Goal: Book appointment/travel/reservation

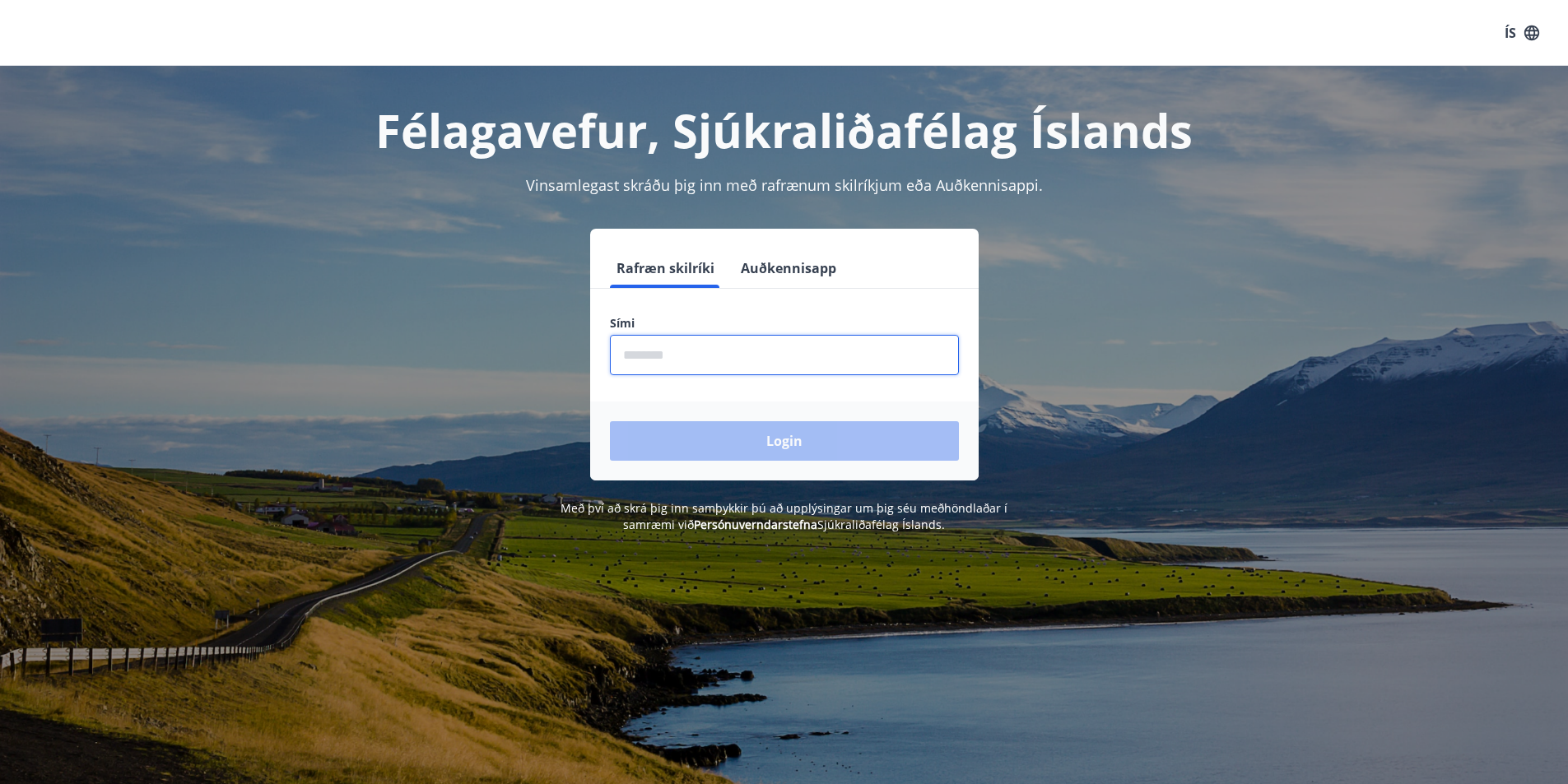
click at [731, 349] on input "phone" at bounding box center [784, 355] width 349 height 41
type input "********"
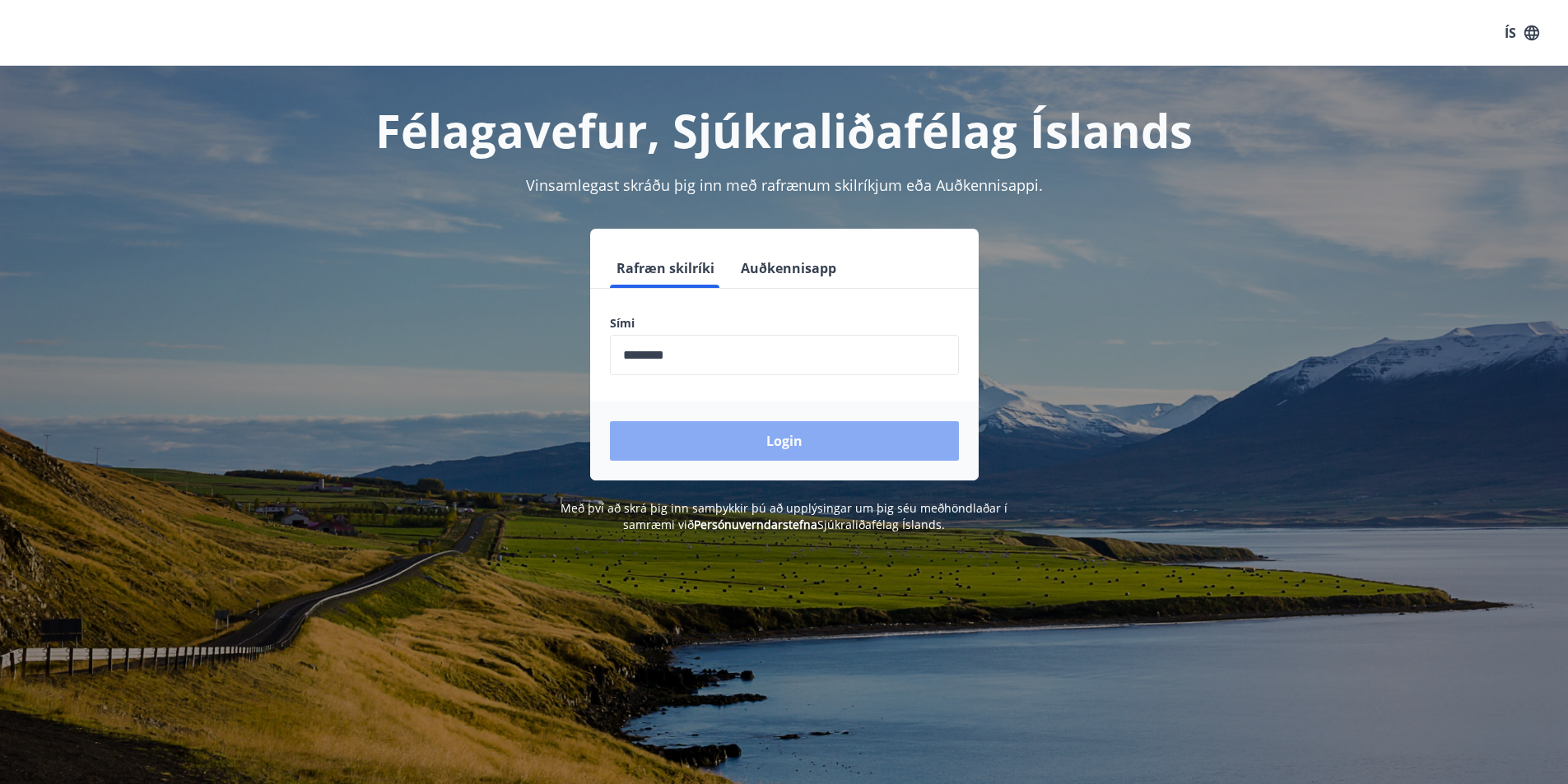
click at [770, 432] on button "Login" at bounding box center [784, 441] width 349 height 40
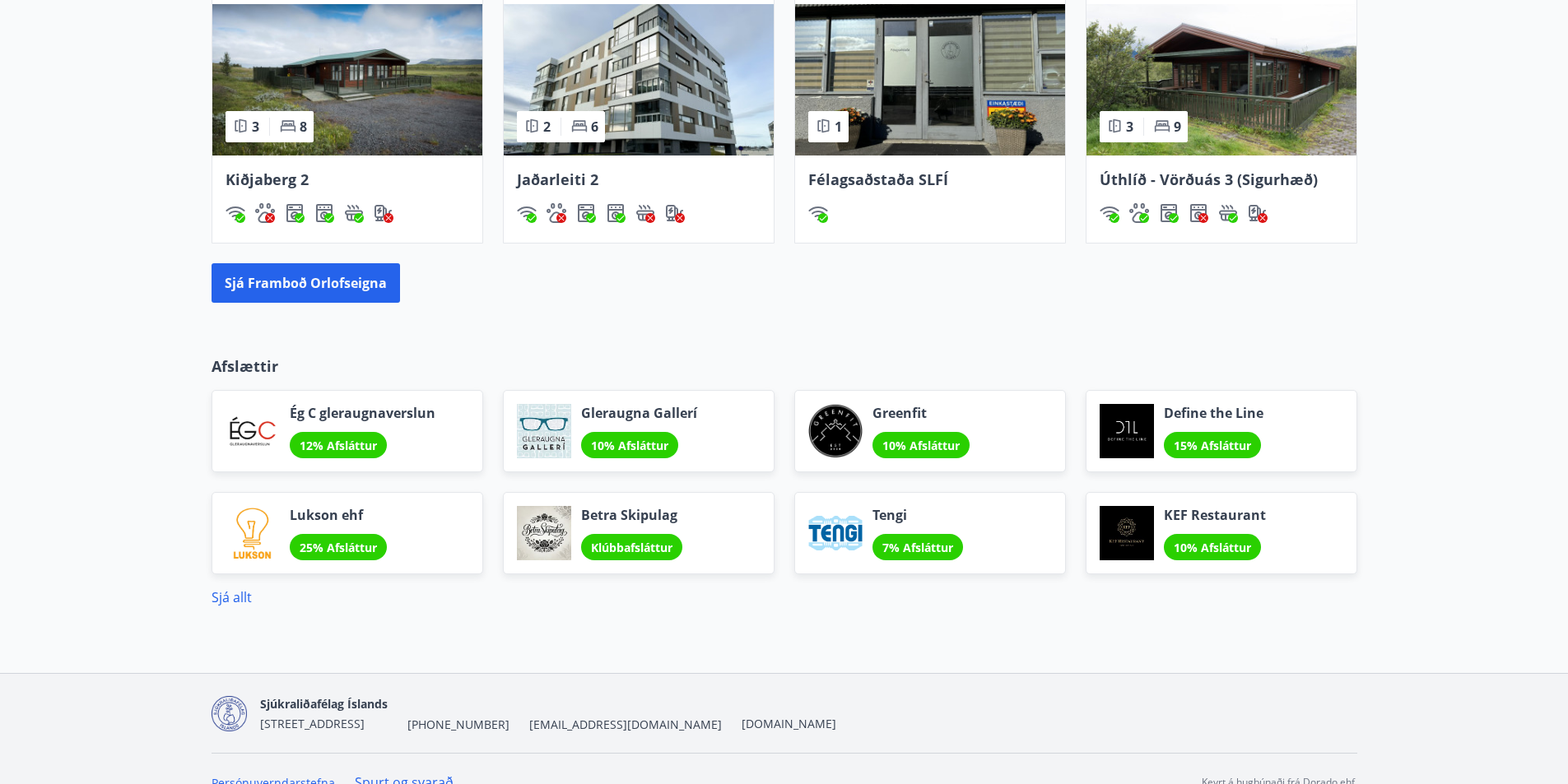
scroll to position [1231, 0]
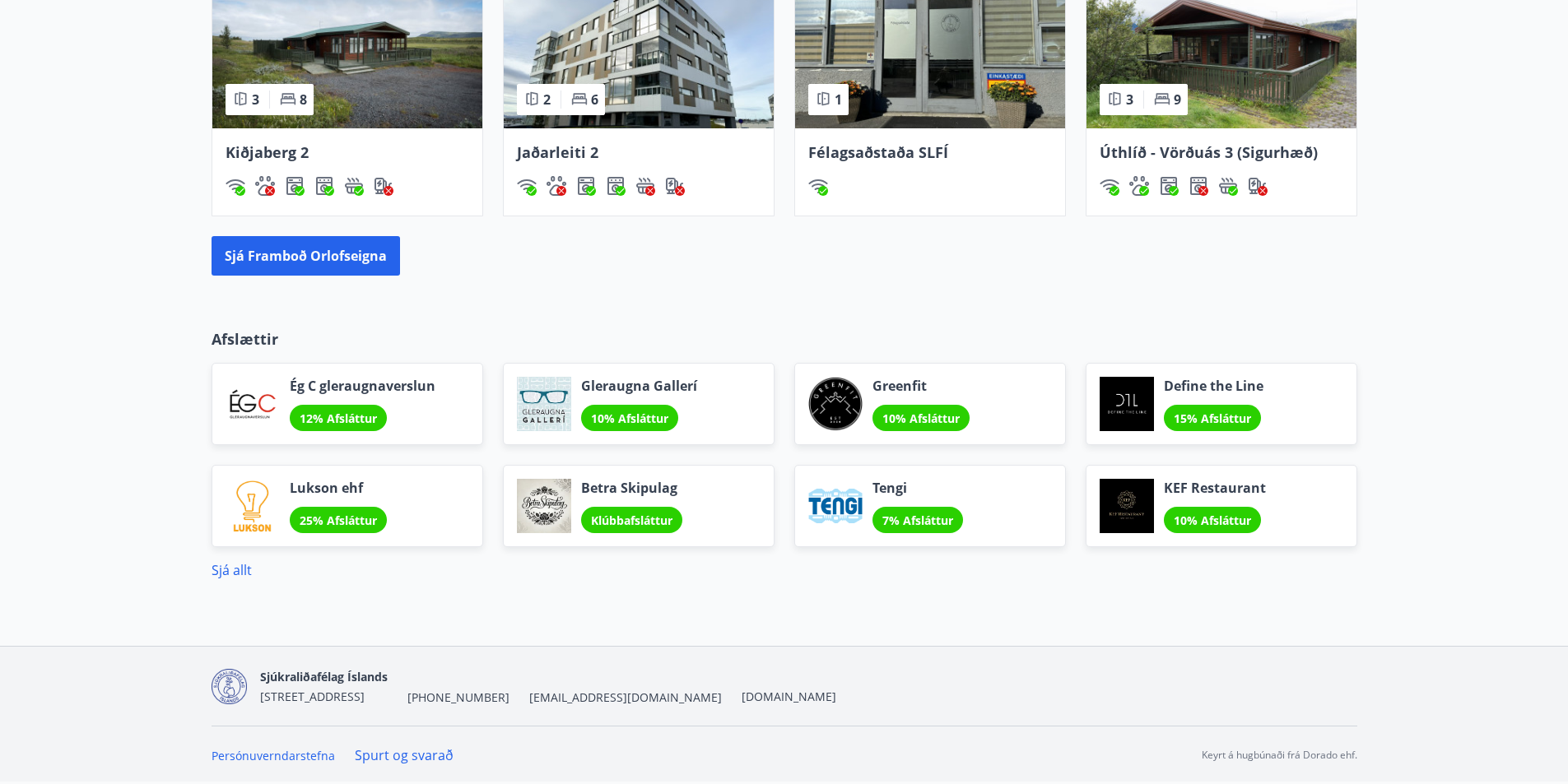
click at [887, 381] on span "Greenfit" at bounding box center [921, 386] width 97 height 18
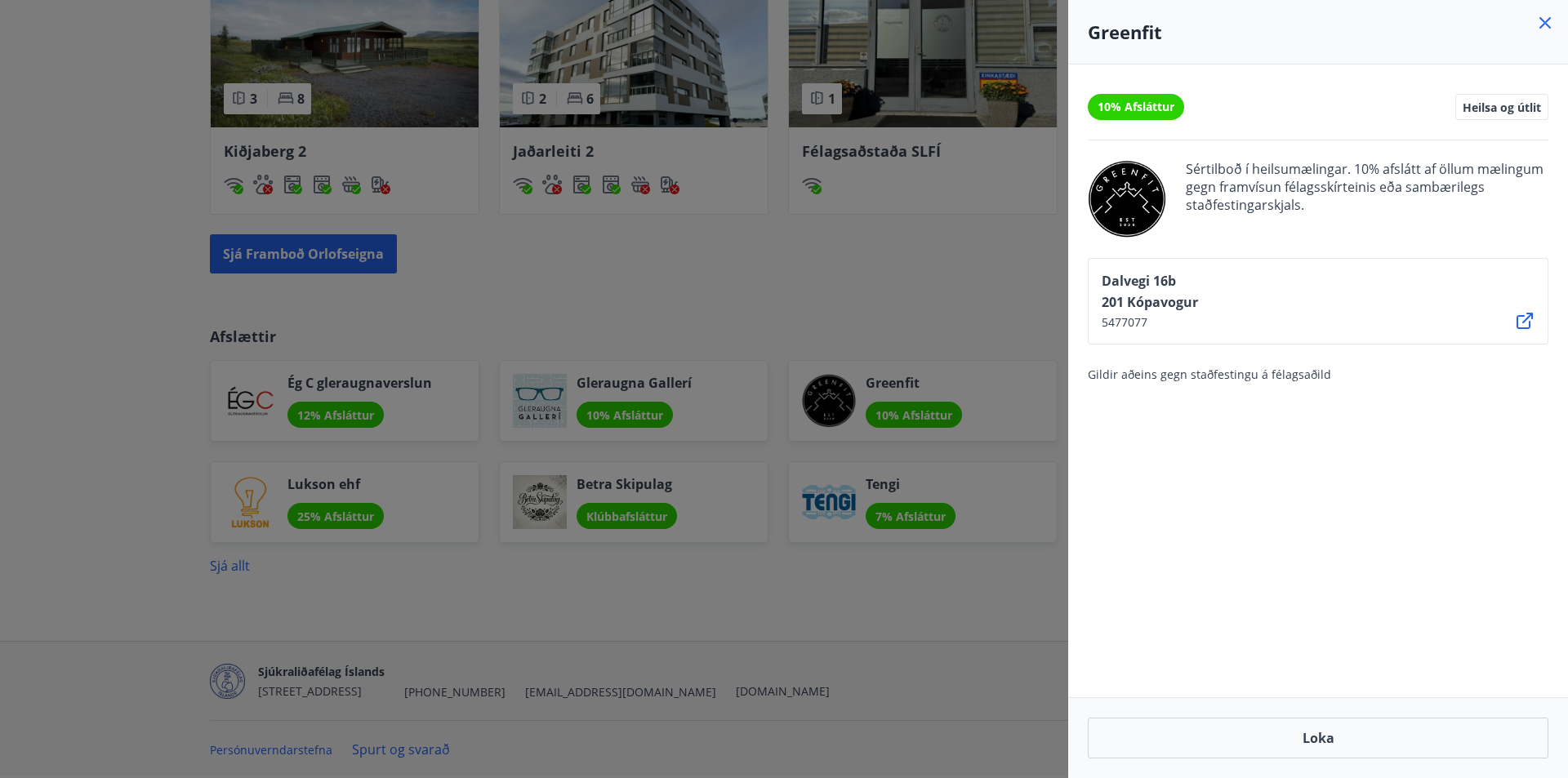
click at [1474, 523] on div "10% Afsláttur Heilsa og útlit Sértilboð í heilsumælingar. 10% afslátt af öllum …" at bounding box center [1317, 381] width 499 height 633
click at [1471, 510] on div "10% Afsláttur Heilsa og útlit Sértilboð í heilsumælingar. 10% afslátt af öllum …" at bounding box center [1317, 381] width 499 height 633
click at [1548, 24] on icon at bounding box center [1545, 23] width 12 height 12
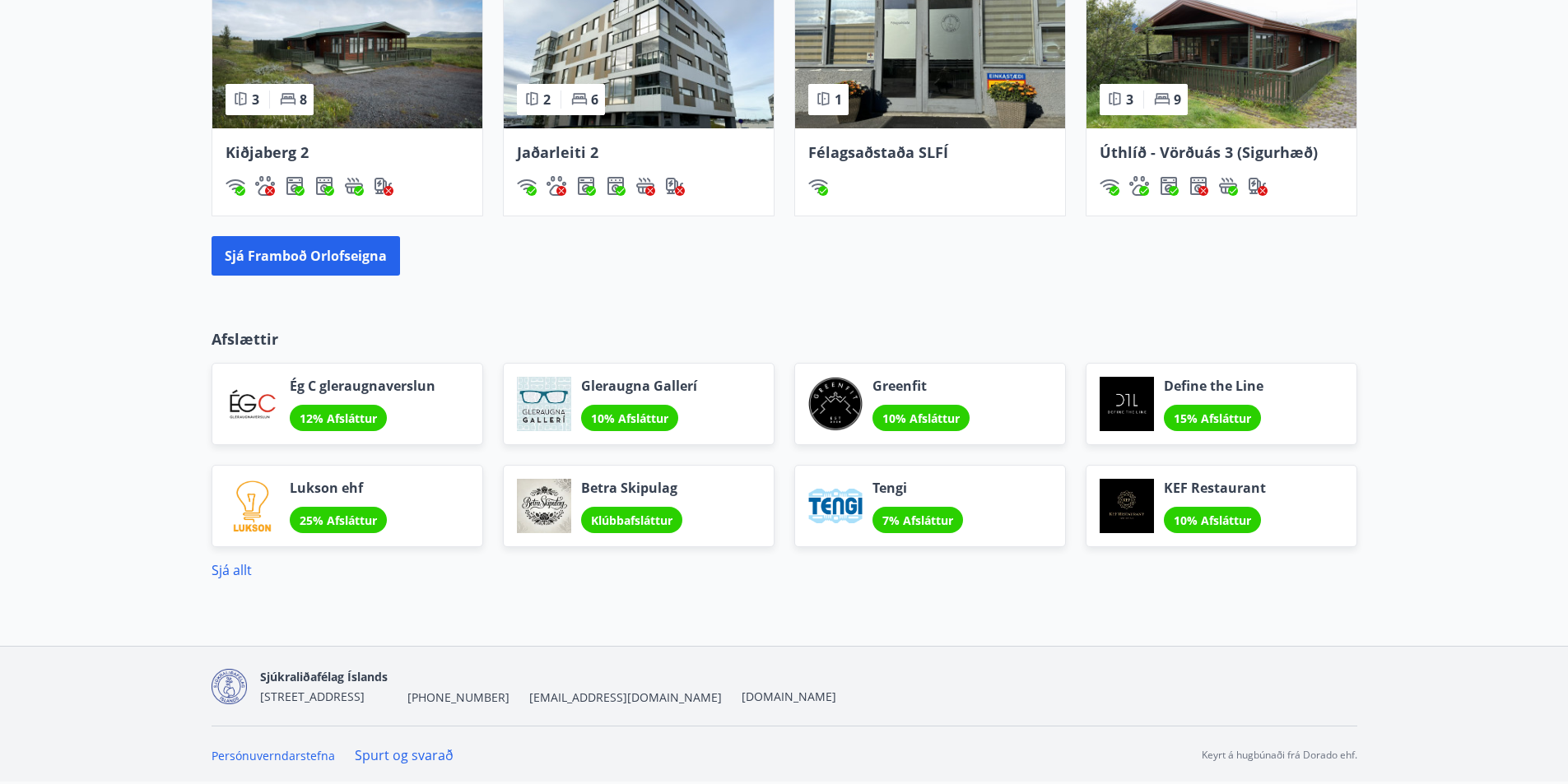
scroll to position [1067, 0]
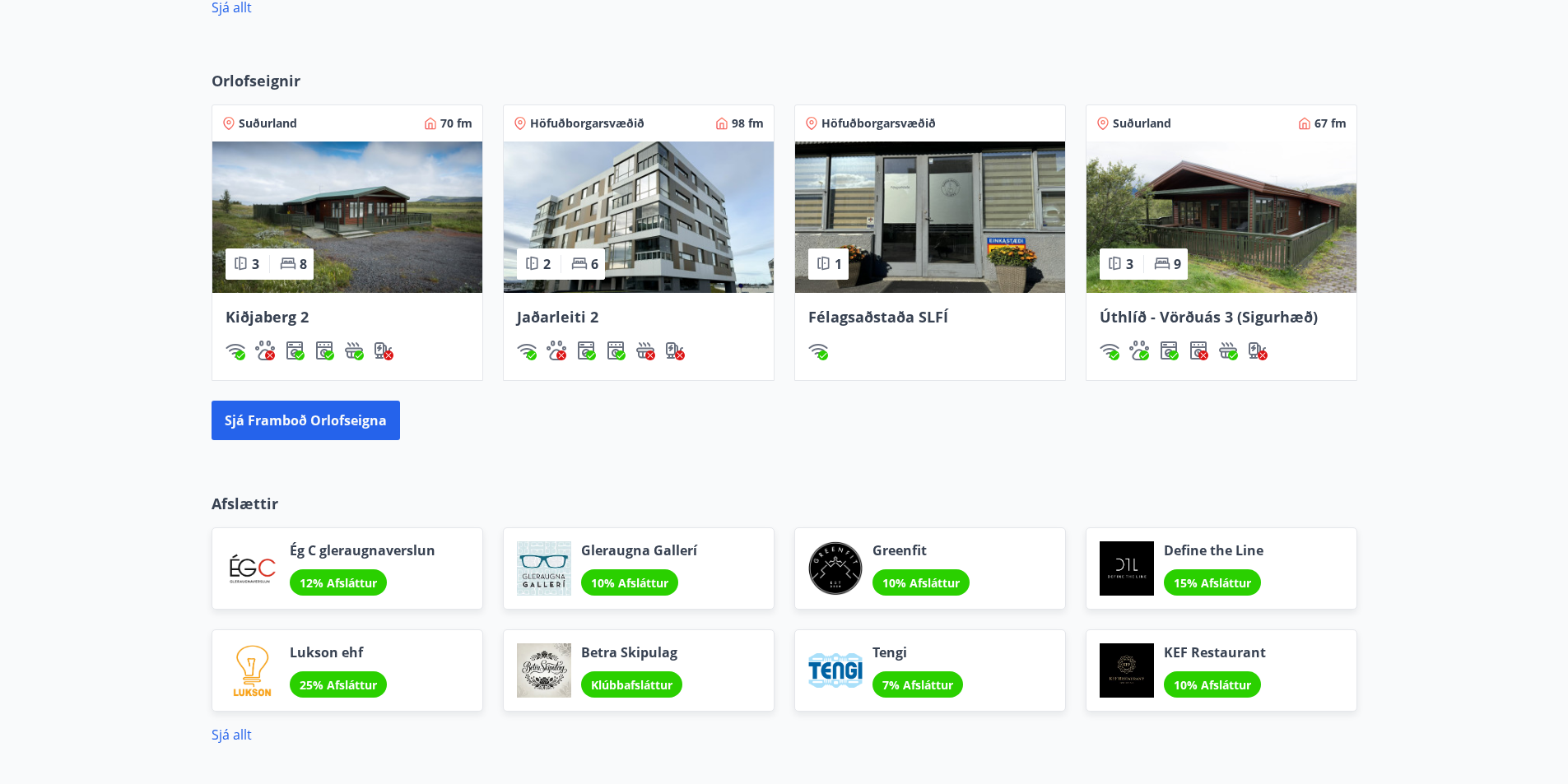
click at [316, 232] on img at bounding box center [347, 217] width 270 height 151
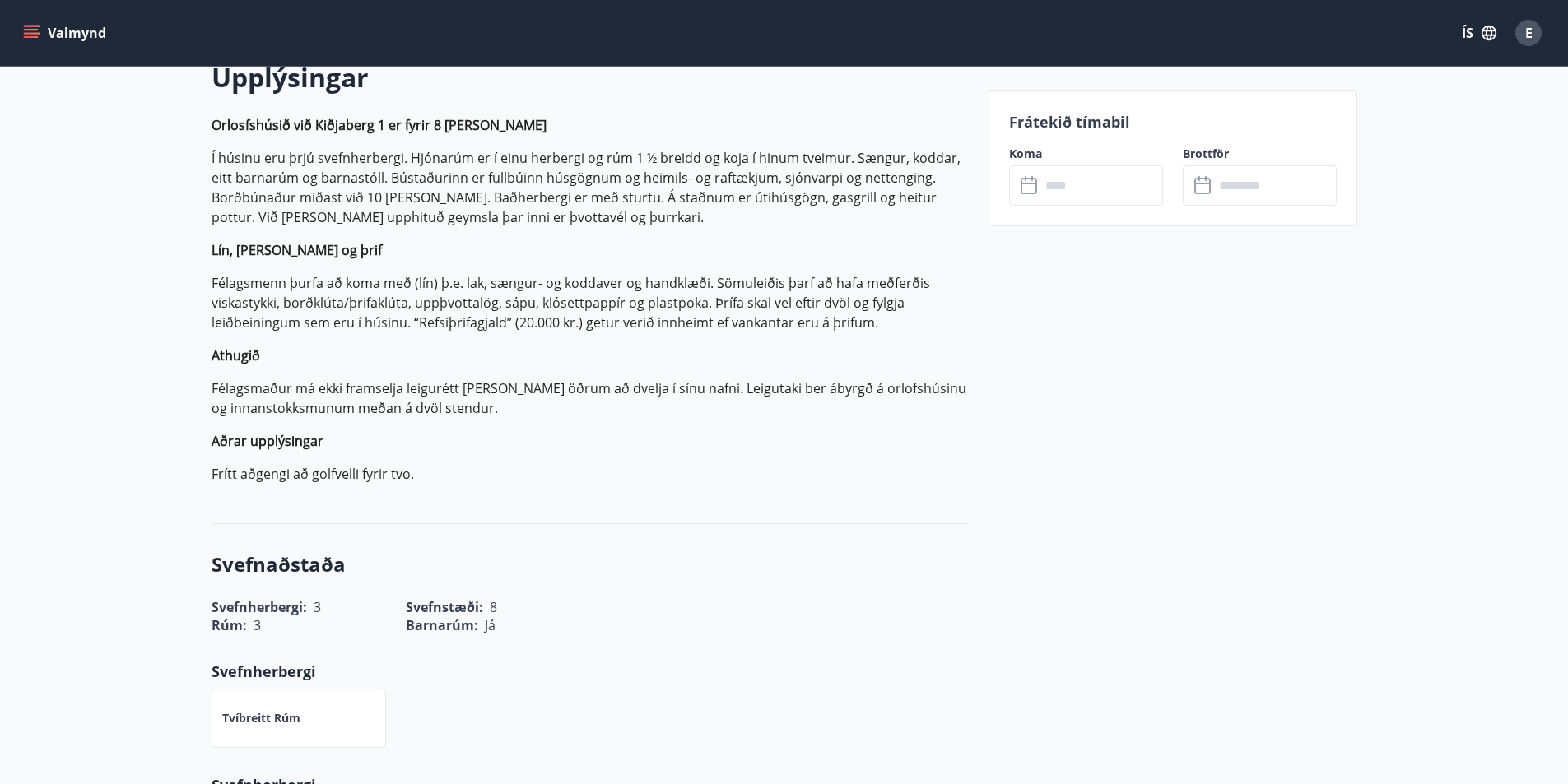
scroll to position [82, 0]
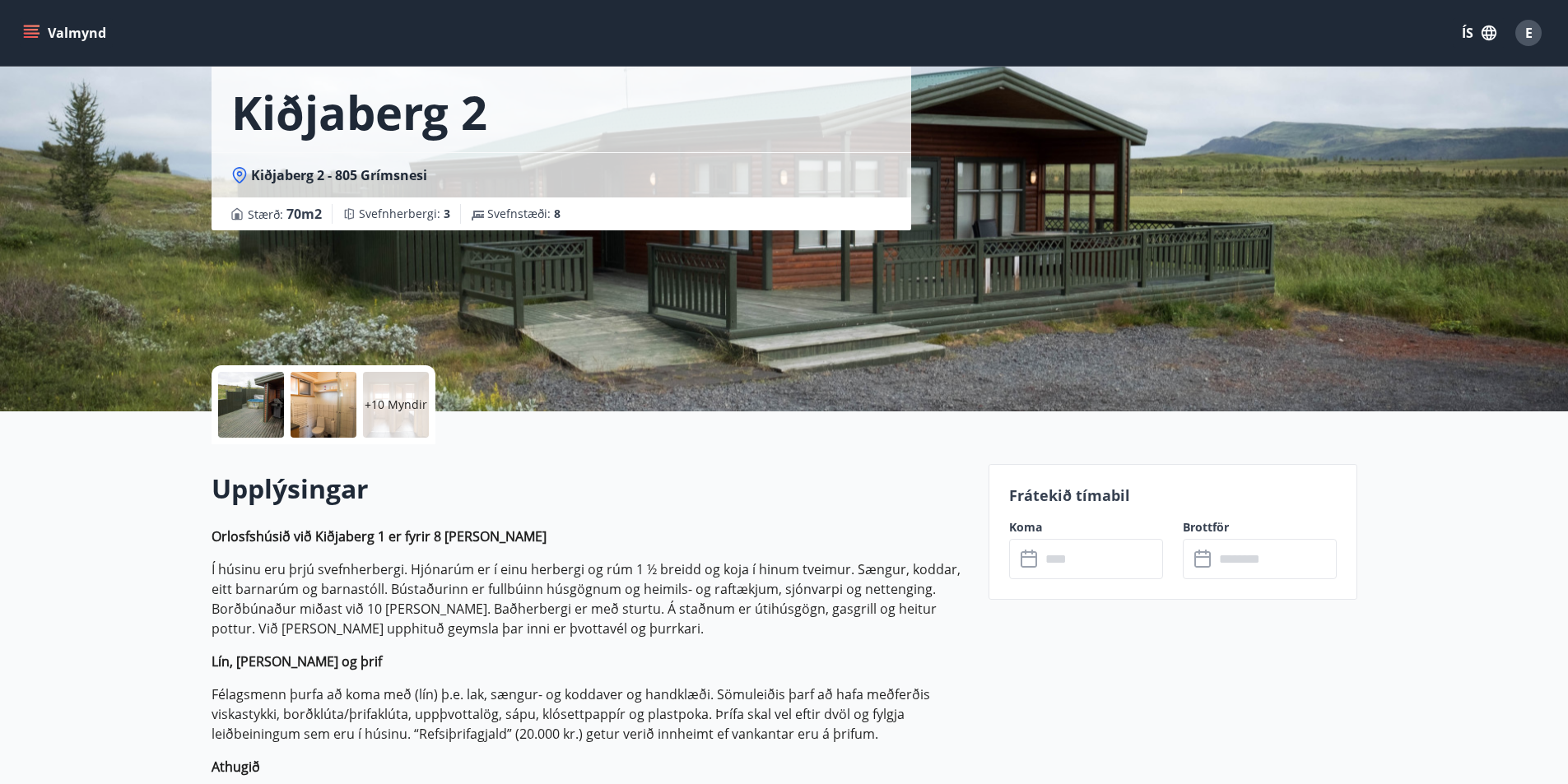
click at [1027, 562] on icon at bounding box center [1030, 559] width 19 height 19
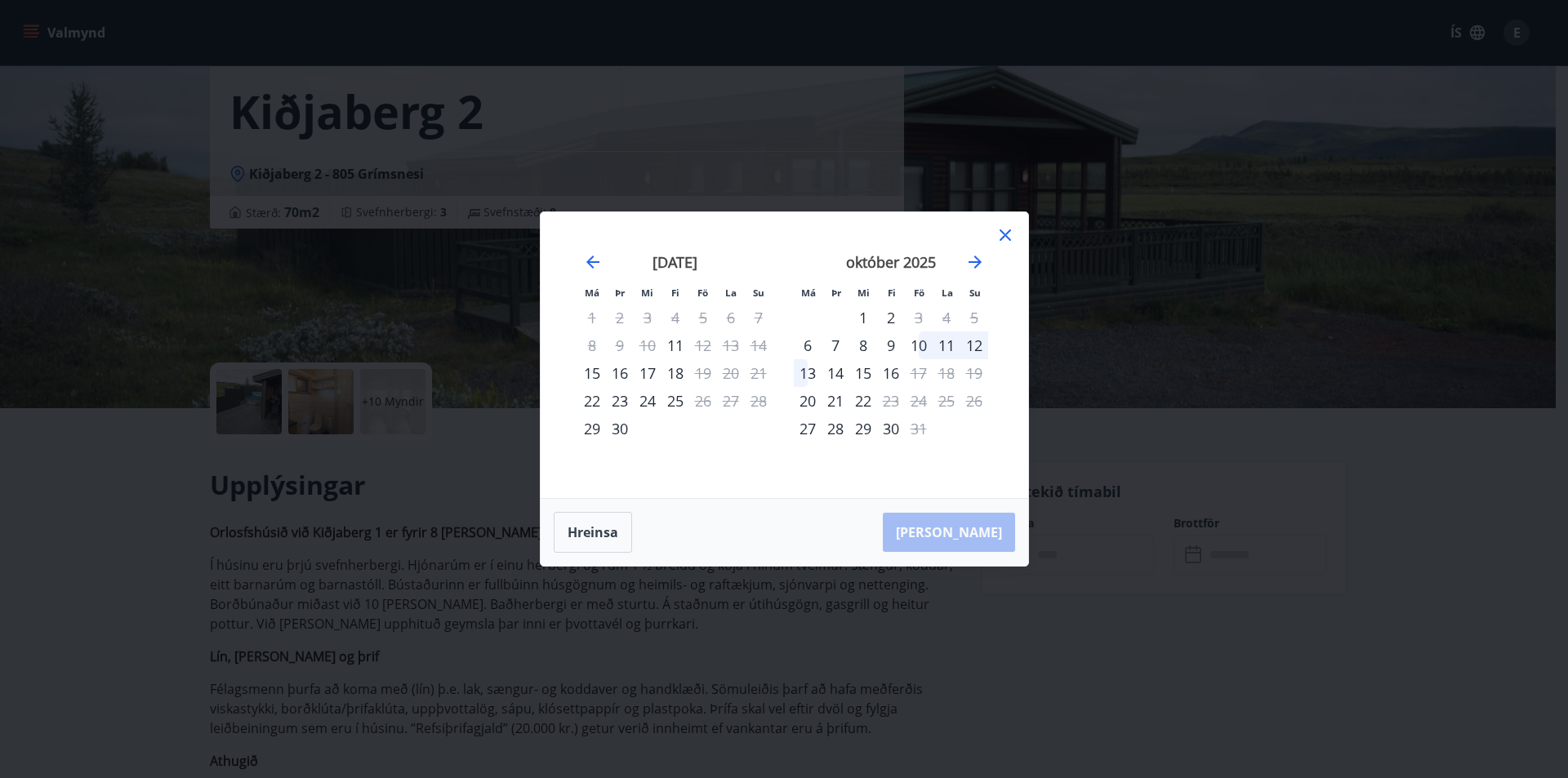
click at [923, 347] on div "10" at bounding box center [918, 345] width 28 height 28
click at [917, 346] on div "10" at bounding box center [918, 345] width 28 height 28
click at [917, 346] on div "10" at bounding box center [918, 345] width 28 height 28
click at [941, 346] on div "11" at bounding box center [946, 345] width 28 height 28
click at [952, 346] on div "11" at bounding box center [946, 345] width 28 height 28
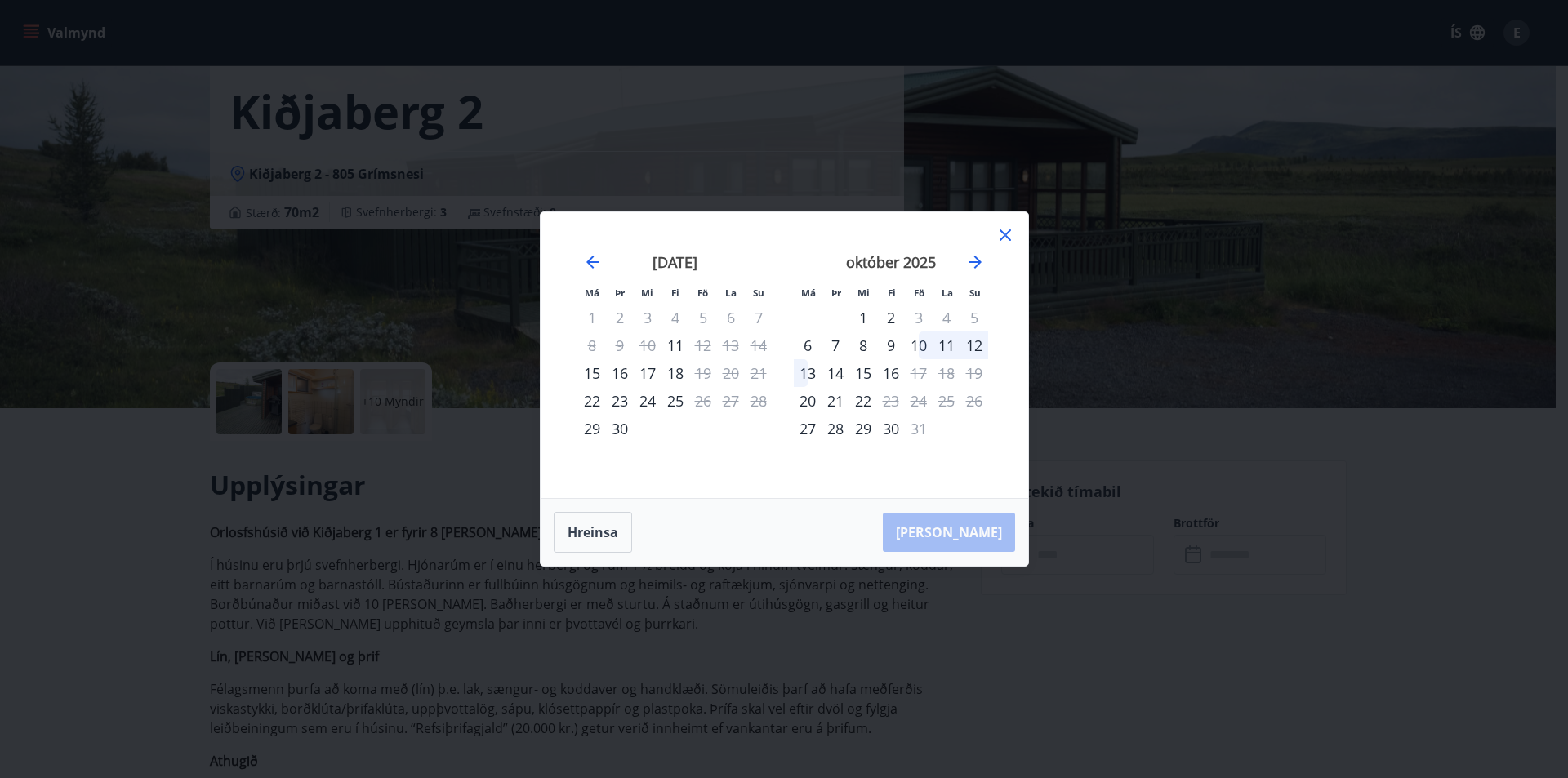
click at [920, 350] on div "10" at bounding box center [918, 345] width 28 height 28
click at [919, 349] on div "10" at bounding box center [918, 345] width 28 height 28
click at [917, 349] on div "10" at bounding box center [918, 345] width 28 height 28
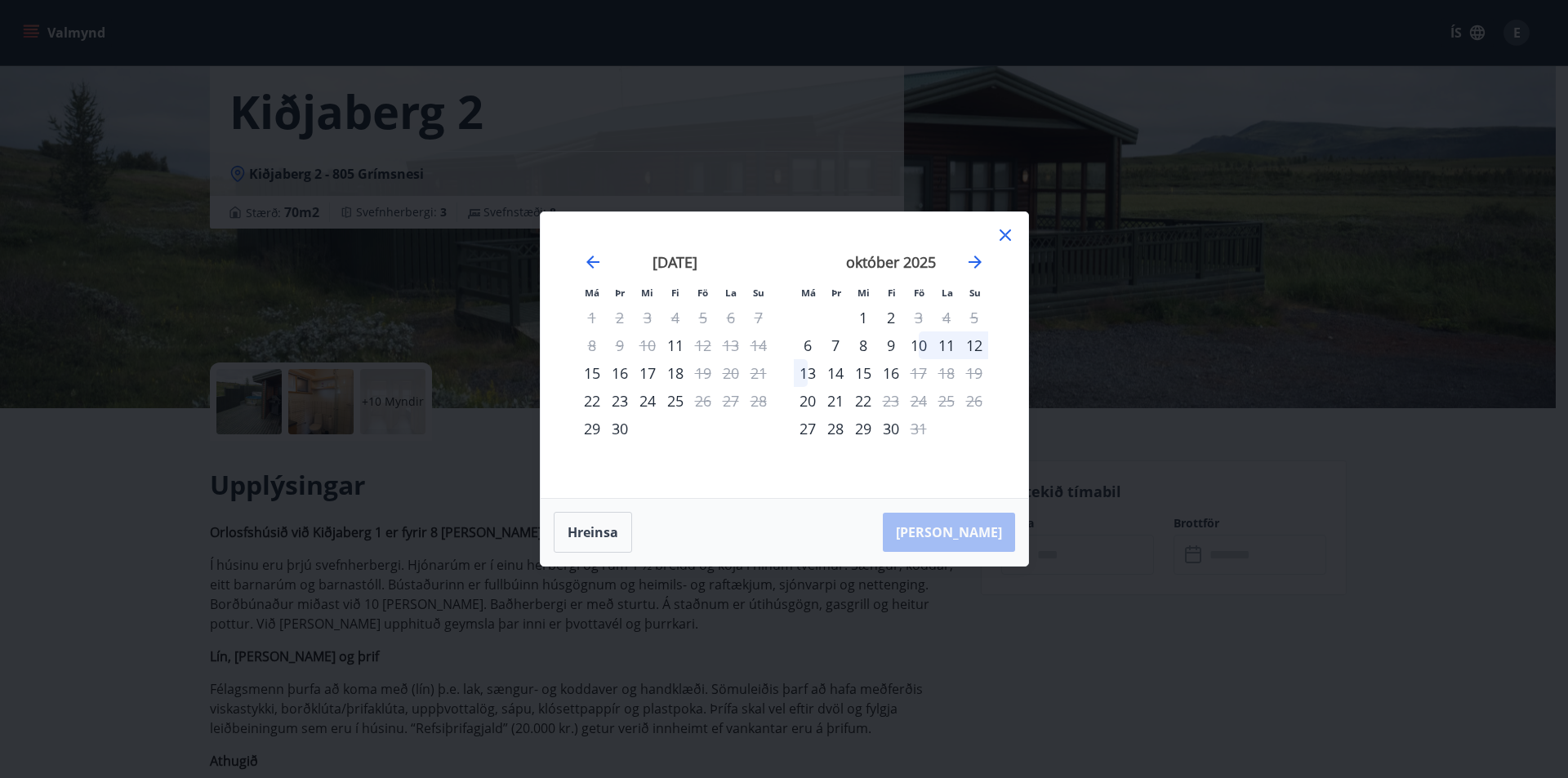
click at [890, 317] on div "2" at bounding box center [891, 317] width 28 height 28
click at [888, 316] on div "2" at bounding box center [891, 317] width 28 height 28
click at [886, 316] on div "2" at bounding box center [891, 317] width 28 height 28
click at [1211, 568] on div "Má Þr Mi Fi Fö La Su Má Þr Mi Fi Fö La Su [DATE] 1 2 3 4 5 6 7 8 9 10 11 12 13 …" at bounding box center [784, 389] width 1568 height 778
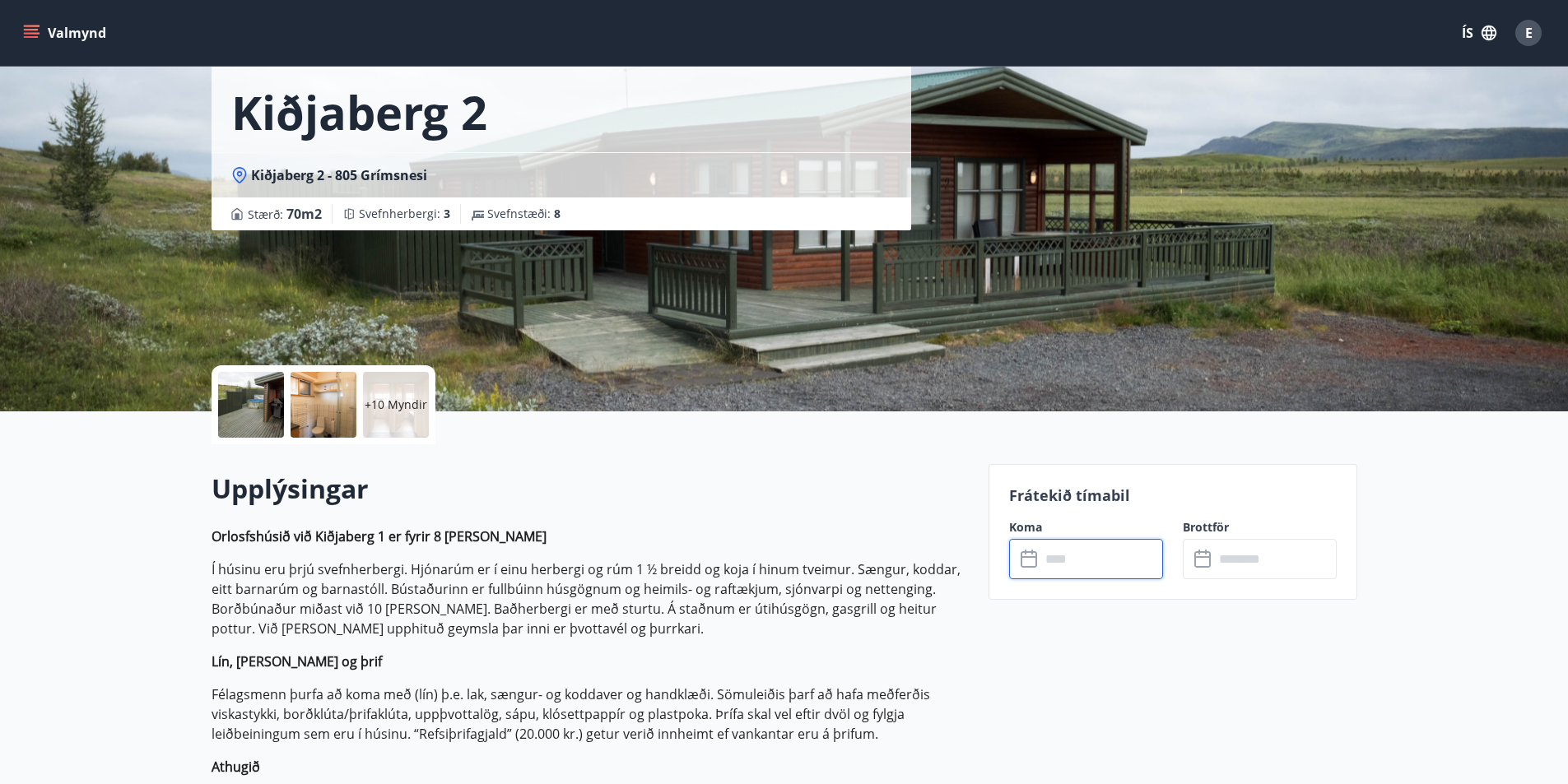
click at [1071, 570] on input "text" at bounding box center [1102, 559] width 123 height 41
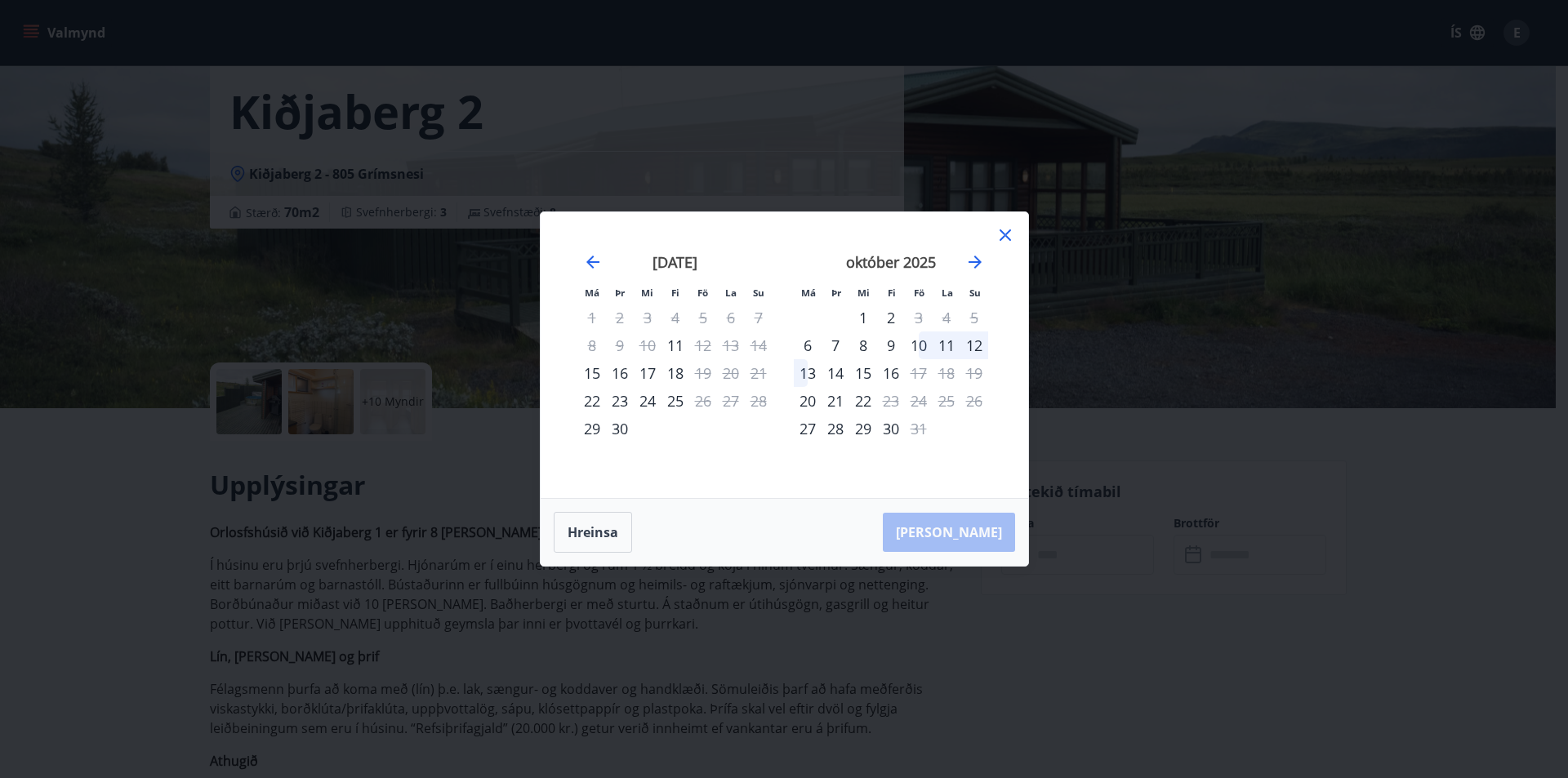
click at [920, 348] on div "10" at bounding box center [918, 345] width 28 height 28
click at [1158, 442] on div "Má Þr Mi Fi Fö La Su Má Þr Mi Fi Fö La Su [DATE] 1 2 3 4 5 6 7 8 9 10 11 12 13 …" at bounding box center [784, 389] width 1568 height 778
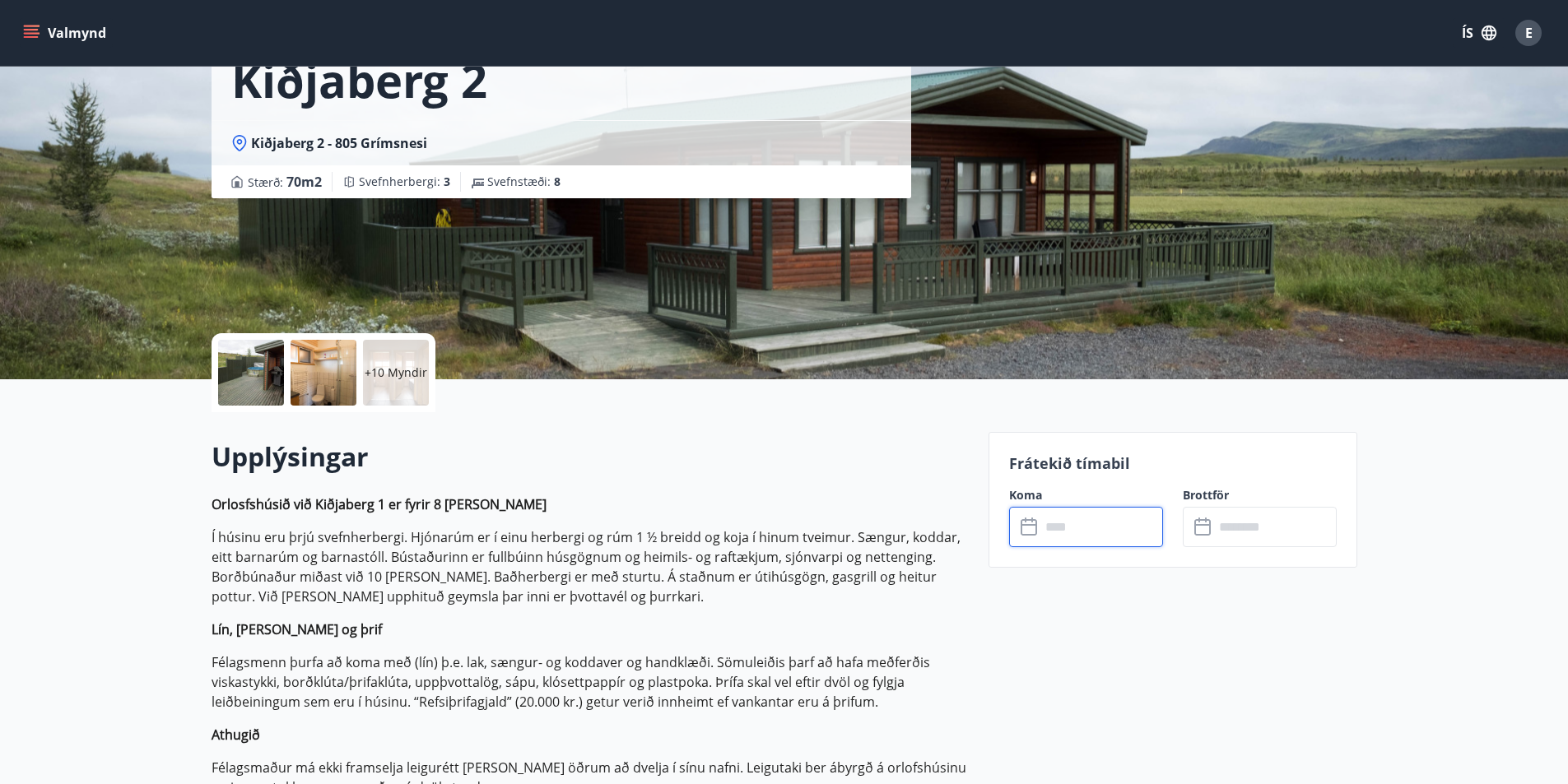
scroll to position [0, 0]
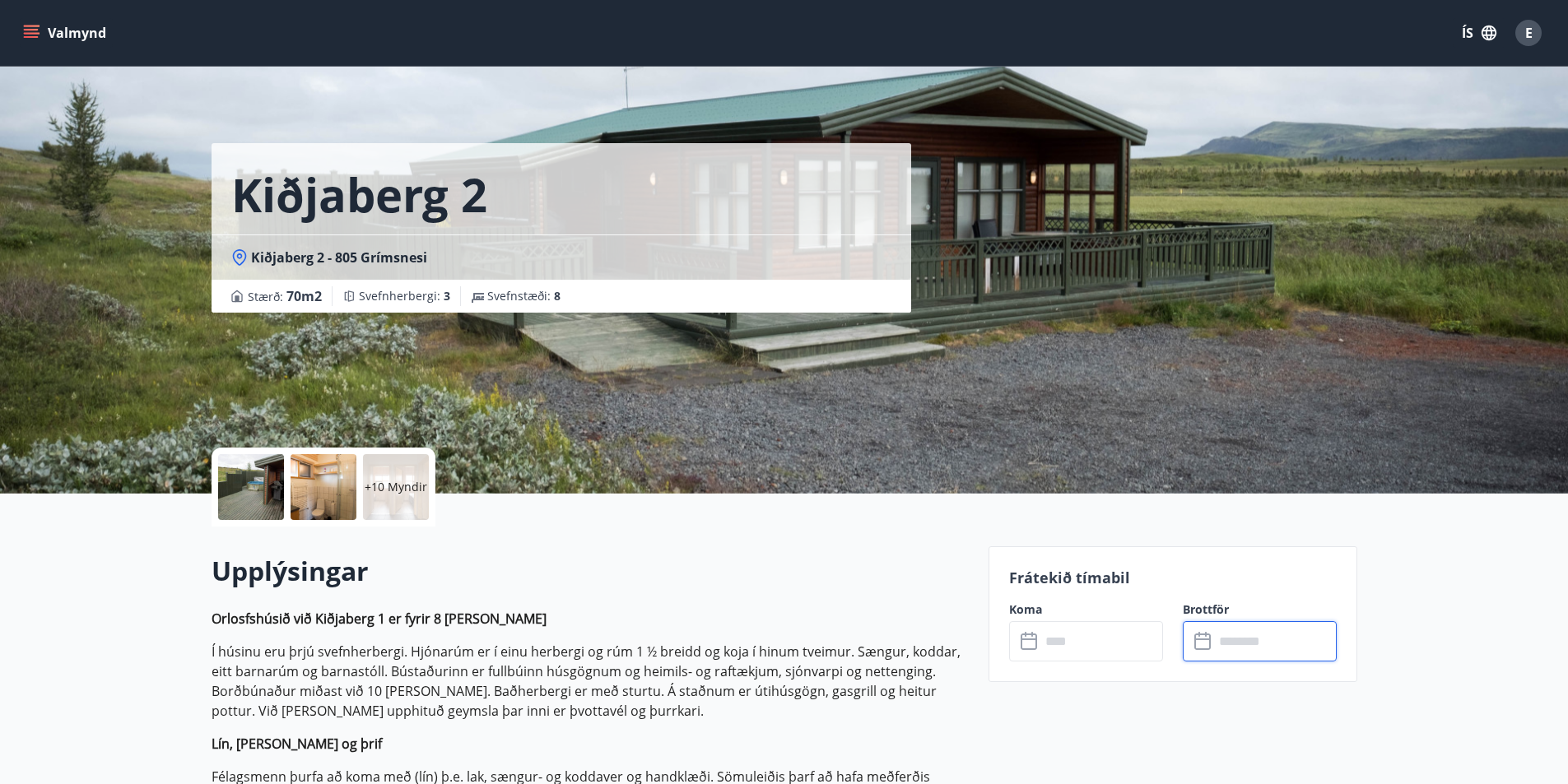
click at [1231, 646] on input "text" at bounding box center [1275, 641] width 123 height 41
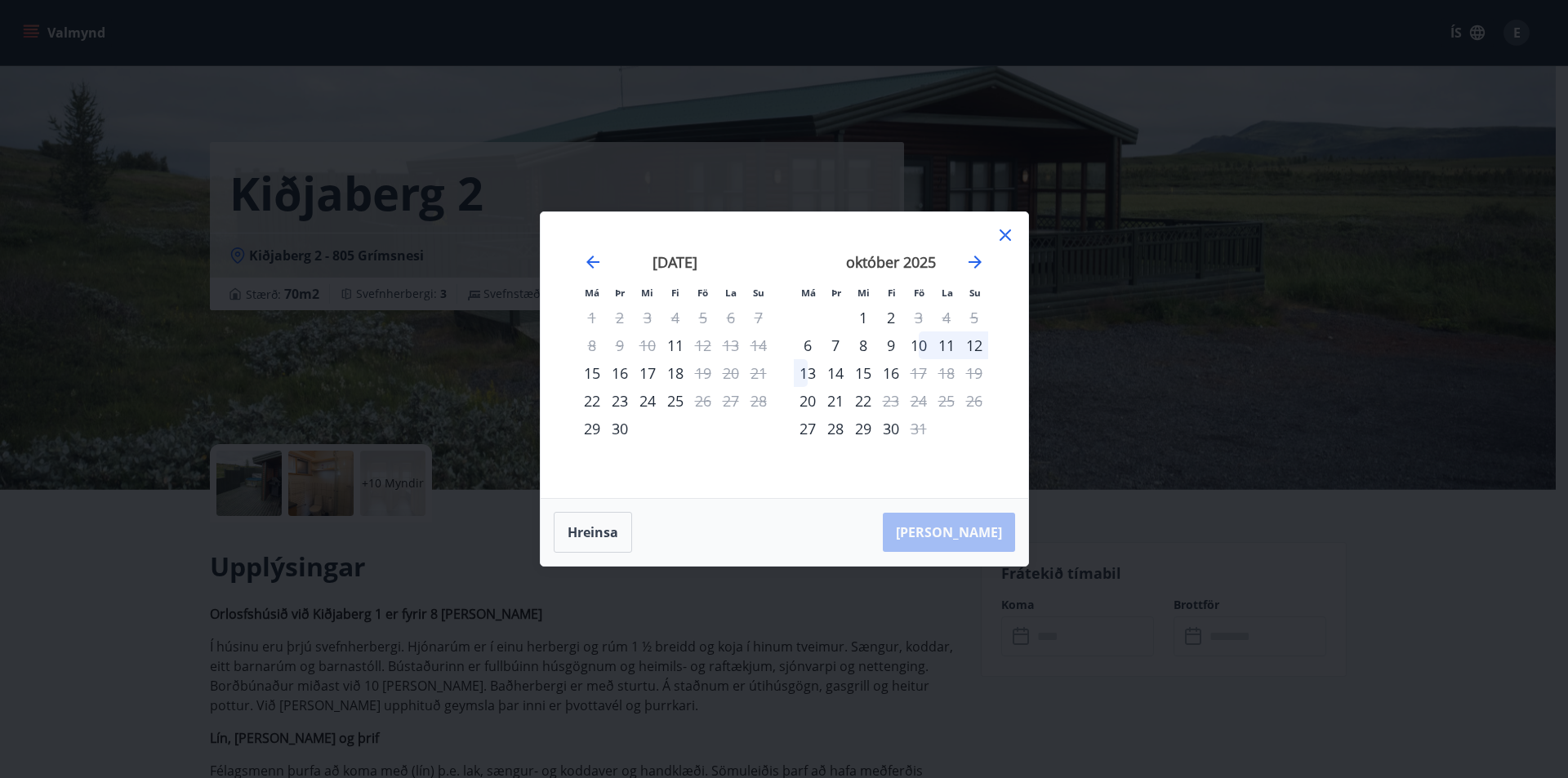
click at [982, 348] on div "12" at bounding box center [974, 345] width 28 height 28
click at [982, 345] on div "12" at bounding box center [974, 345] width 28 height 28
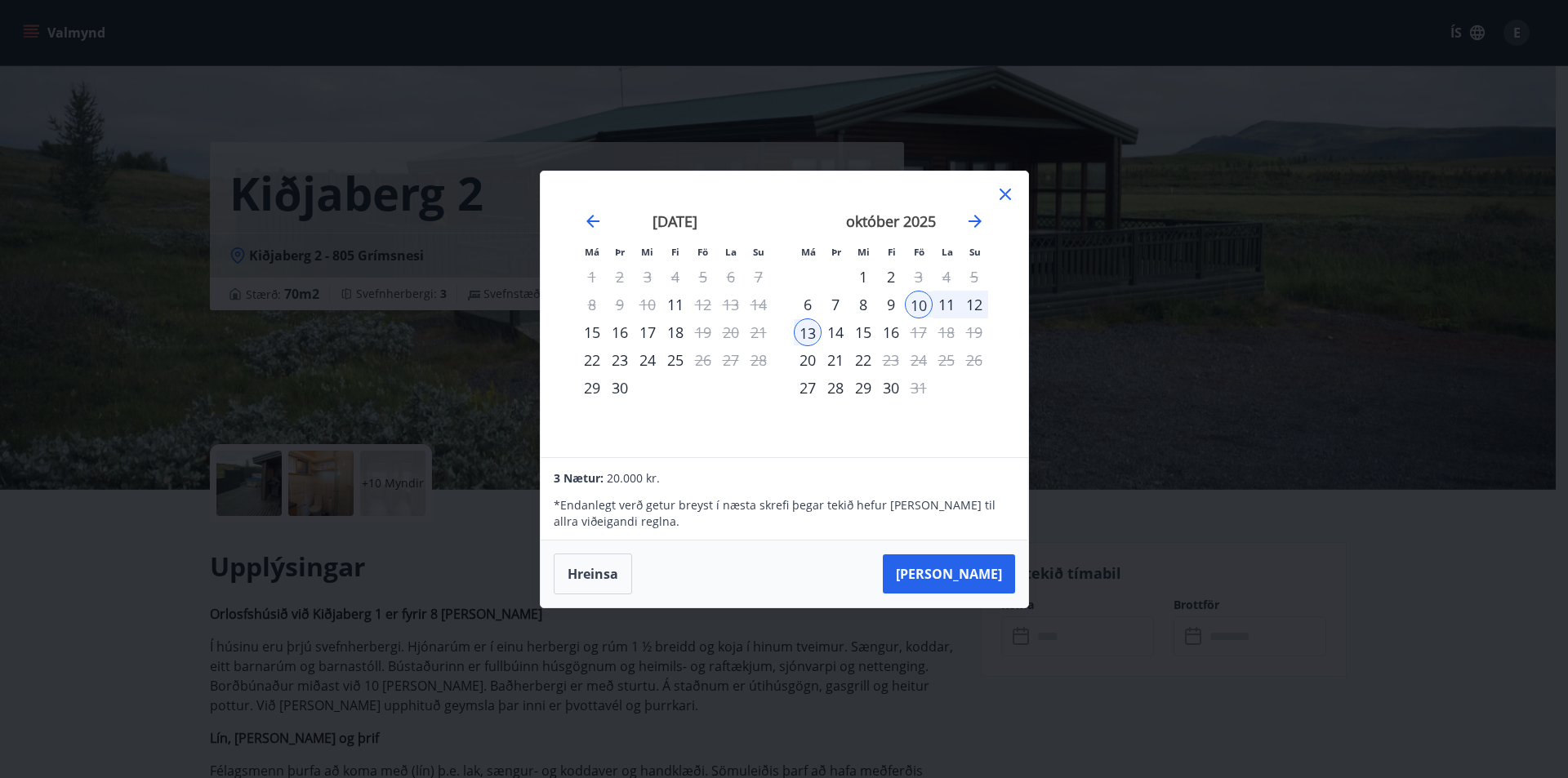
click at [974, 305] on div "12" at bounding box center [974, 304] width 28 height 28
click at [1003, 197] on icon at bounding box center [1005, 194] width 19 height 19
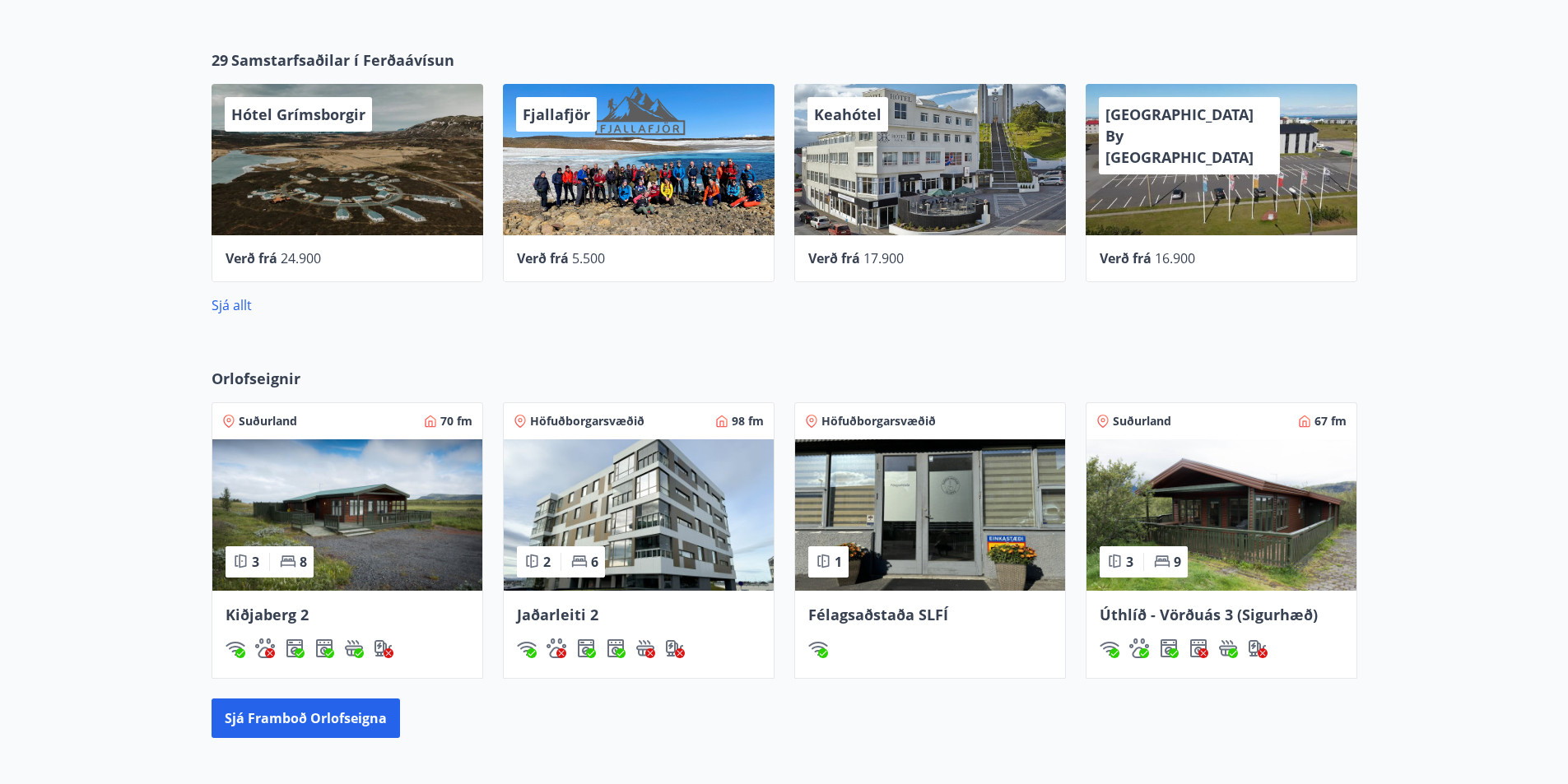
scroll to position [902, 0]
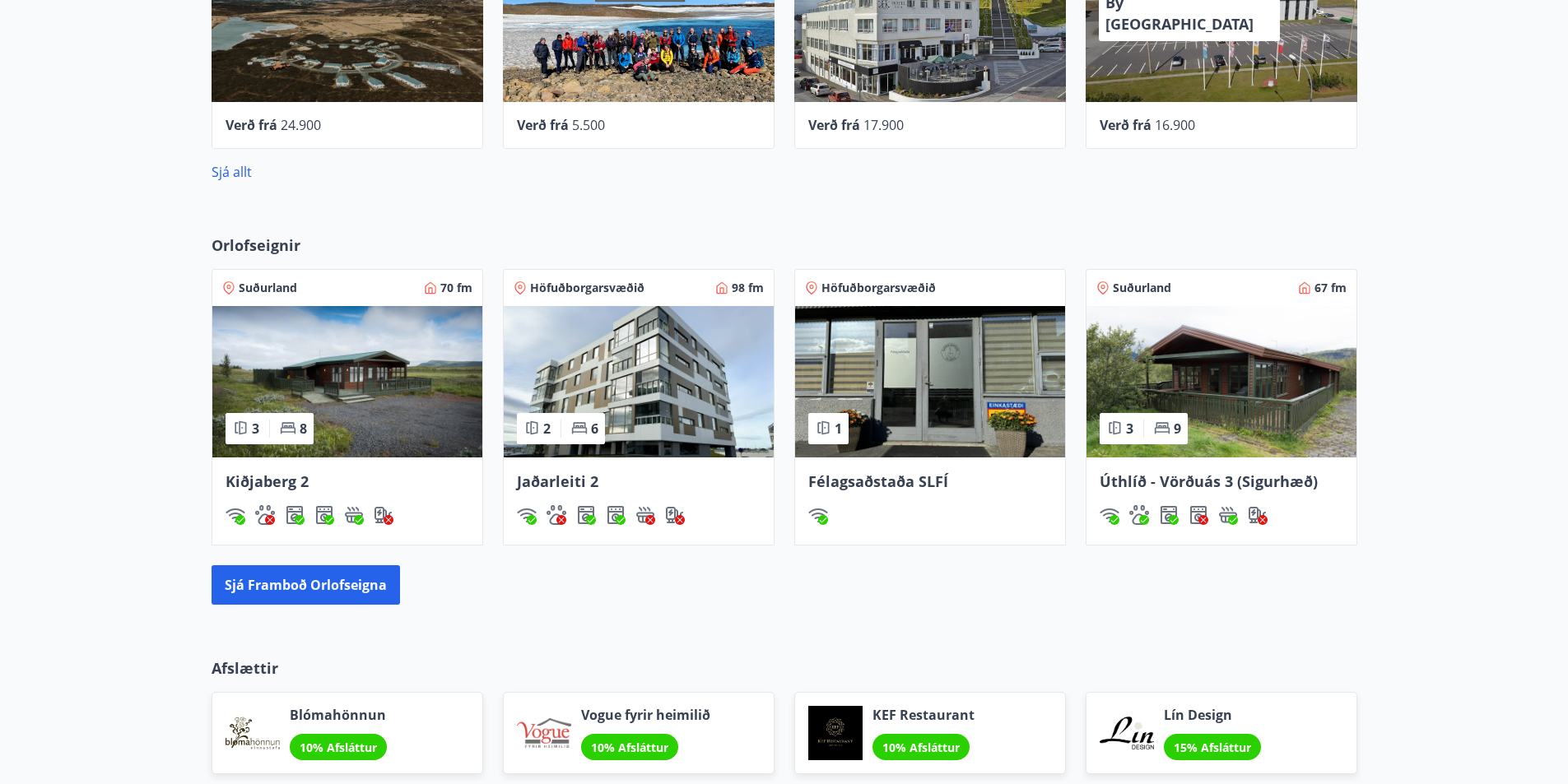
click at [1191, 407] on img at bounding box center [1221, 381] width 270 height 151
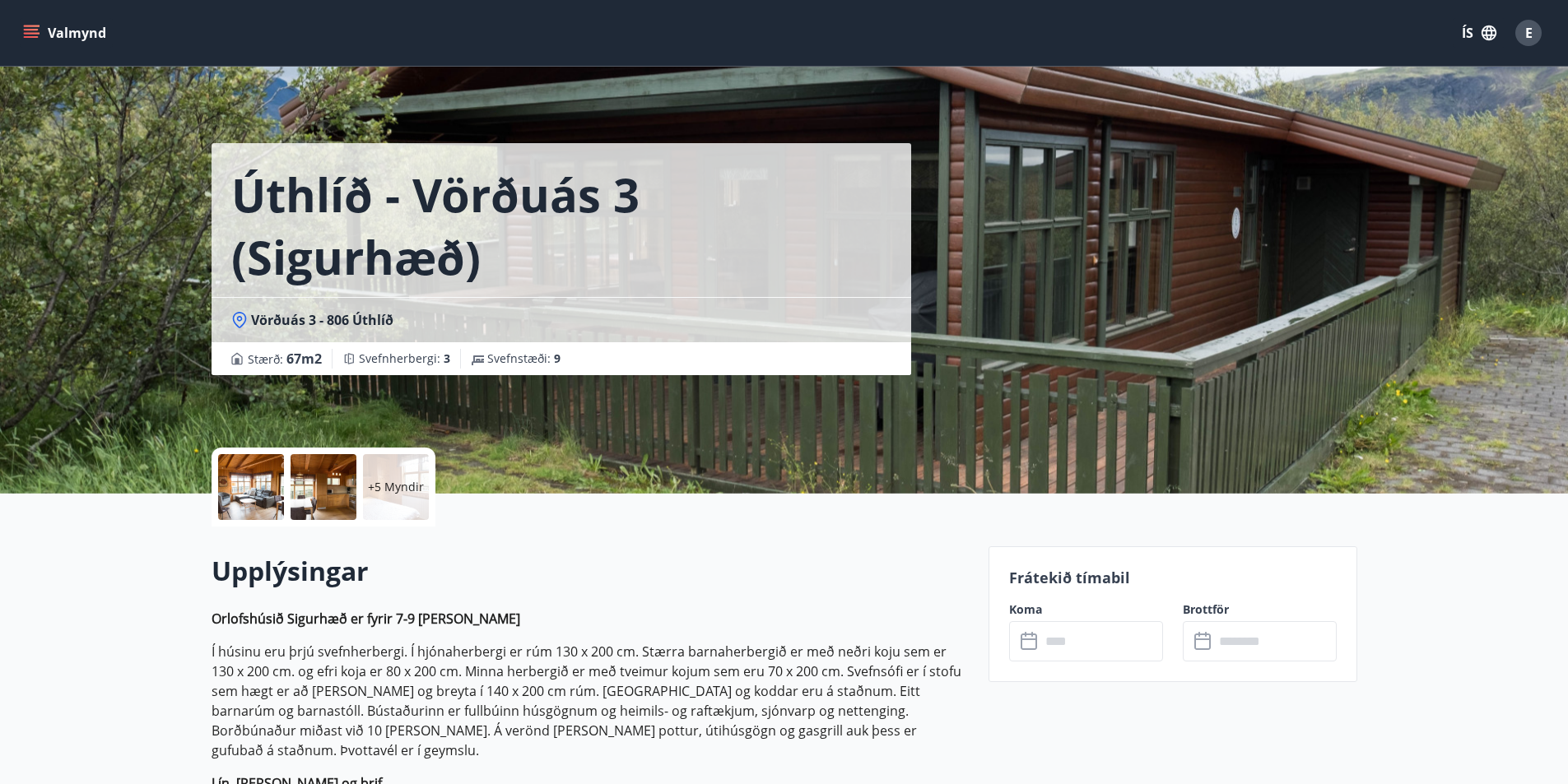
click at [371, 493] on p "+5 Myndir" at bounding box center [396, 486] width 56 height 16
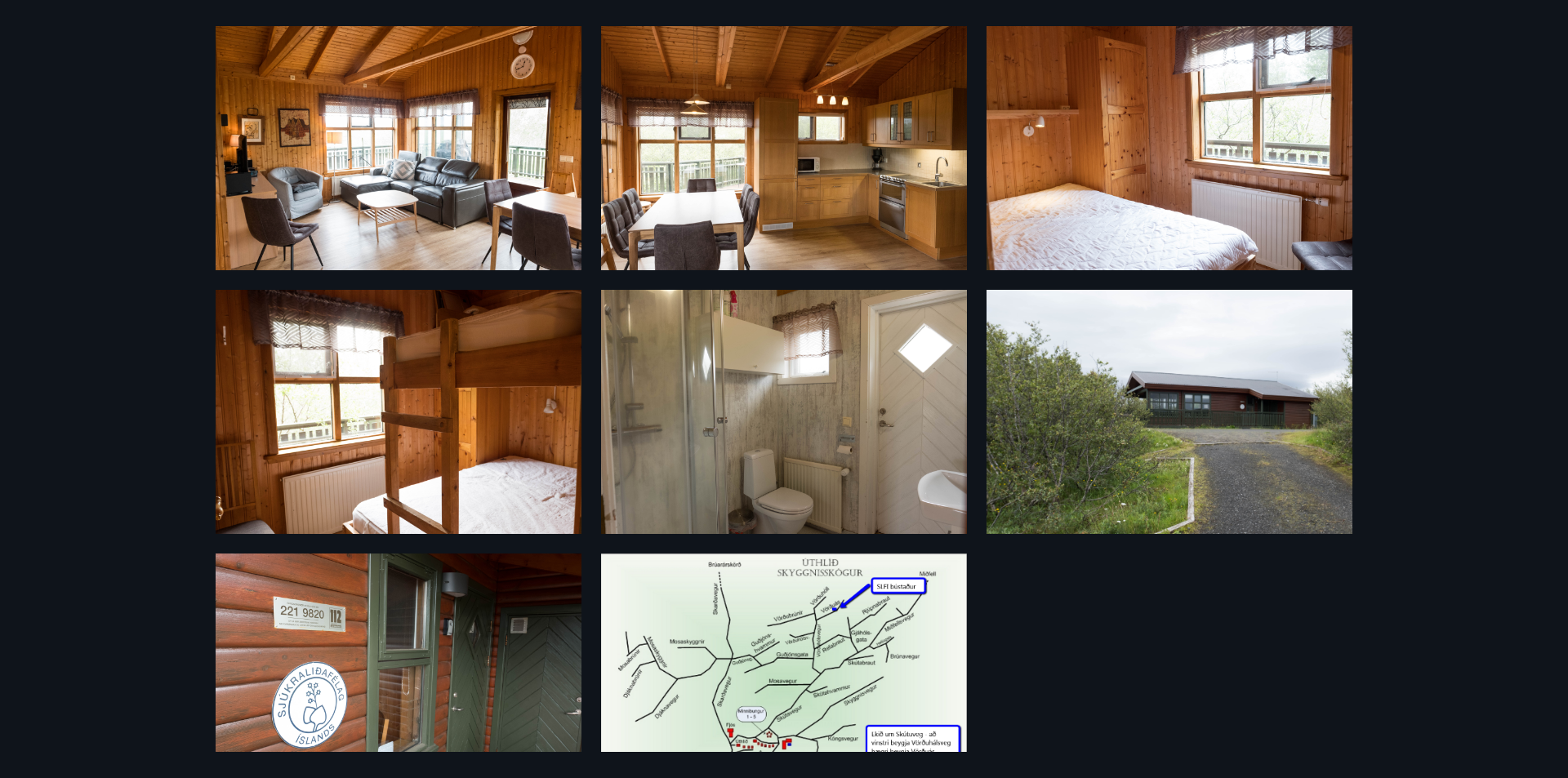
scroll to position [401, 0]
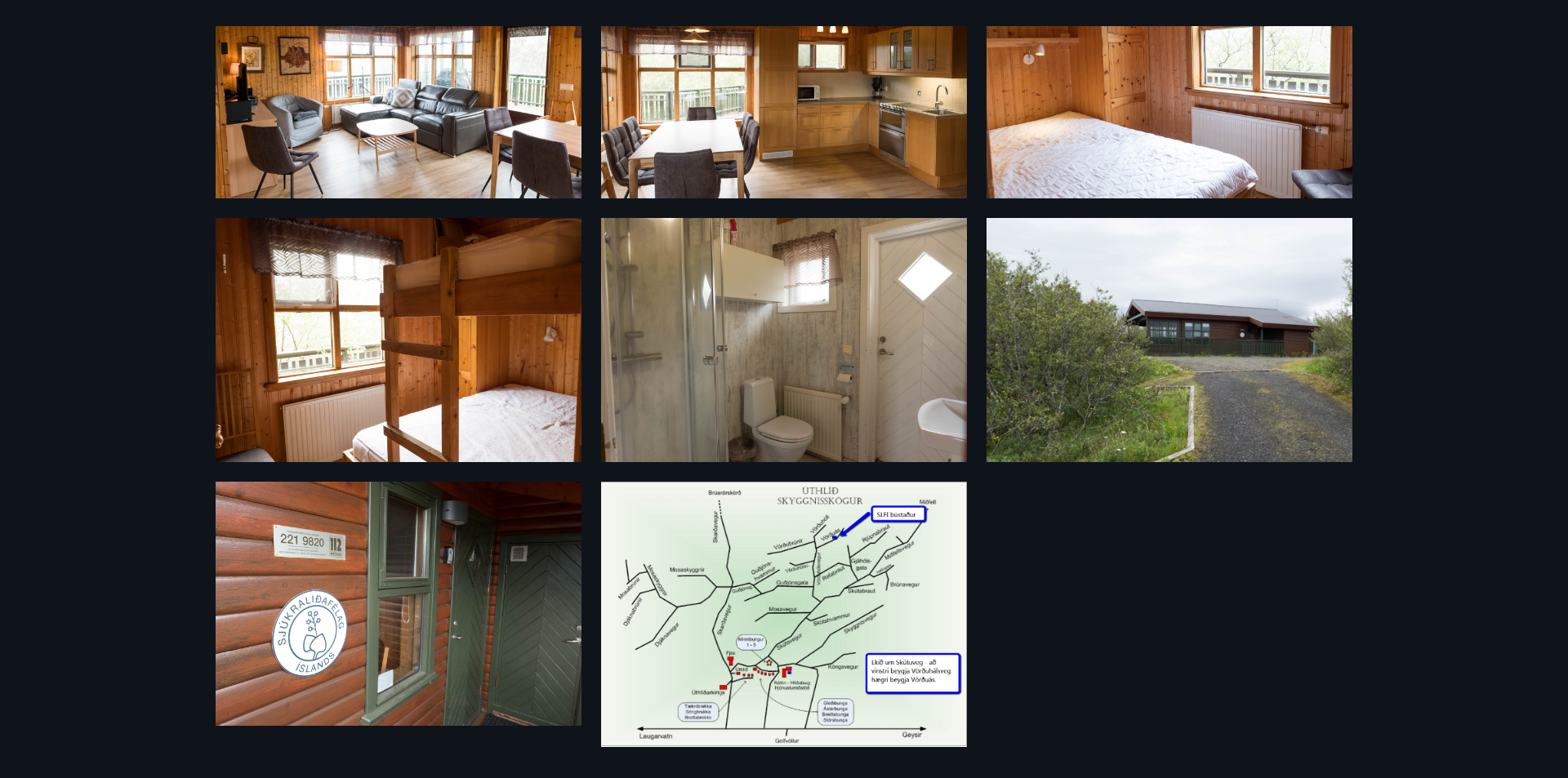
click at [857, 618] on img at bounding box center [784, 614] width 366 height 265
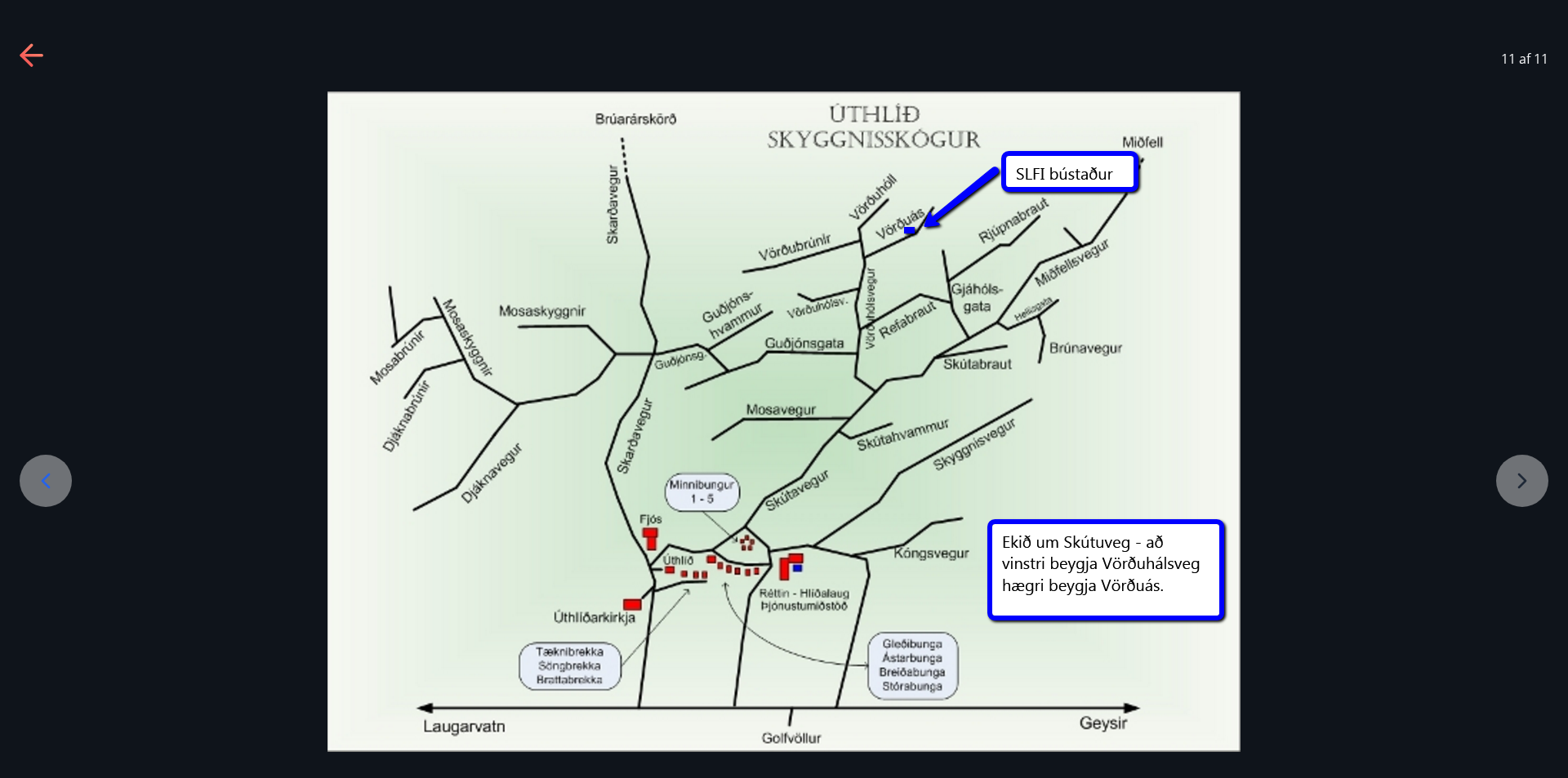
click at [29, 53] on icon at bounding box center [32, 56] width 26 height 26
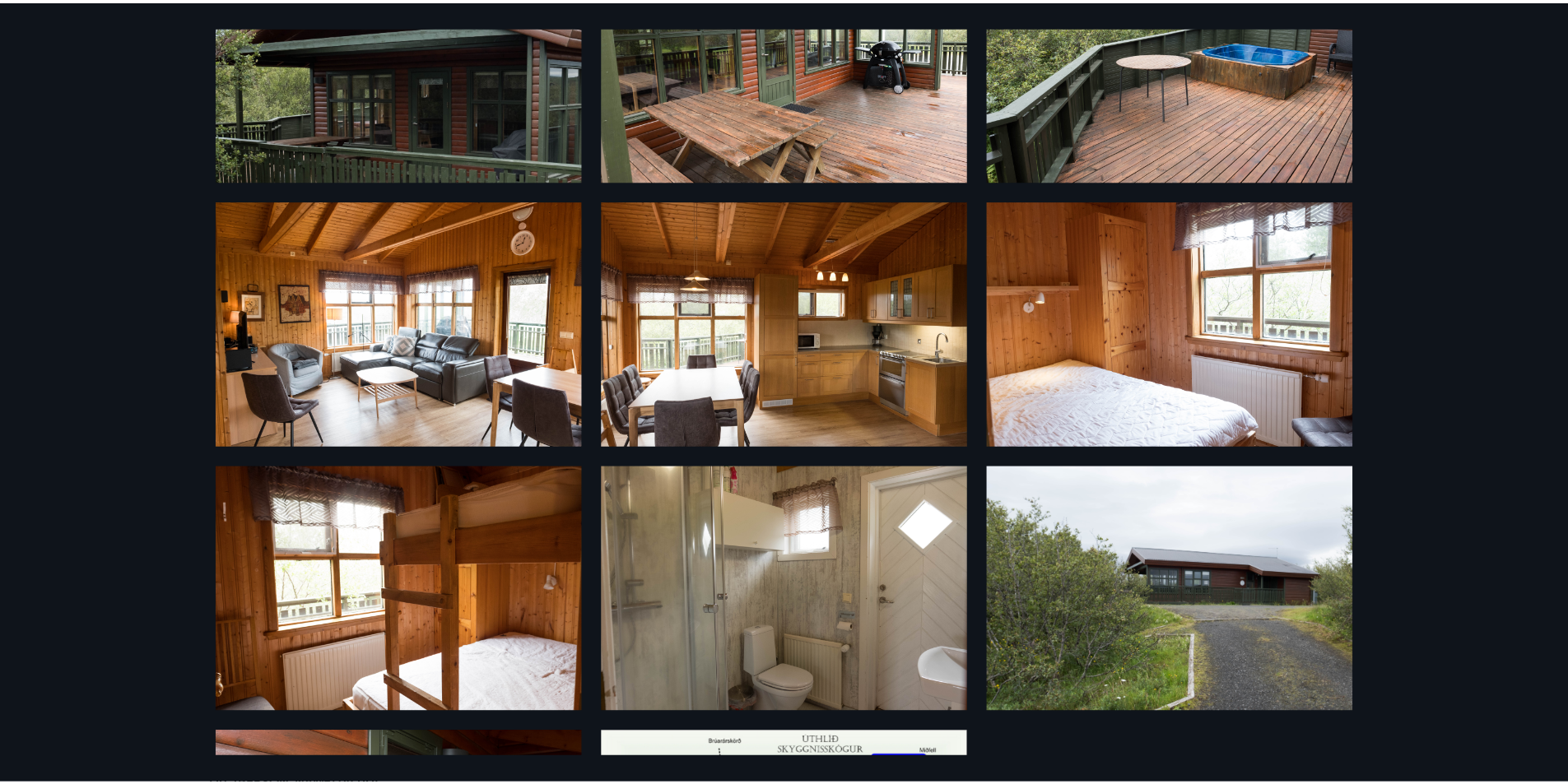
scroll to position [0, 0]
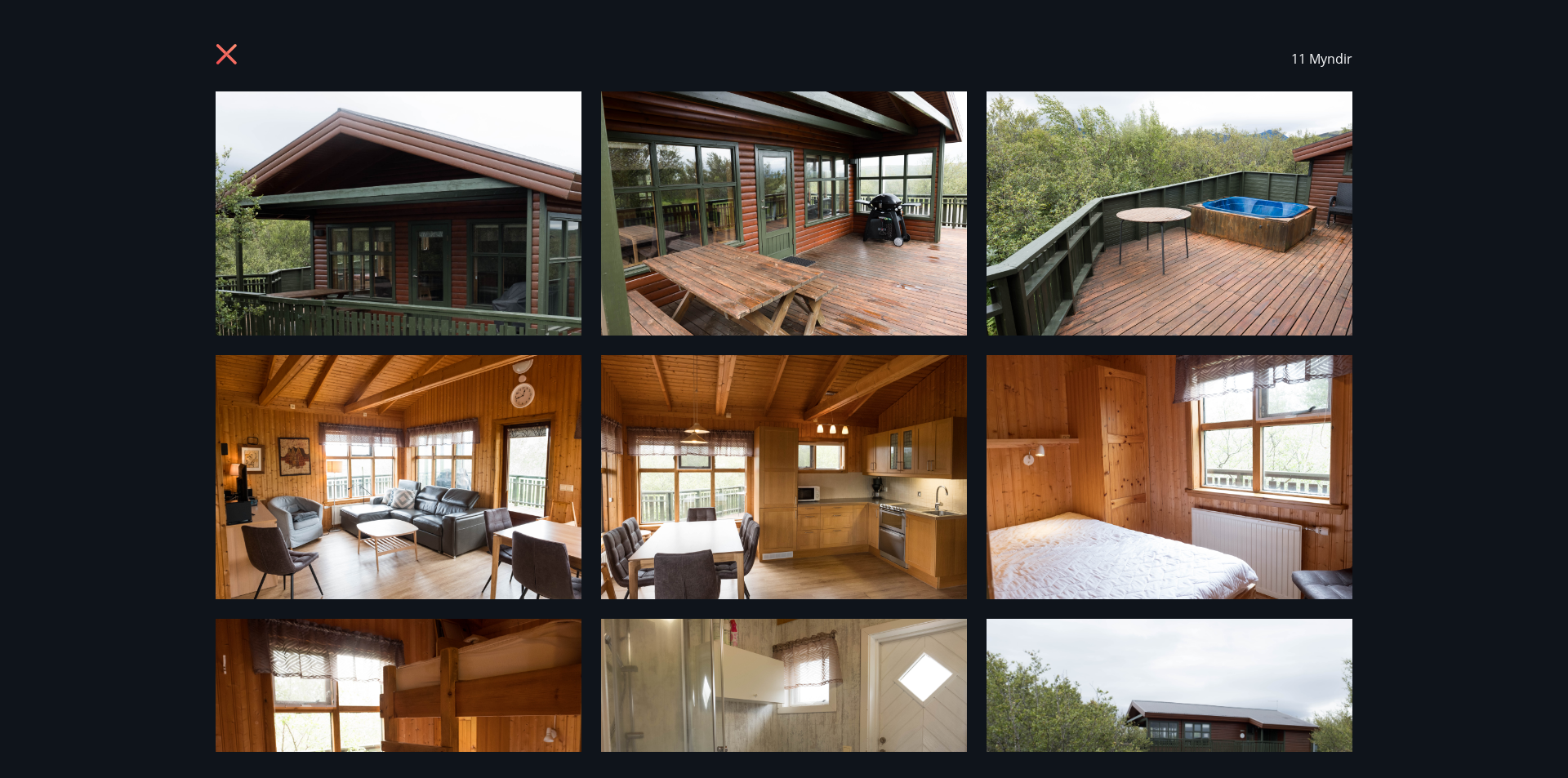
click at [227, 51] on icon at bounding box center [227, 55] width 20 height 20
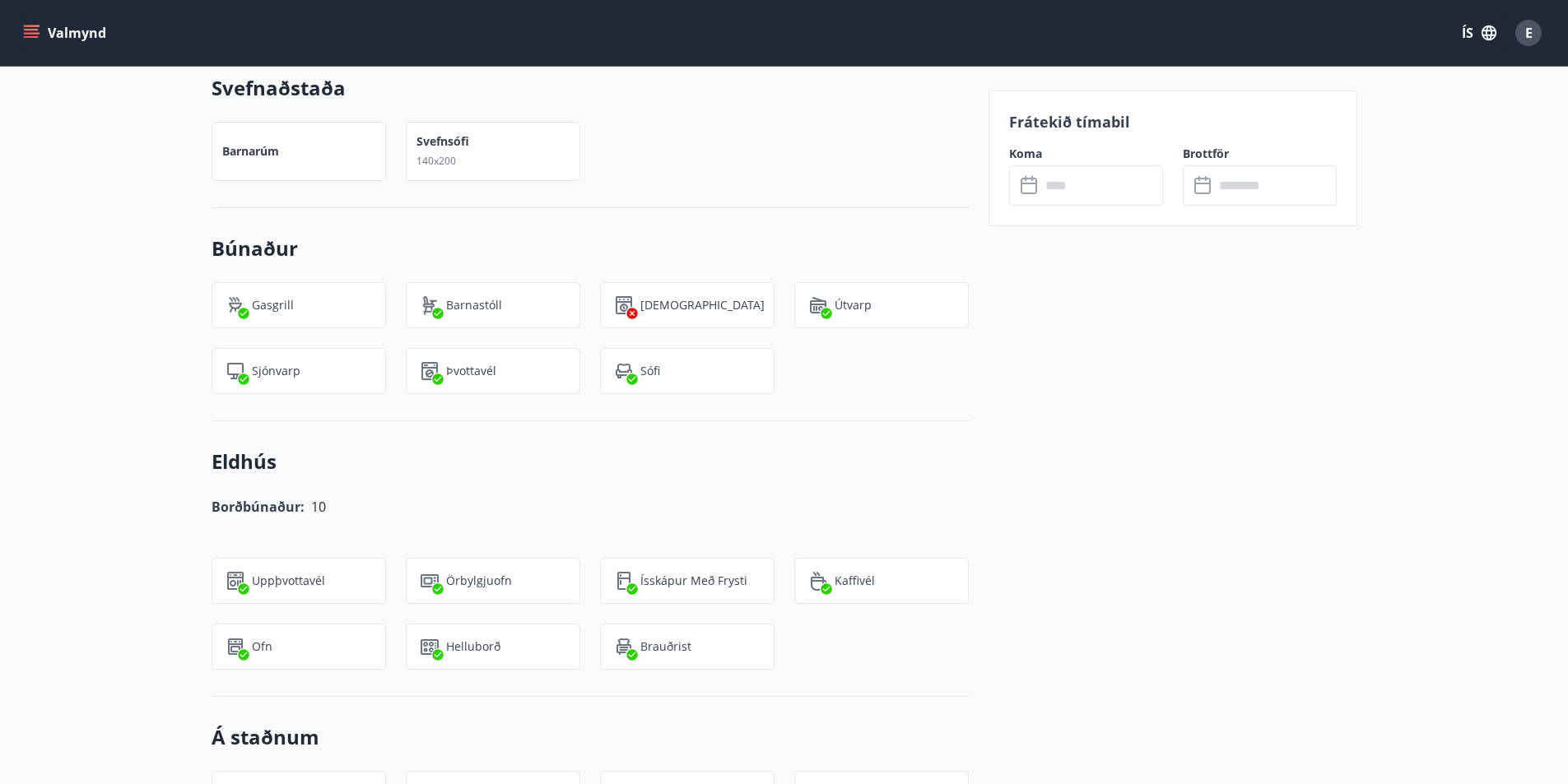
scroll to position [1481, 0]
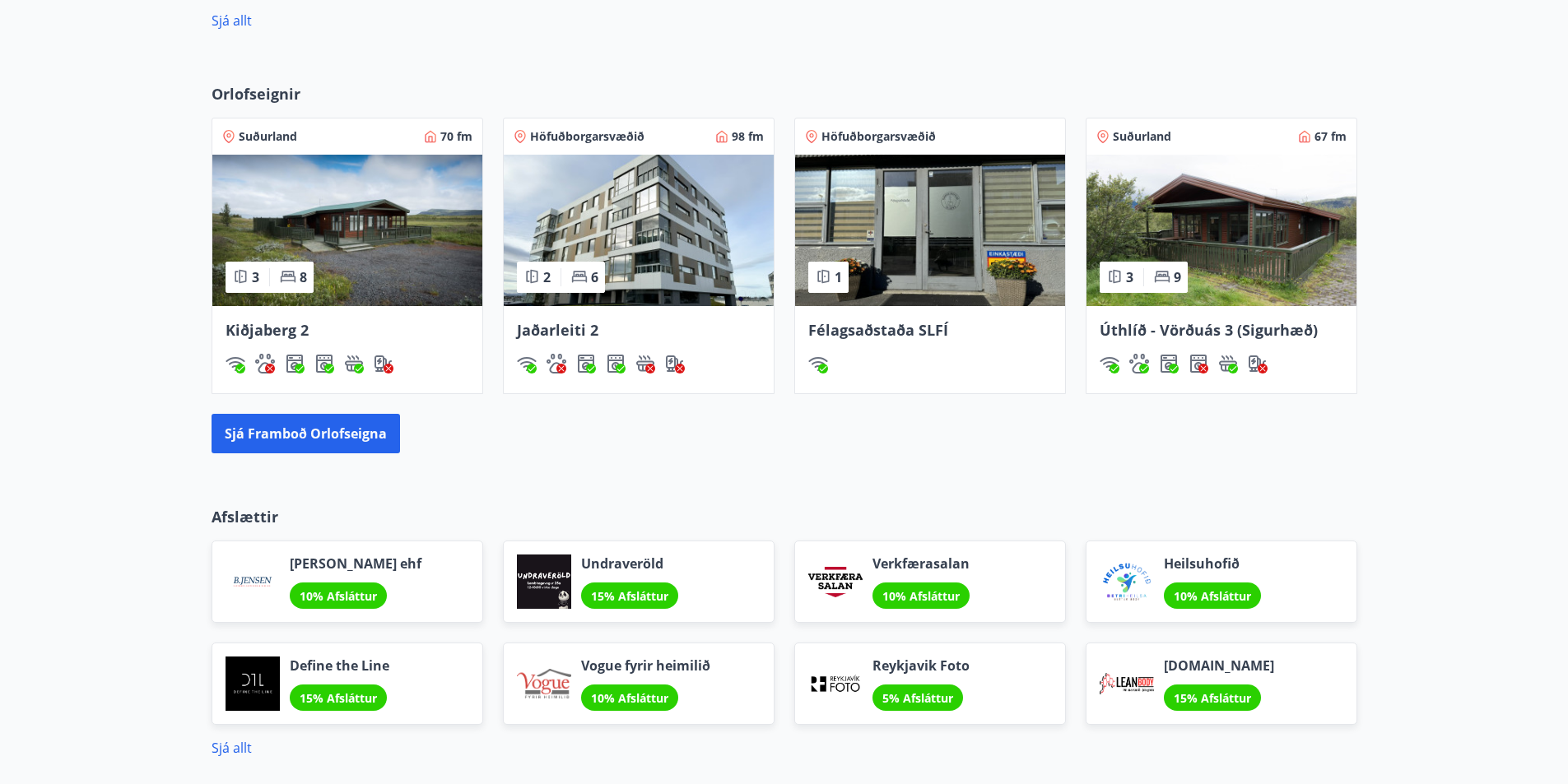
scroll to position [1143, 0]
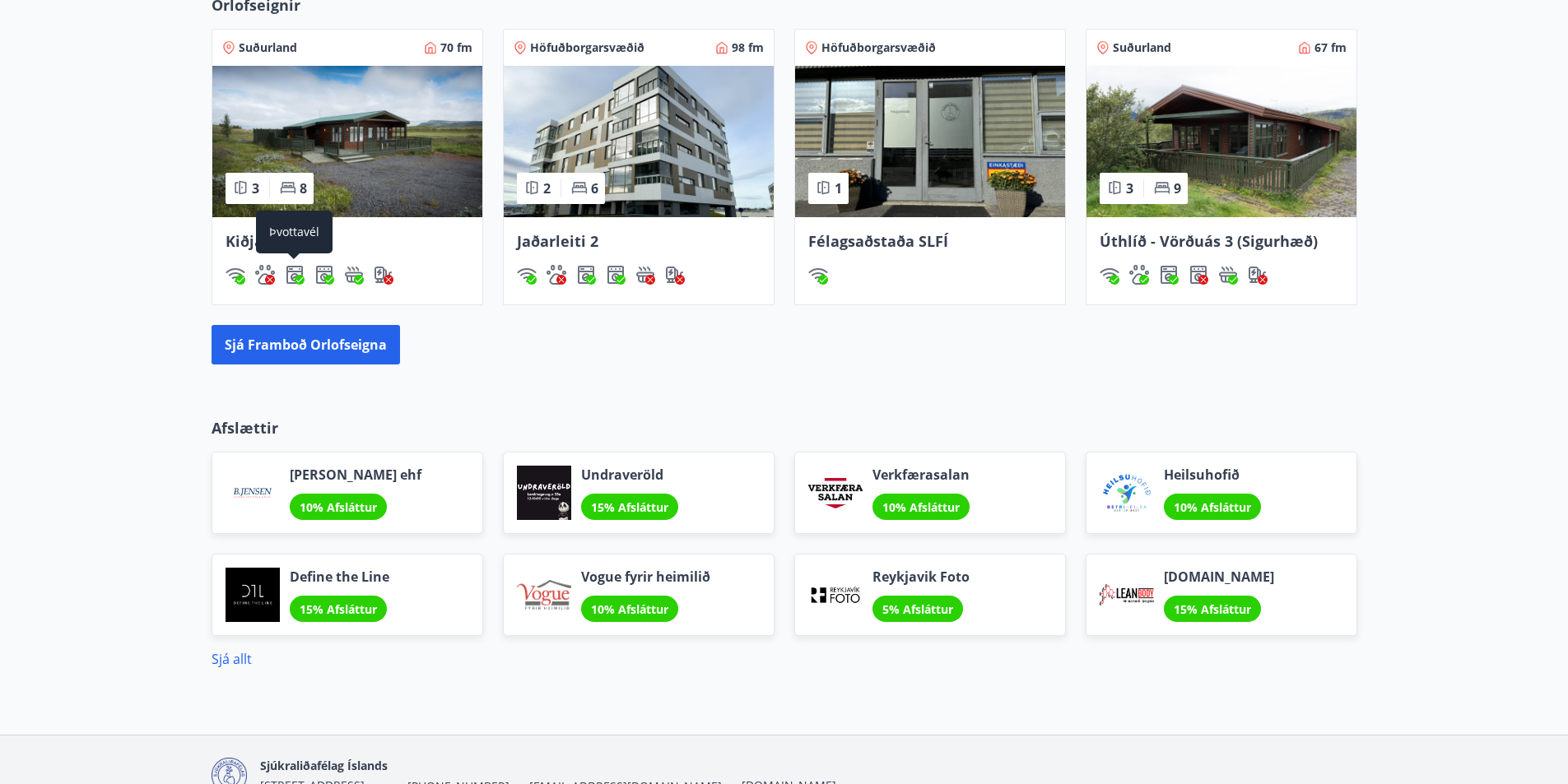
click at [284, 242] on div "Þvottavél" at bounding box center [294, 232] width 76 height 43
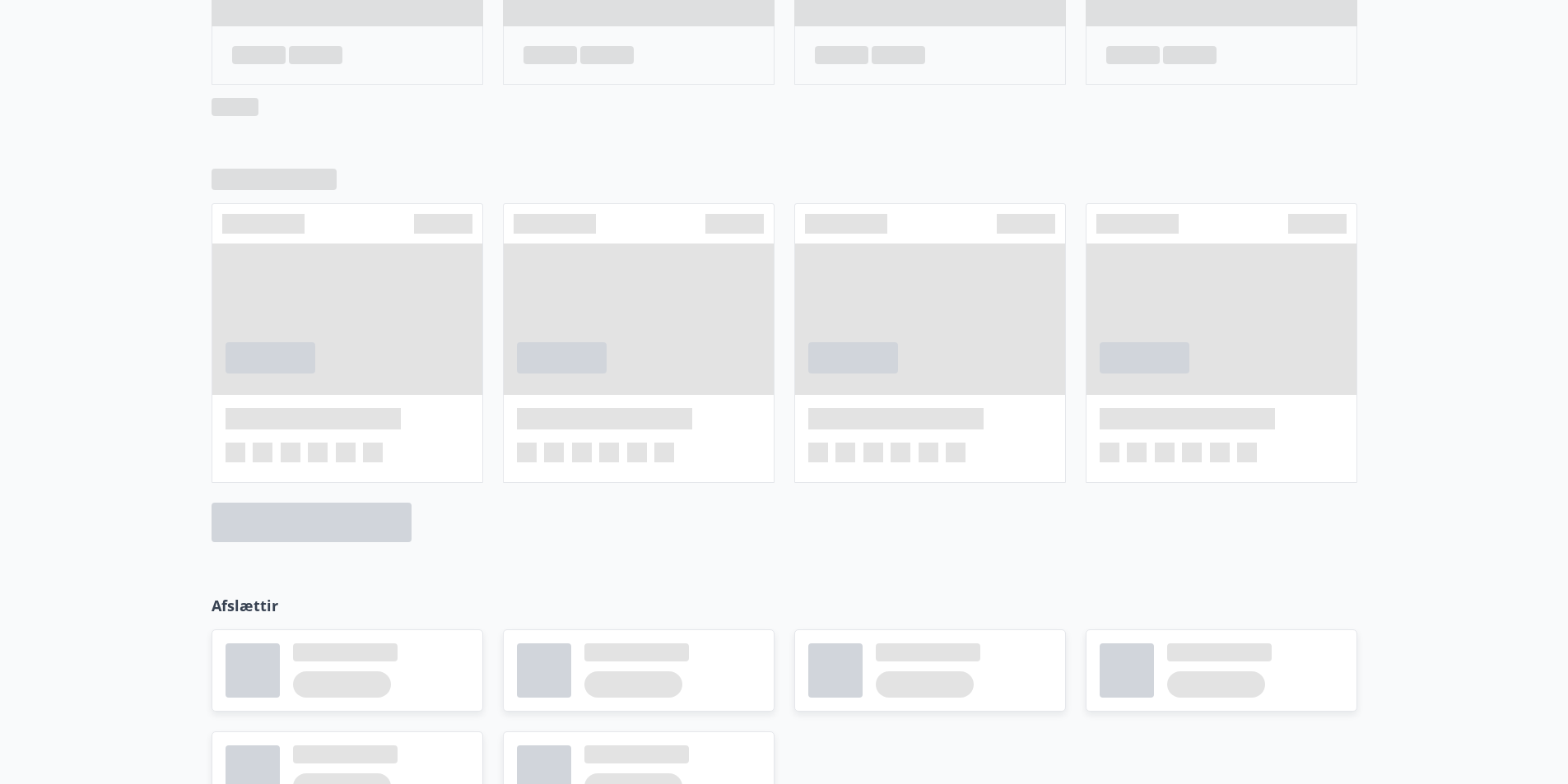
scroll to position [979, 0]
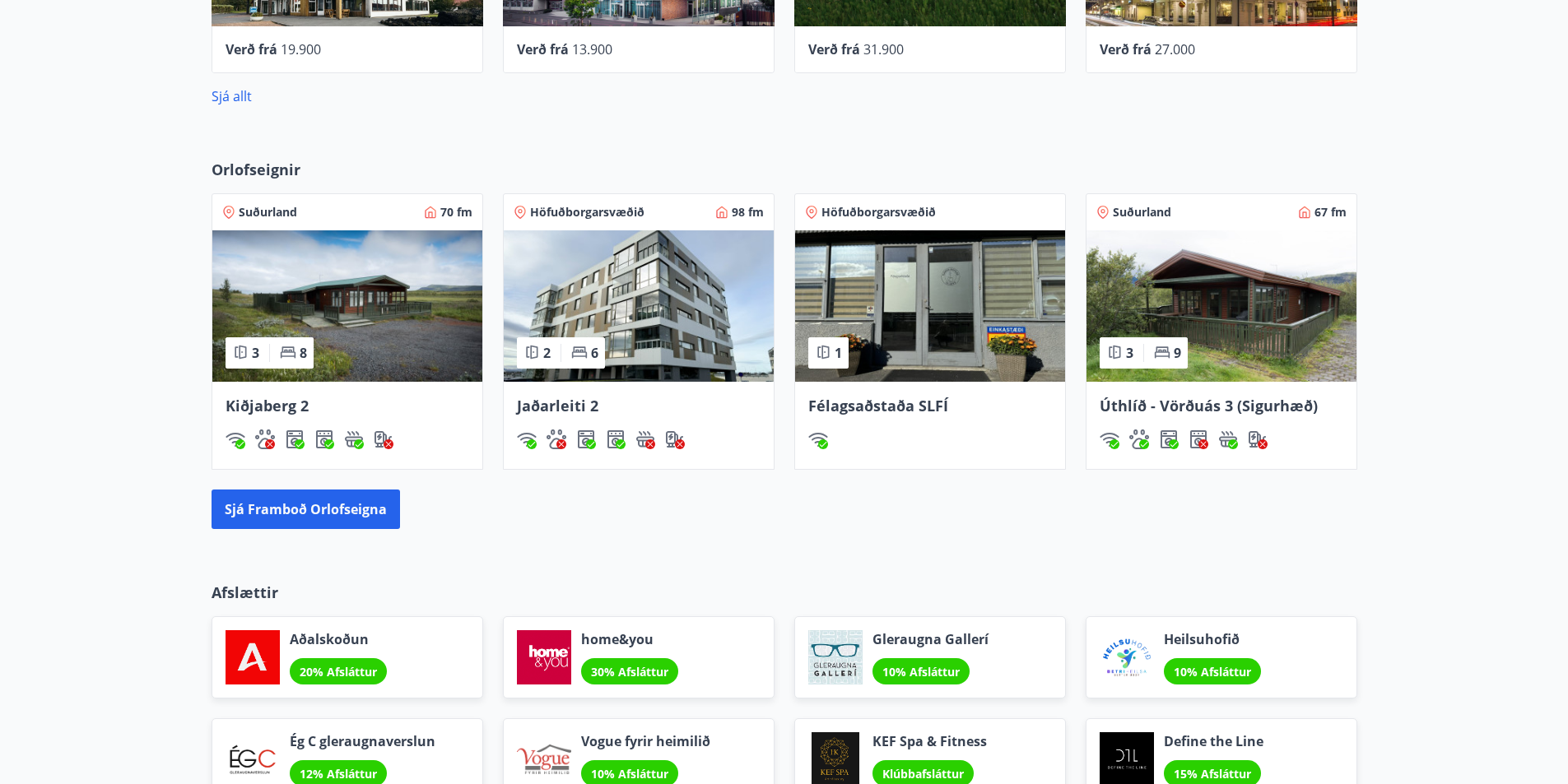
click at [1279, 336] on img at bounding box center [1221, 305] width 270 height 151
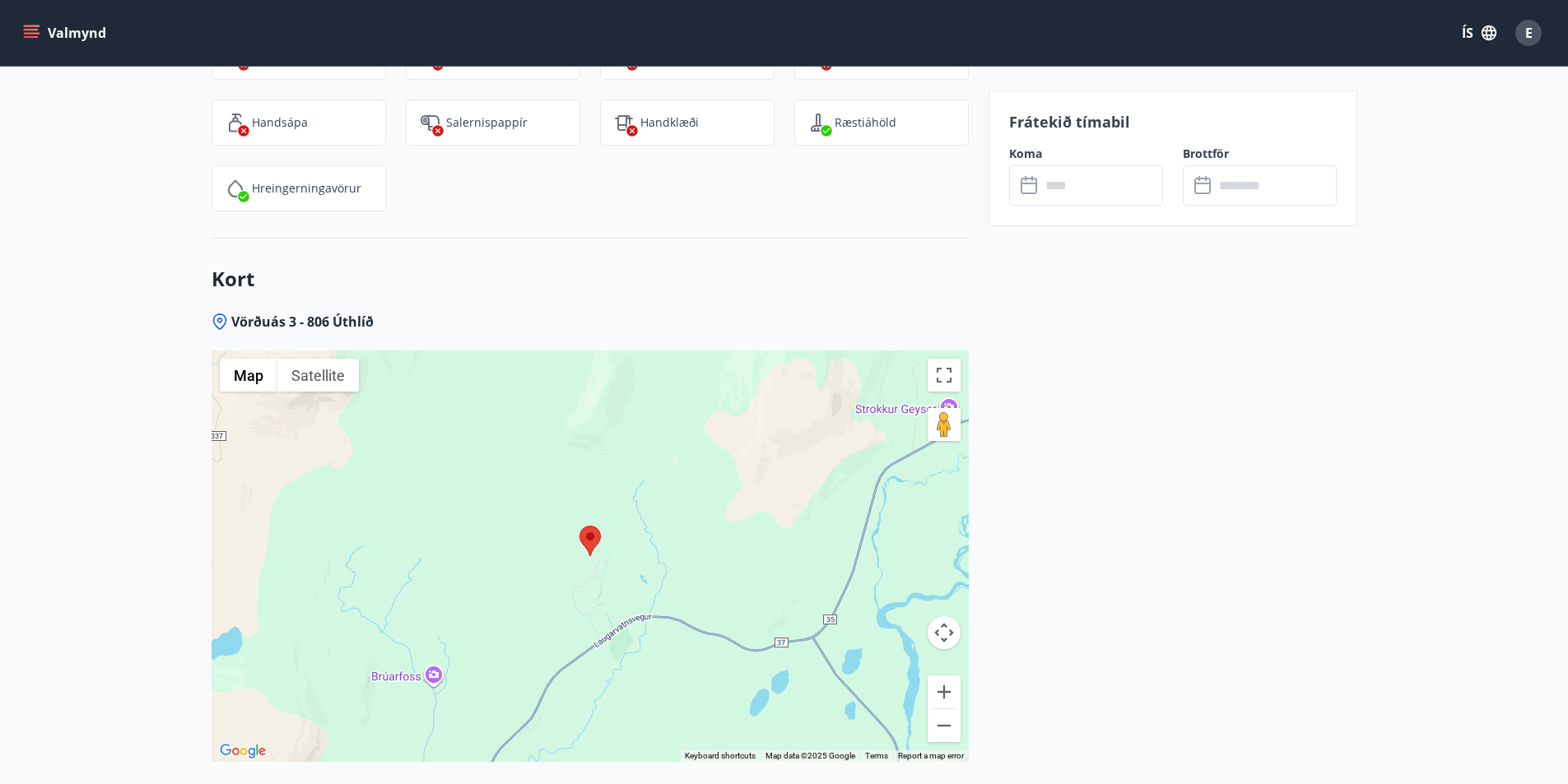
scroll to position [2633, 0]
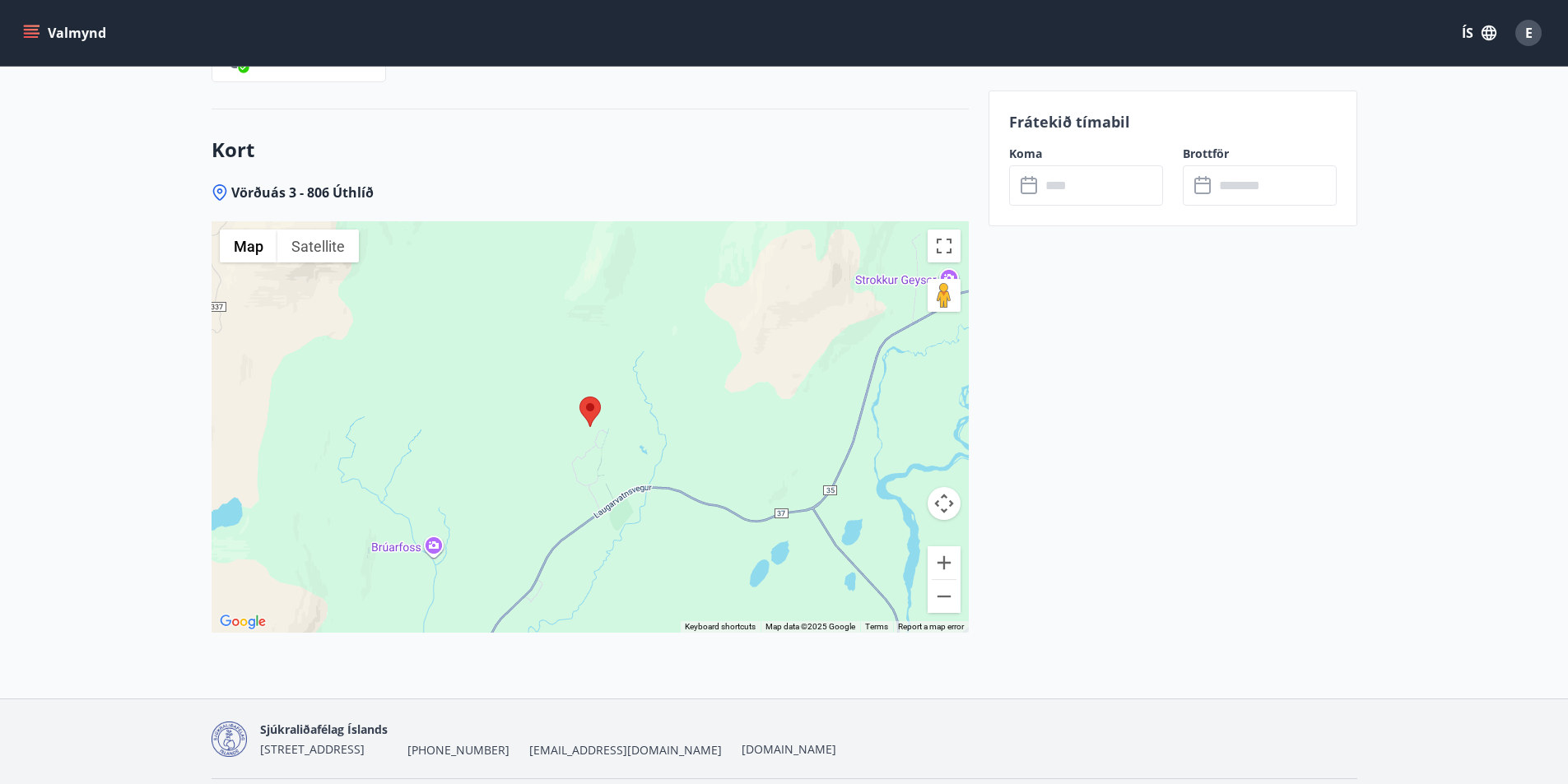
click at [688, 402] on div at bounding box center [590, 427] width 757 height 411
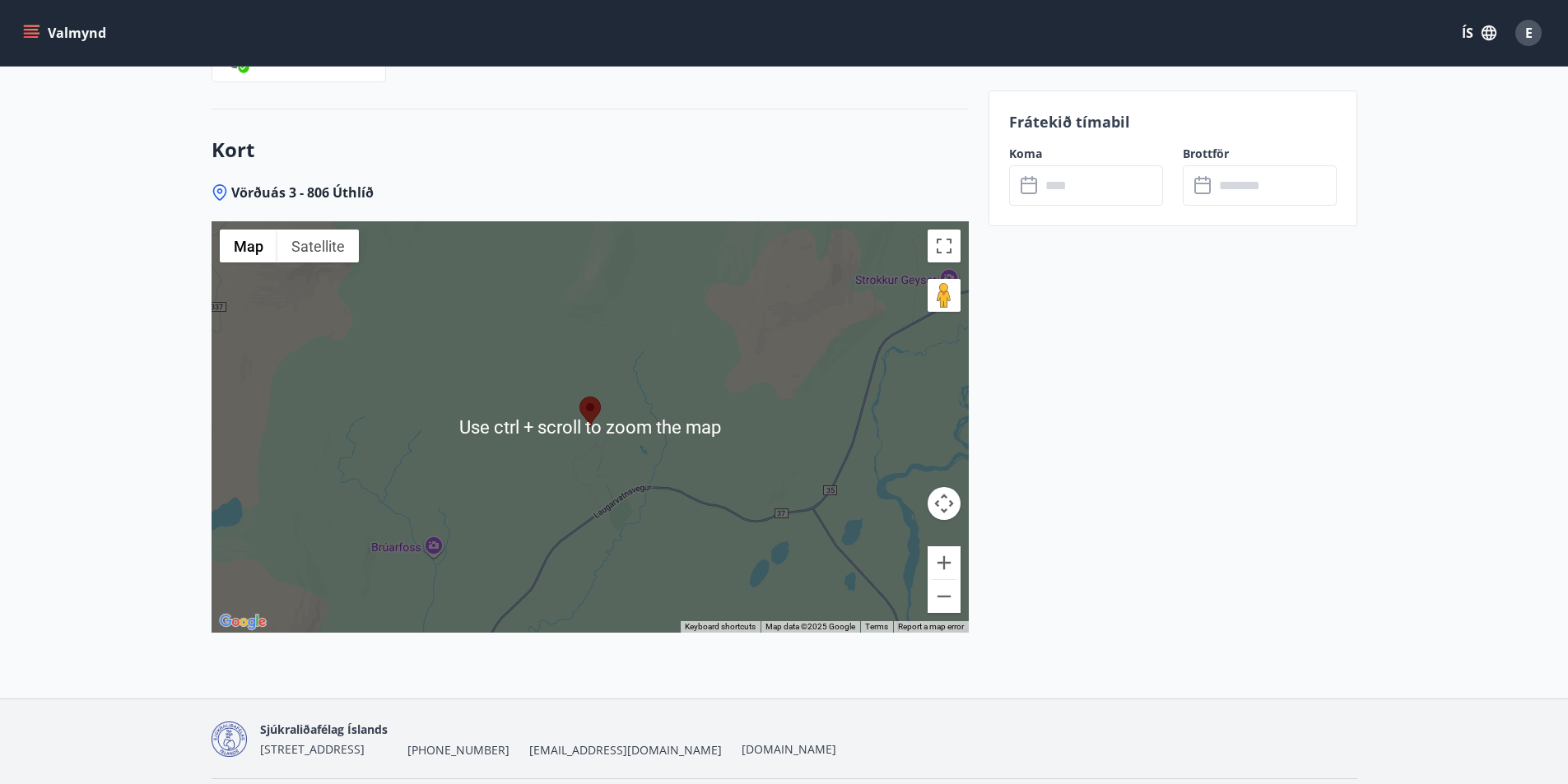
scroll to position [2666, 0]
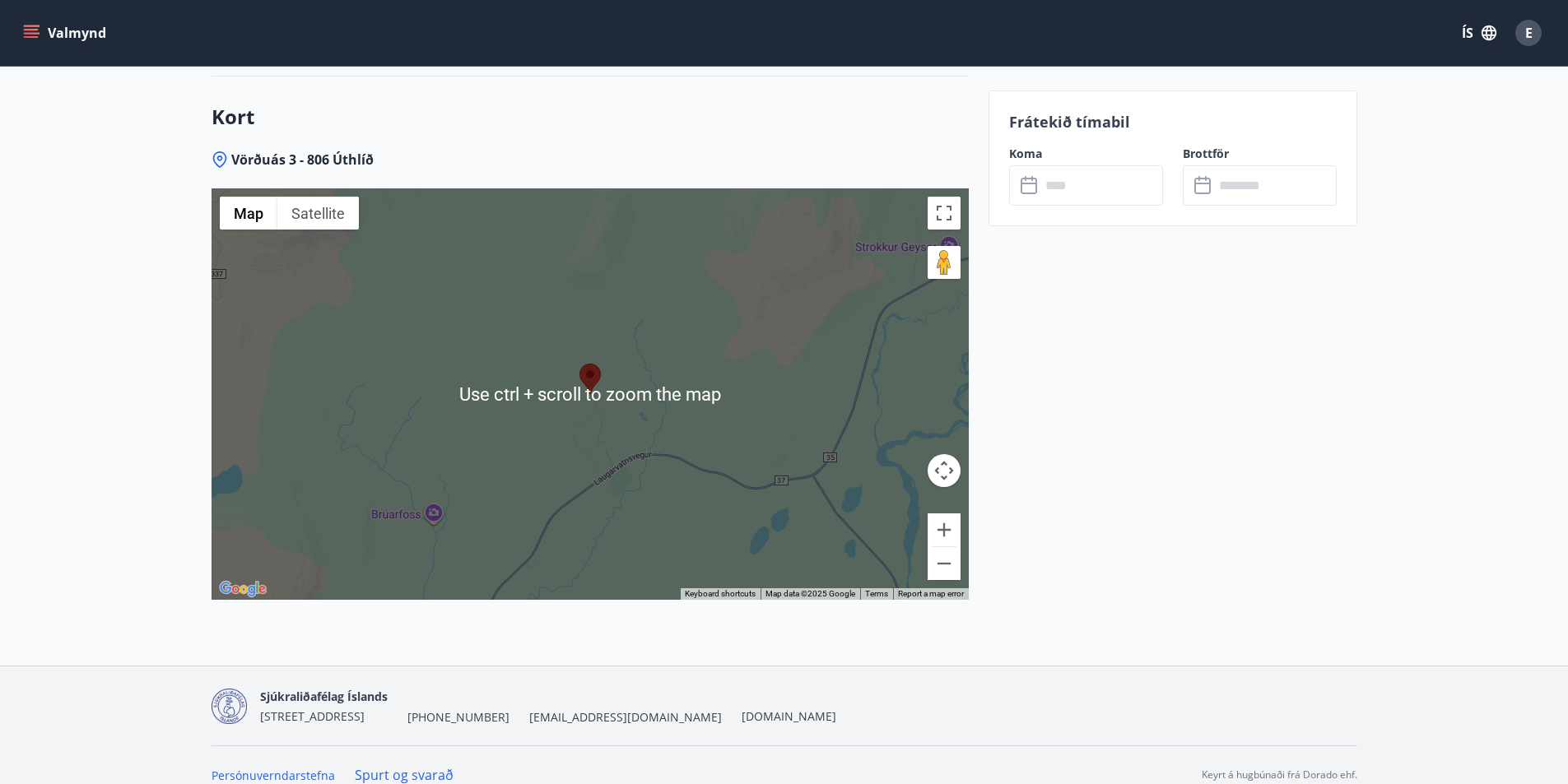
click at [681, 421] on div at bounding box center [590, 394] width 757 height 411
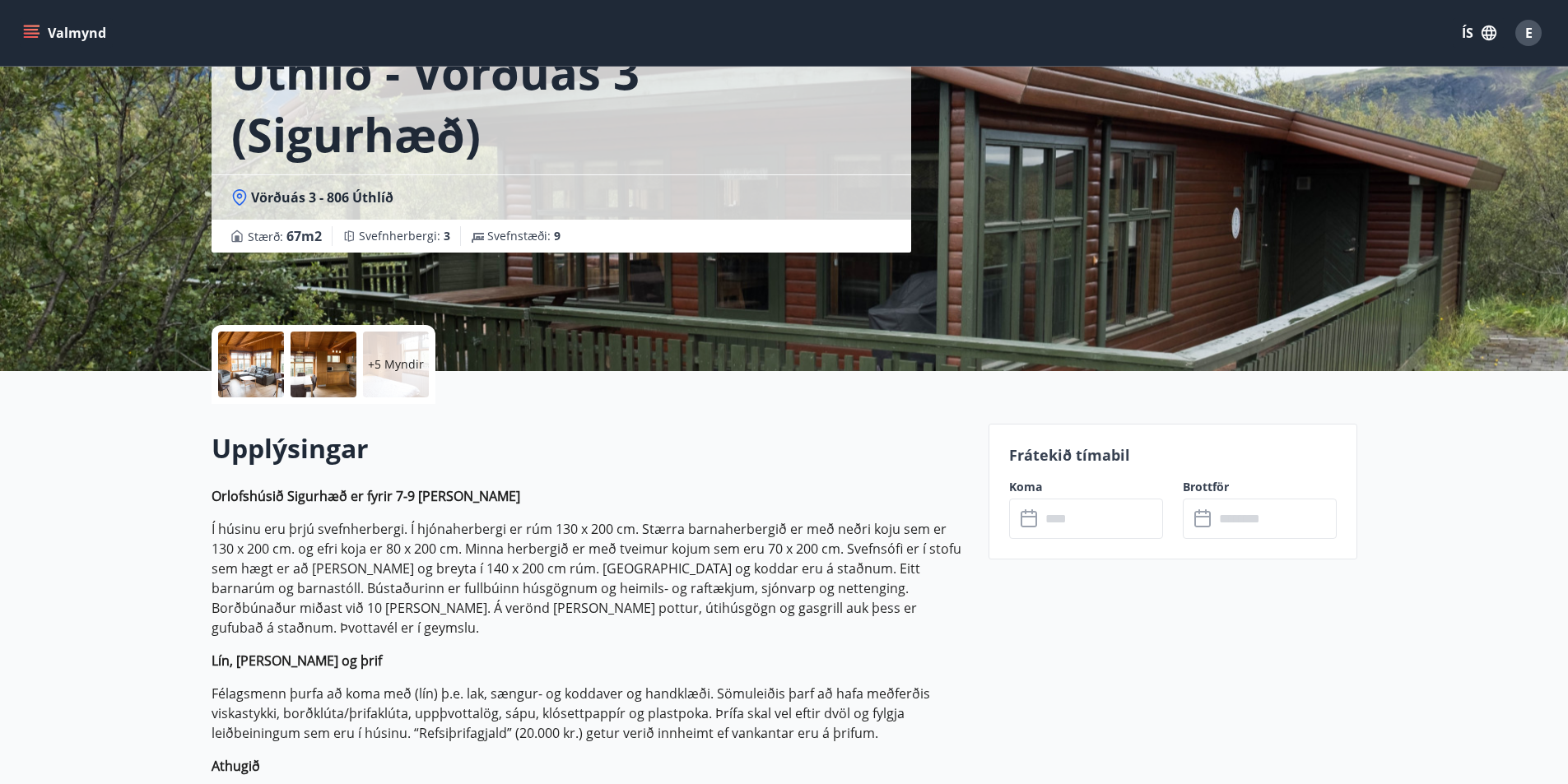
scroll to position [33, 0]
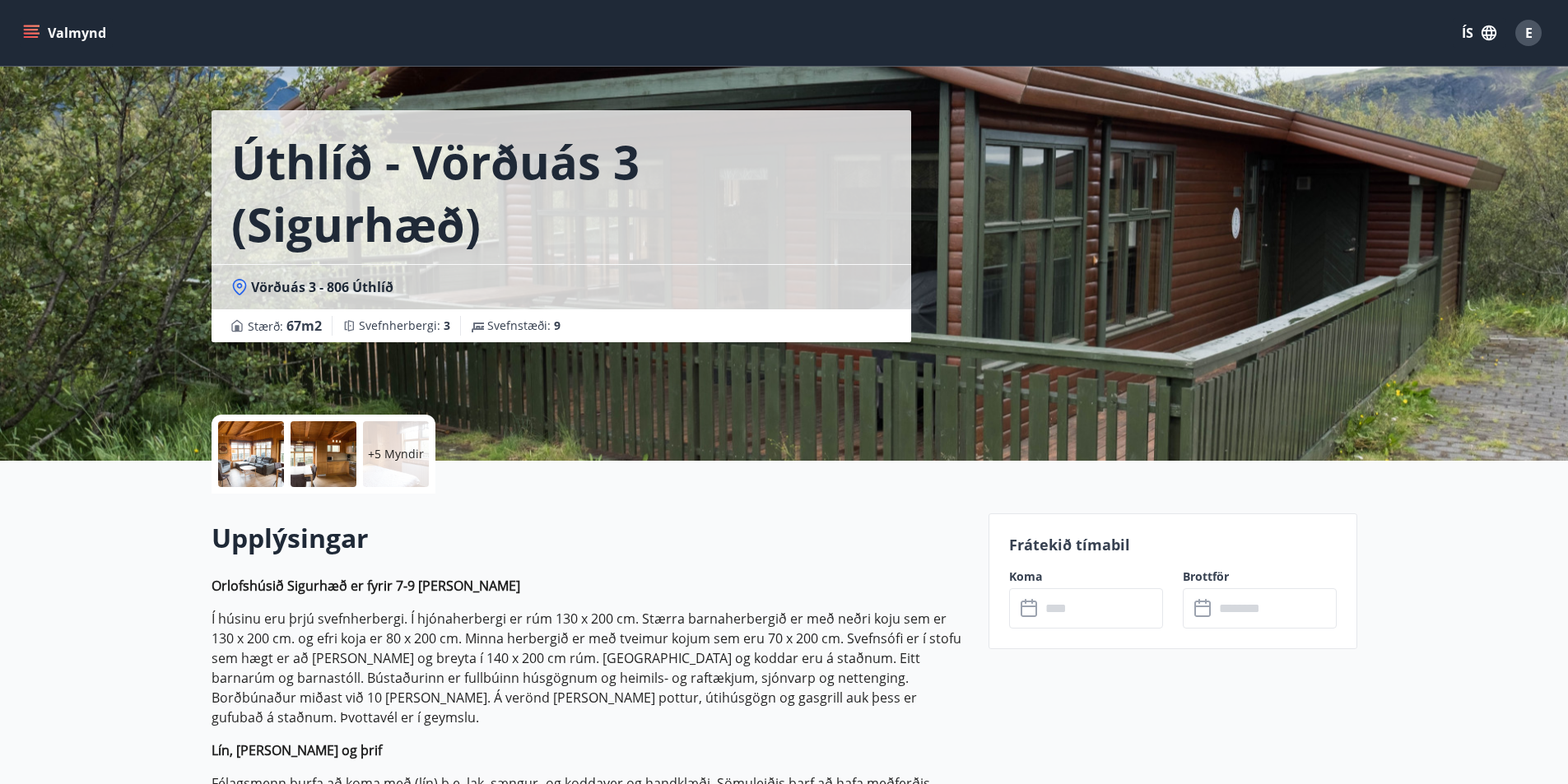
click at [322, 459] on div at bounding box center [323, 454] width 66 height 66
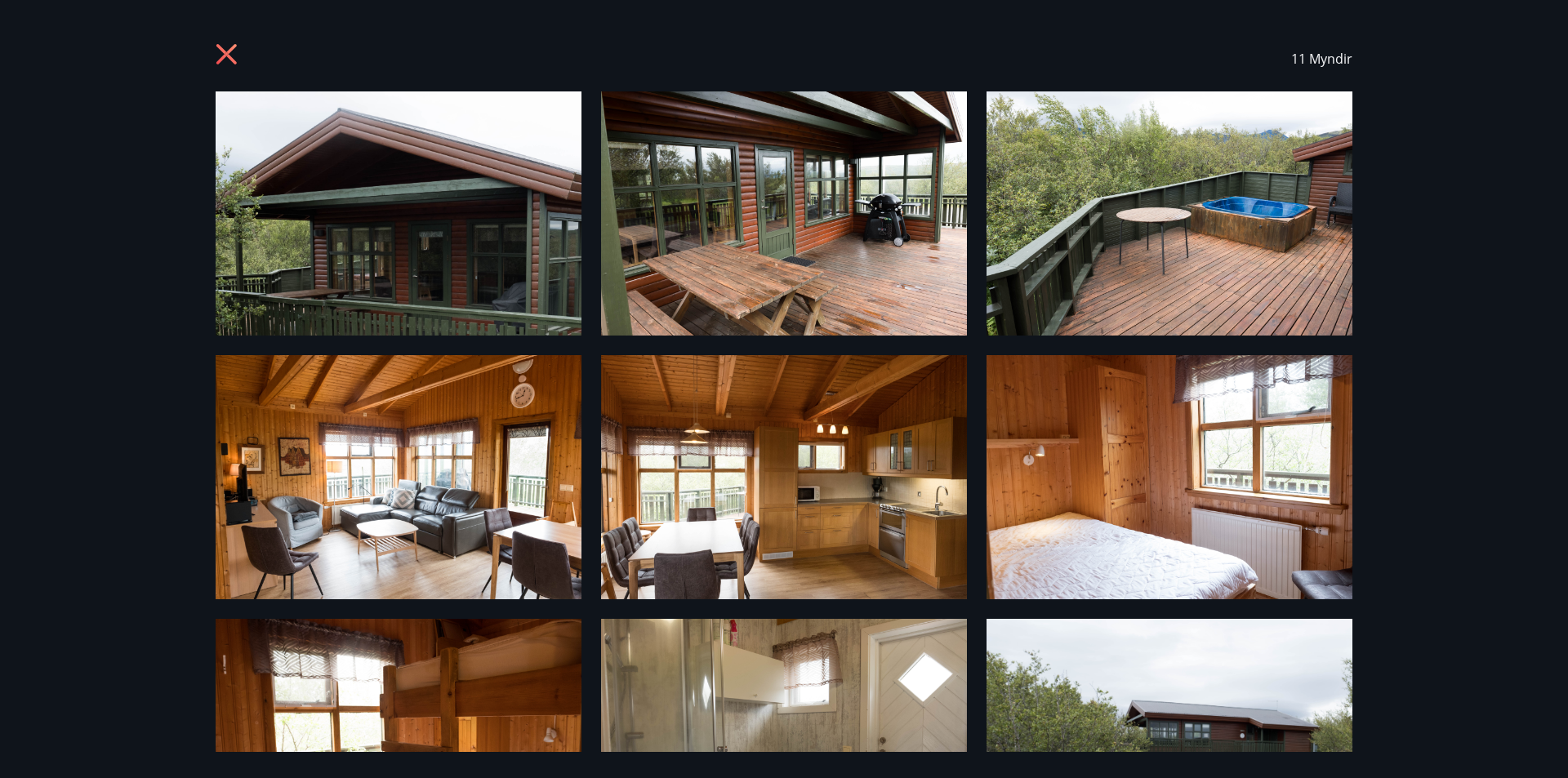
click at [1391, 561] on div "11 Myndir" at bounding box center [784, 389] width 1568 height 778
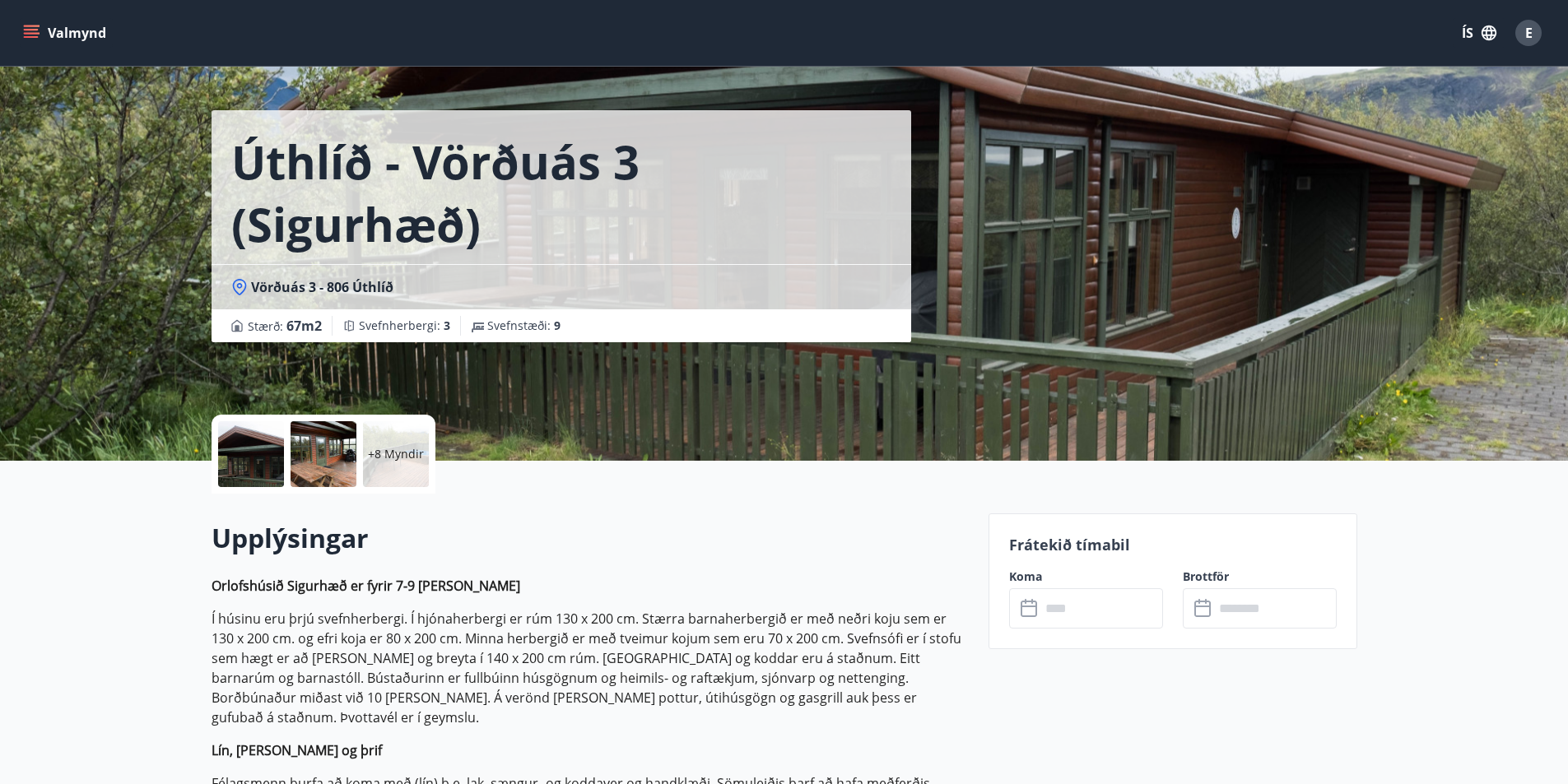
click at [399, 454] on p "+8 Myndir" at bounding box center [396, 453] width 56 height 16
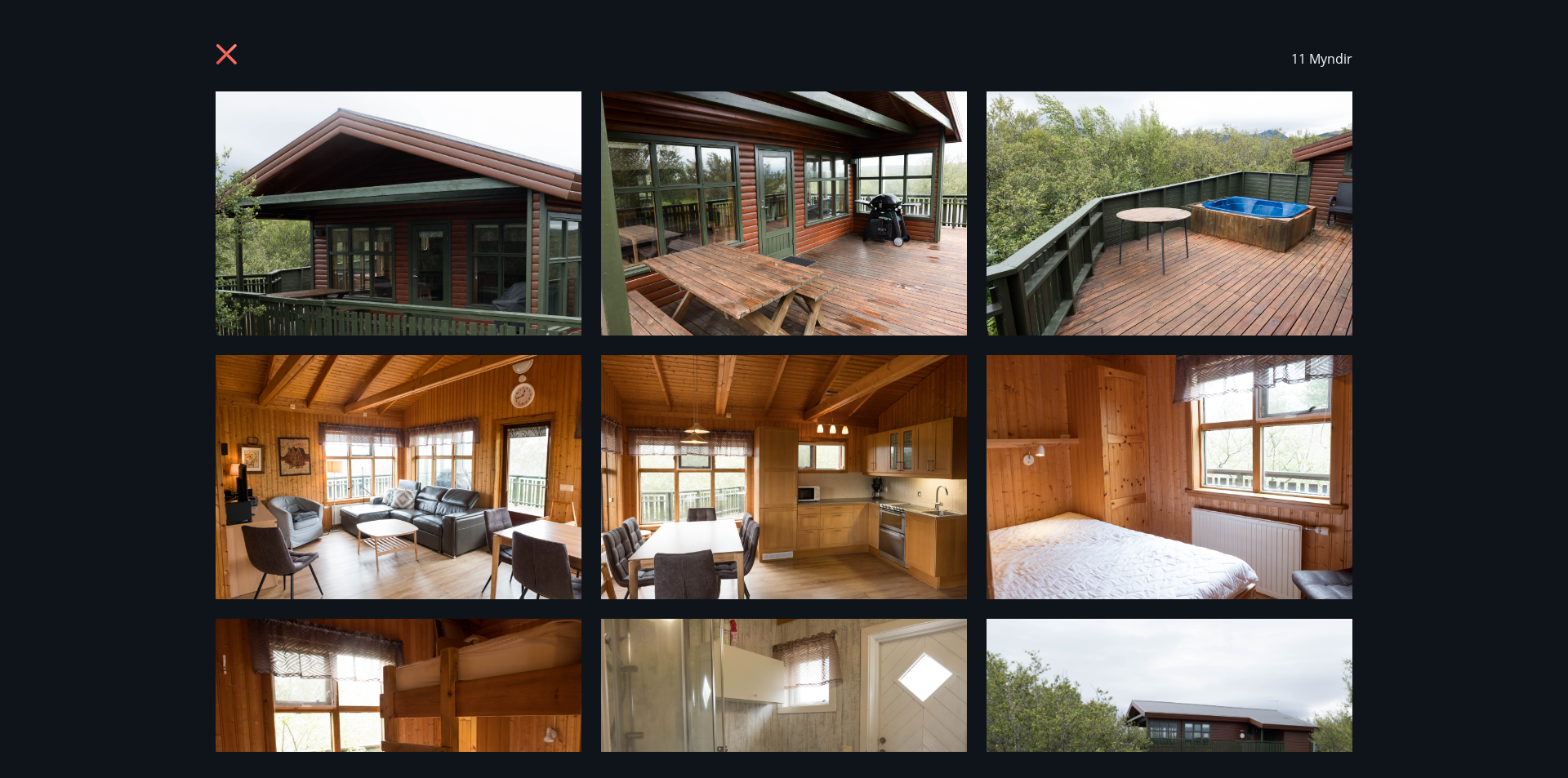
click at [466, 259] on img at bounding box center [399, 213] width 366 height 244
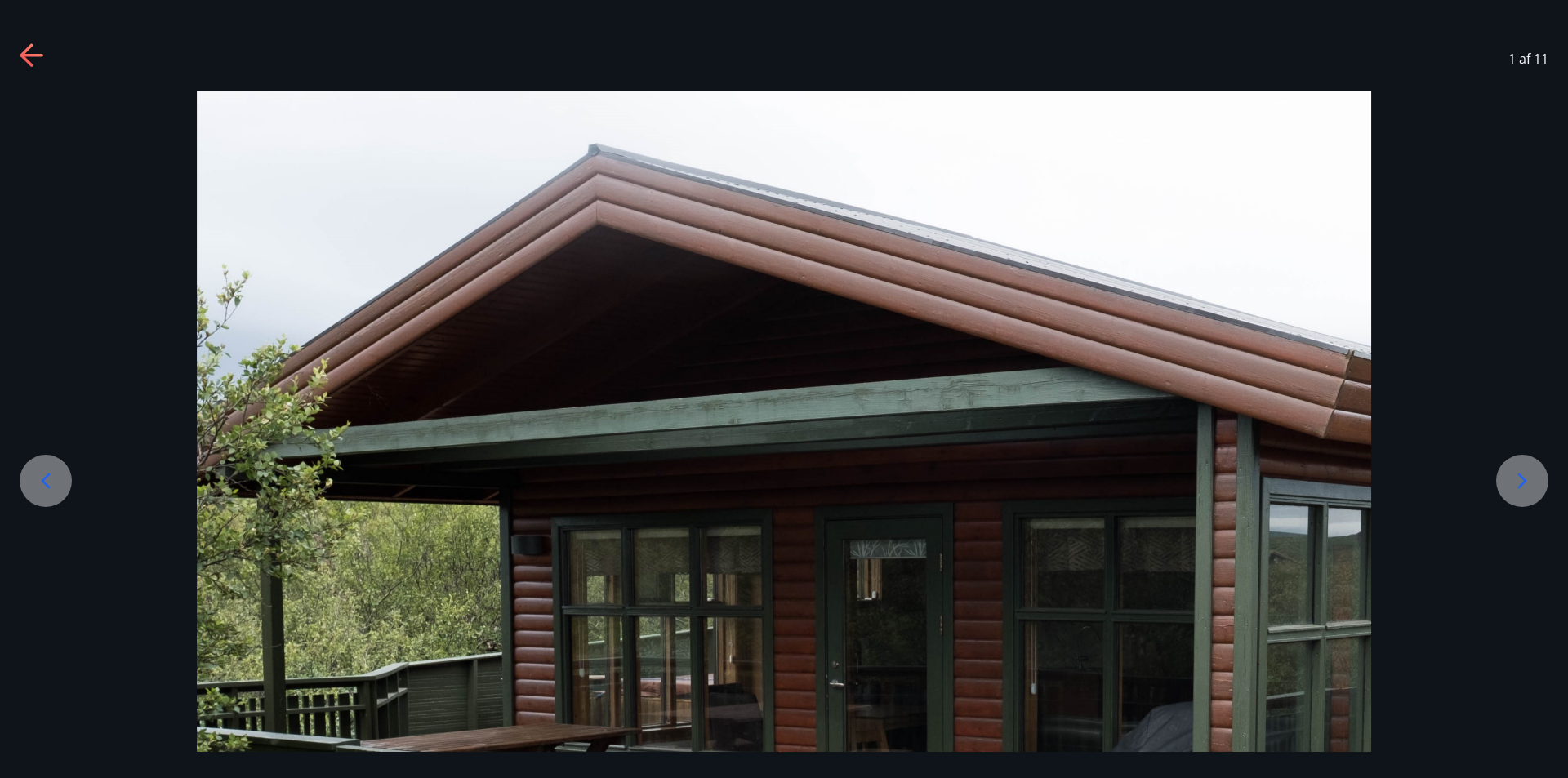
click at [1515, 488] on icon at bounding box center [1522, 480] width 26 height 26
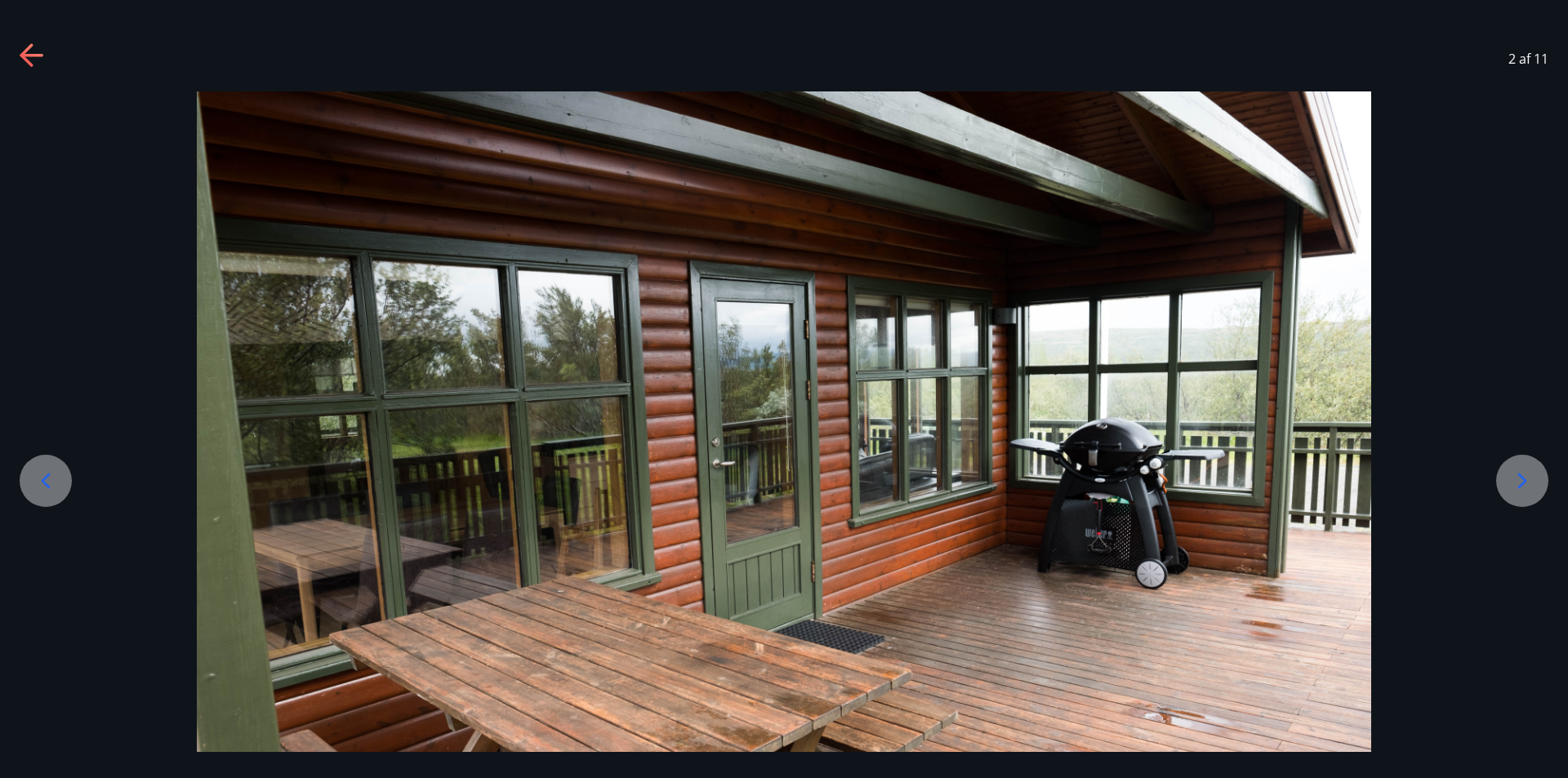
click at [1515, 488] on icon at bounding box center [1522, 480] width 26 height 26
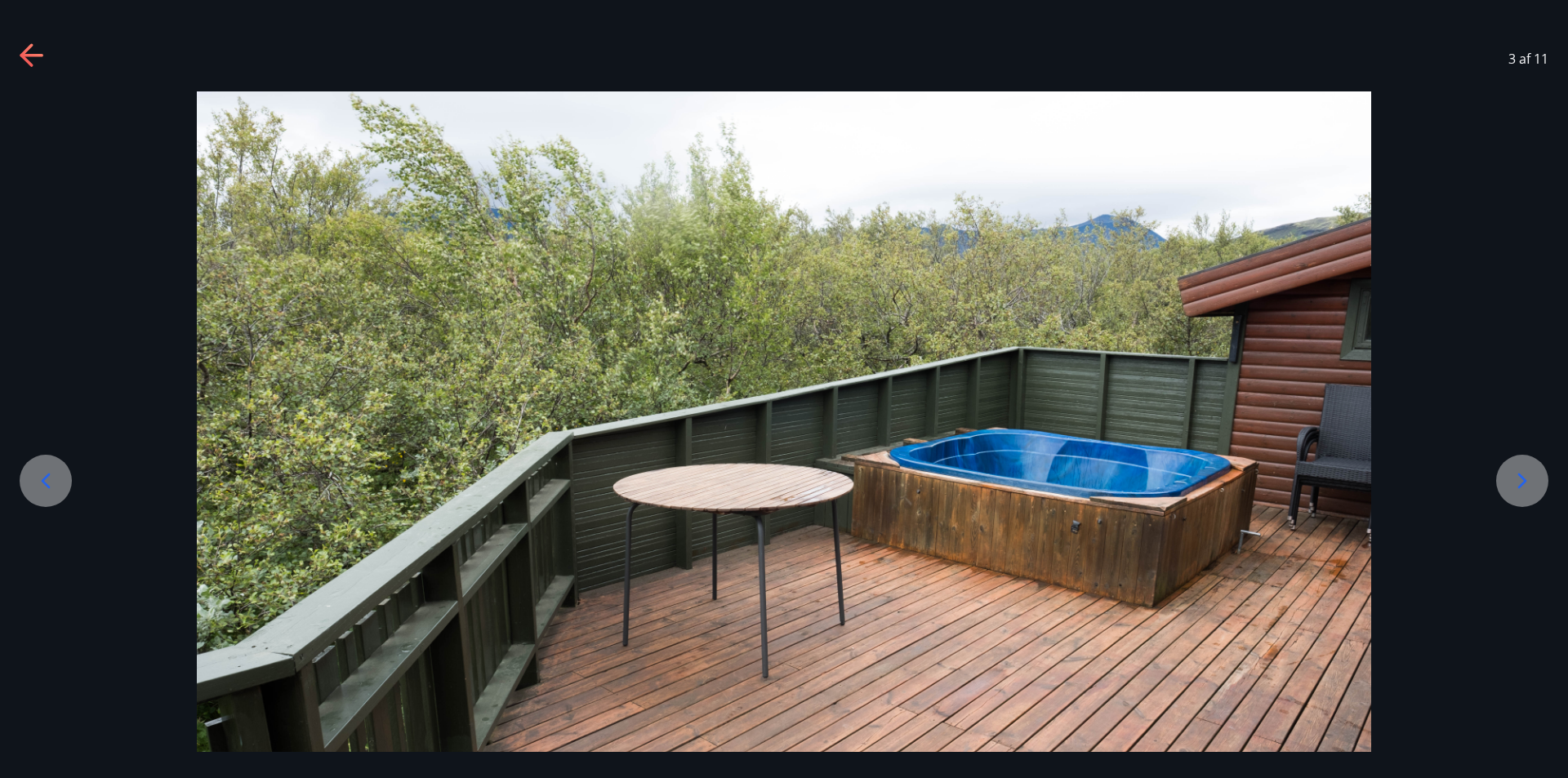
click at [1515, 488] on icon at bounding box center [1522, 480] width 26 height 26
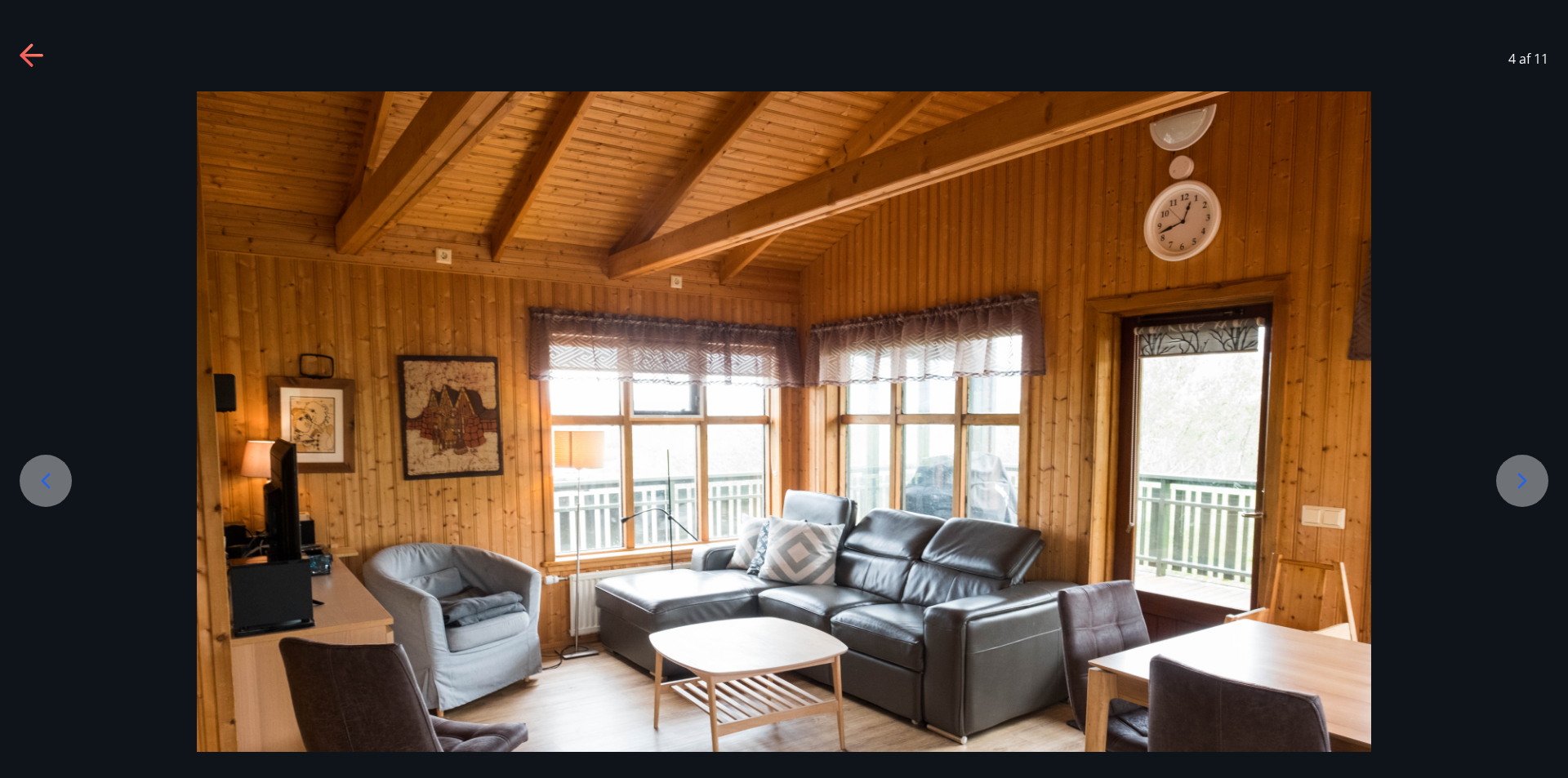
click at [1515, 488] on icon at bounding box center [1522, 480] width 26 height 26
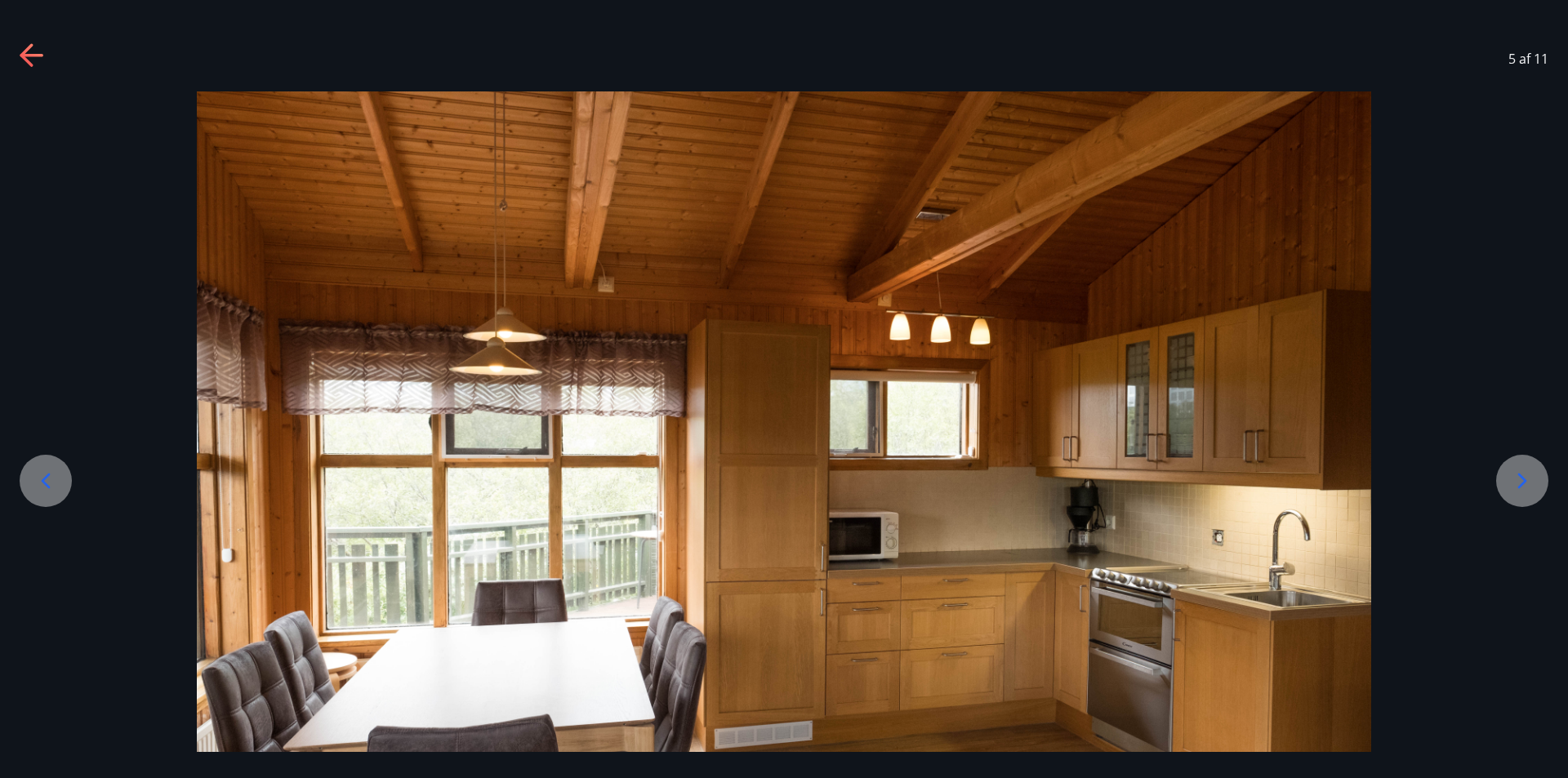
click at [1515, 488] on icon at bounding box center [1522, 480] width 26 height 26
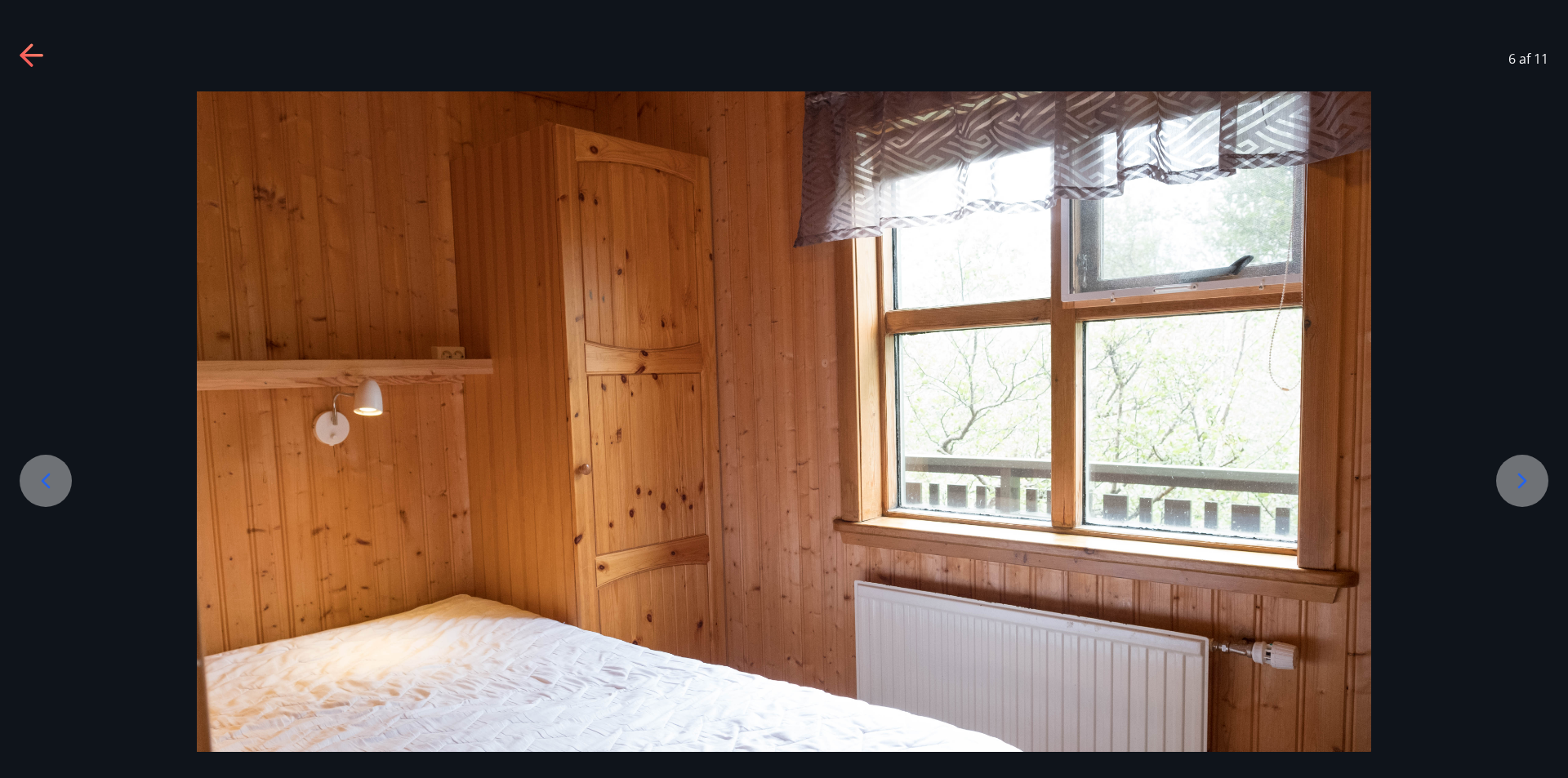
click at [1515, 488] on icon at bounding box center [1522, 480] width 26 height 26
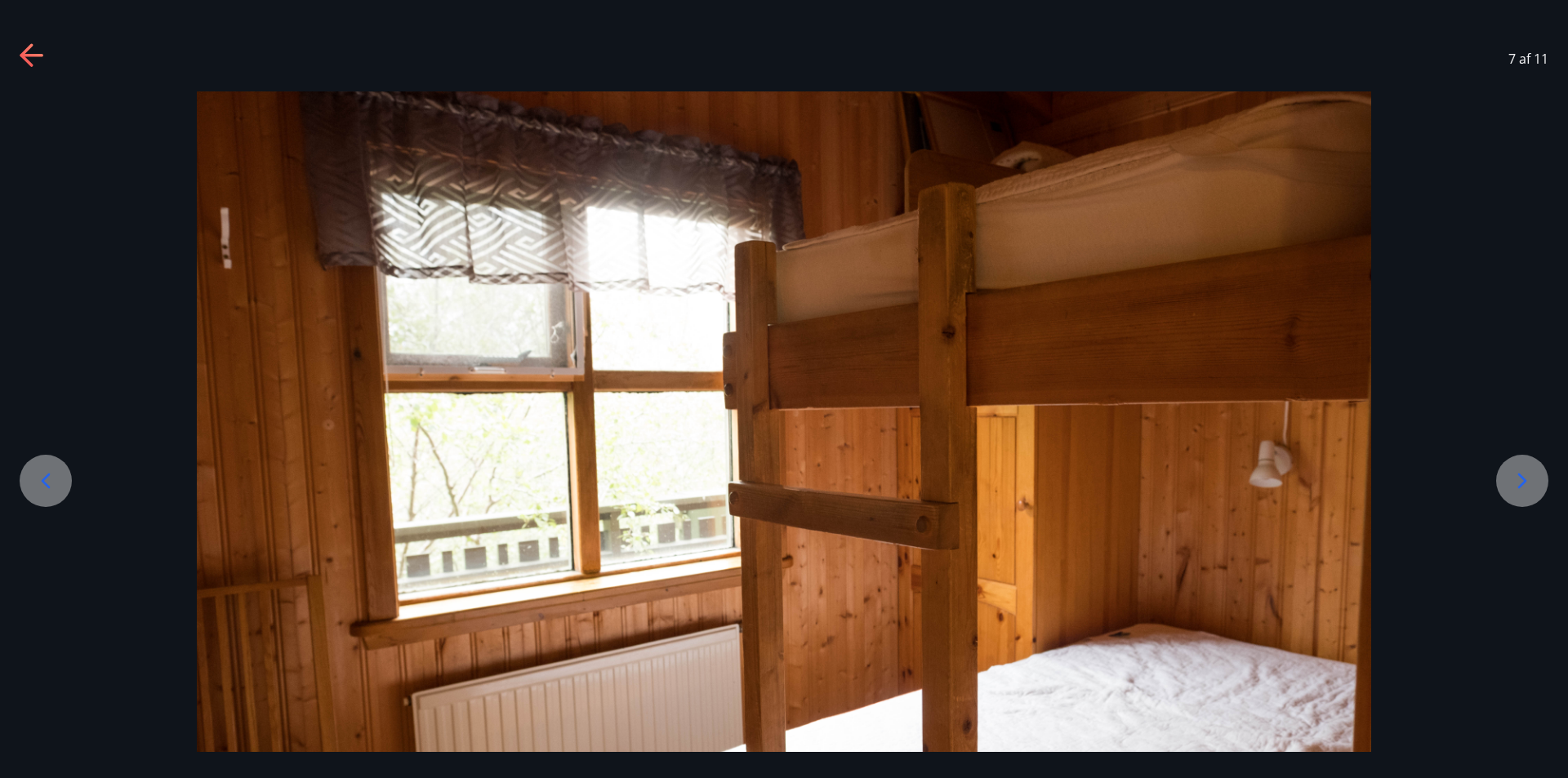
click at [1515, 488] on icon at bounding box center [1522, 480] width 26 height 26
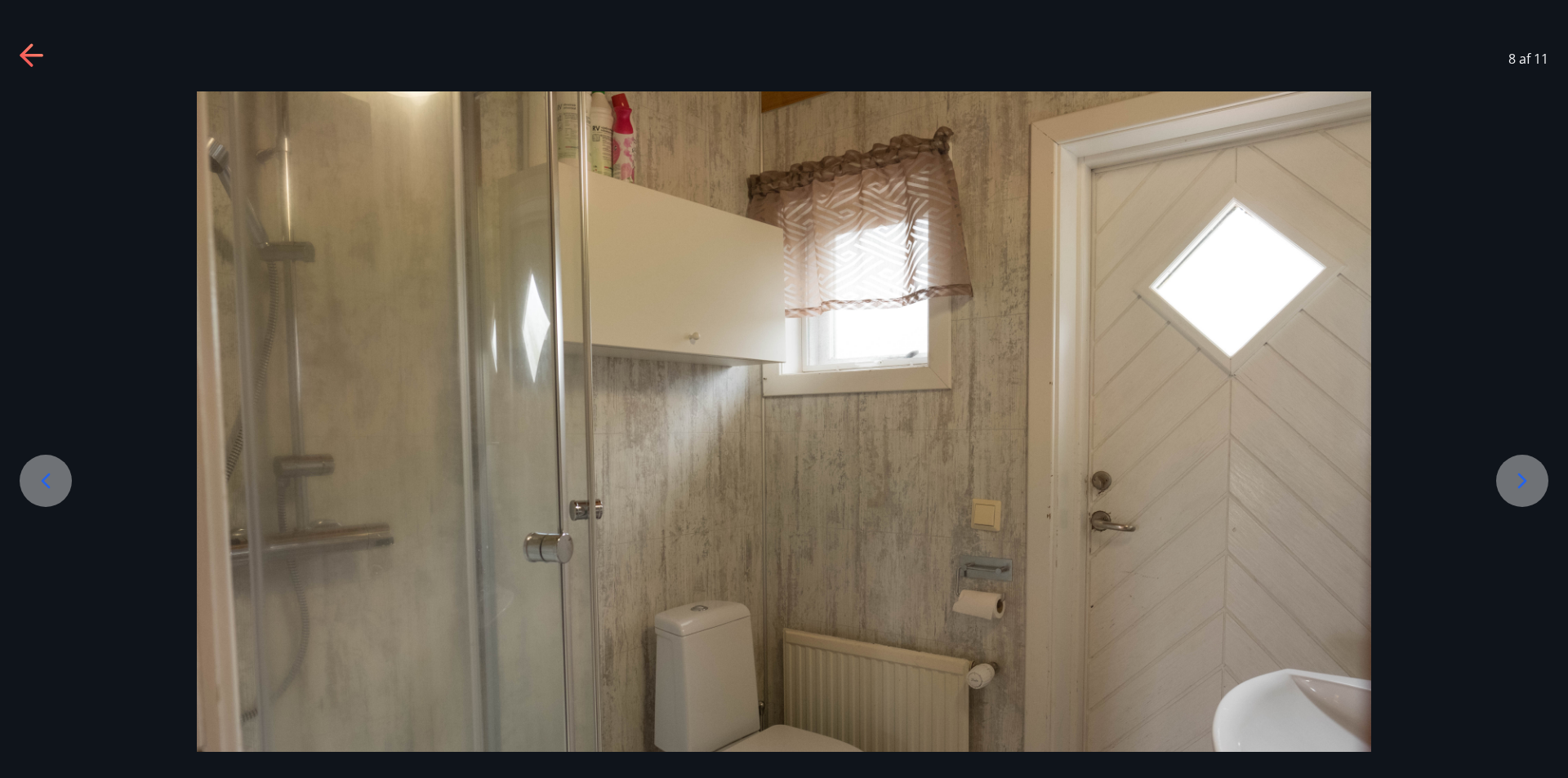
click at [1515, 488] on icon at bounding box center [1522, 480] width 26 height 26
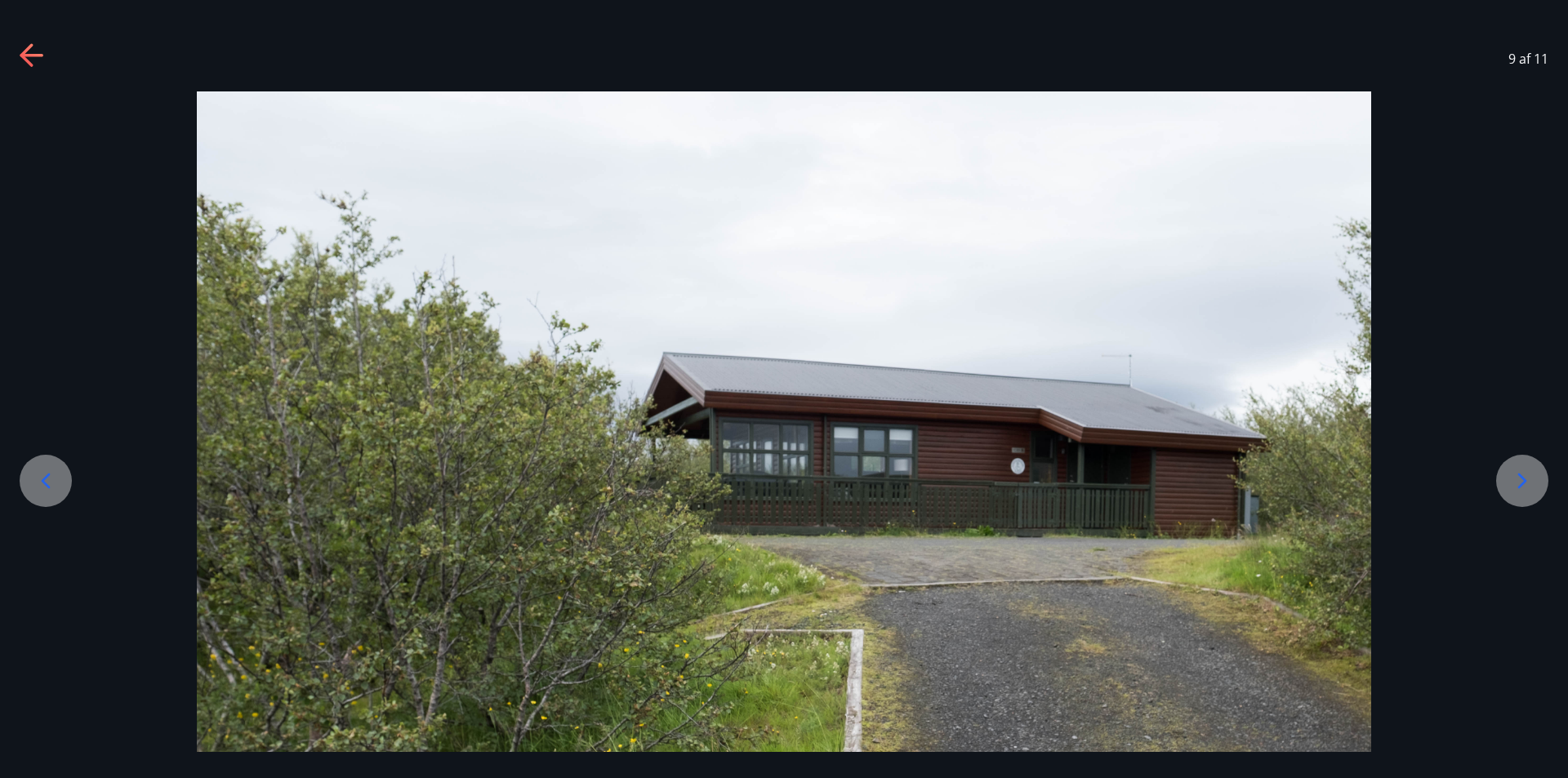
click at [1515, 488] on icon at bounding box center [1522, 480] width 26 height 26
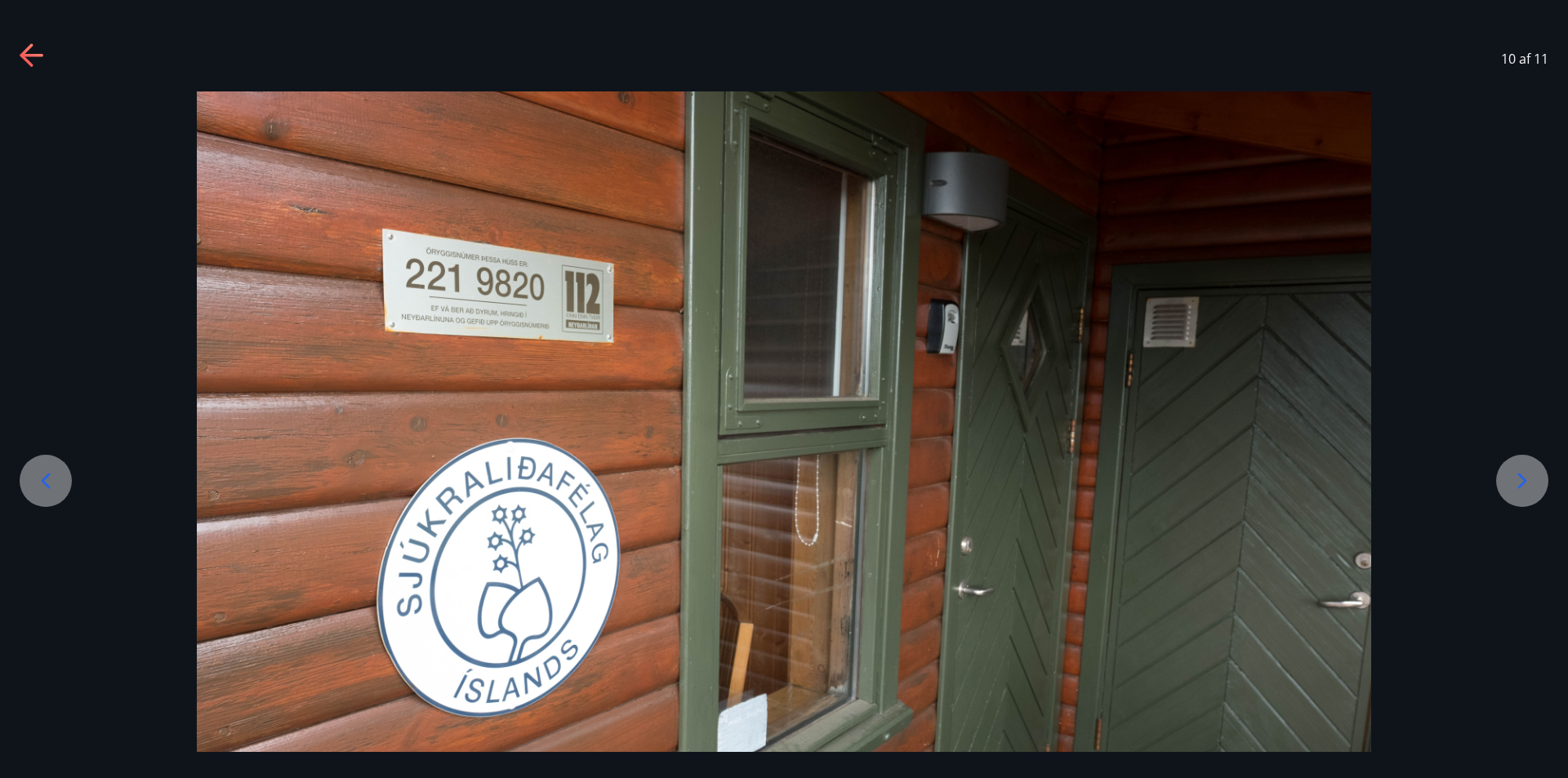
click at [29, 55] on icon at bounding box center [30, 55] width 23 height 3
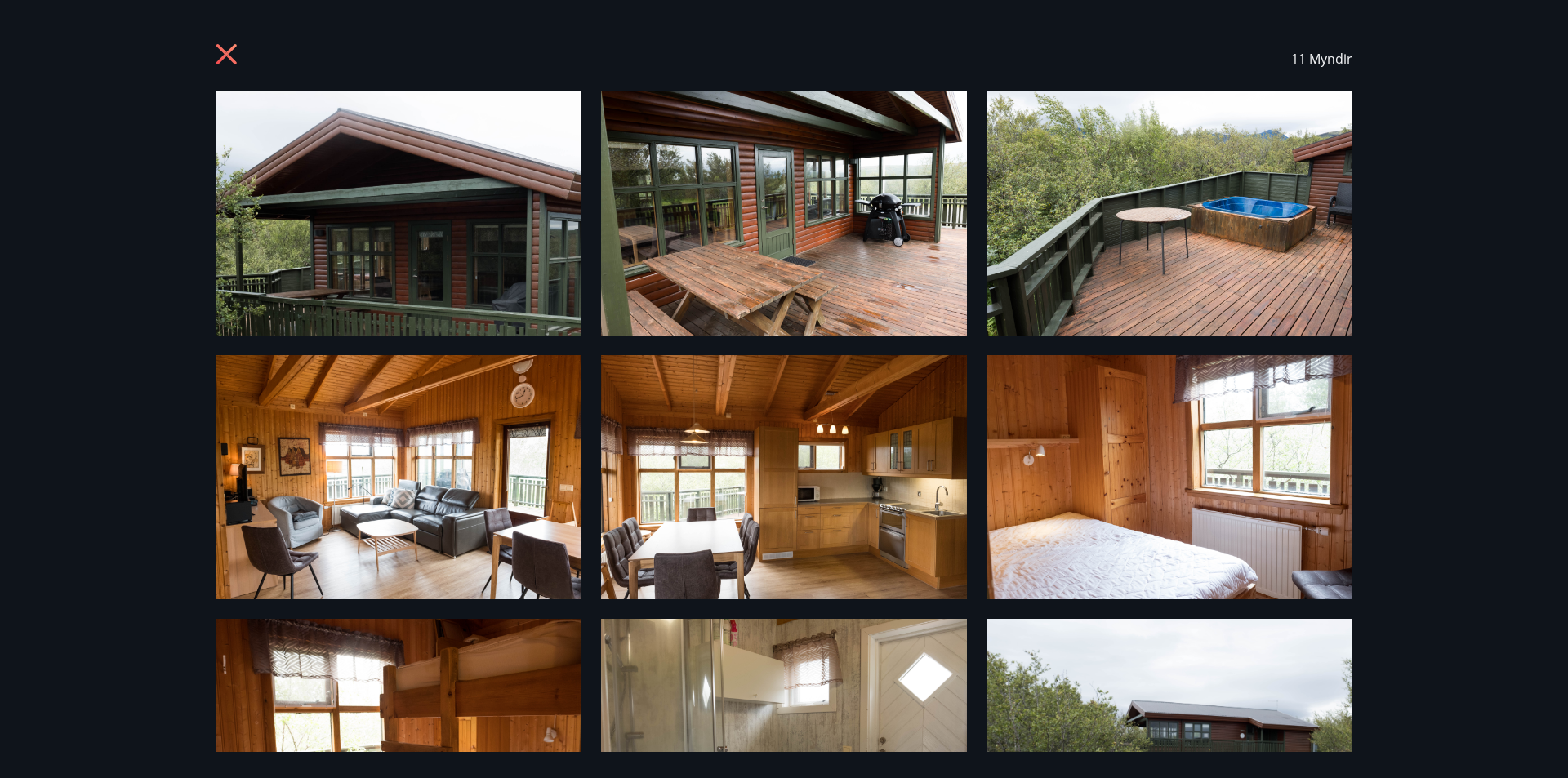
click at [230, 50] on icon at bounding box center [227, 55] width 20 height 20
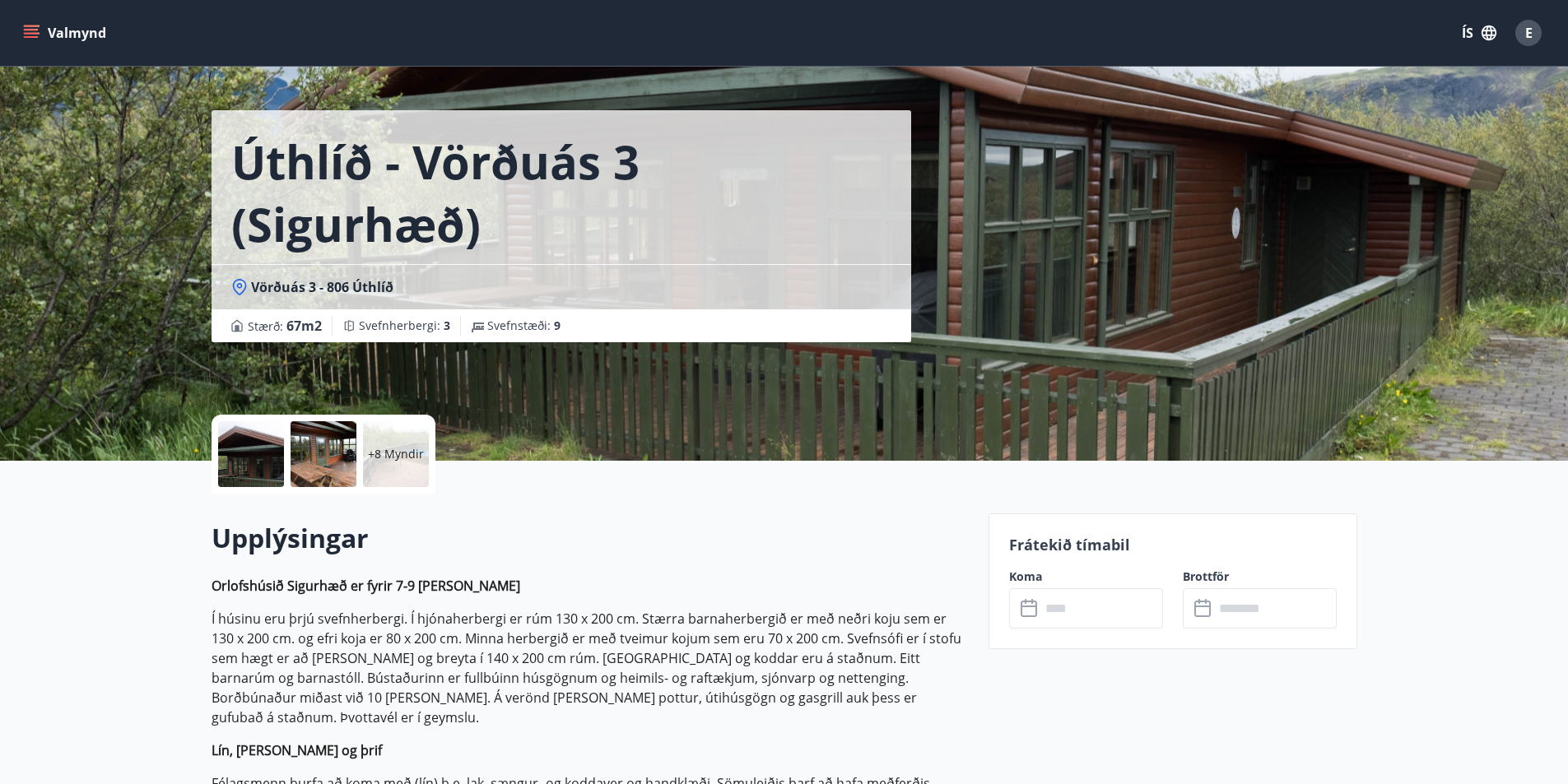
click at [338, 448] on div at bounding box center [323, 454] width 66 height 66
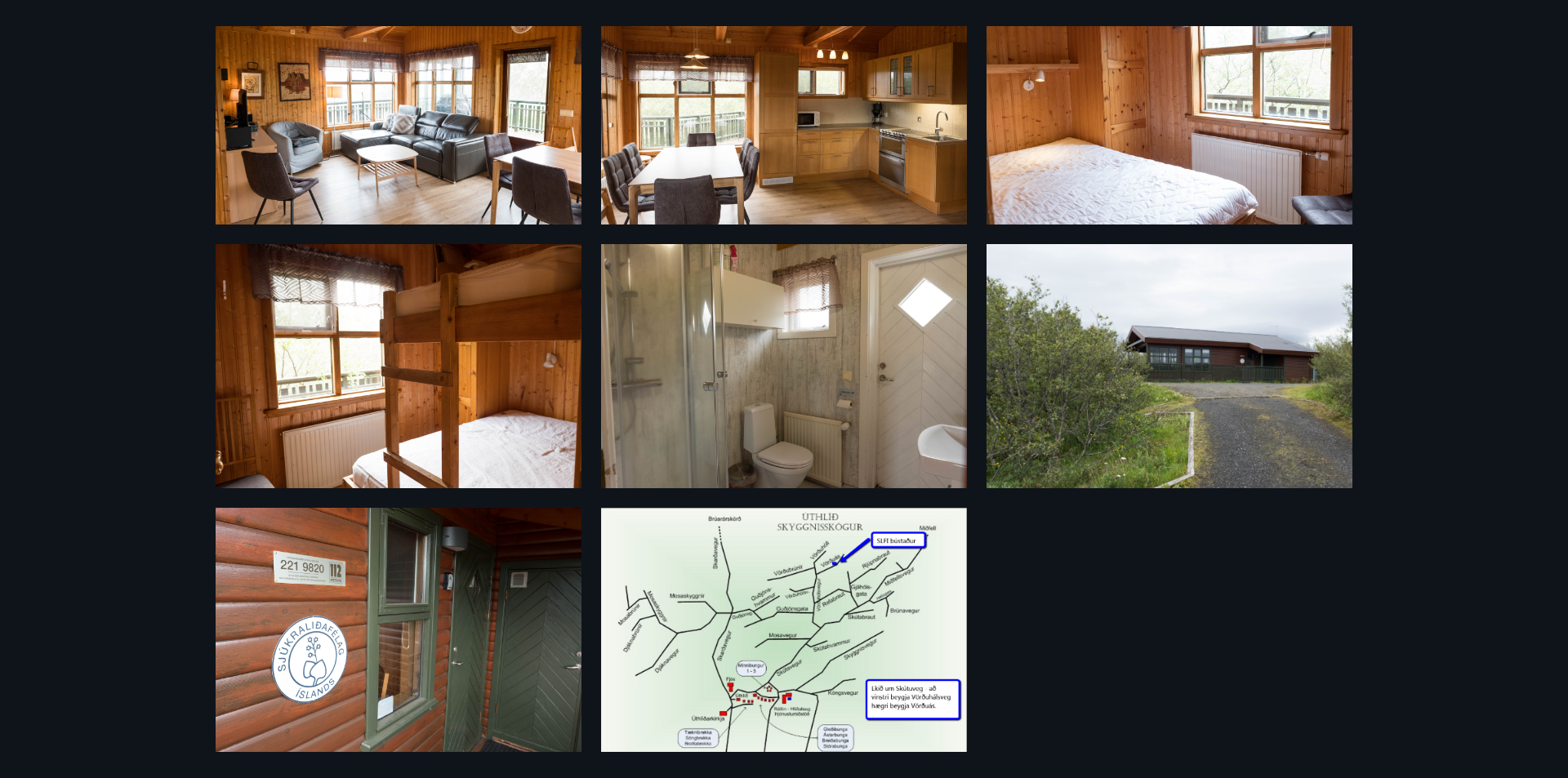
scroll to position [401, 0]
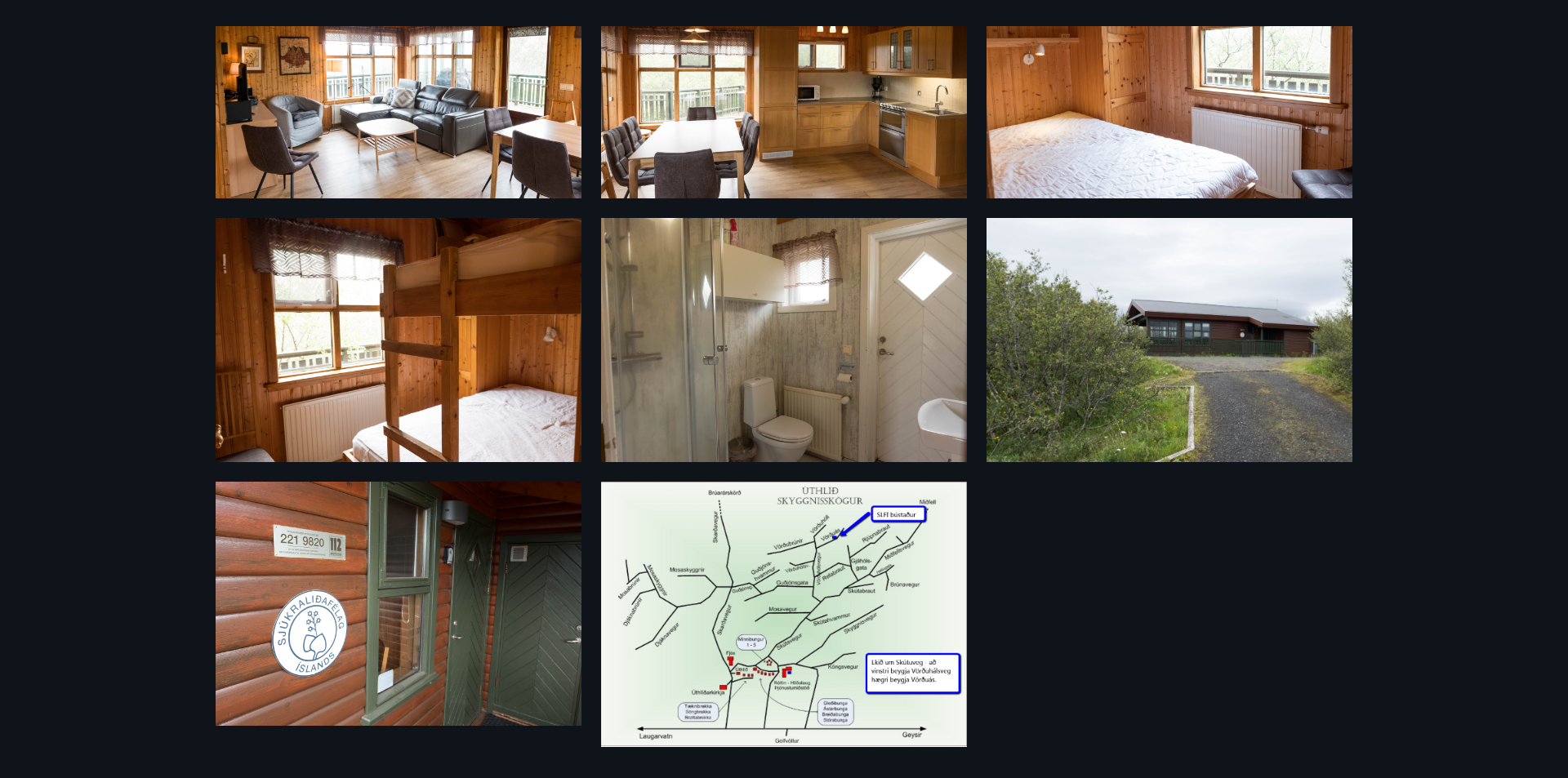
click at [770, 581] on img at bounding box center [784, 614] width 366 height 265
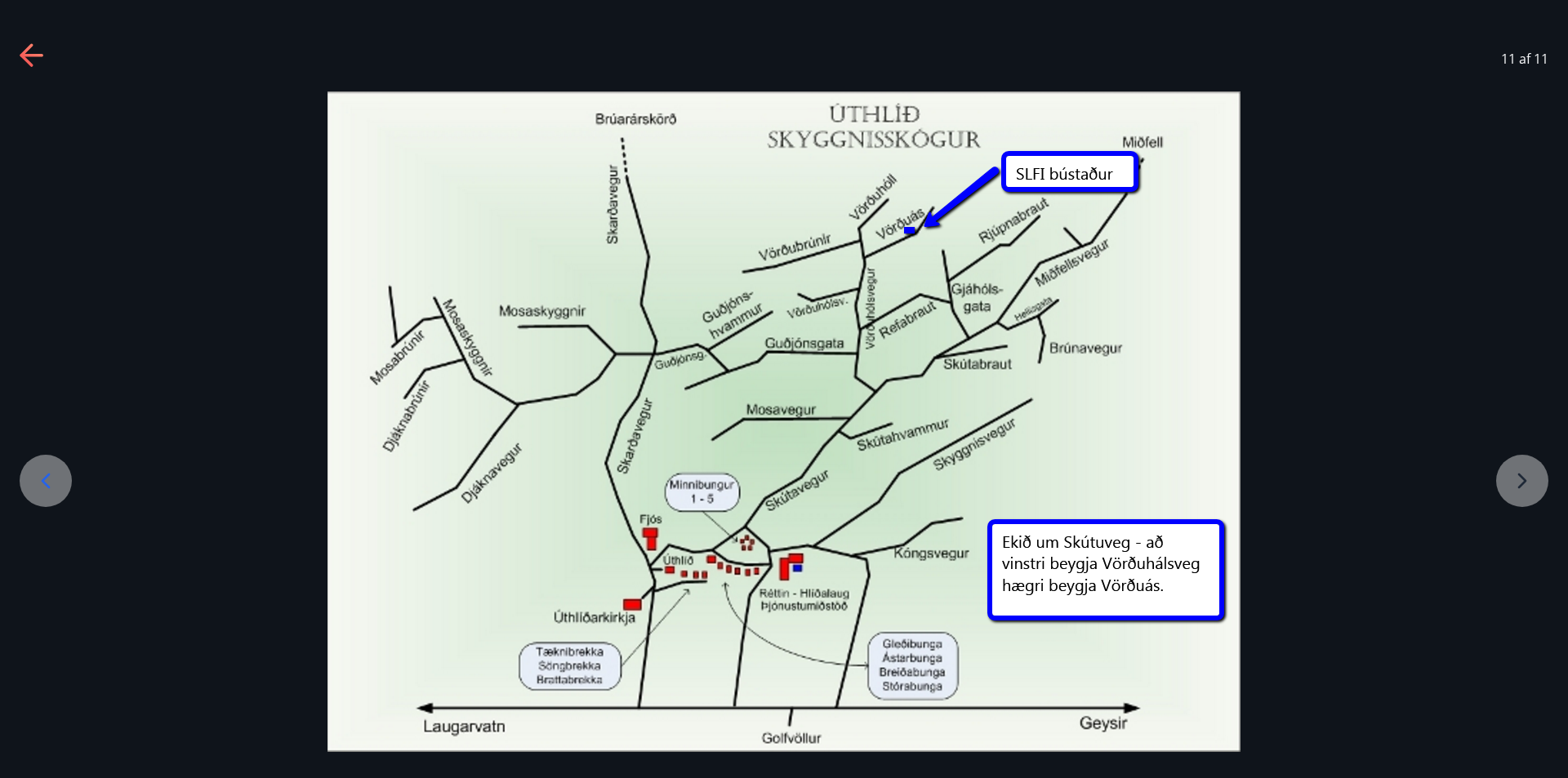
click at [29, 45] on icon at bounding box center [32, 56] width 26 height 26
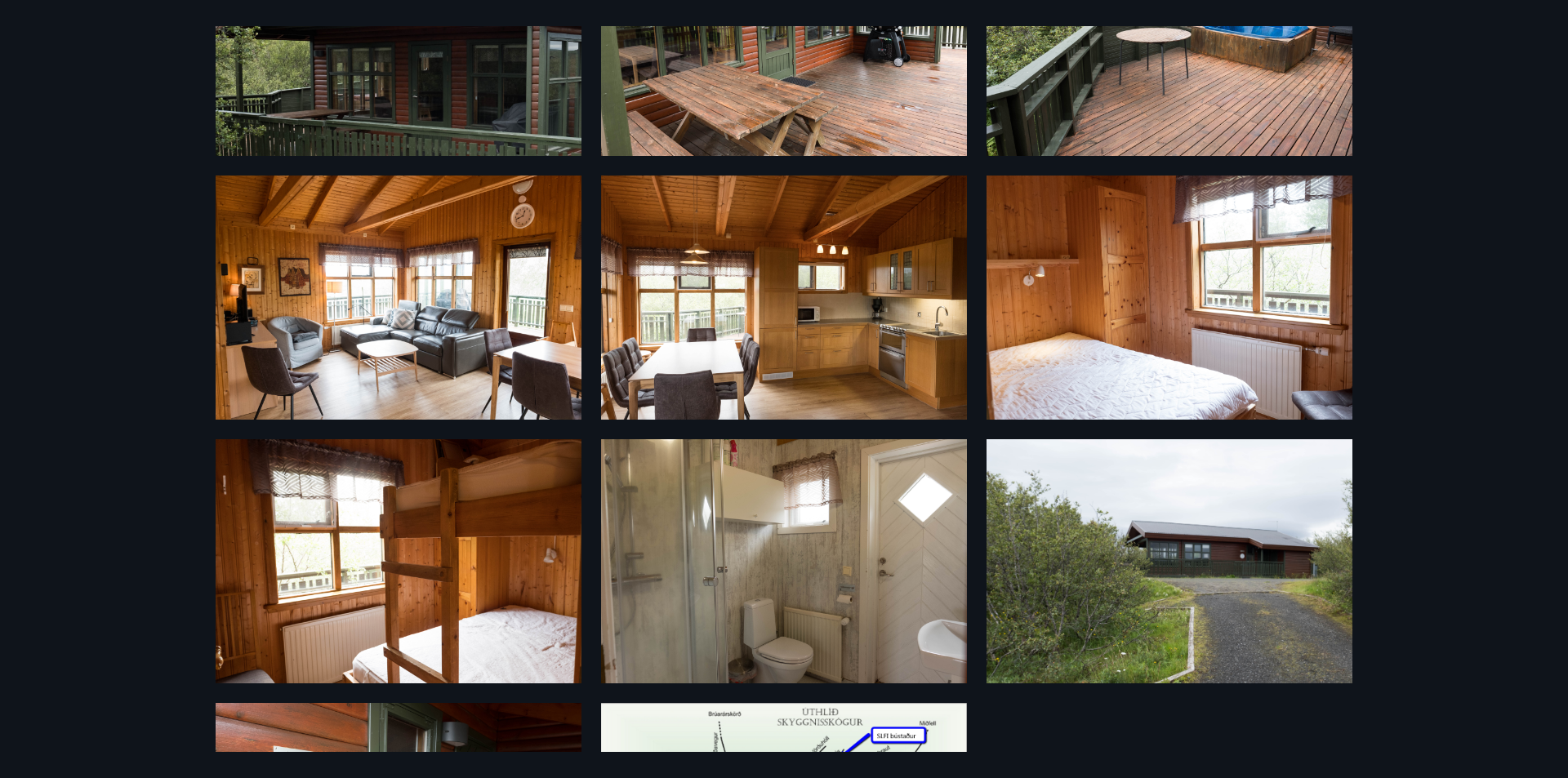
scroll to position [75, 0]
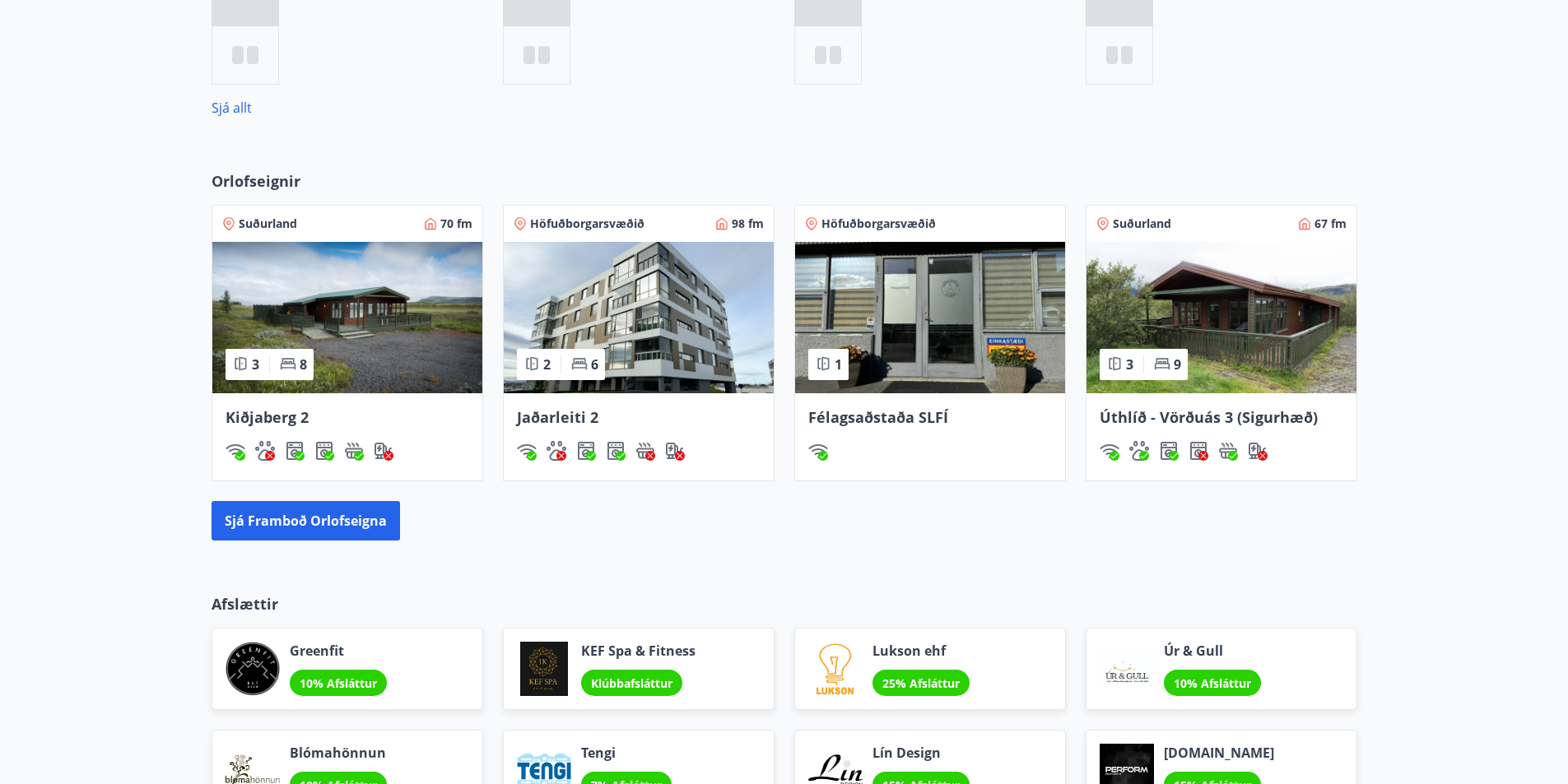
scroll to position [814, 0]
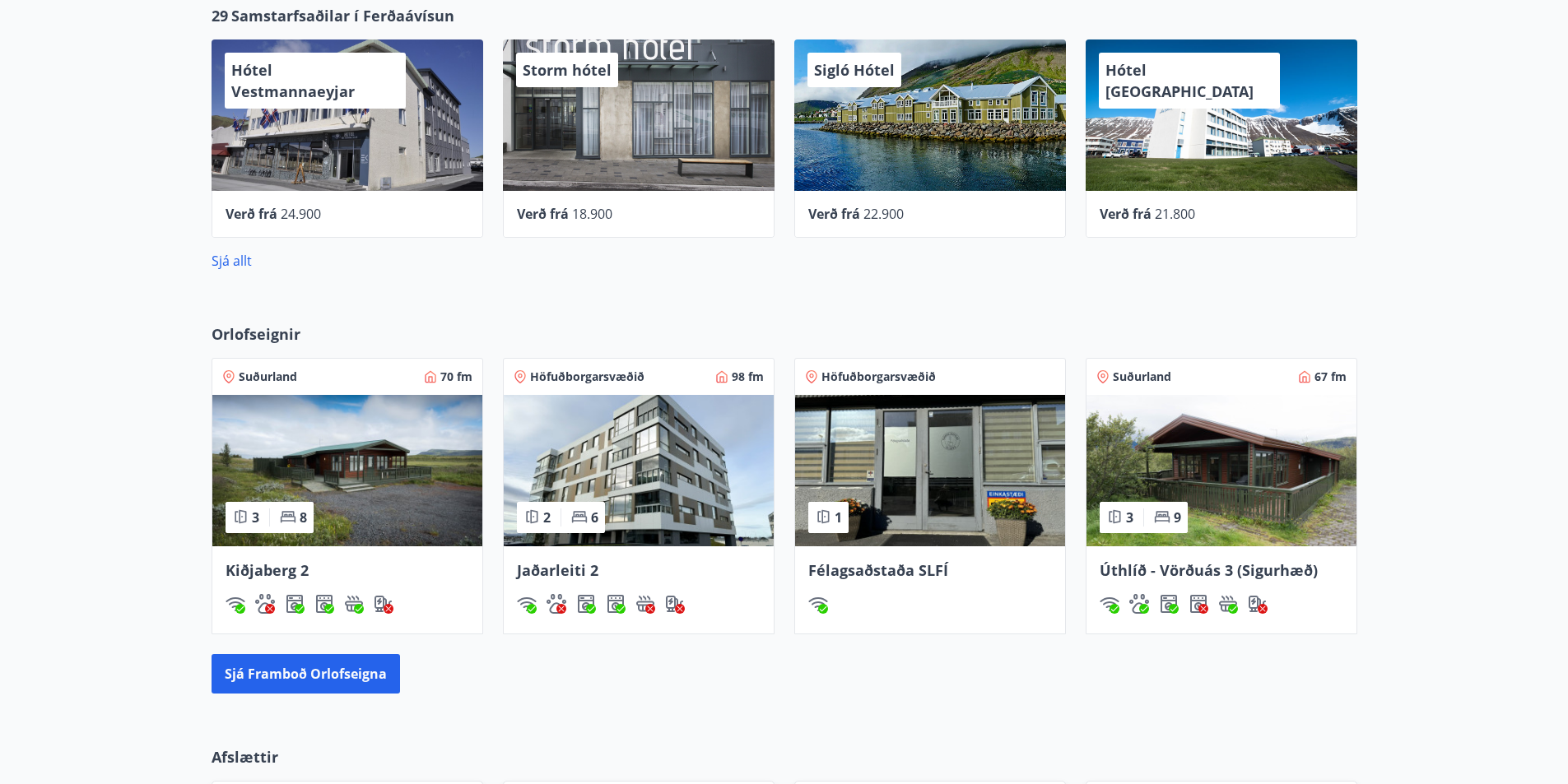
click at [1231, 517] on img at bounding box center [1221, 470] width 270 height 151
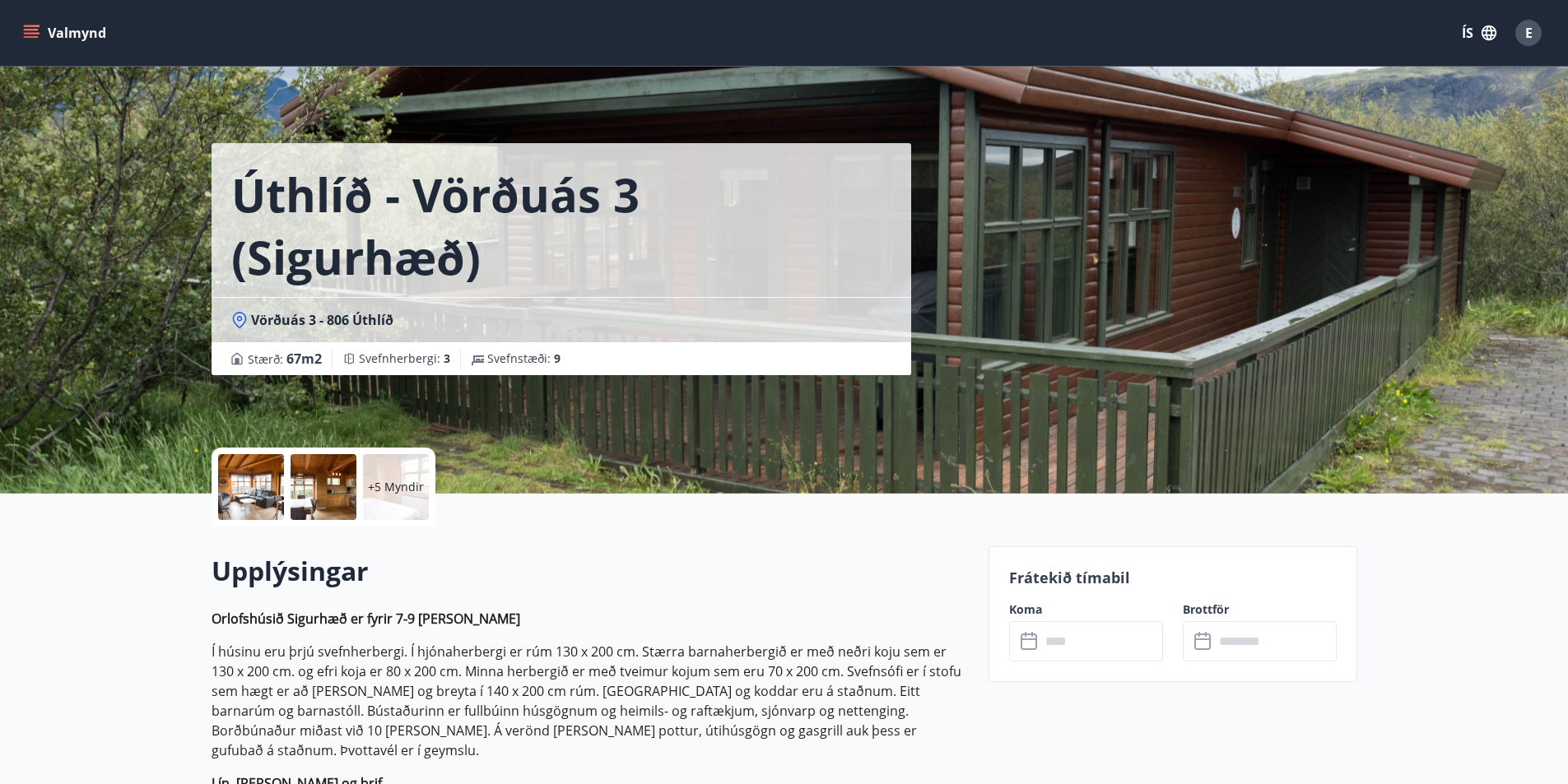
click at [1060, 650] on input "text" at bounding box center [1102, 641] width 123 height 41
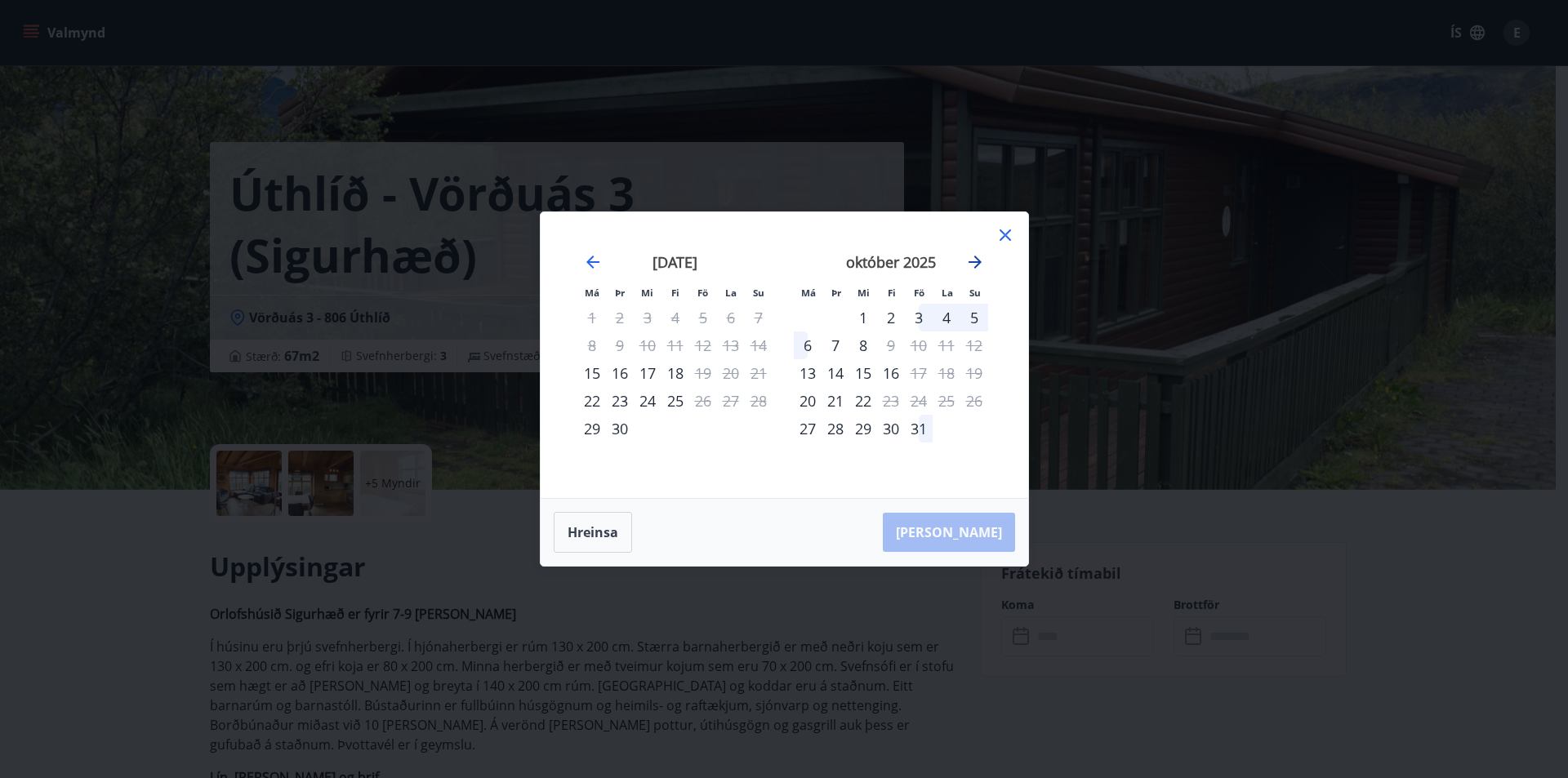
click at [977, 258] on icon "Move forward to switch to the next month." at bounding box center [975, 262] width 13 height 13
click at [591, 262] on icon "Move backward to switch to the previous month." at bounding box center [593, 262] width 13 height 13
click at [1001, 227] on icon at bounding box center [1005, 235] width 19 height 19
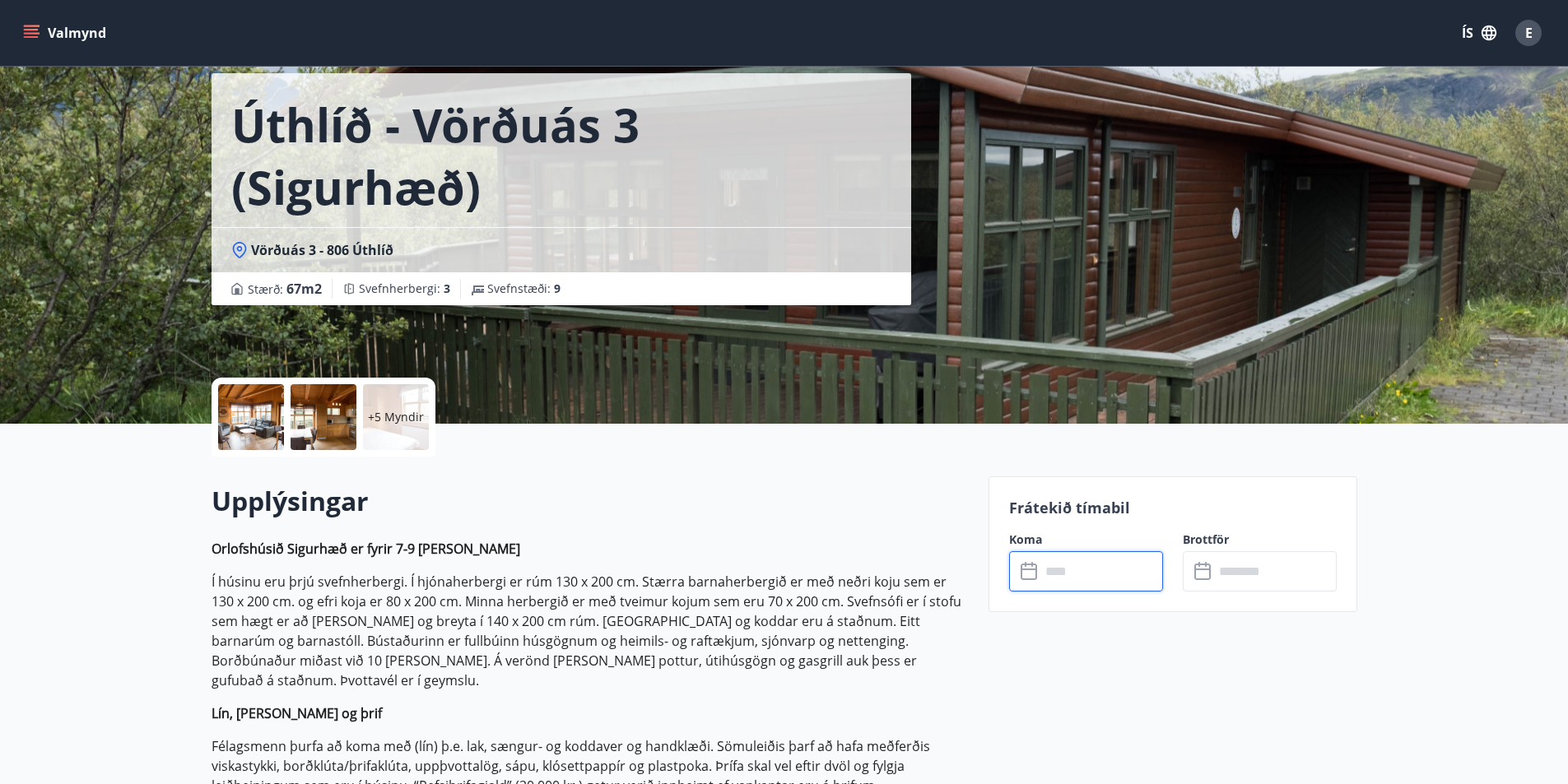
scroll to position [165, 0]
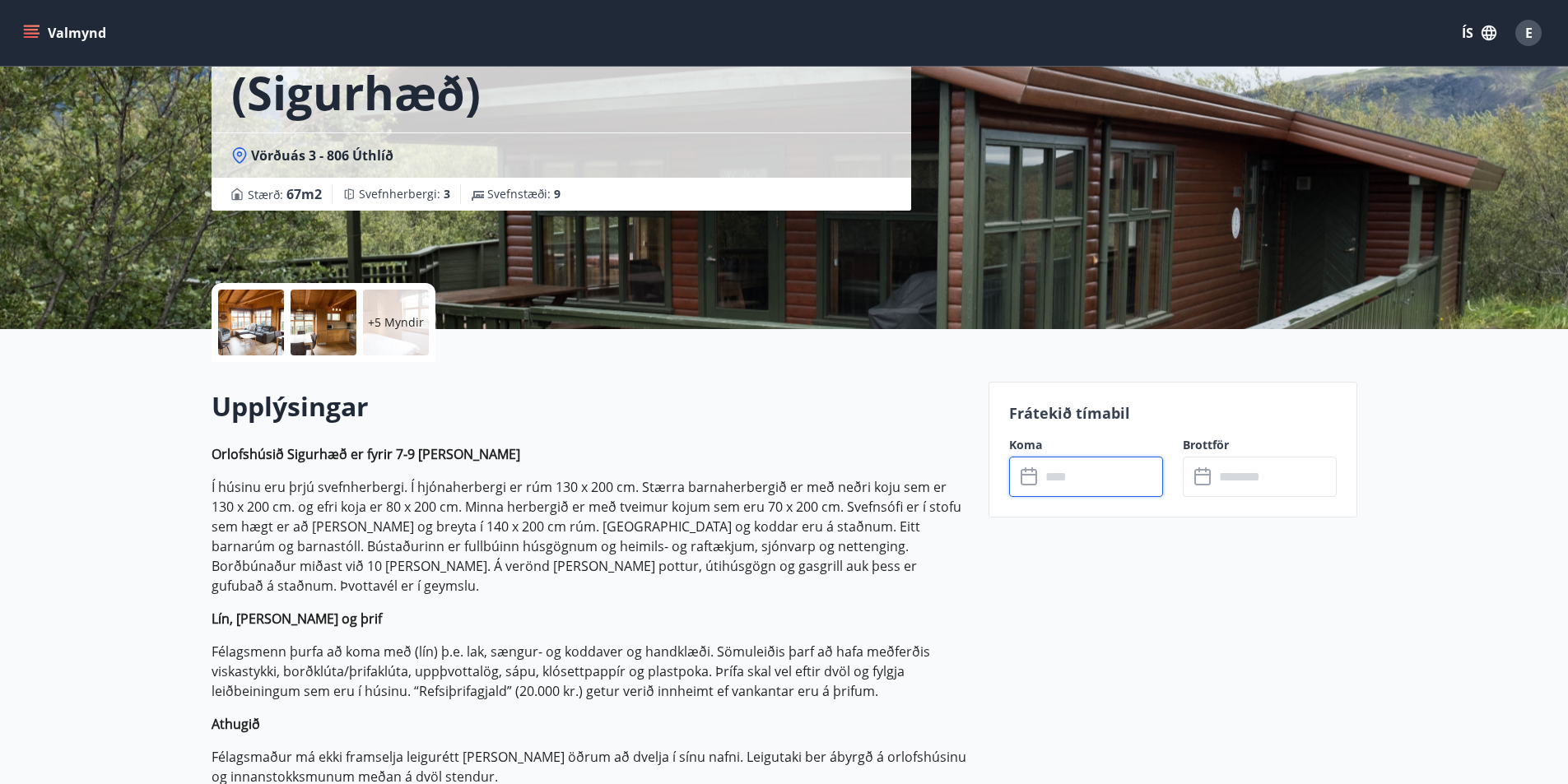
click at [1055, 468] on input "text" at bounding box center [1102, 477] width 123 height 41
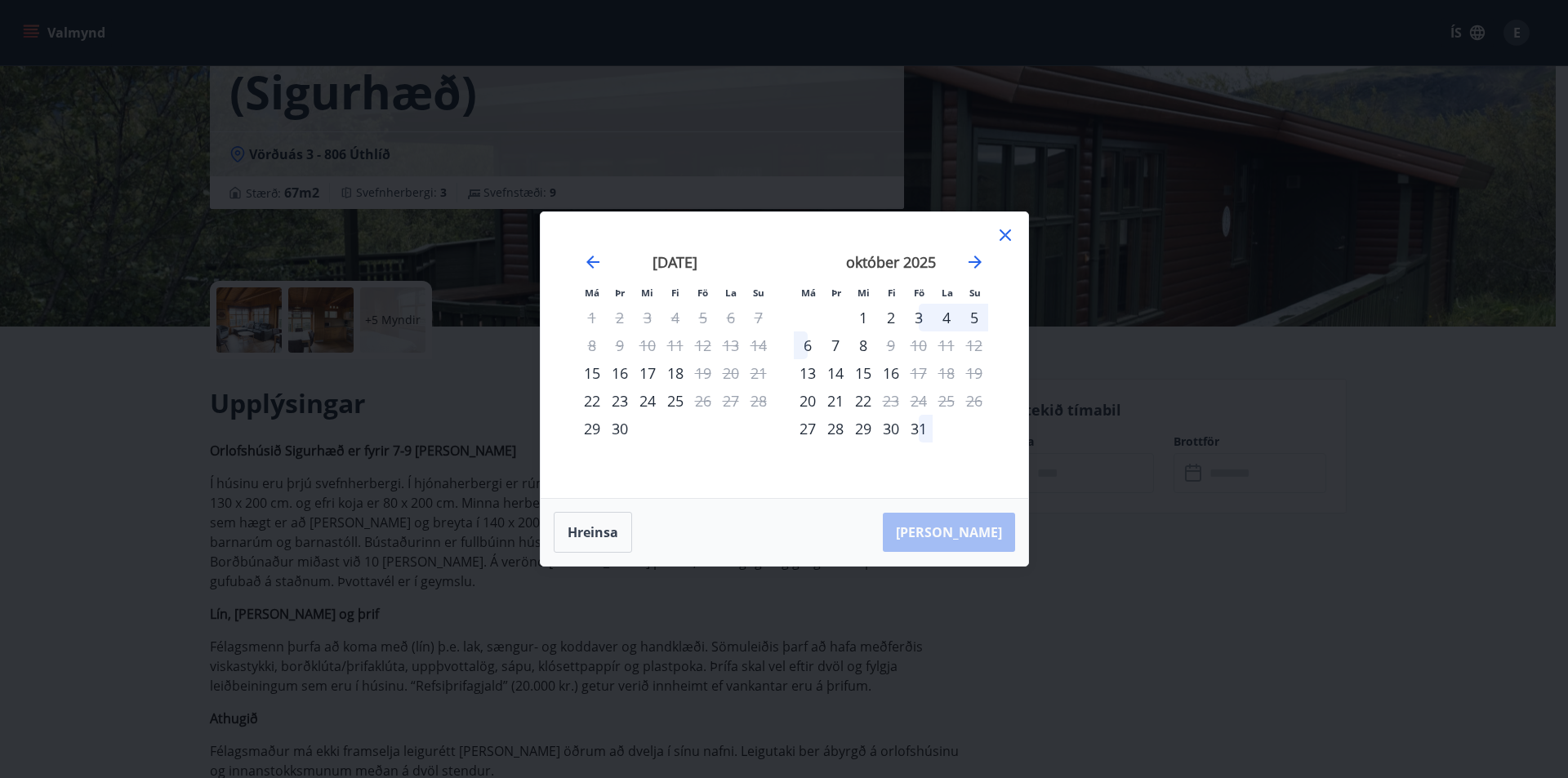
click at [1000, 233] on icon at bounding box center [1005, 235] width 19 height 19
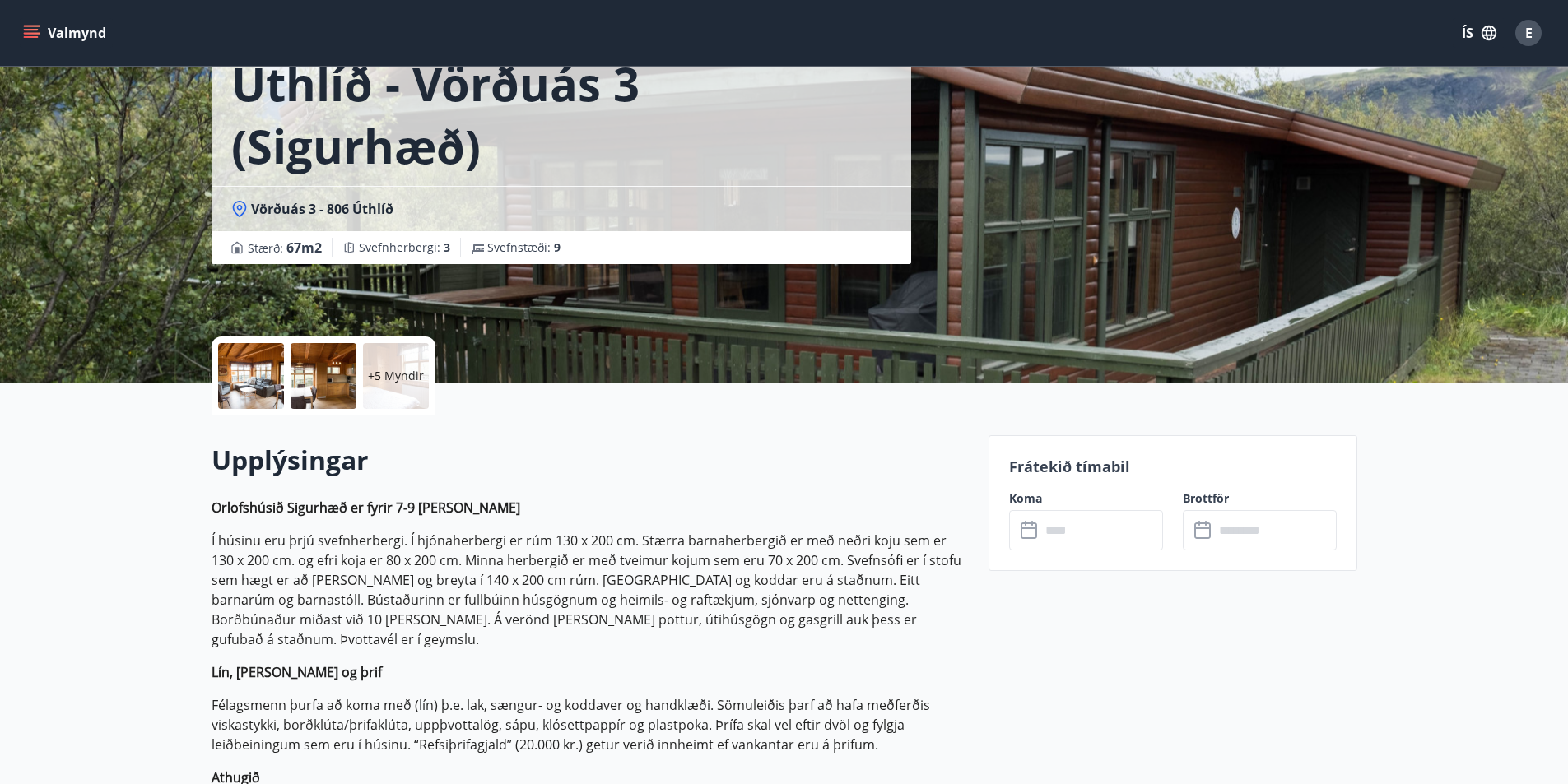
scroll to position [82, 0]
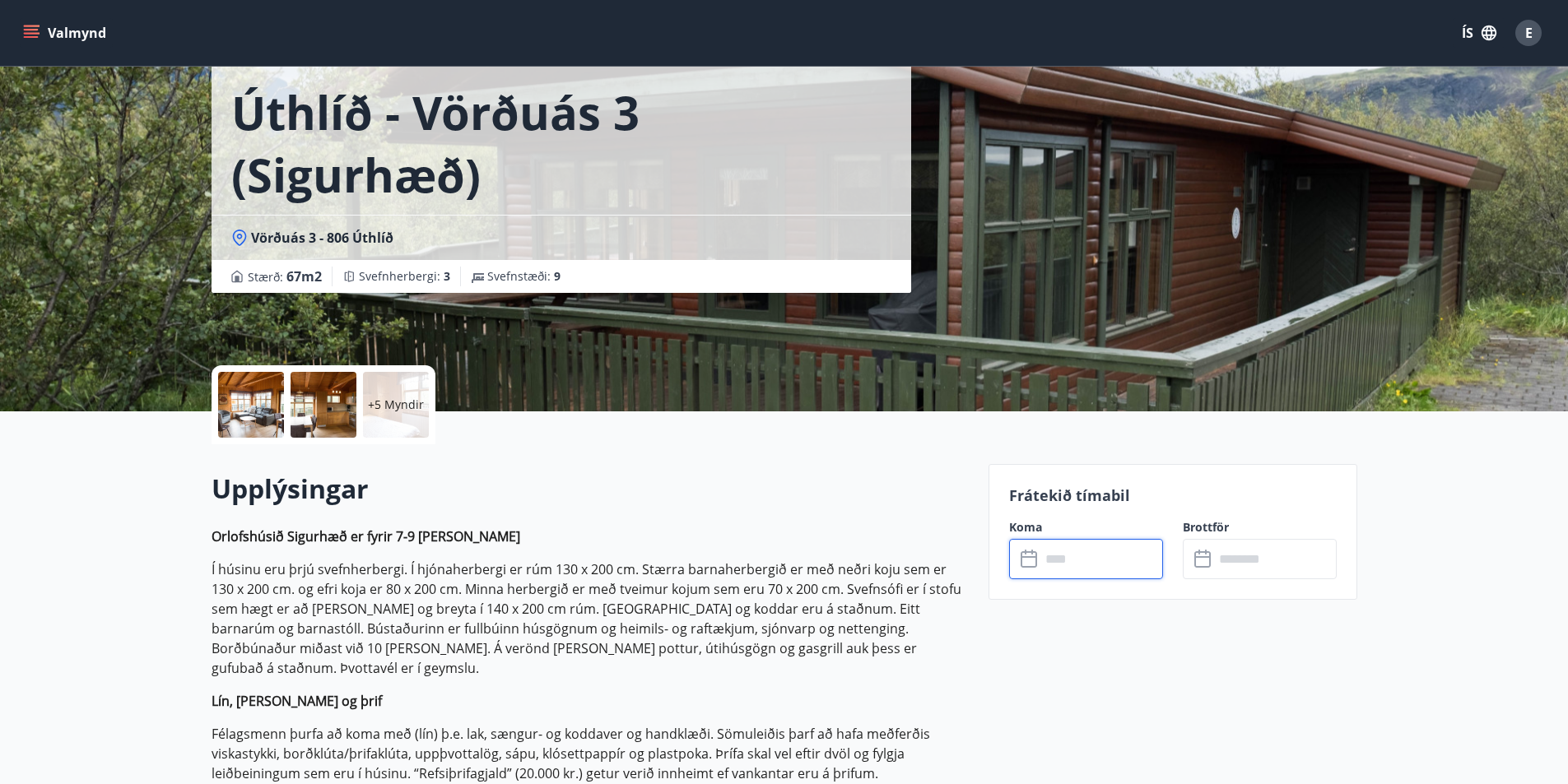
click at [1067, 564] on input "text" at bounding box center [1102, 559] width 123 height 41
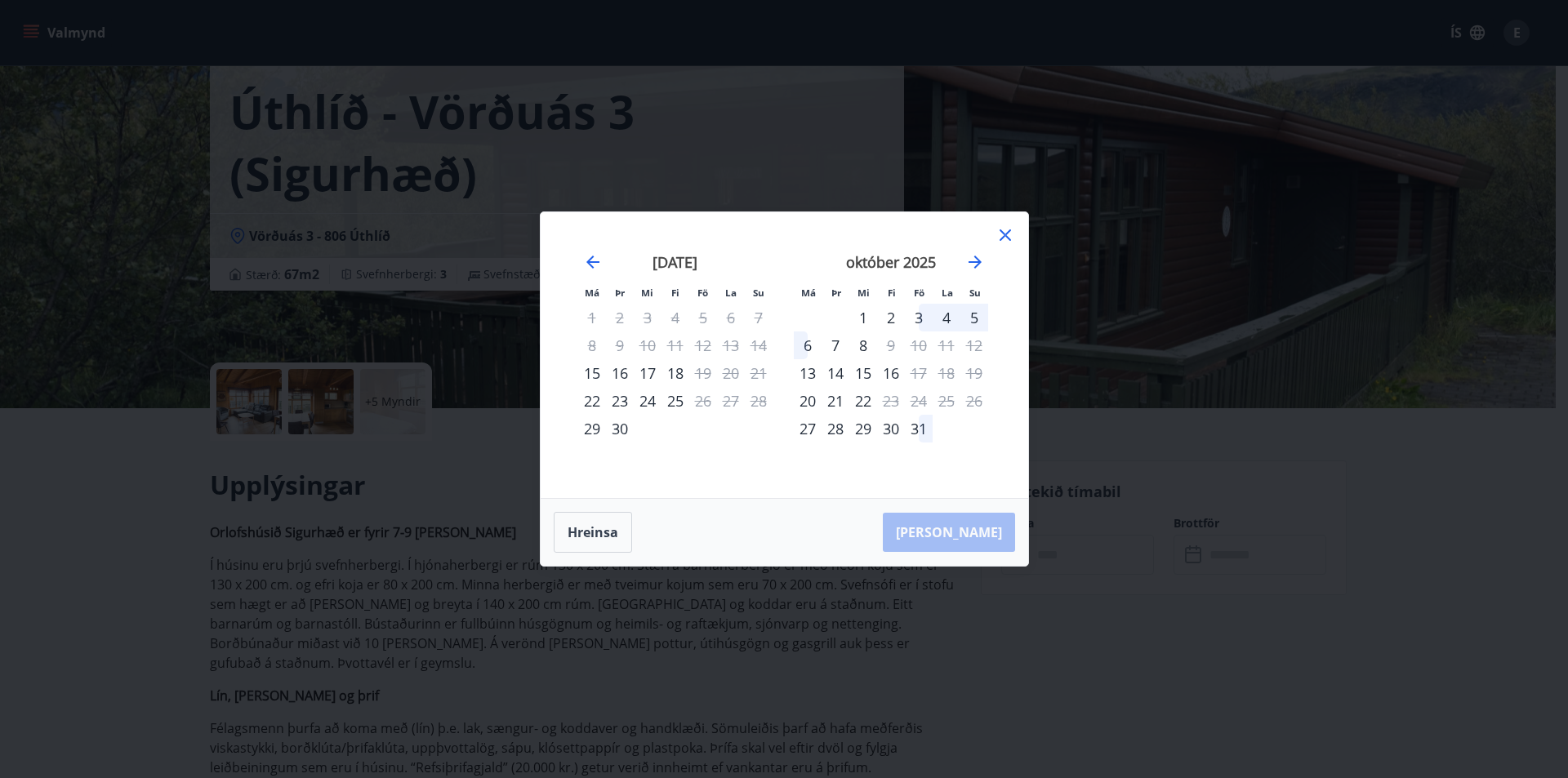
click at [920, 343] on div "10" at bounding box center [918, 345] width 28 height 28
click at [890, 346] on div "9" at bounding box center [891, 345] width 28 height 28
click at [919, 347] on div "10" at bounding box center [918, 345] width 28 height 28
click at [1007, 230] on icon at bounding box center [1005, 235] width 19 height 19
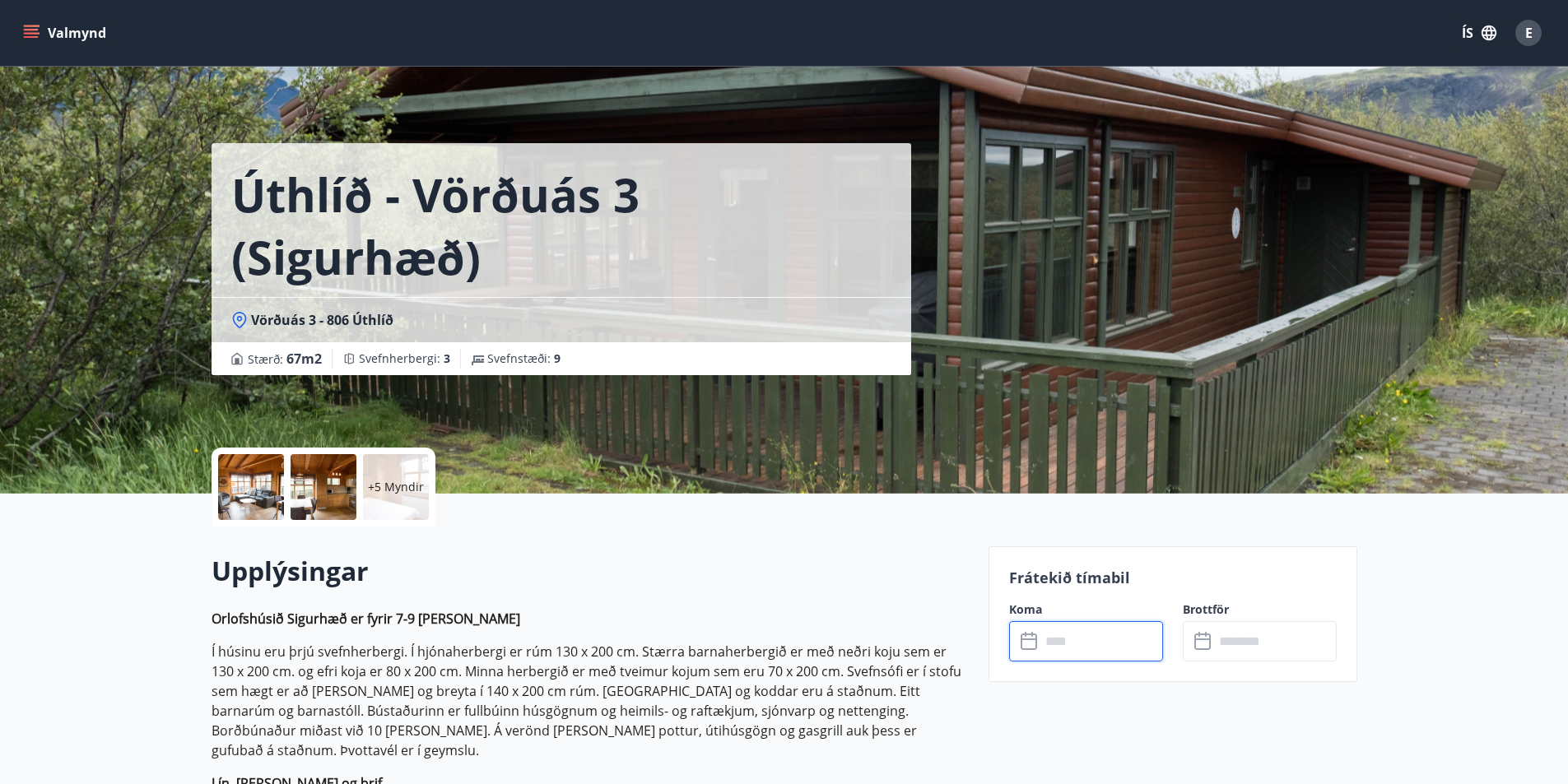
scroll to position [165, 0]
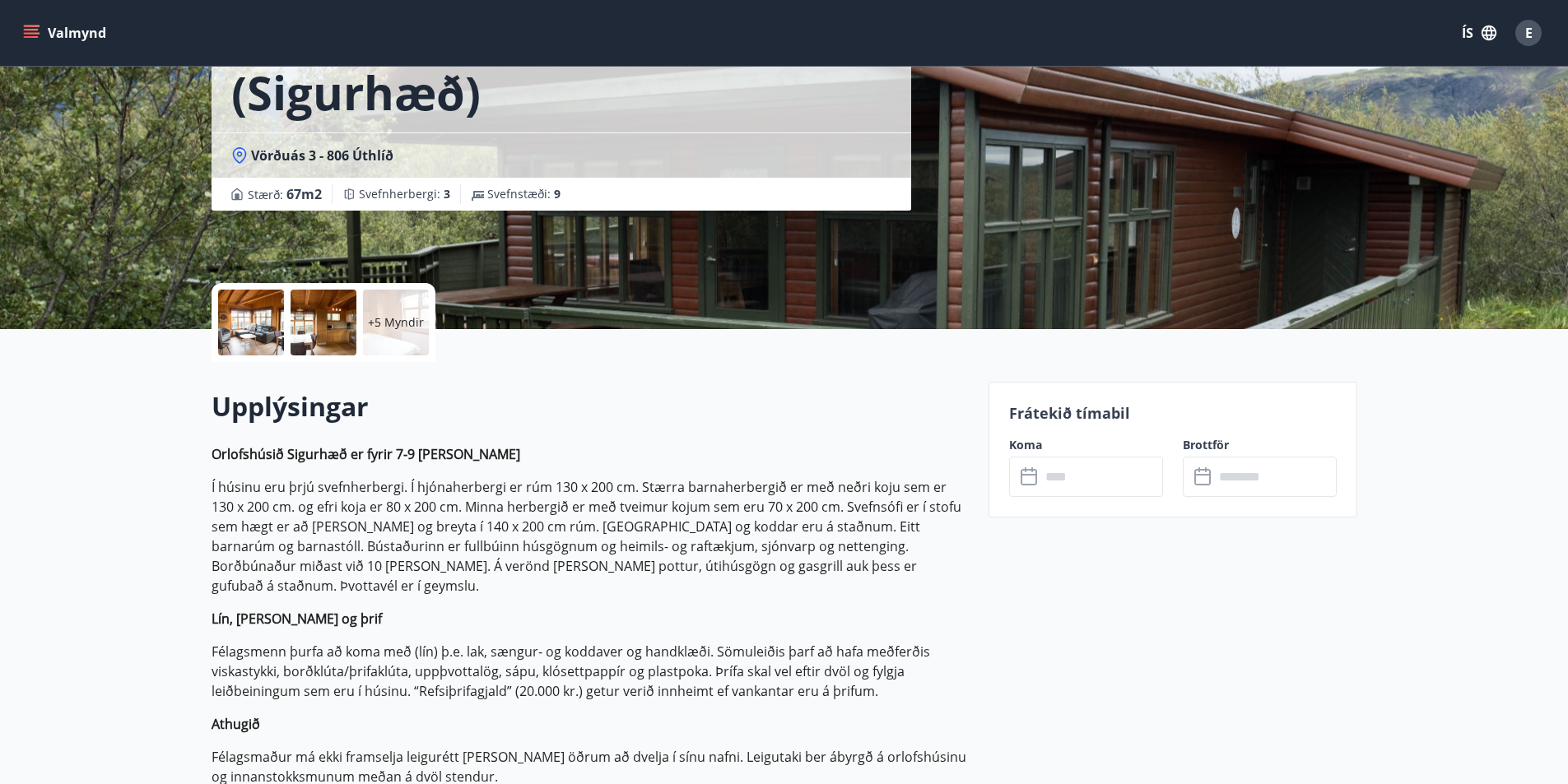
click at [1038, 466] on div "​ ​" at bounding box center [1087, 477] width 154 height 41
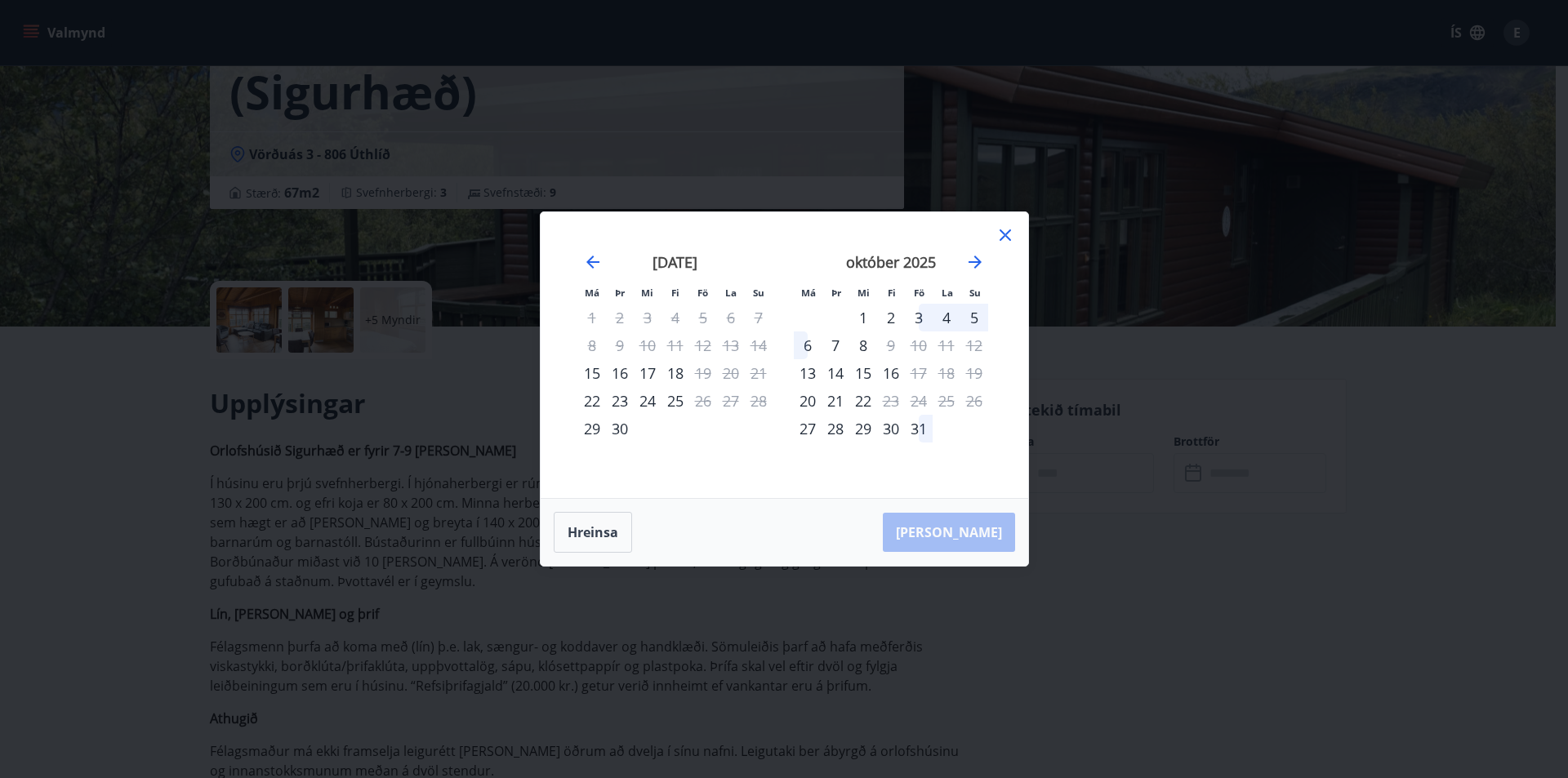
click at [1005, 236] on icon at bounding box center [1006, 235] width 12 height 12
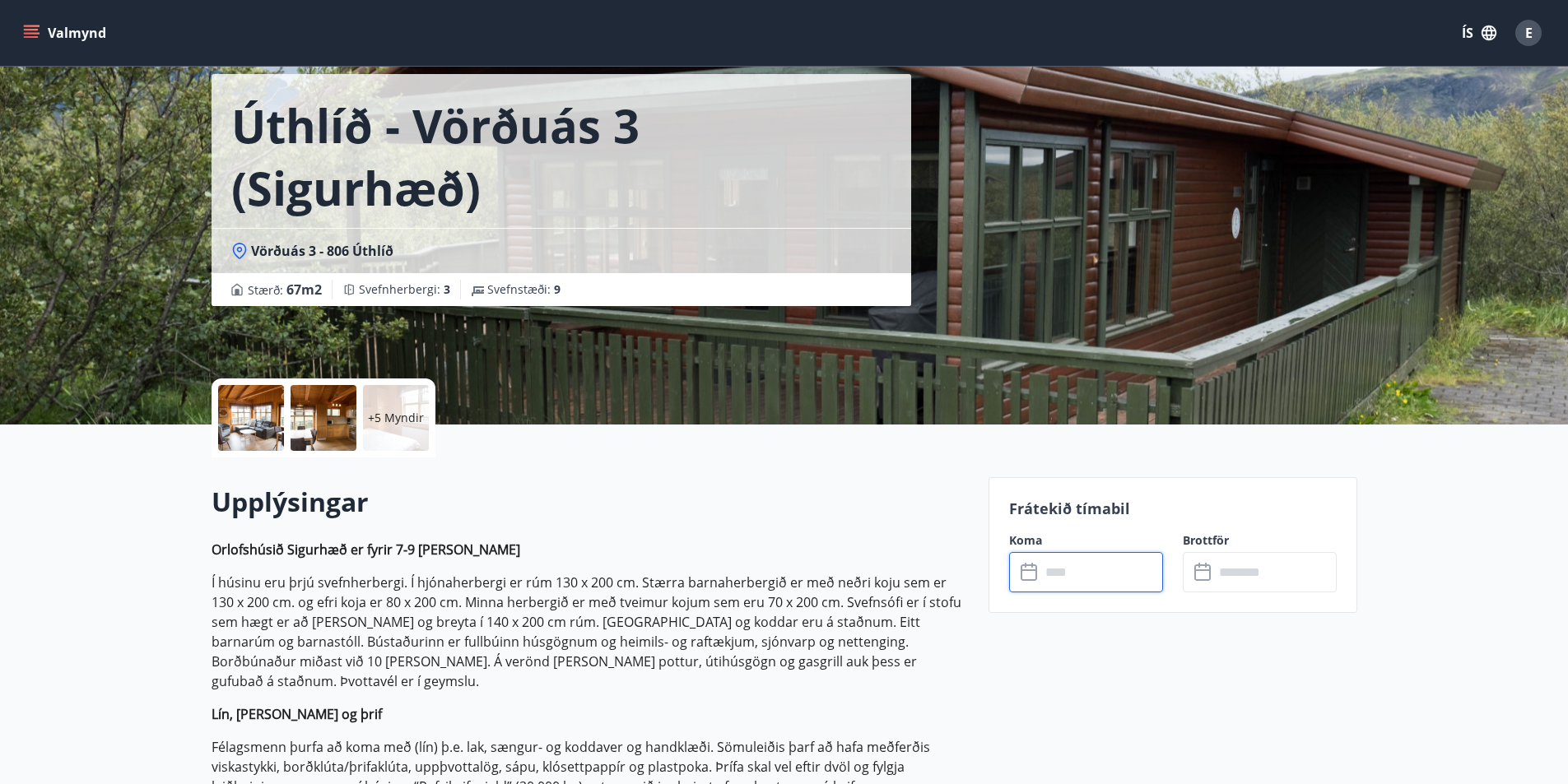
scroll to position [0, 0]
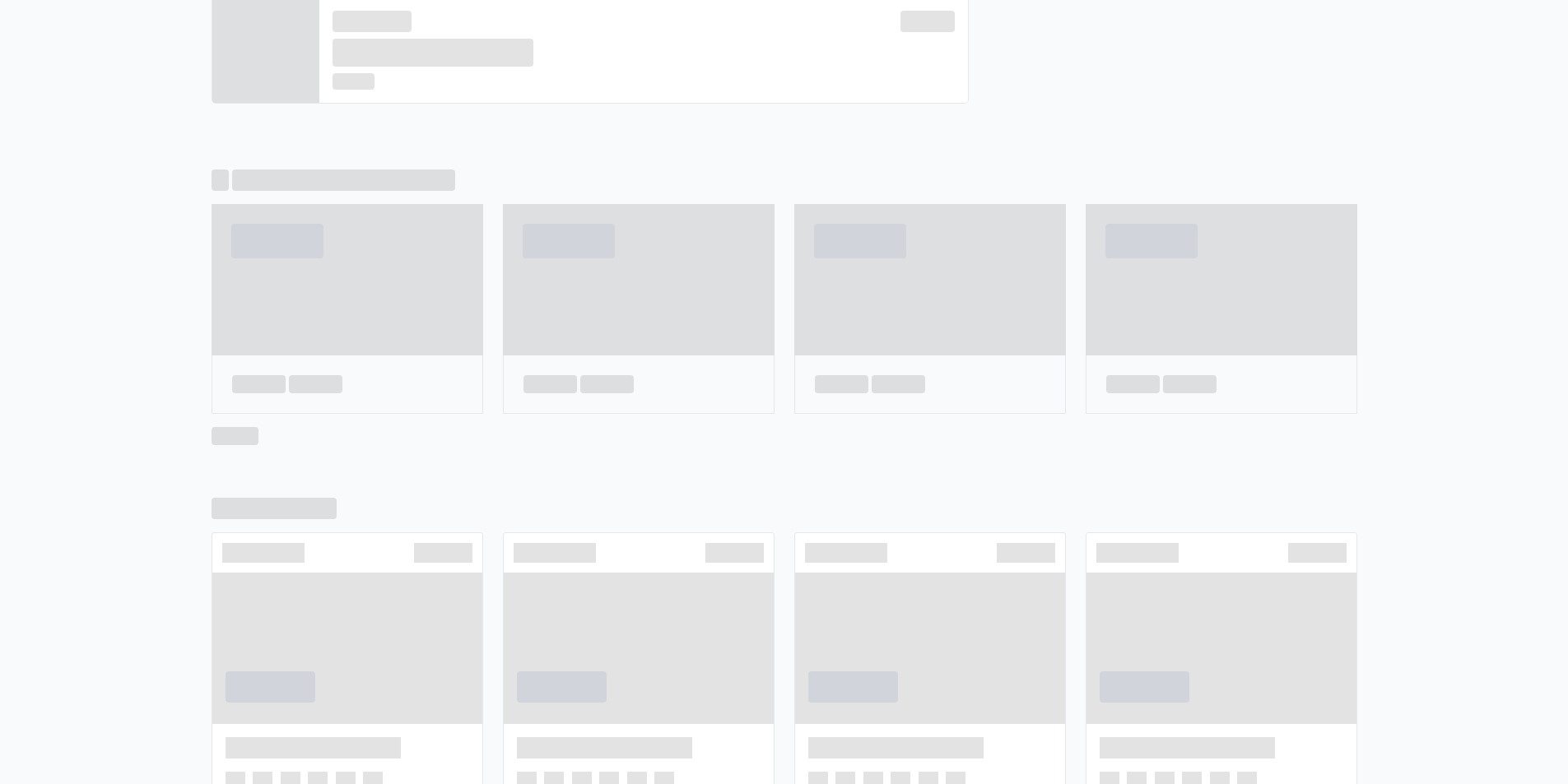
scroll to position [890, 0]
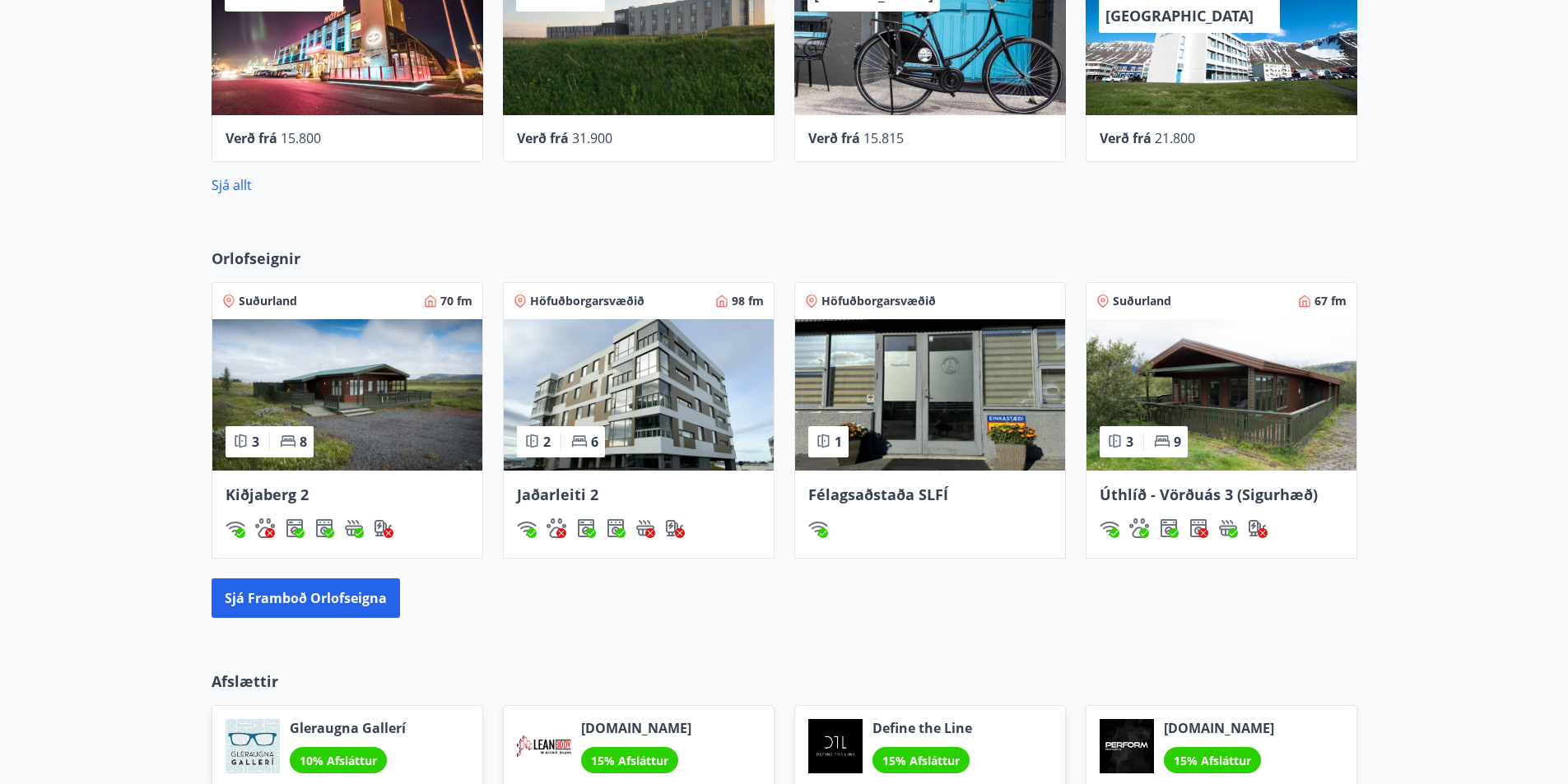
click at [348, 426] on img at bounding box center [347, 394] width 270 height 151
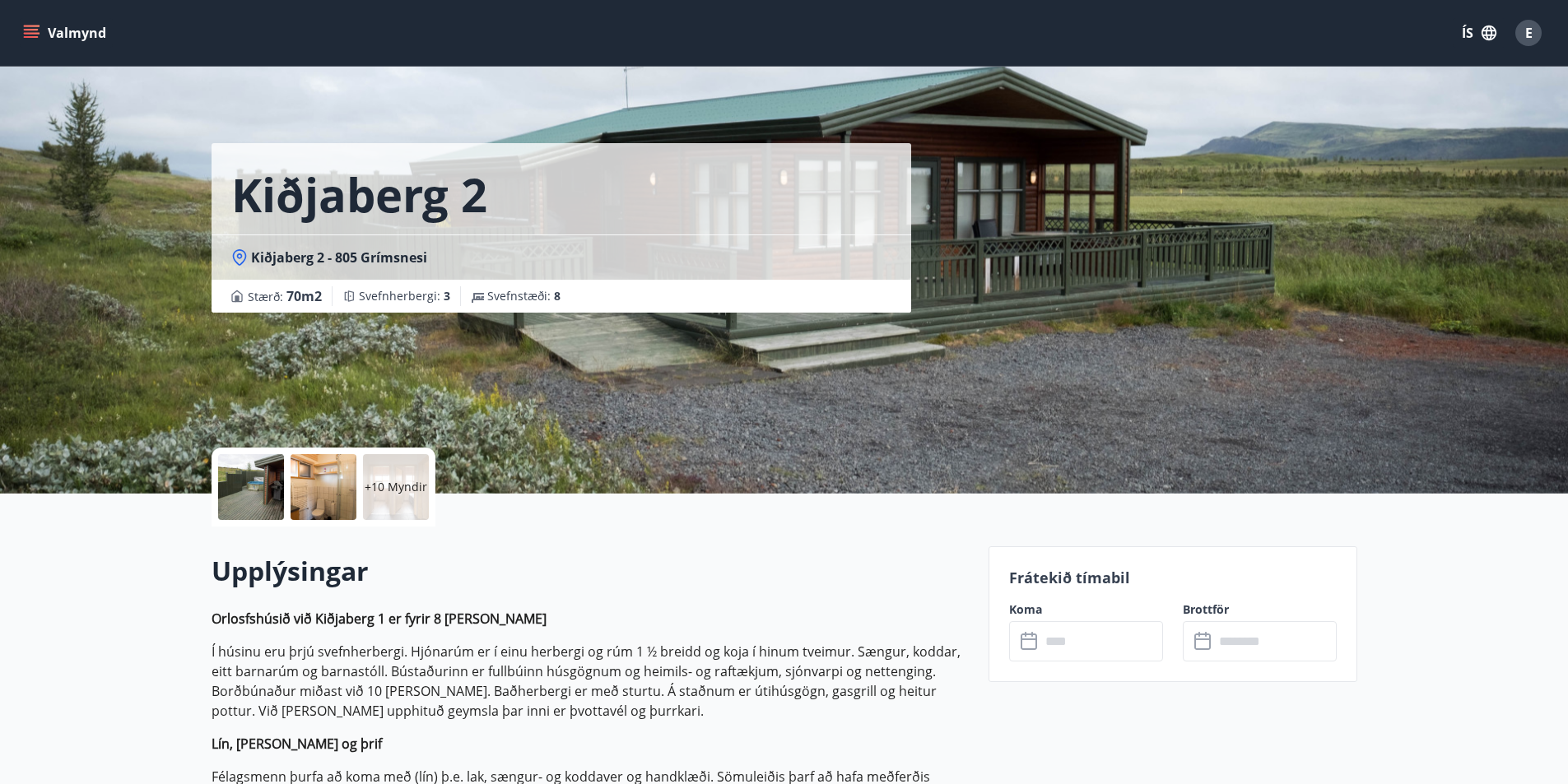
click at [1068, 651] on input "text" at bounding box center [1102, 641] width 123 height 41
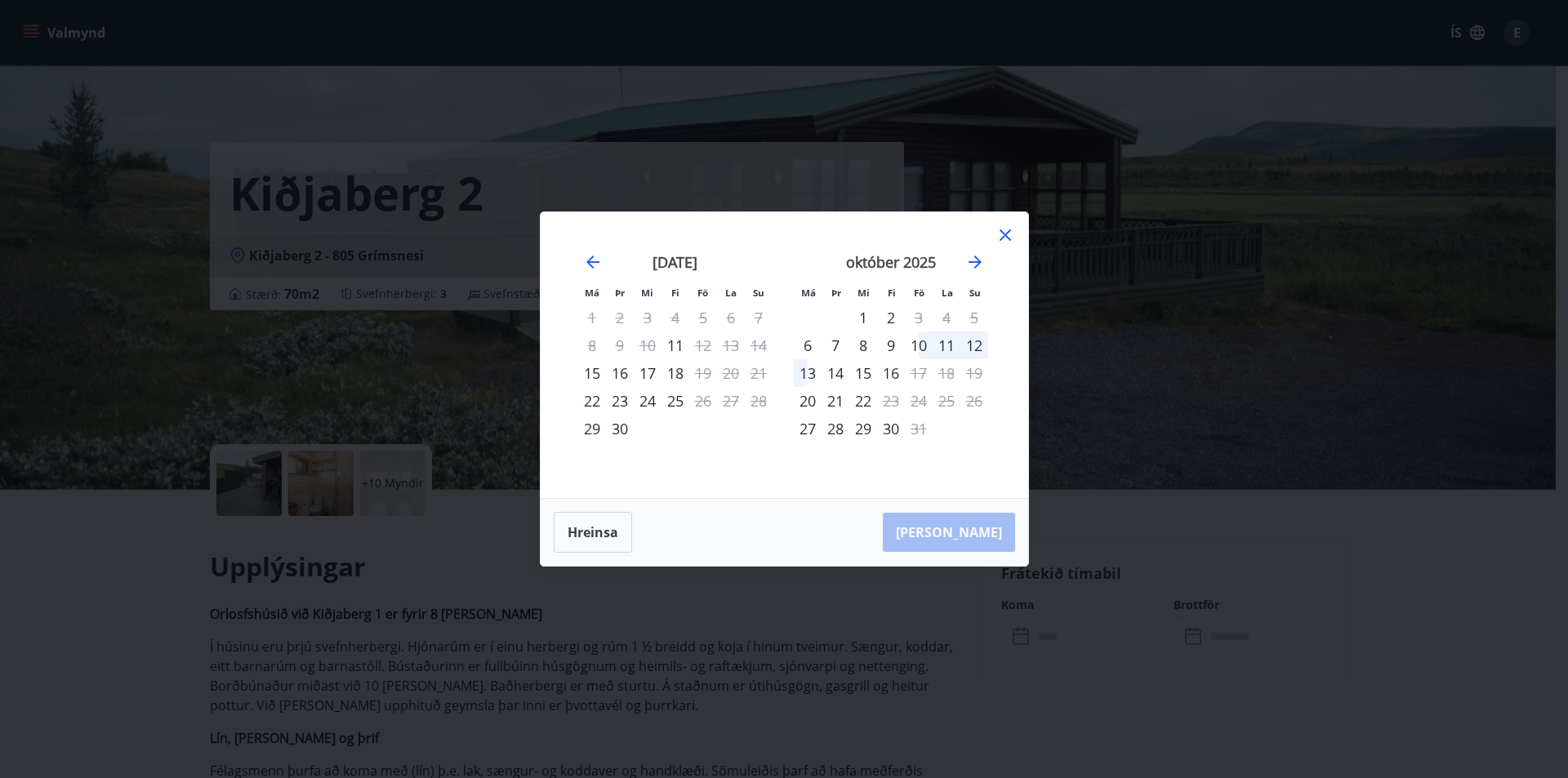
click at [1007, 232] on icon at bounding box center [1006, 235] width 12 height 12
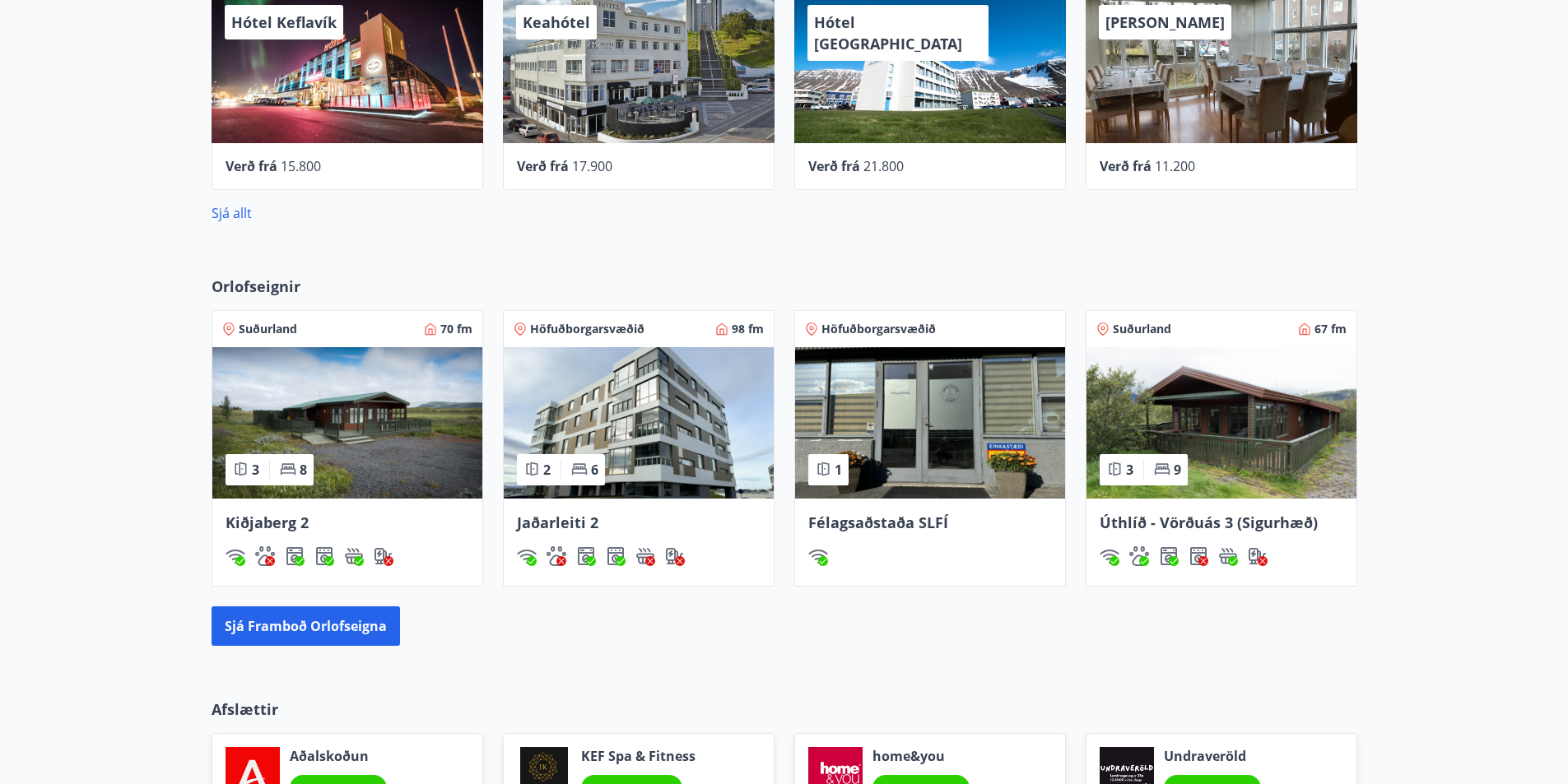
scroll to position [718, 0]
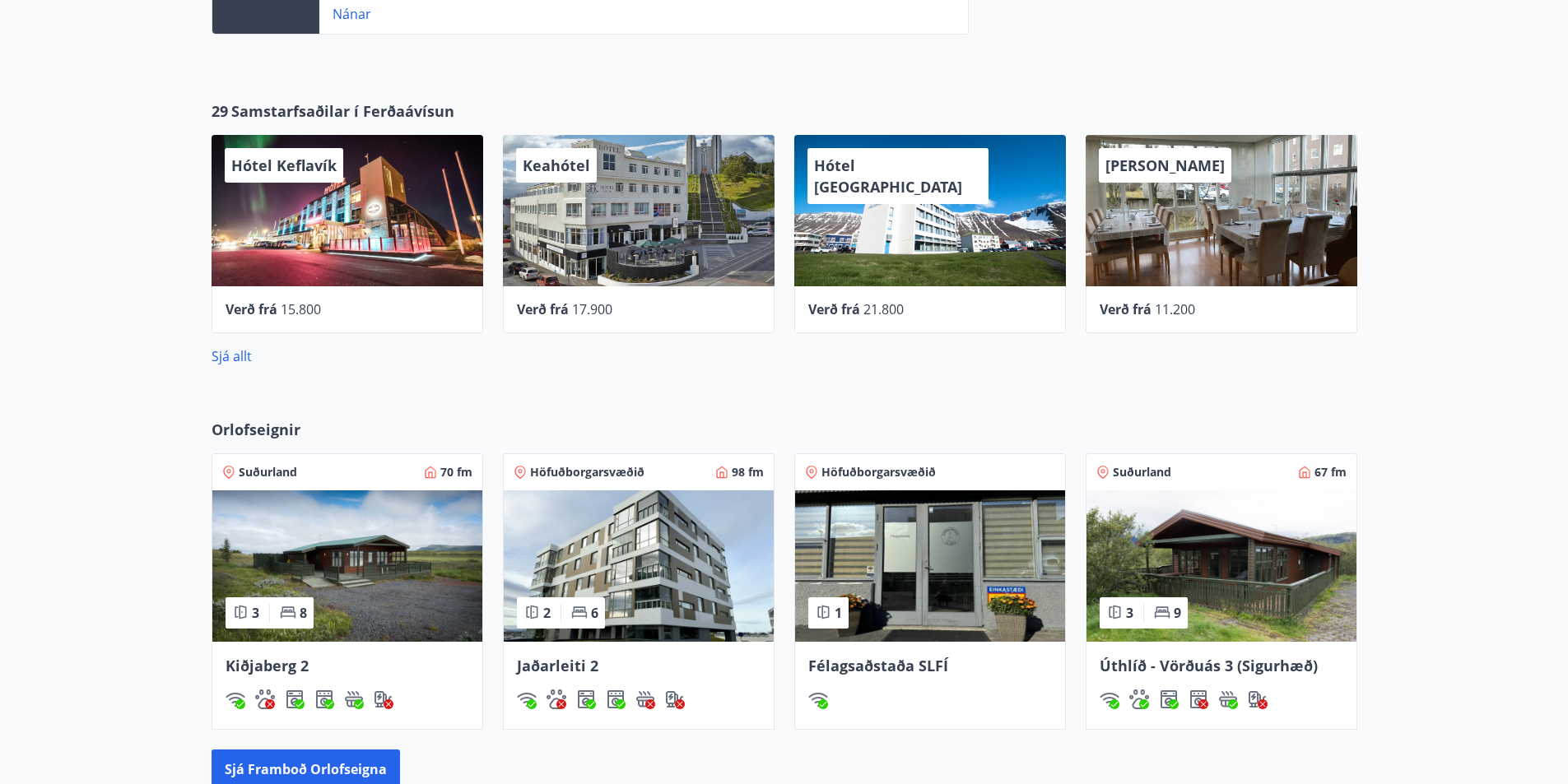
click at [1187, 214] on div "[PERSON_NAME]" at bounding box center [1221, 211] width 272 height 151
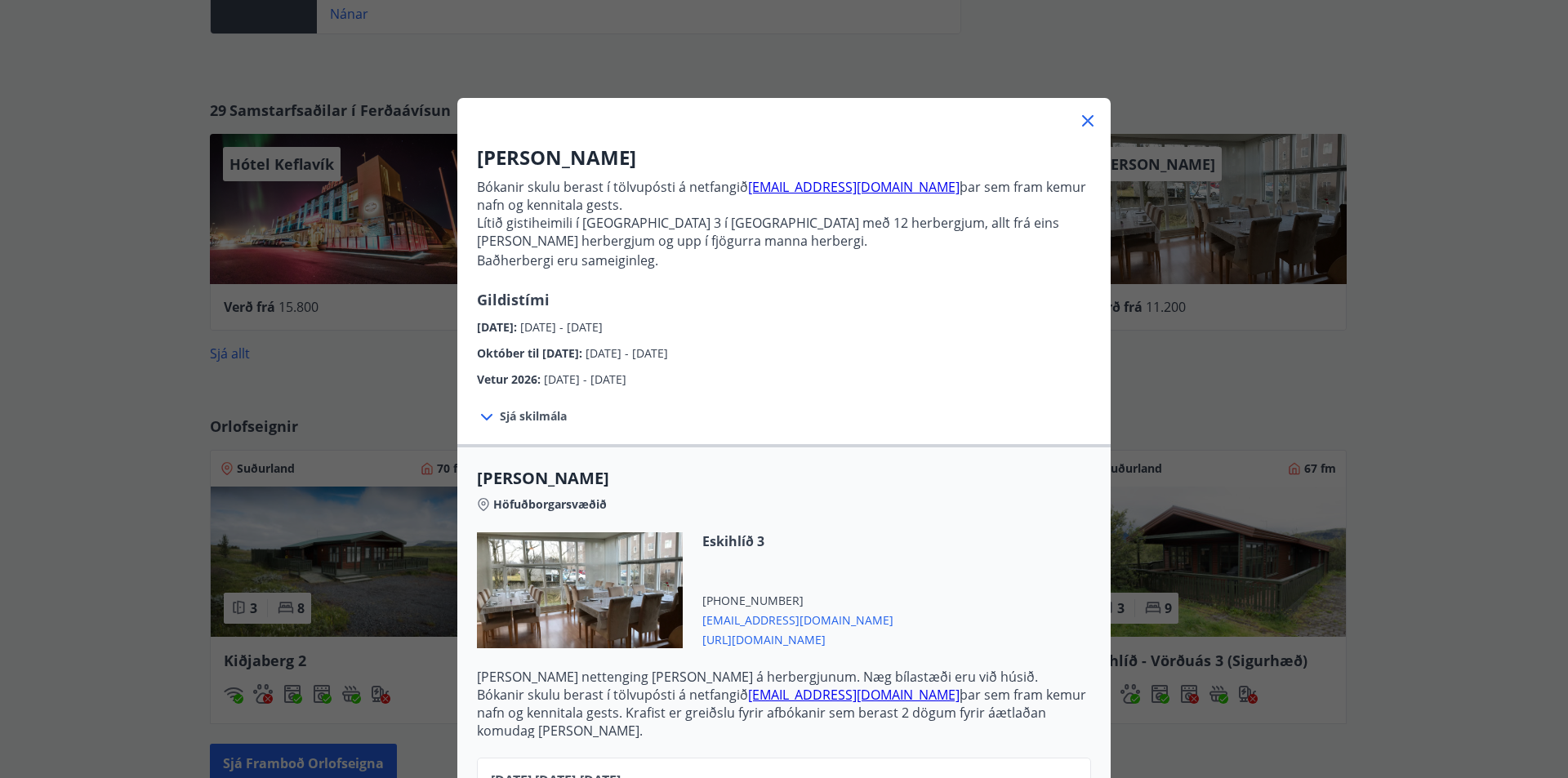
click at [1079, 116] on icon at bounding box center [1087, 120] width 19 height 19
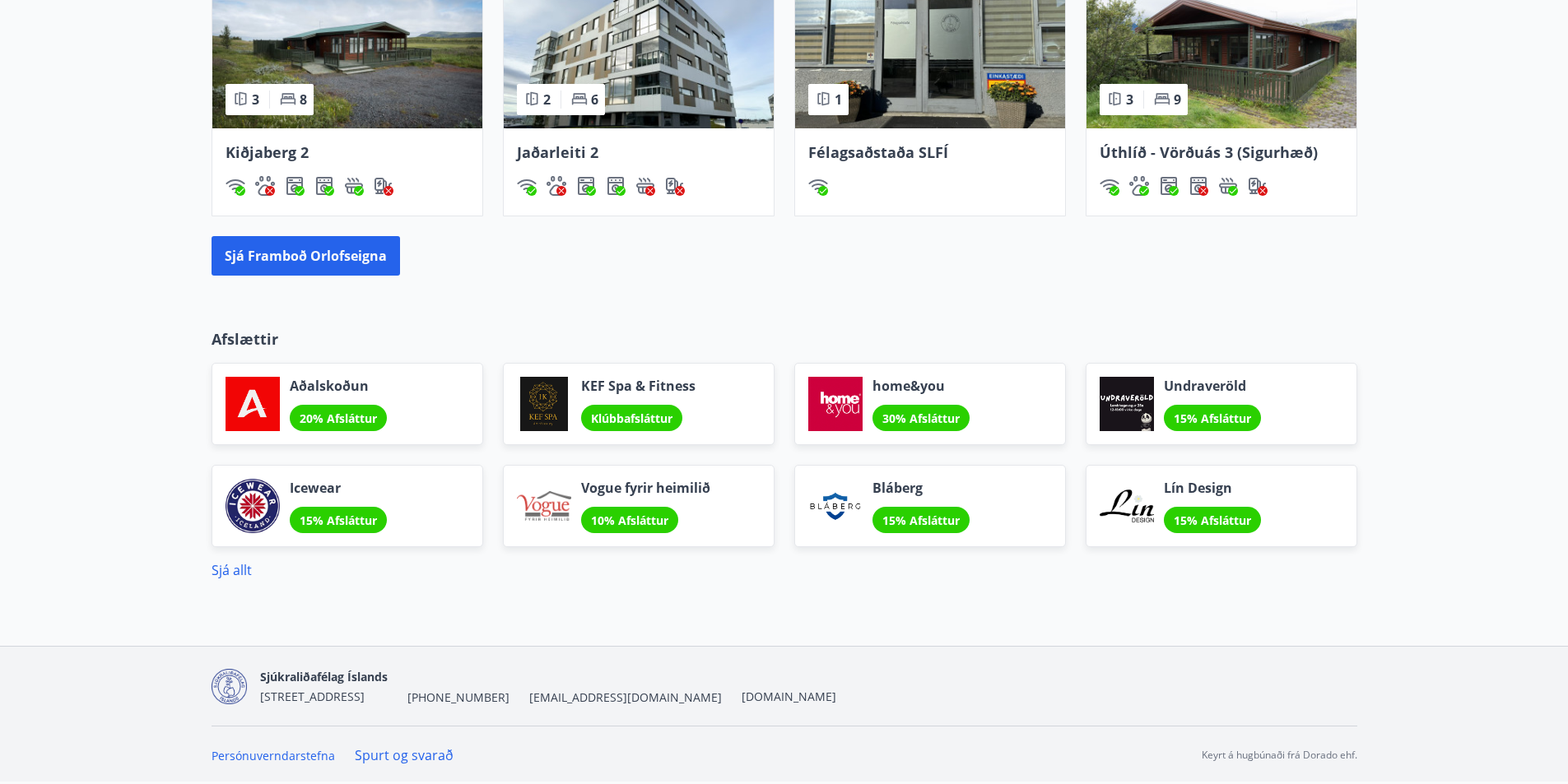
scroll to position [984, 0]
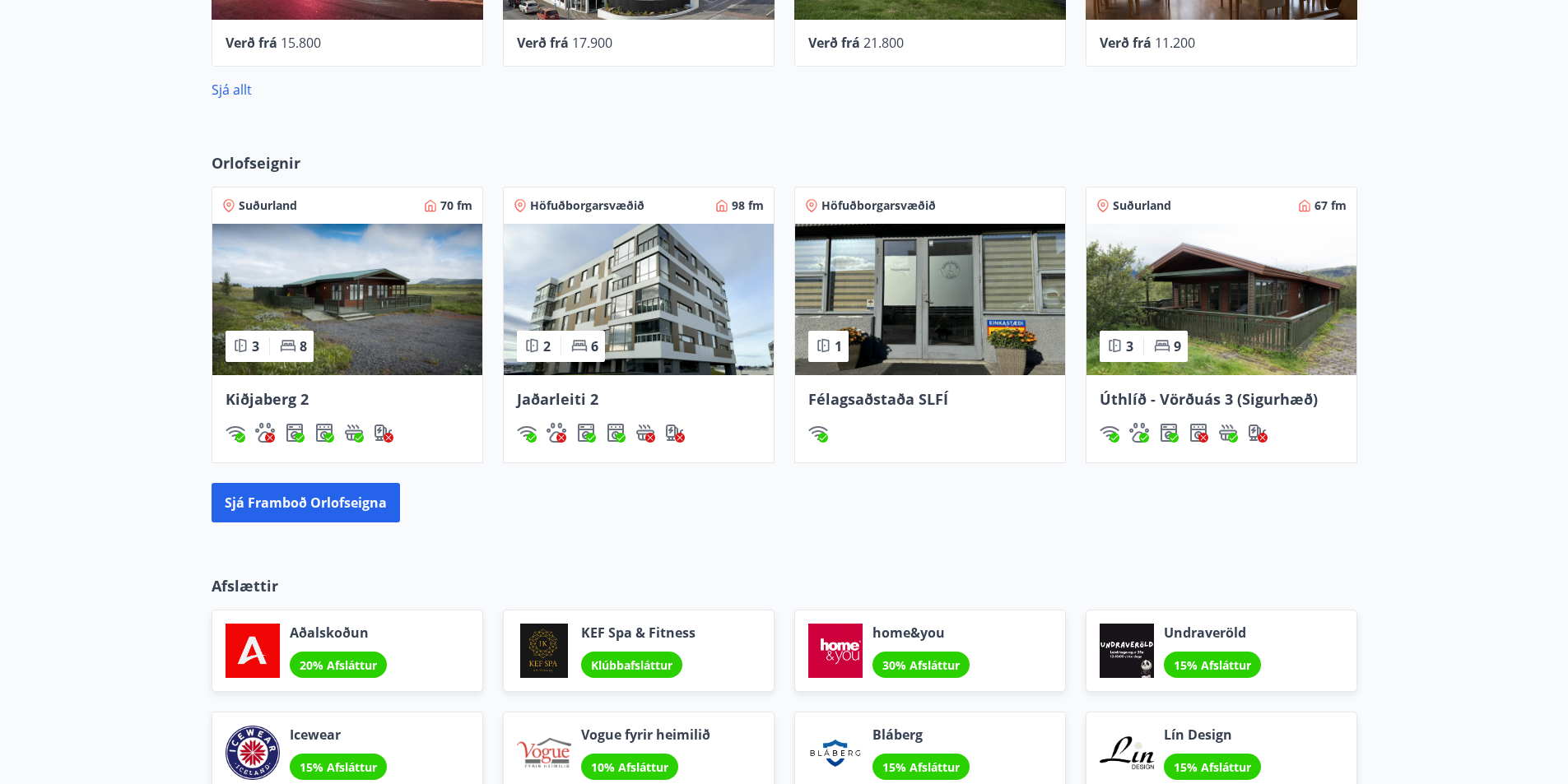
click at [367, 293] on img at bounding box center [347, 299] width 270 height 151
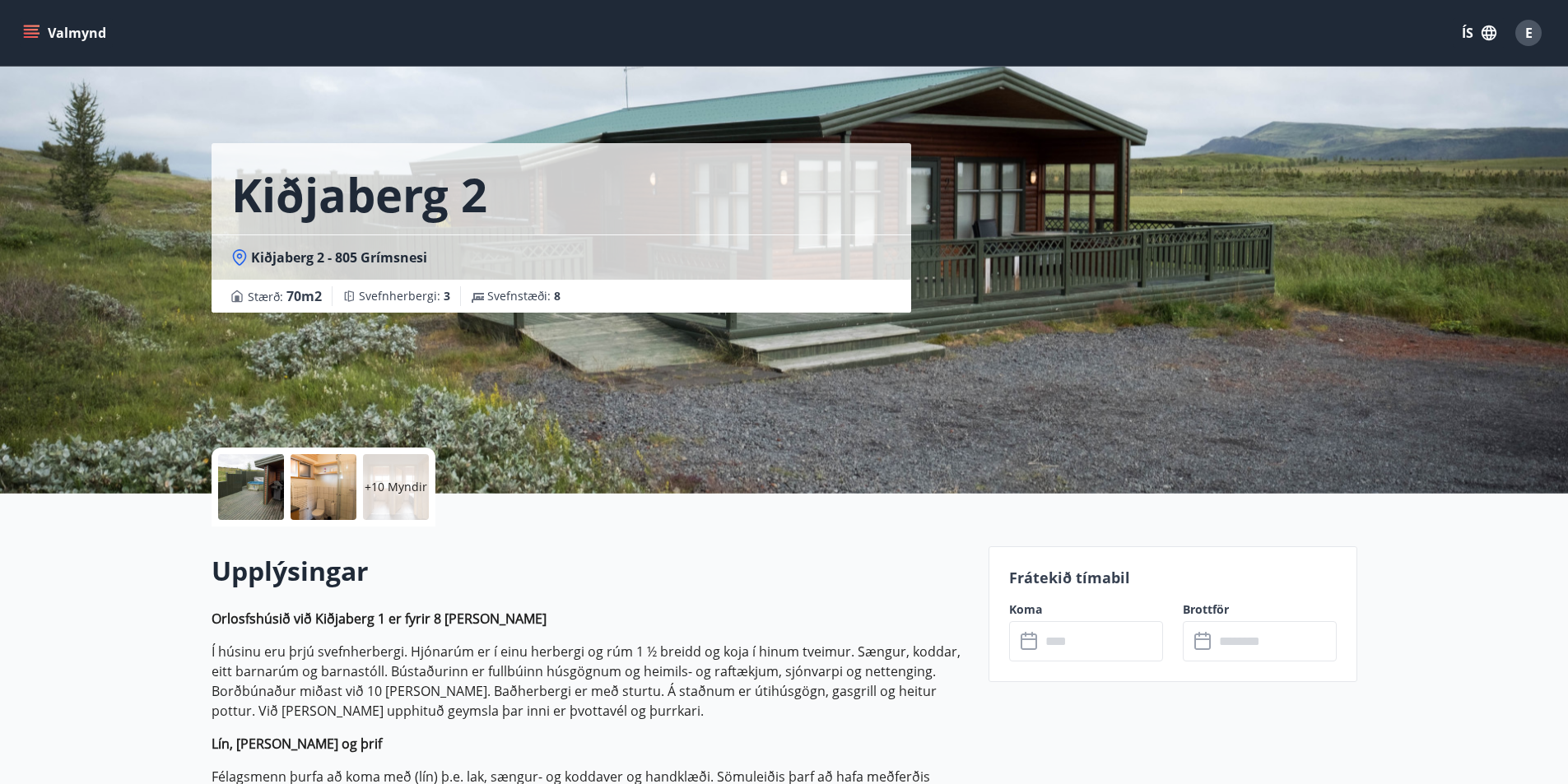
click at [1035, 640] on icon at bounding box center [1030, 641] width 19 height 19
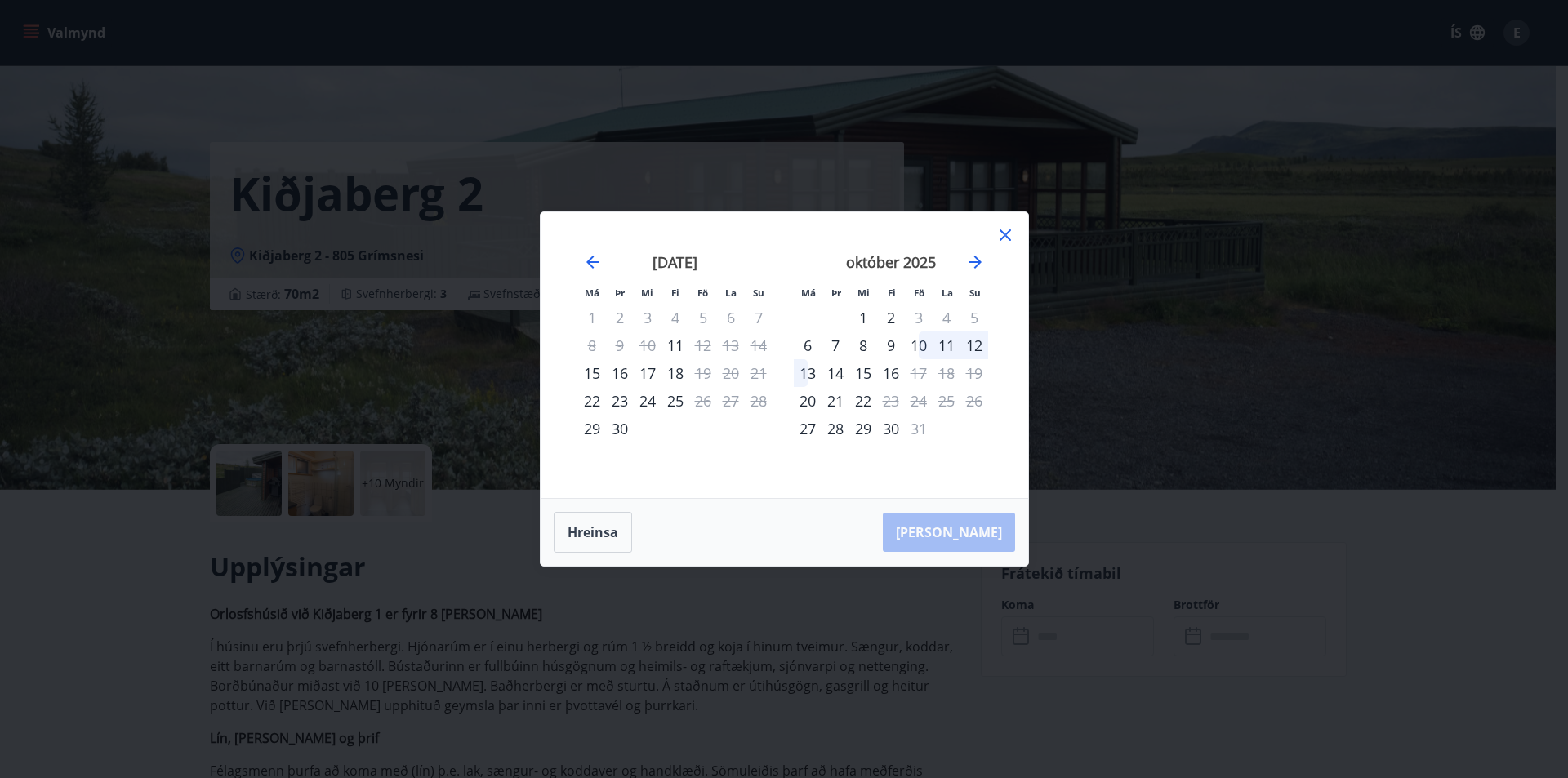
click at [1010, 225] on div "Má Þr Mi Fi Fö La Su Má Þr Mi Fi Fö La Su [DATE] 1 2 3 4 5 6 7 8 9 10 11 12 13 …" at bounding box center [784, 355] width 488 height 285
drag, startPoint x: 1009, startPoint y: 226, endPoint x: 1003, endPoint y: 231, distance: 7.8
click at [1007, 227] on icon at bounding box center [1005, 235] width 19 height 19
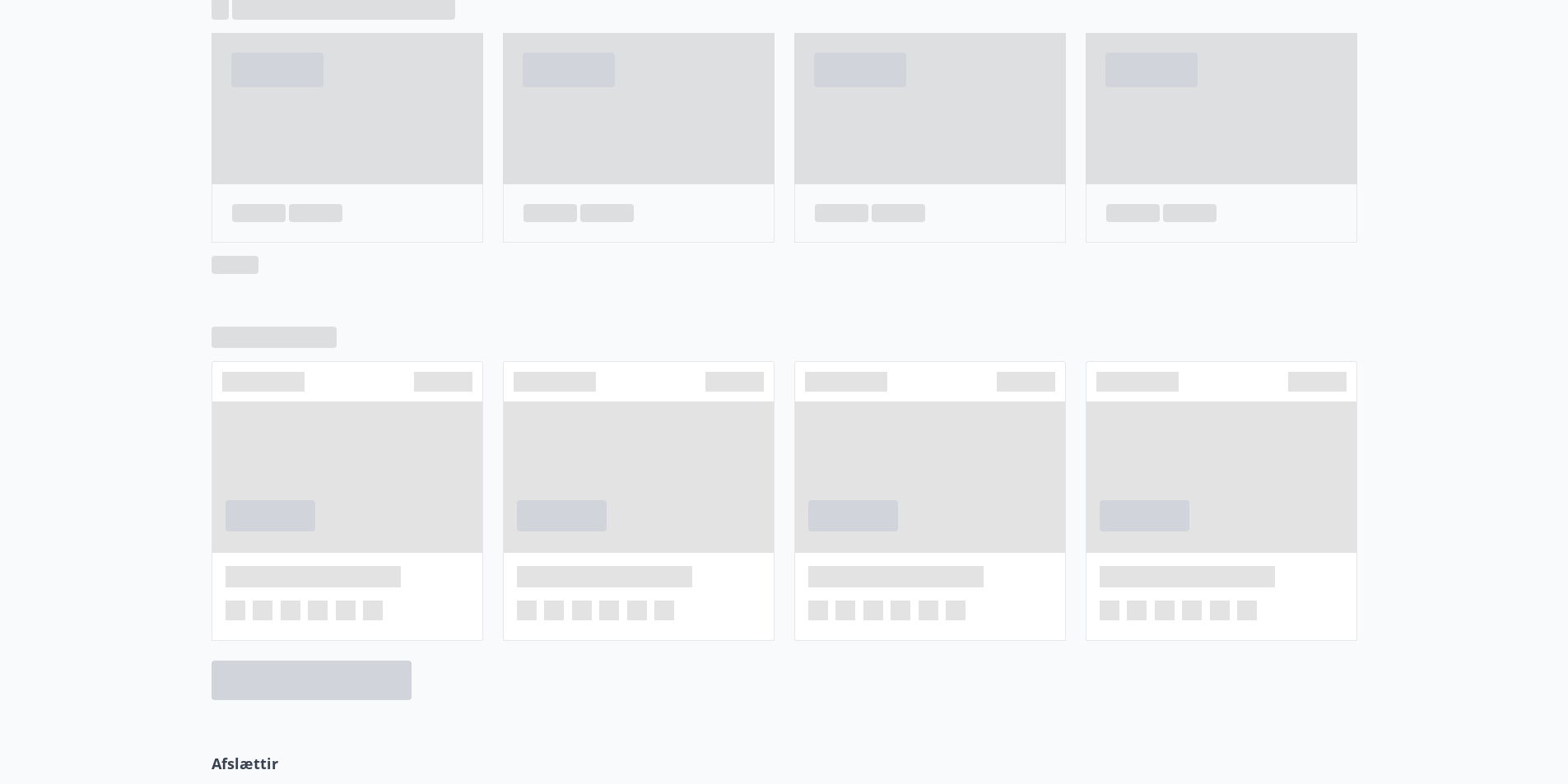
scroll to position [820, 0]
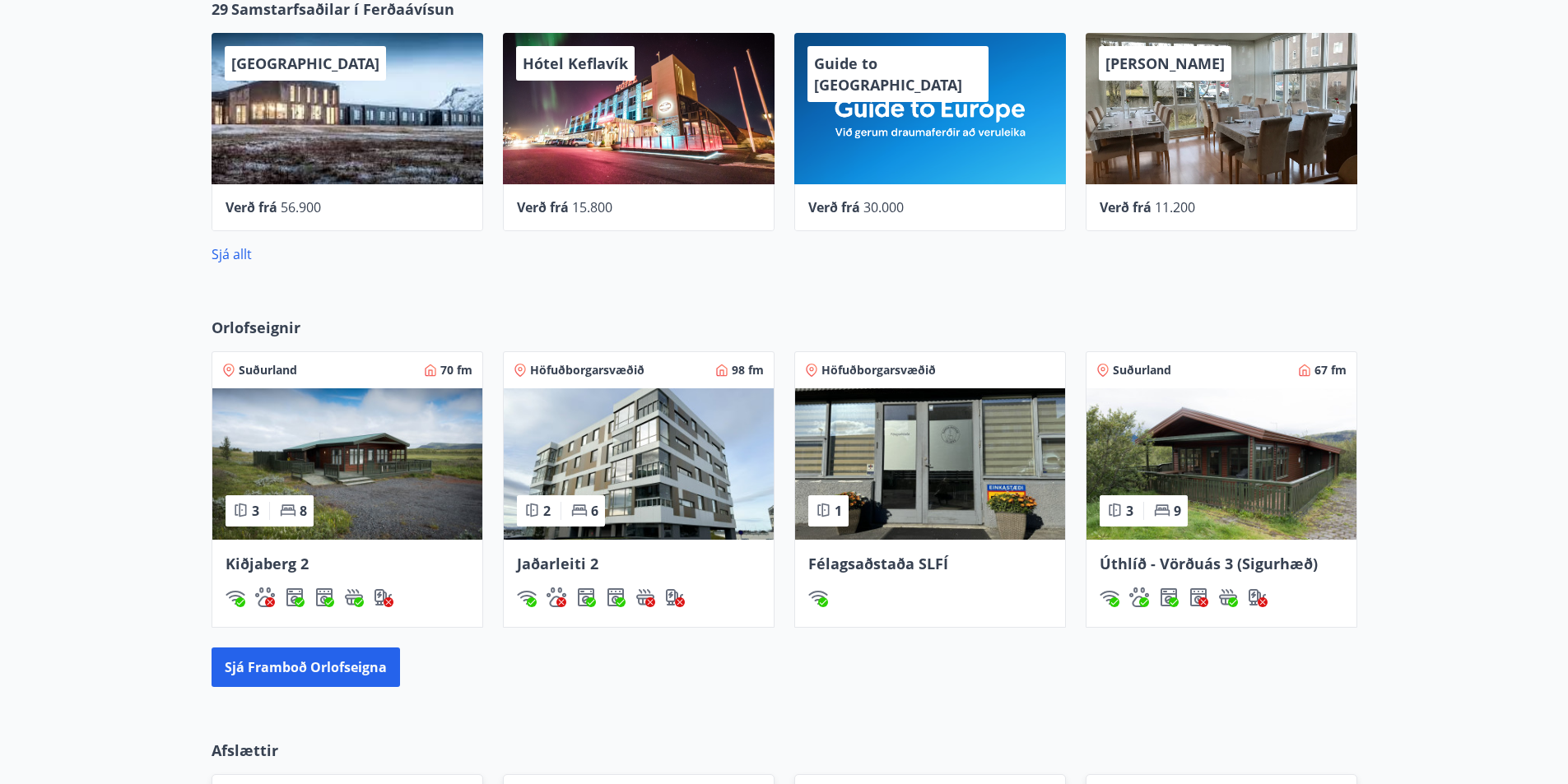
click at [1274, 452] on img at bounding box center [1221, 463] width 270 height 151
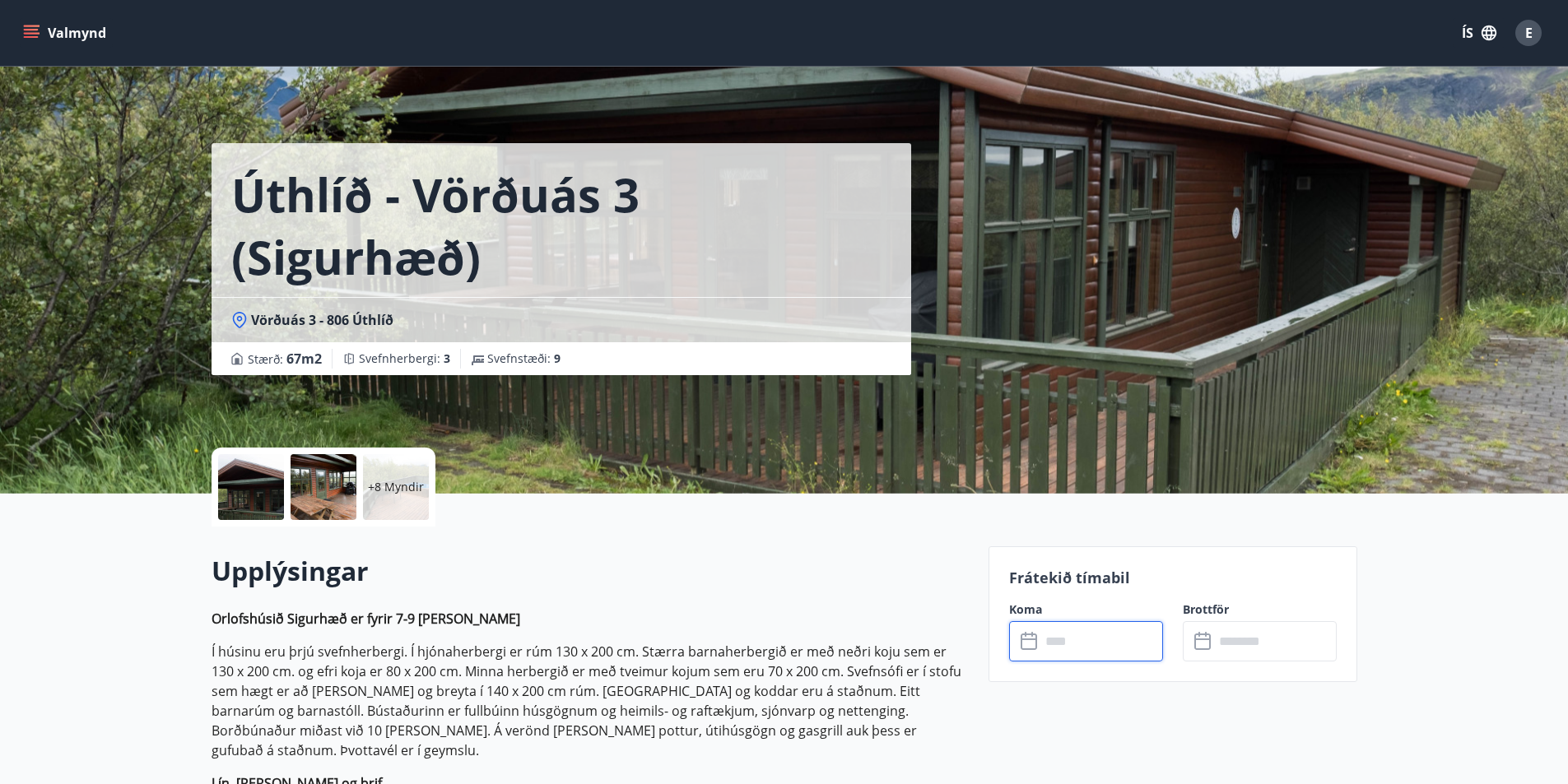
click at [1061, 645] on input "text" at bounding box center [1102, 641] width 123 height 41
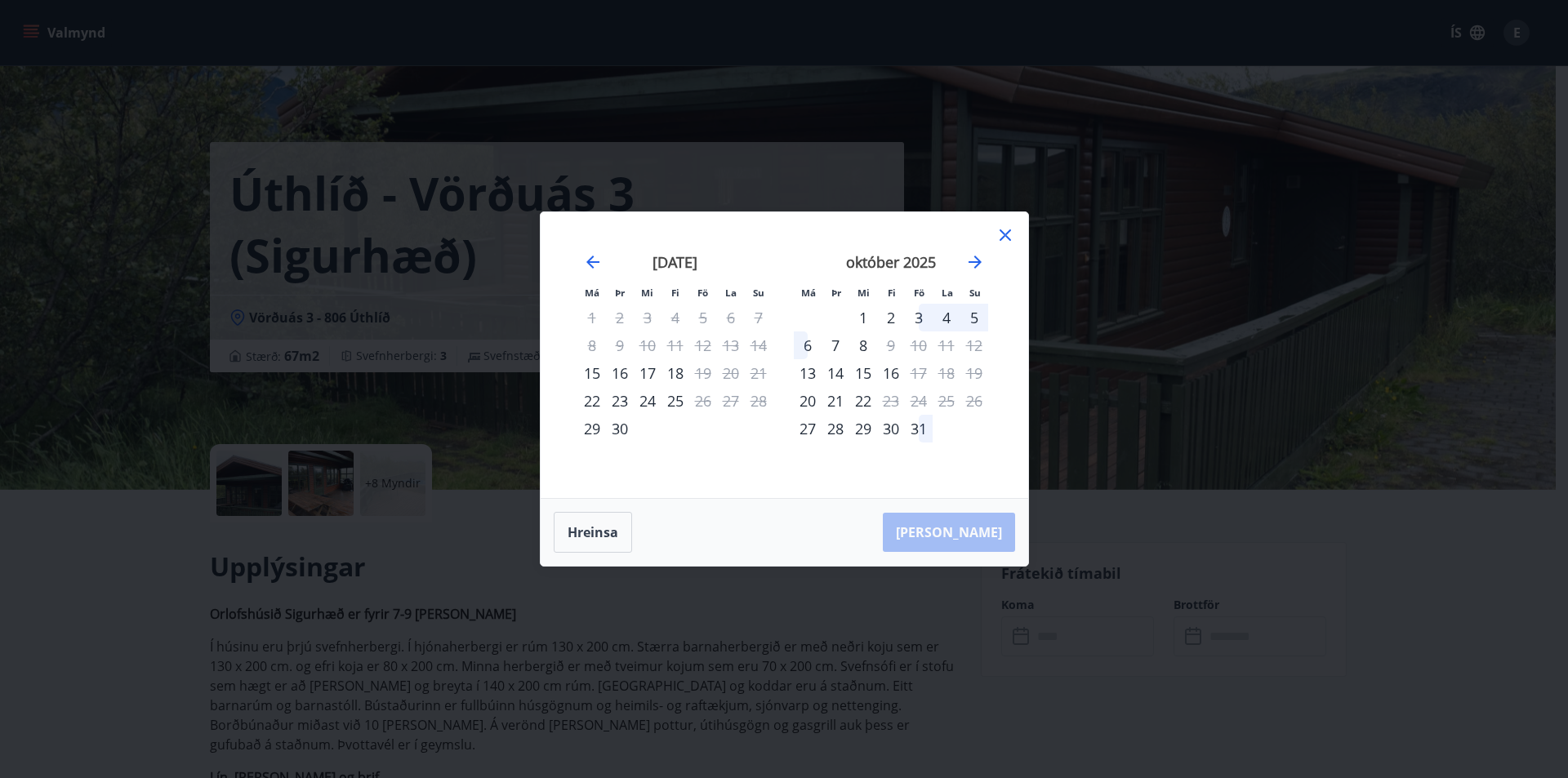
click at [1001, 238] on icon at bounding box center [1005, 235] width 19 height 19
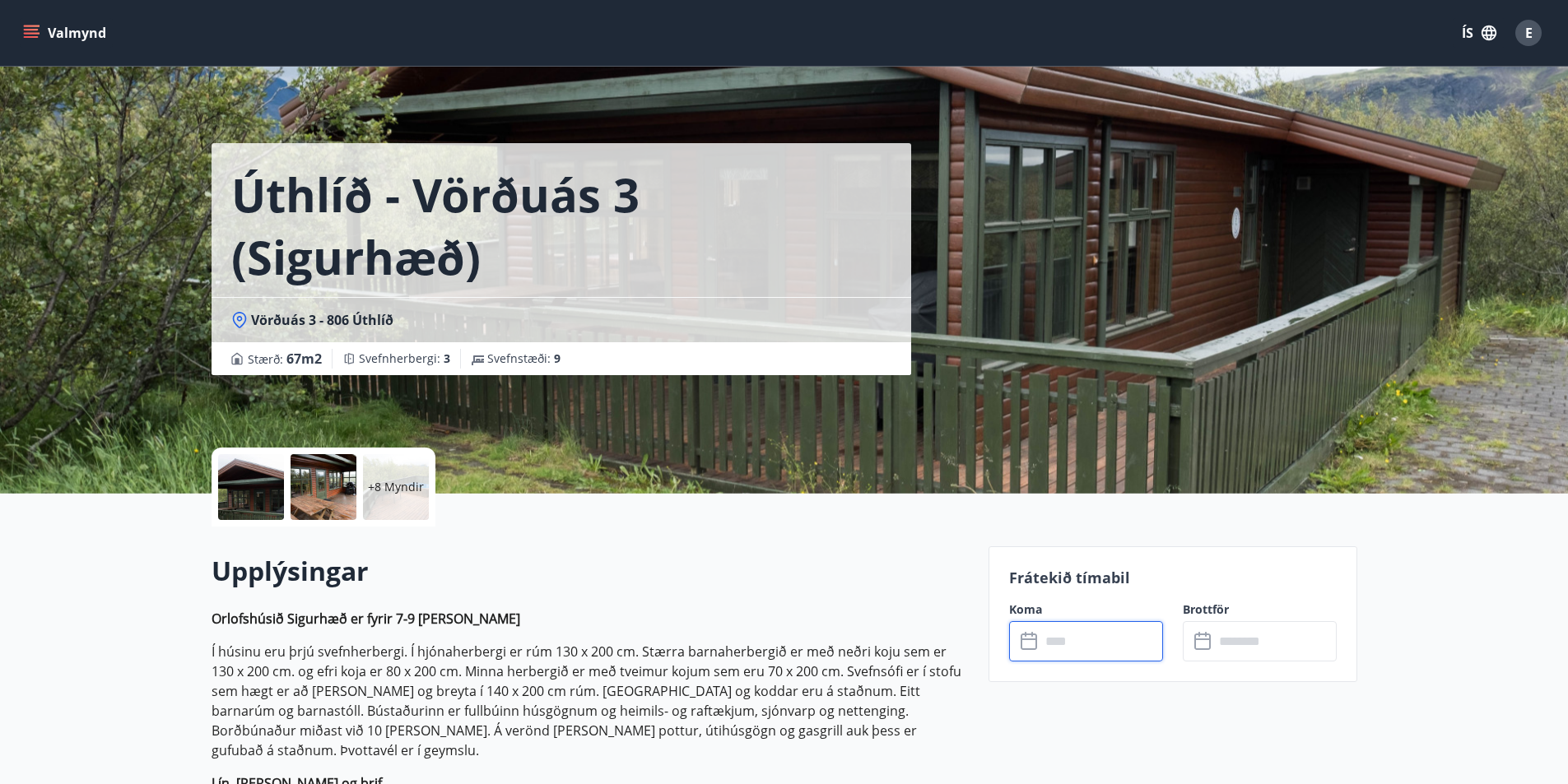
click at [1098, 644] on input "text" at bounding box center [1102, 641] width 123 height 41
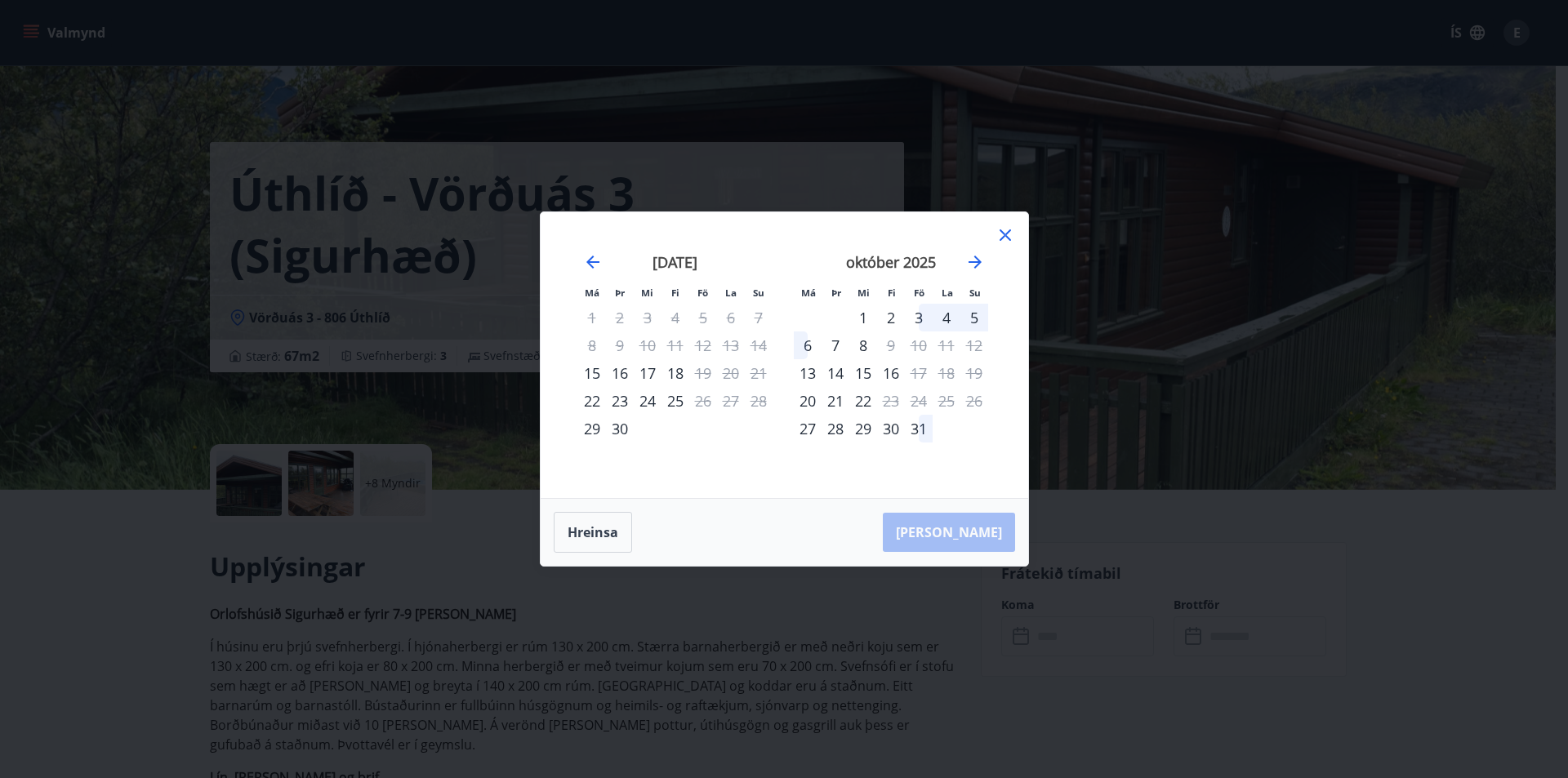
click at [1005, 228] on icon at bounding box center [1005, 235] width 19 height 19
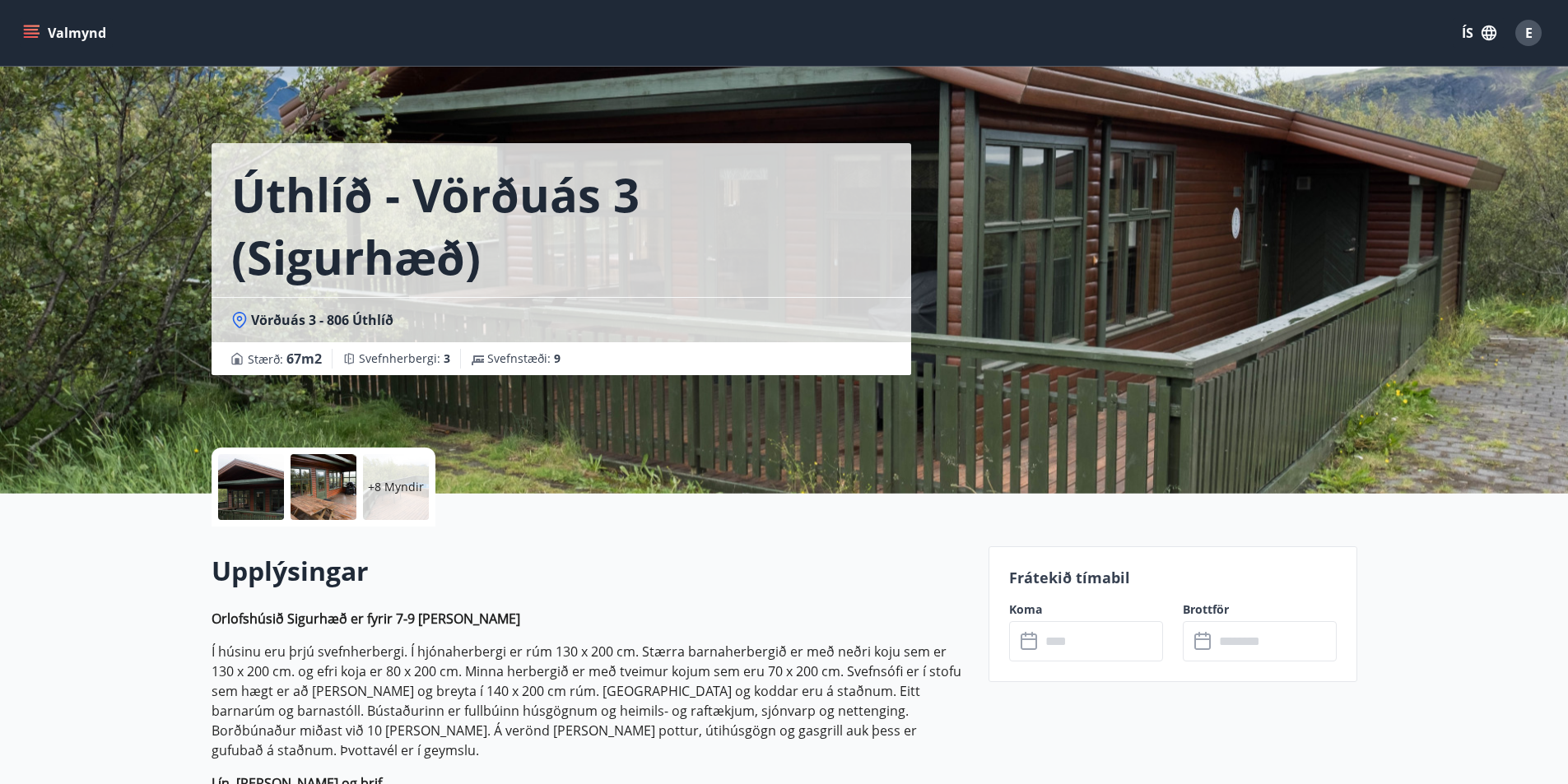
click at [31, 30] on icon "menu" at bounding box center [31, 30] width 15 height 2
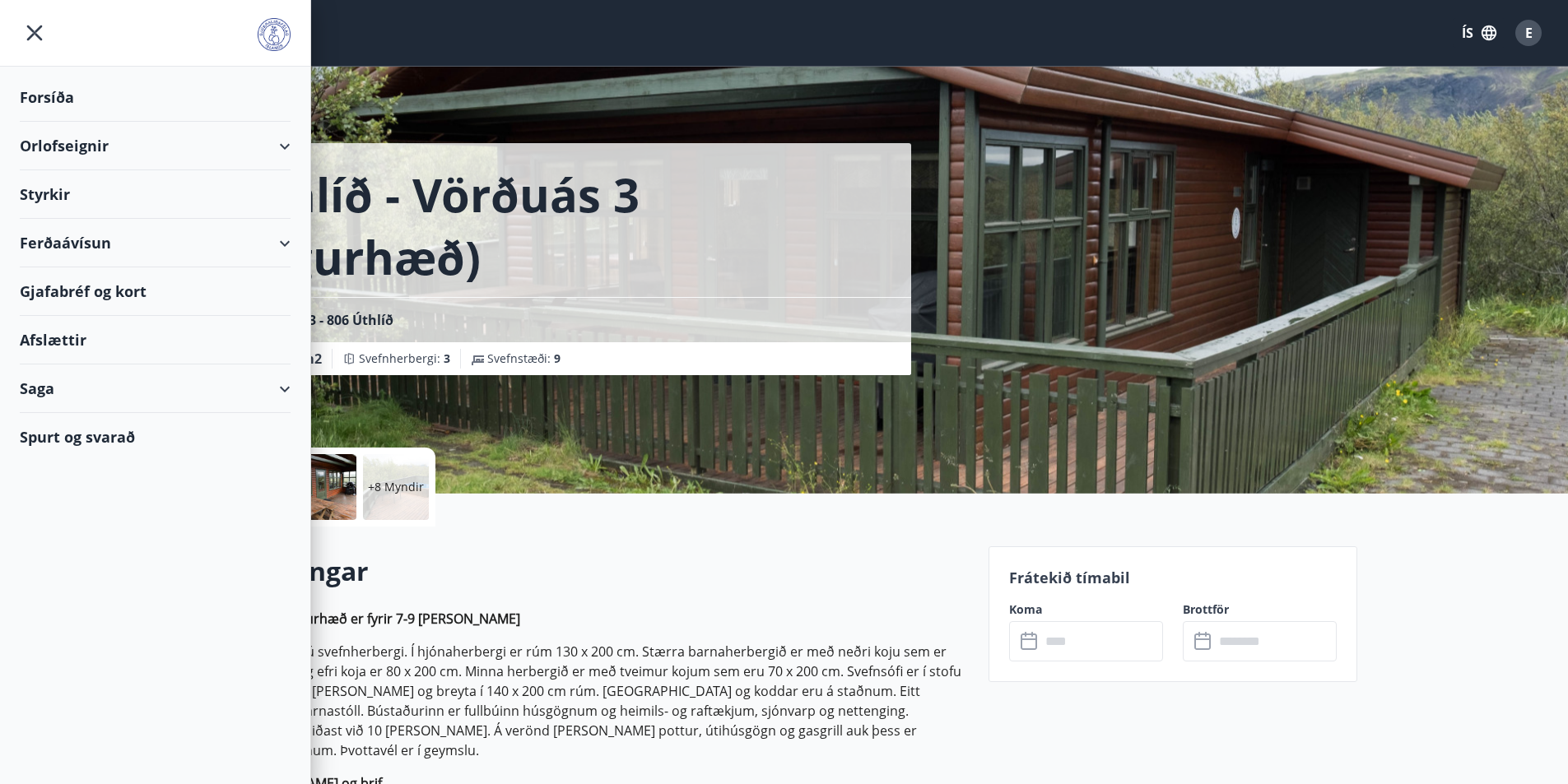
click at [63, 143] on div "Orlofseignir" at bounding box center [155, 145] width 271 height 48
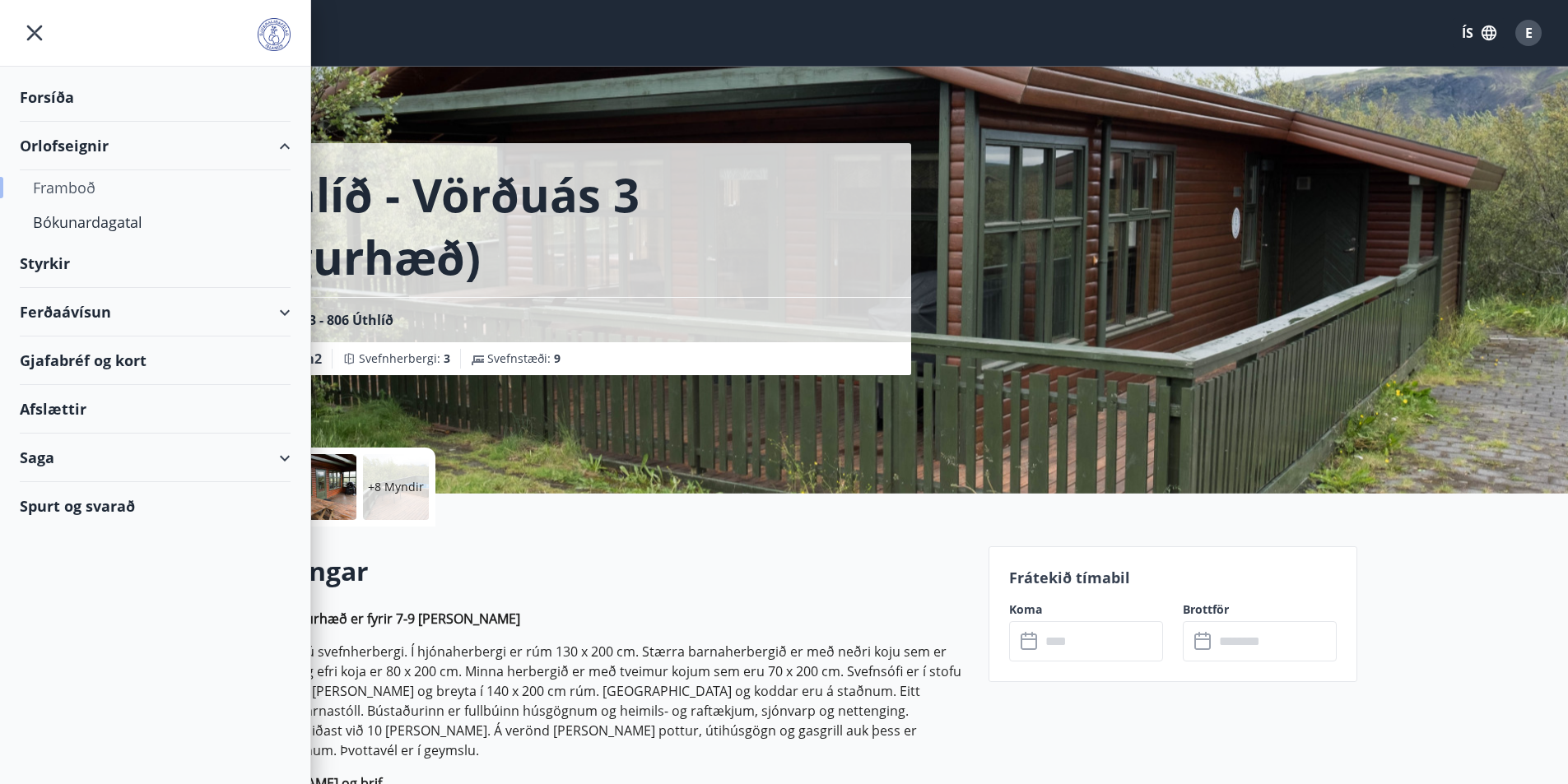
click at [64, 183] on div "Framboð" at bounding box center [155, 187] width 245 height 35
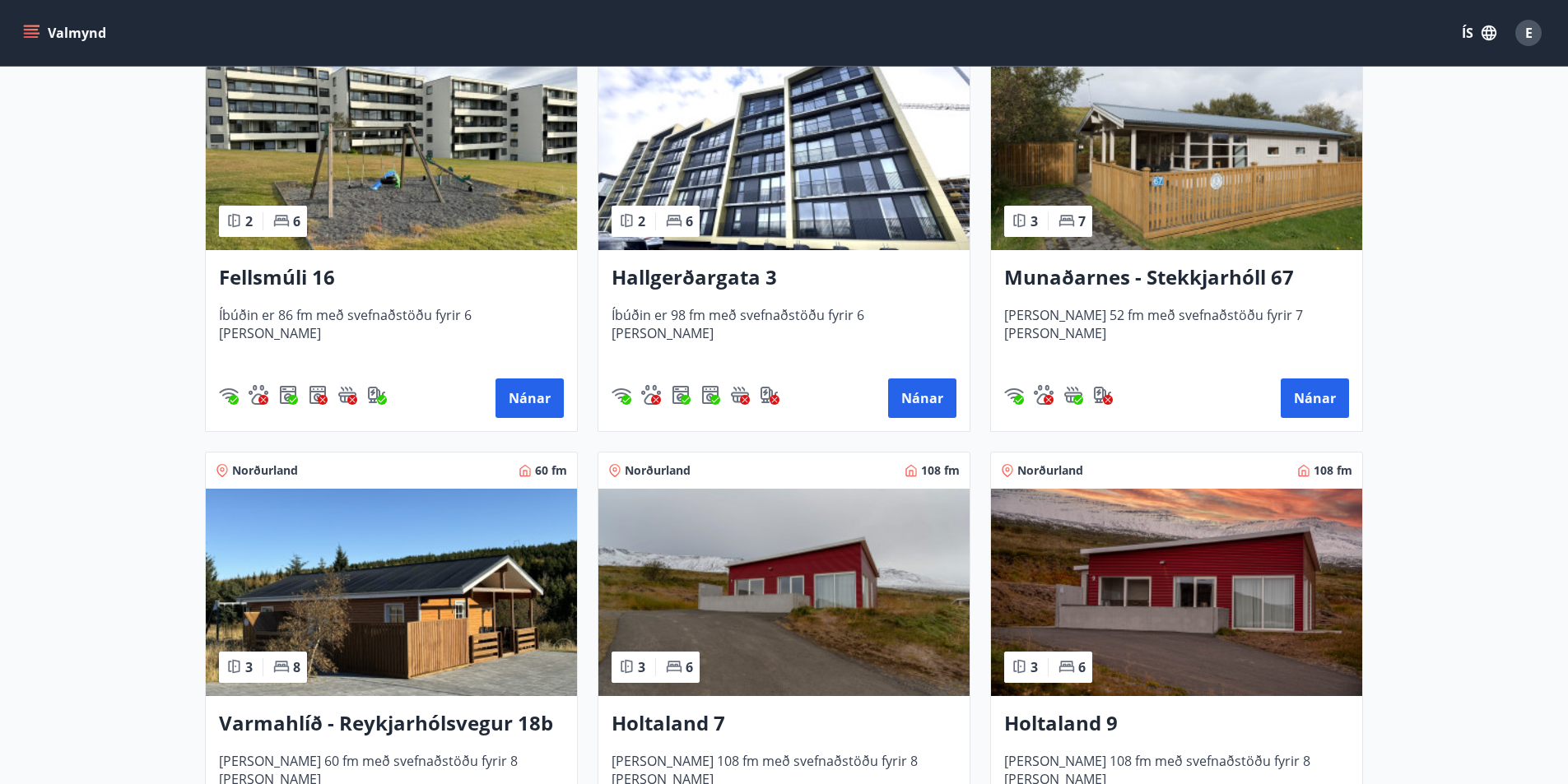
scroll to position [1893, 0]
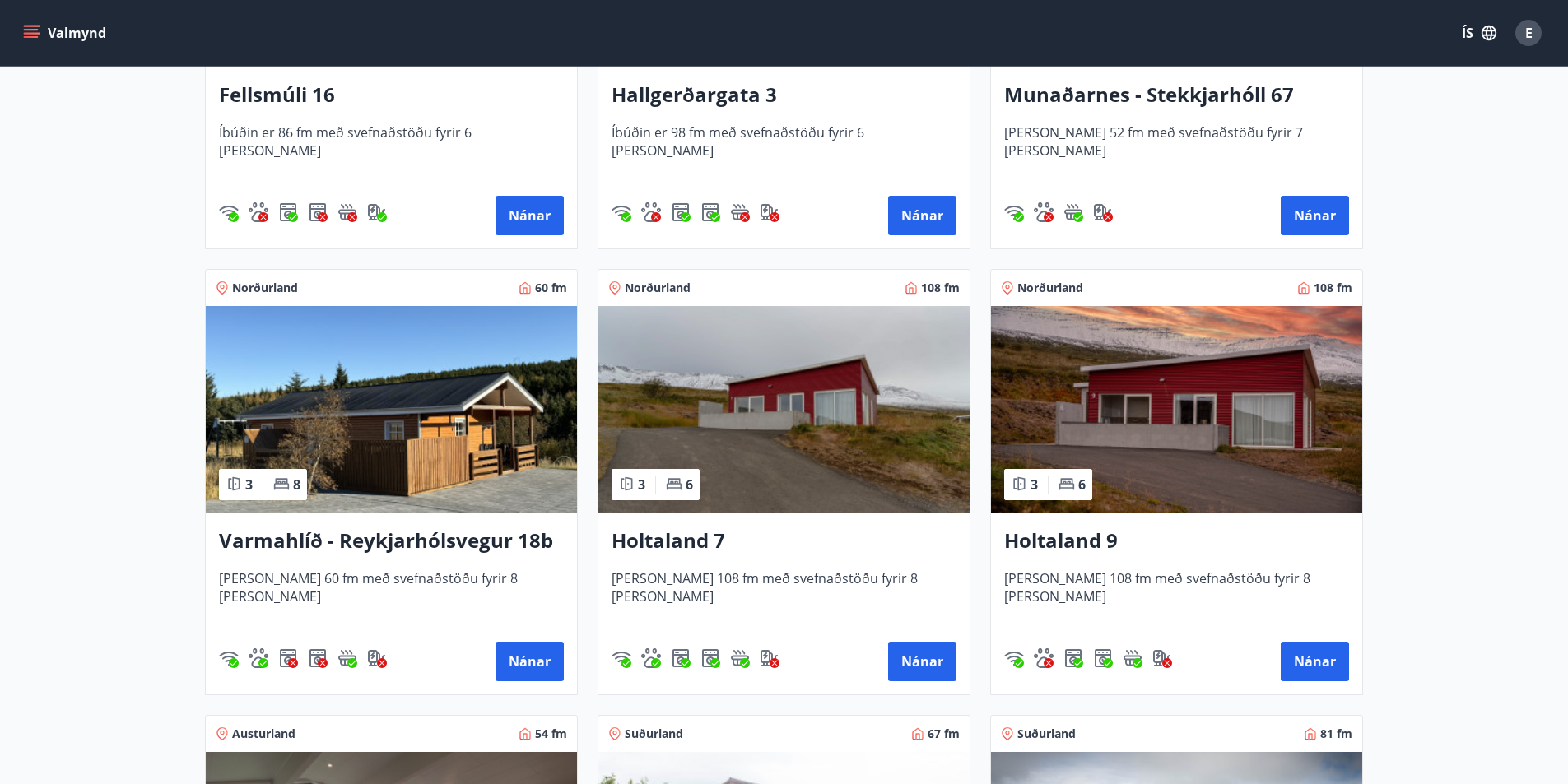
click at [393, 469] on img at bounding box center [391, 409] width 371 height 207
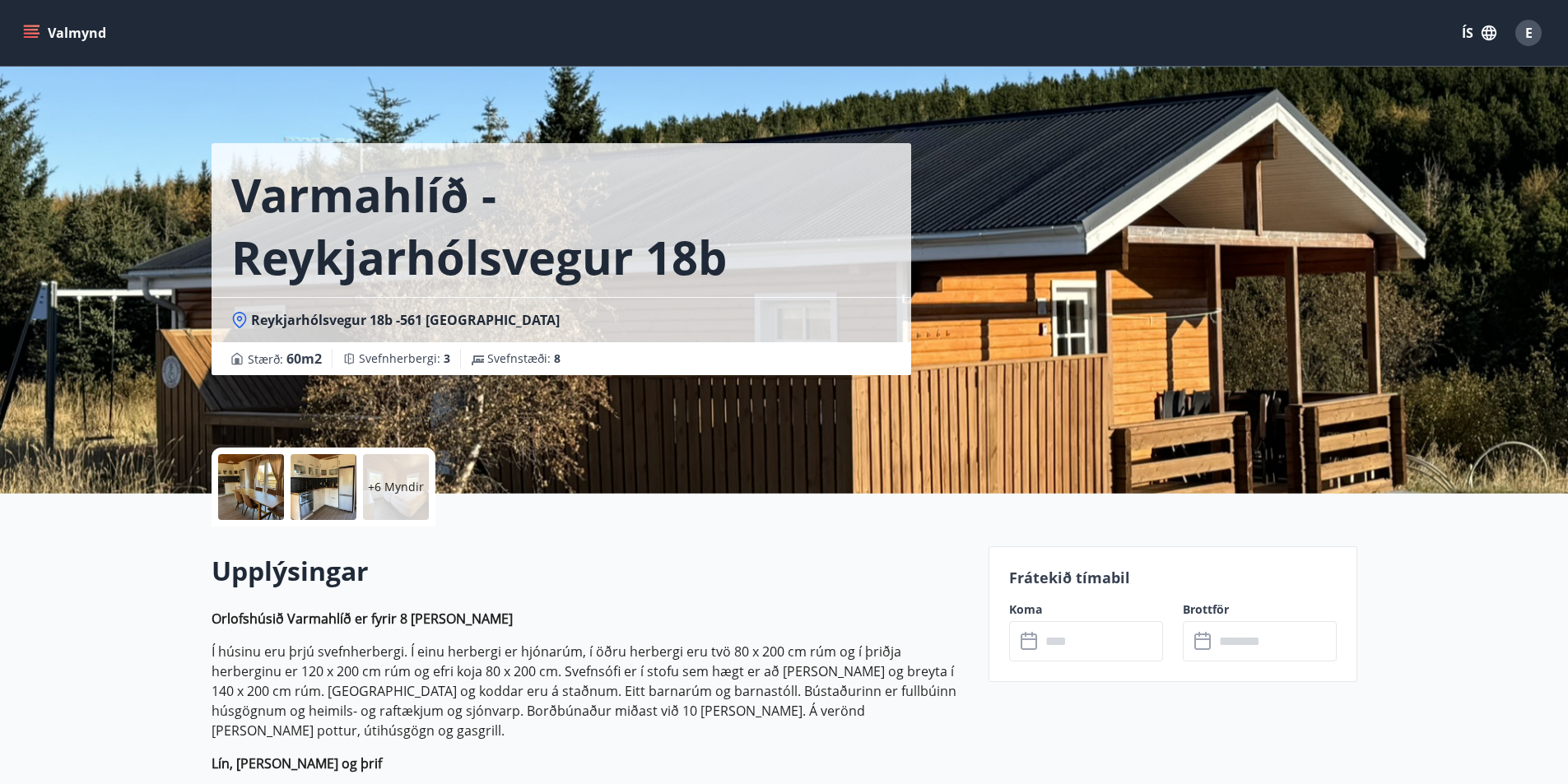
click at [1090, 647] on input "text" at bounding box center [1102, 641] width 123 height 41
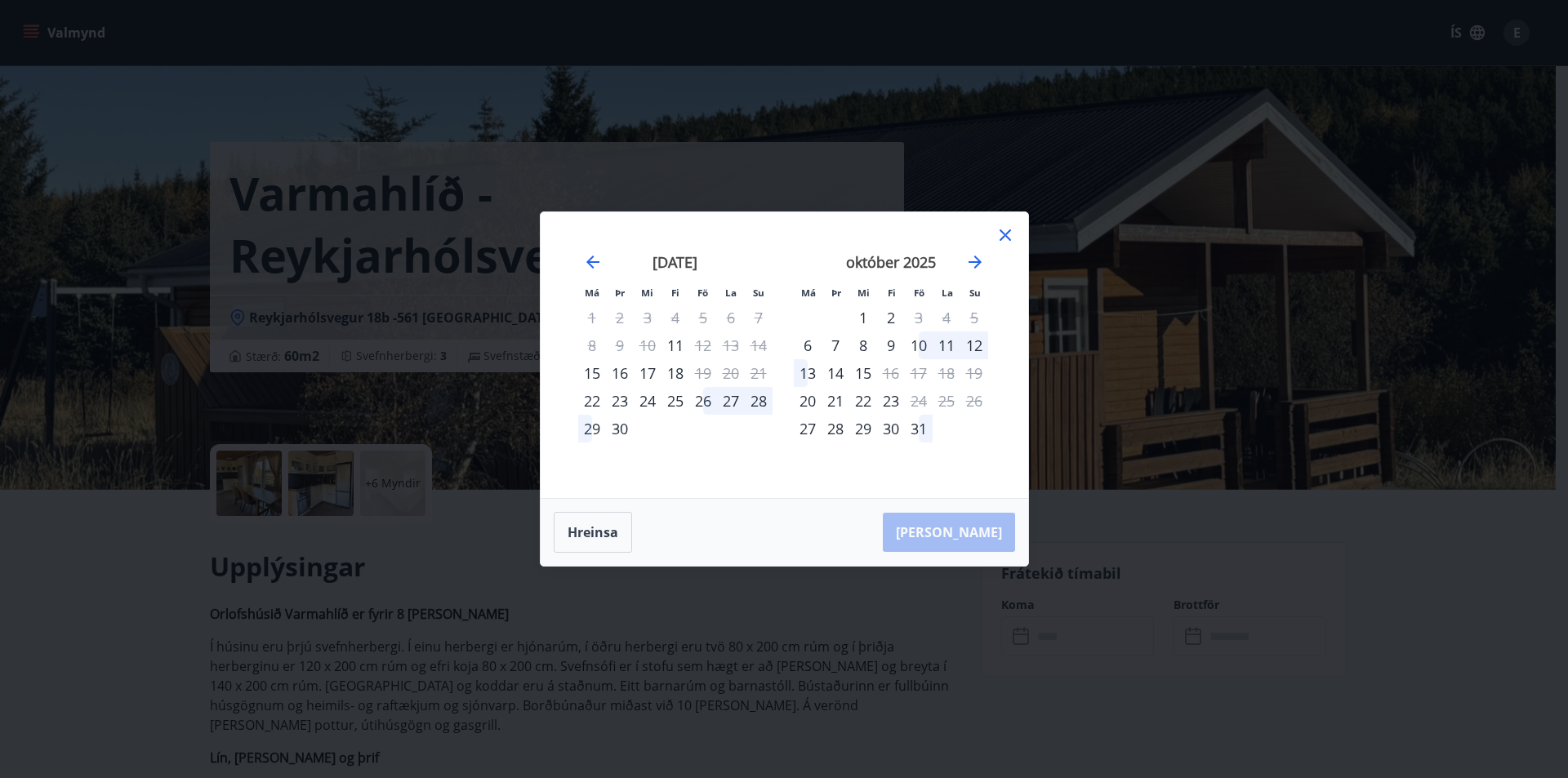
click at [1278, 645] on div "Má Þr Mi Fi Fö La Su Má Þr Mi Fi Fö La Su [DATE] 1 2 3 4 5 6 7 8 9 10 11 12 13 …" at bounding box center [784, 389] width 1568 height 778
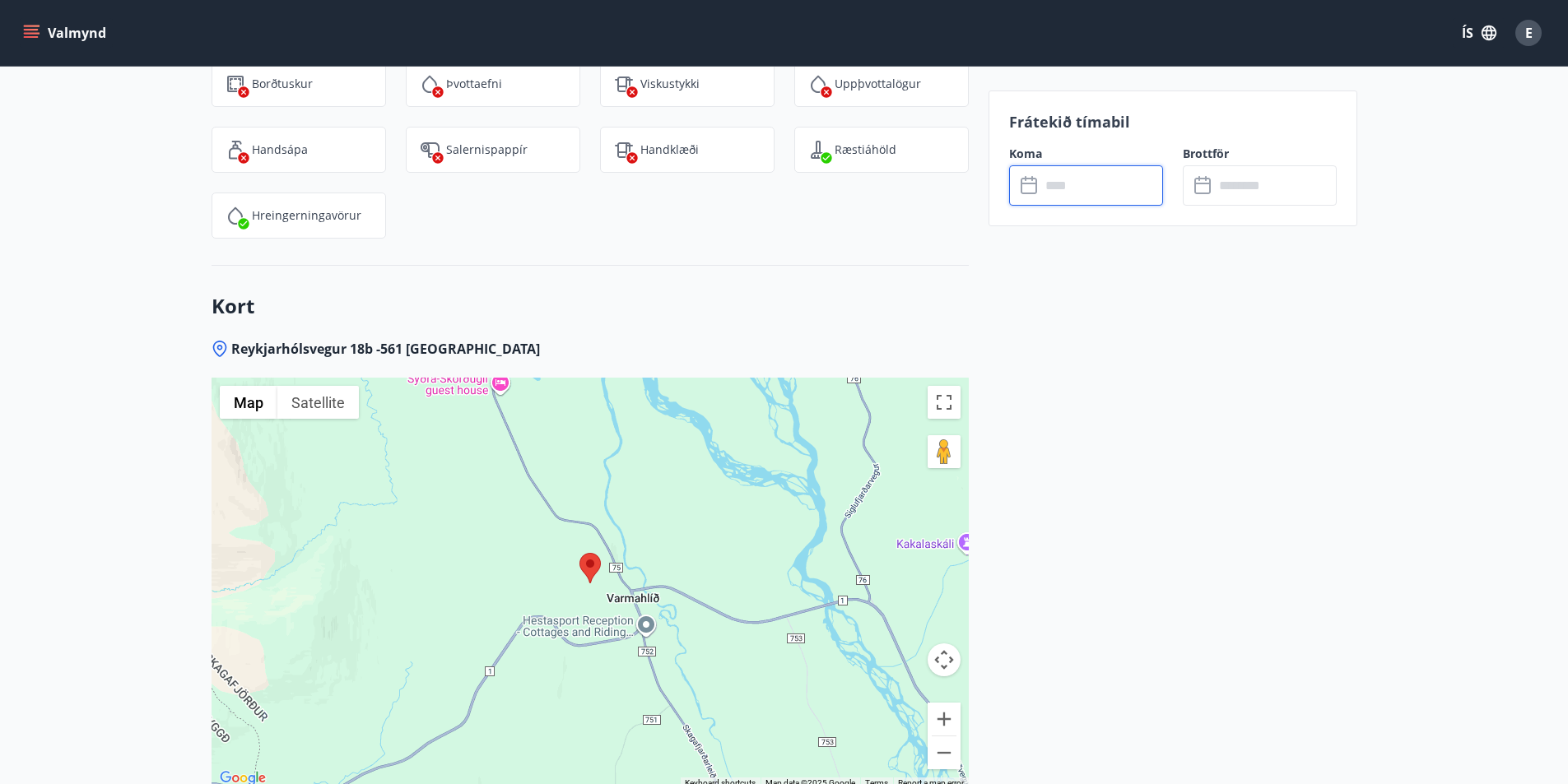
scroll to position [2551, 0]
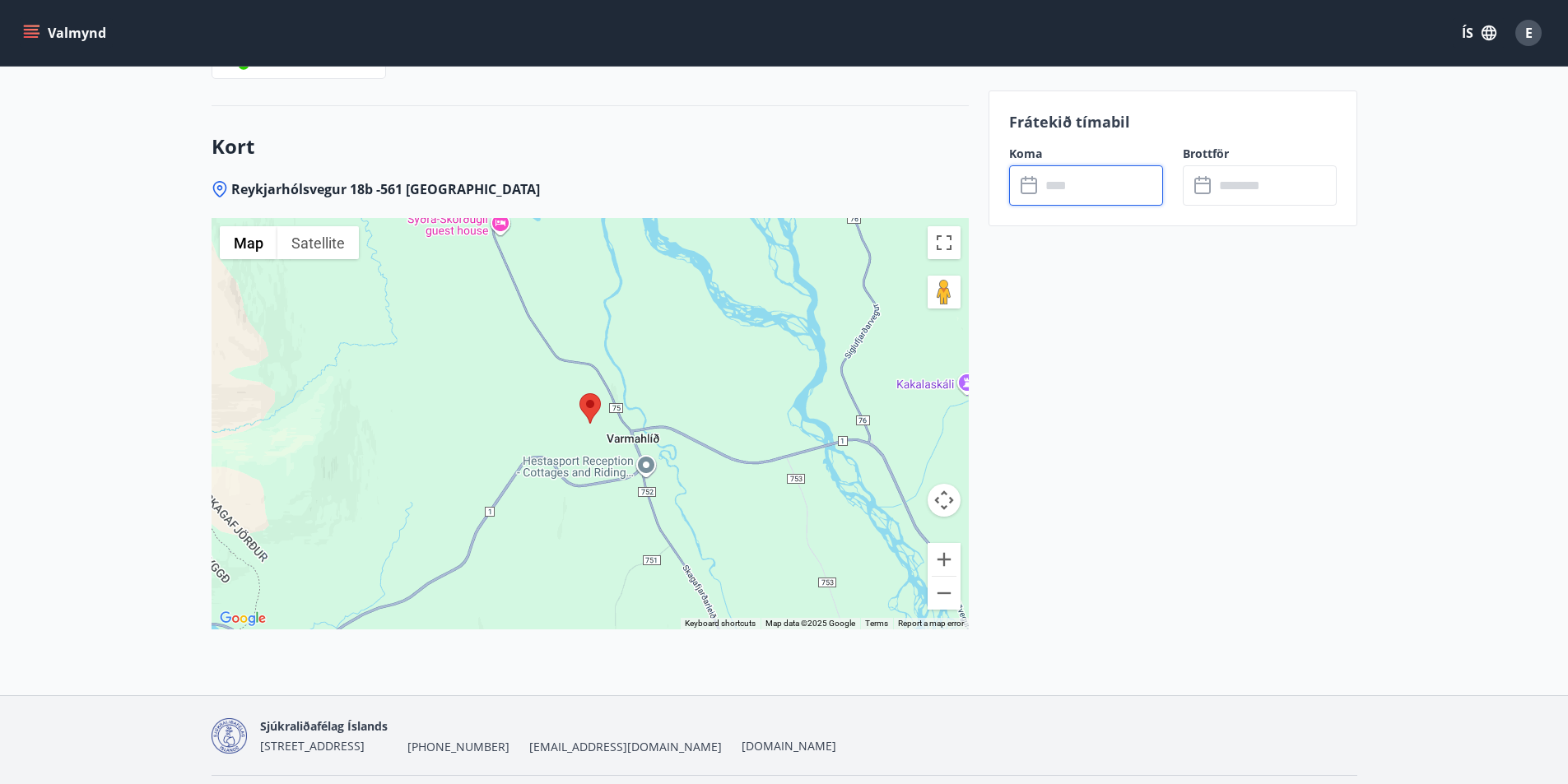
click at [773, 500] on div at bounding box center [590, 424] width 757 height 411
click at [944, 577] on button "Zoom out" at bounding box center [944, 593] width 33 height 33
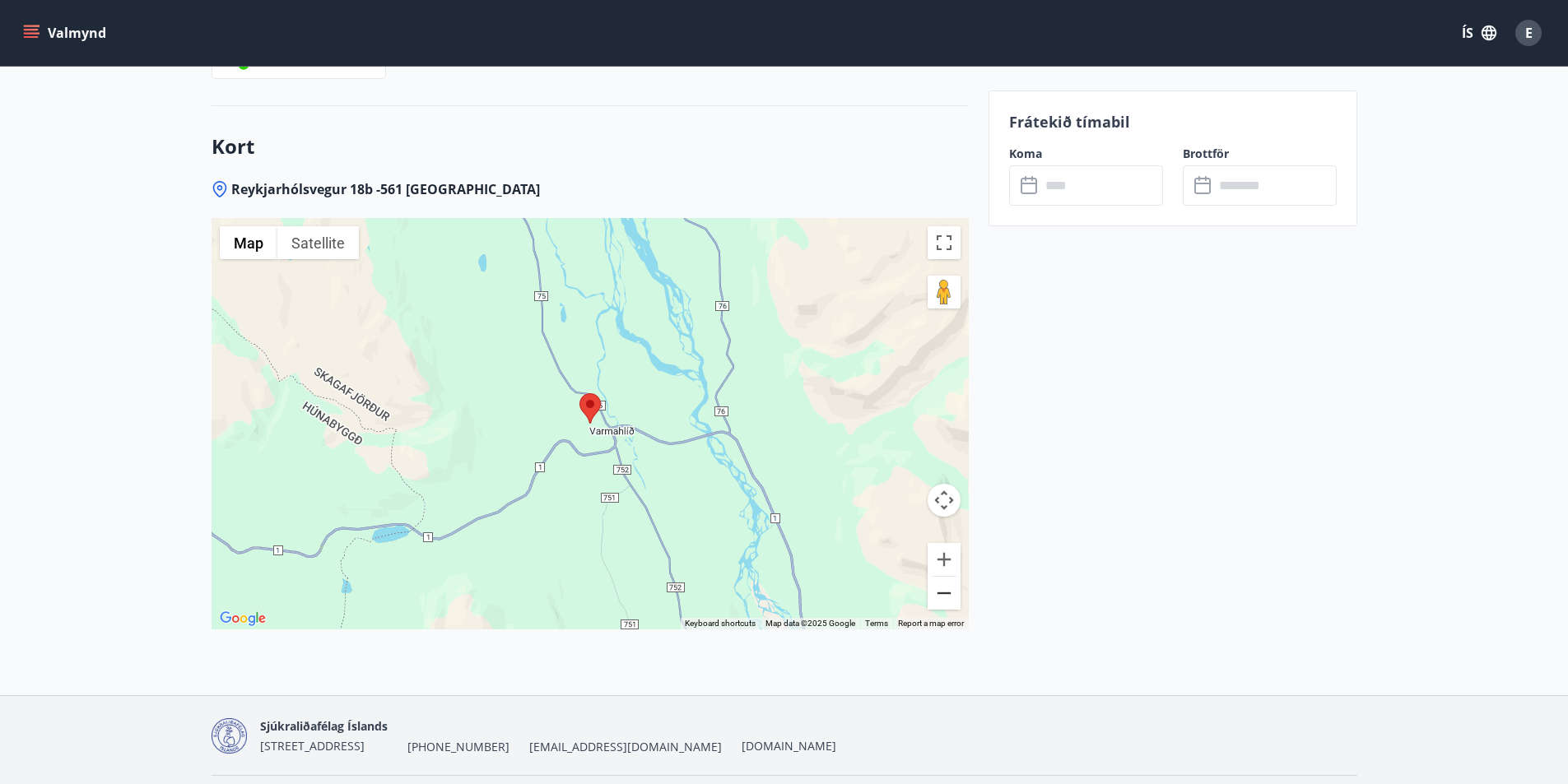
click at [944, 577] on button "Zoom out" at bounding box center [944, 593] width 33 height 33
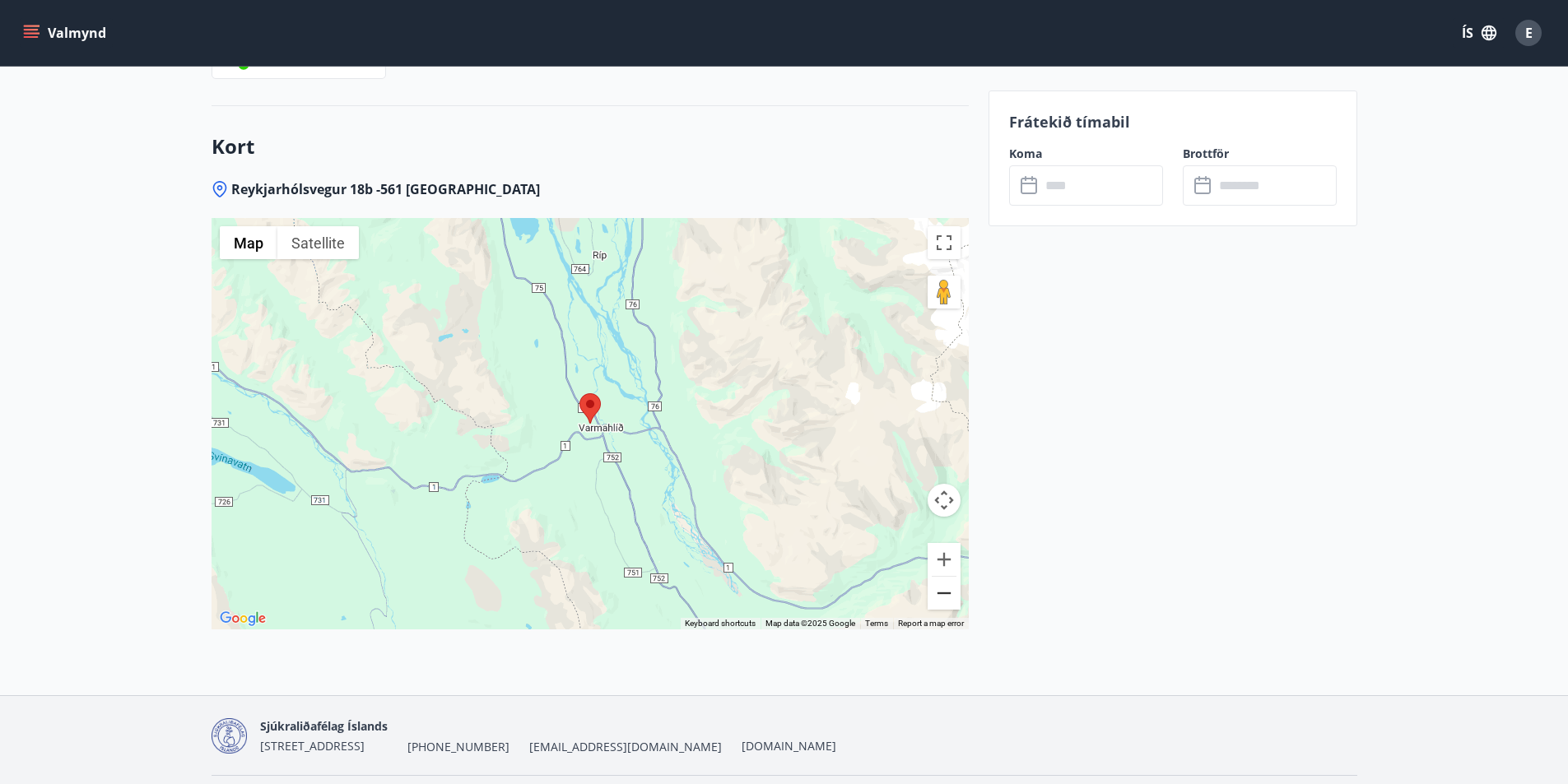
click at [944, 577] on button "Zoom out" at bounding box center [944, 593] width 33 height 33
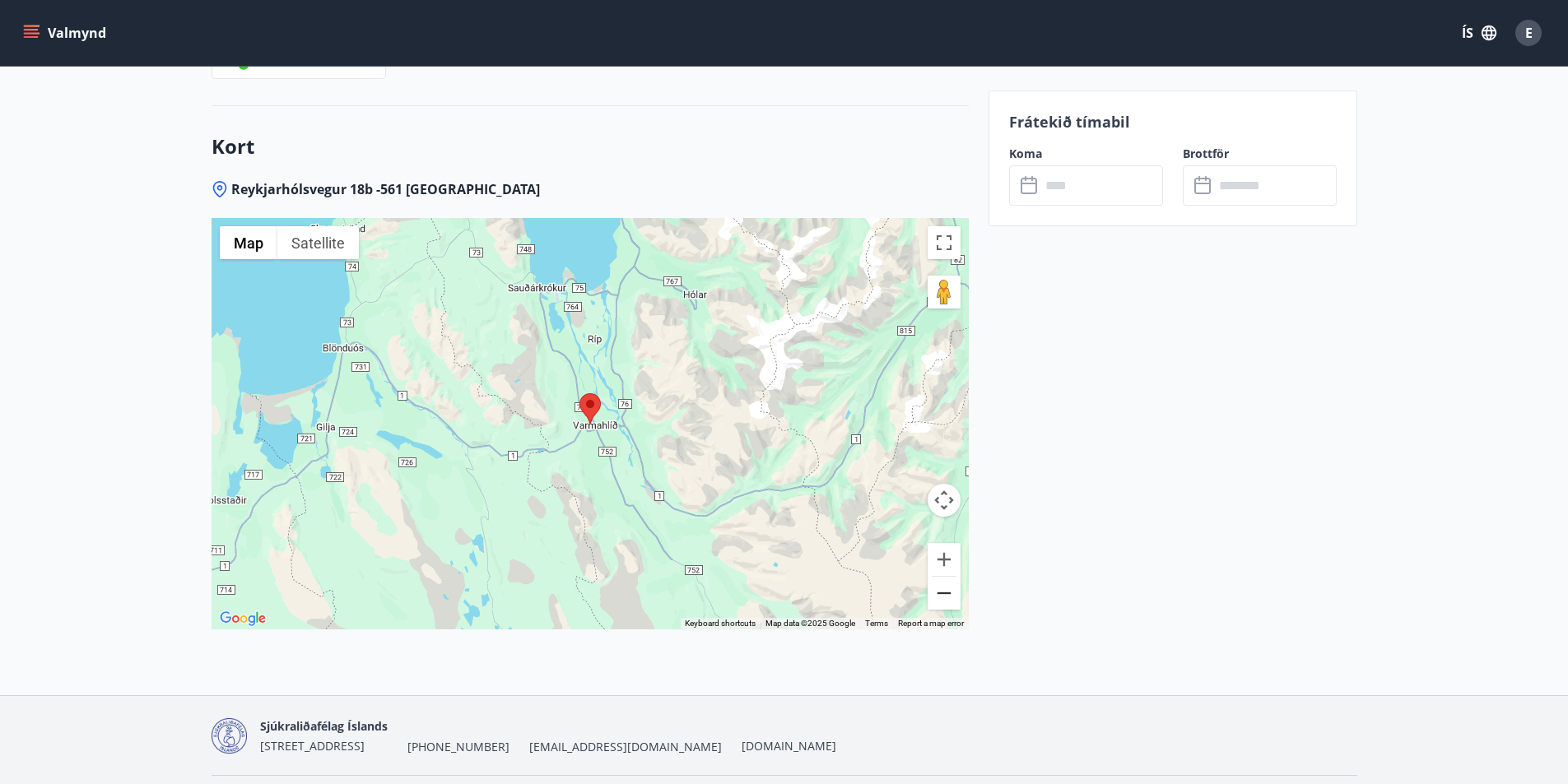
click at [944, 577] on button "Zoom out" at bounding box center [944, 593] width 33 height 33
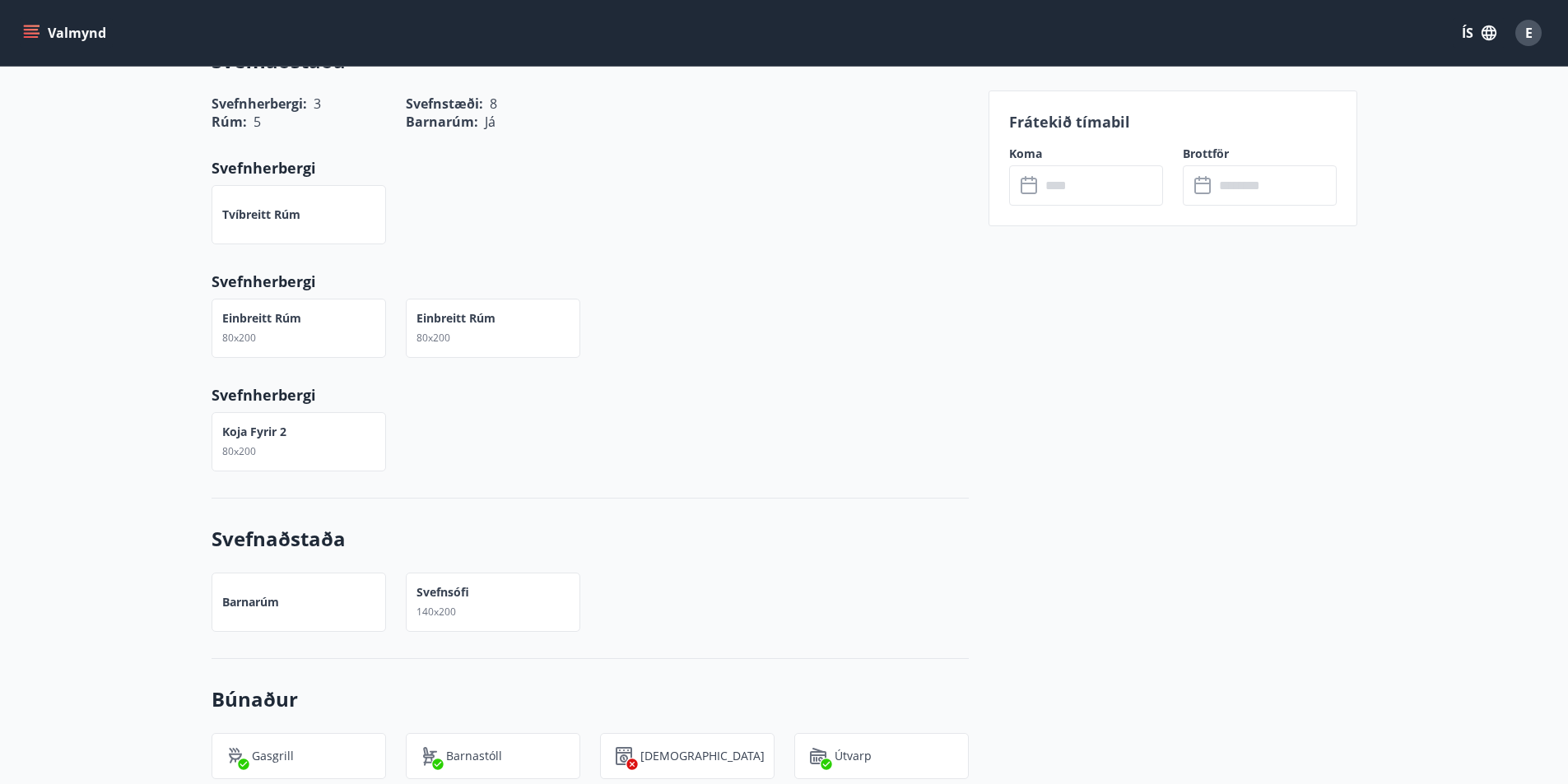
scroll to position [606, 0]
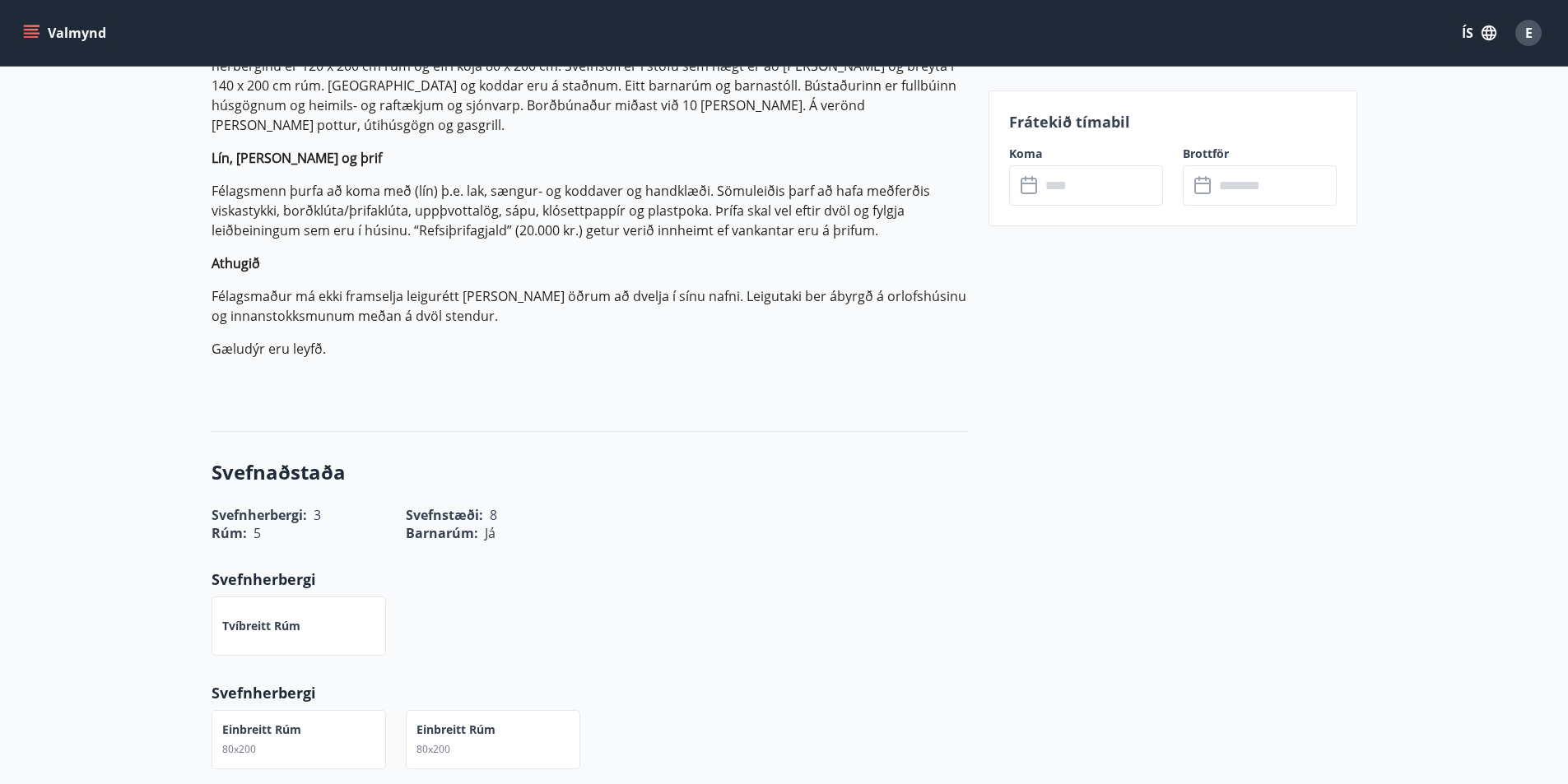
click at [37, 30] on icon "menu" at bounding box center [31, 30] width 15 height 2
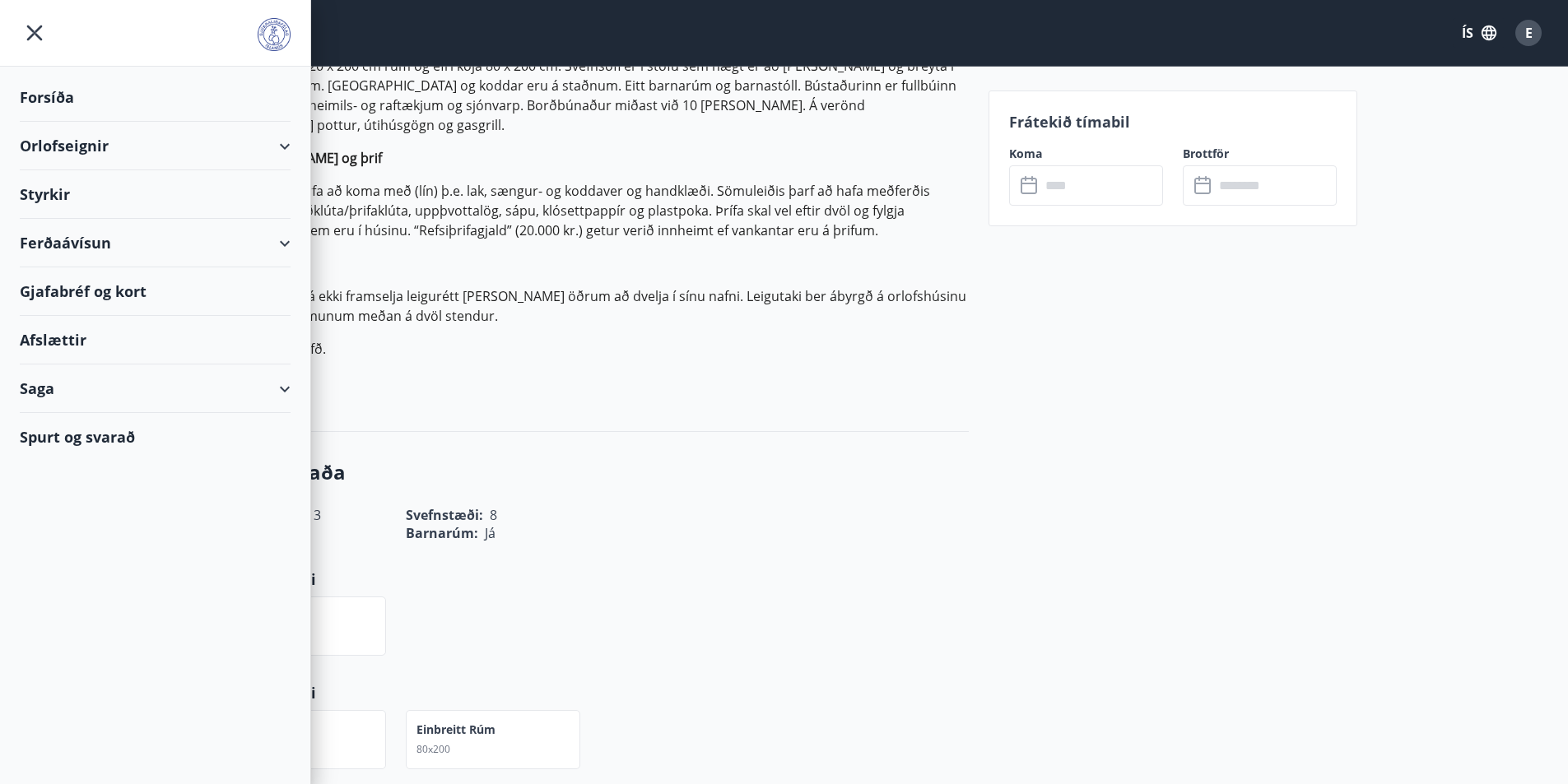
click at [72, 140] on div "Orlofseignir" at bounding box center [155, 145] width 271 height 48
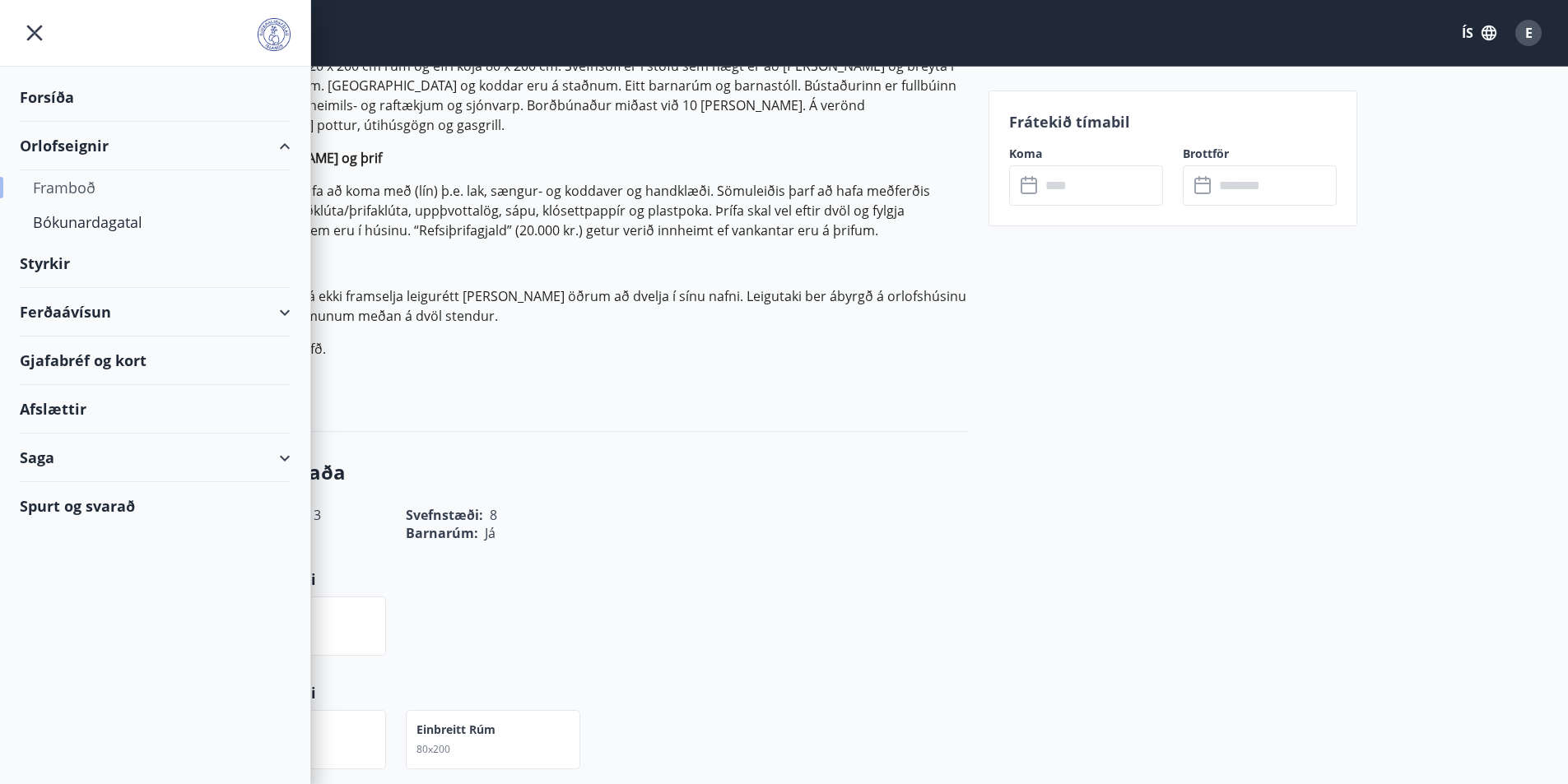
click at [79, 185] on div "Framboð" at bounding box center [155, 187] width 245 height 35
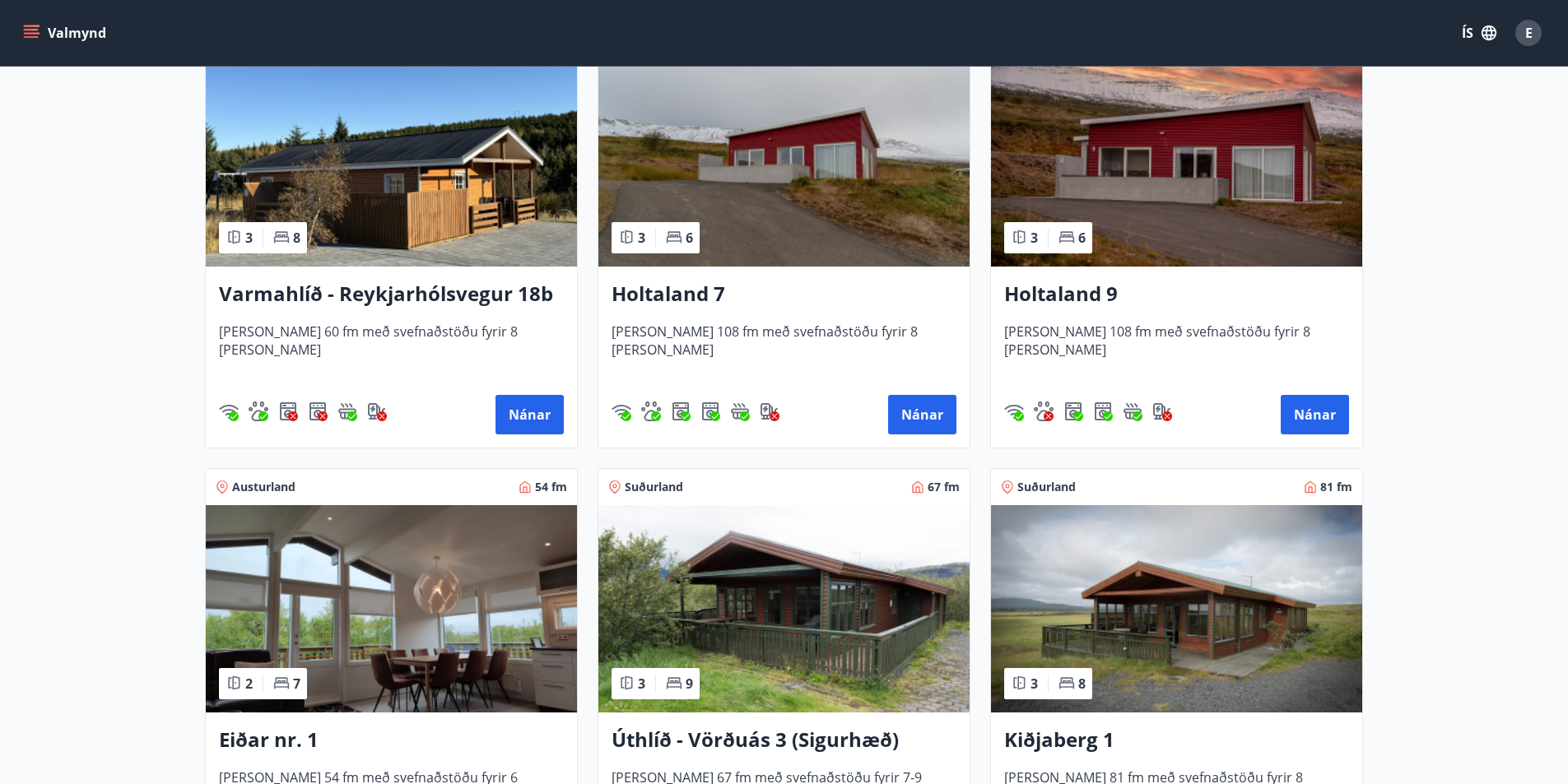
scroll to position [2469, 0]
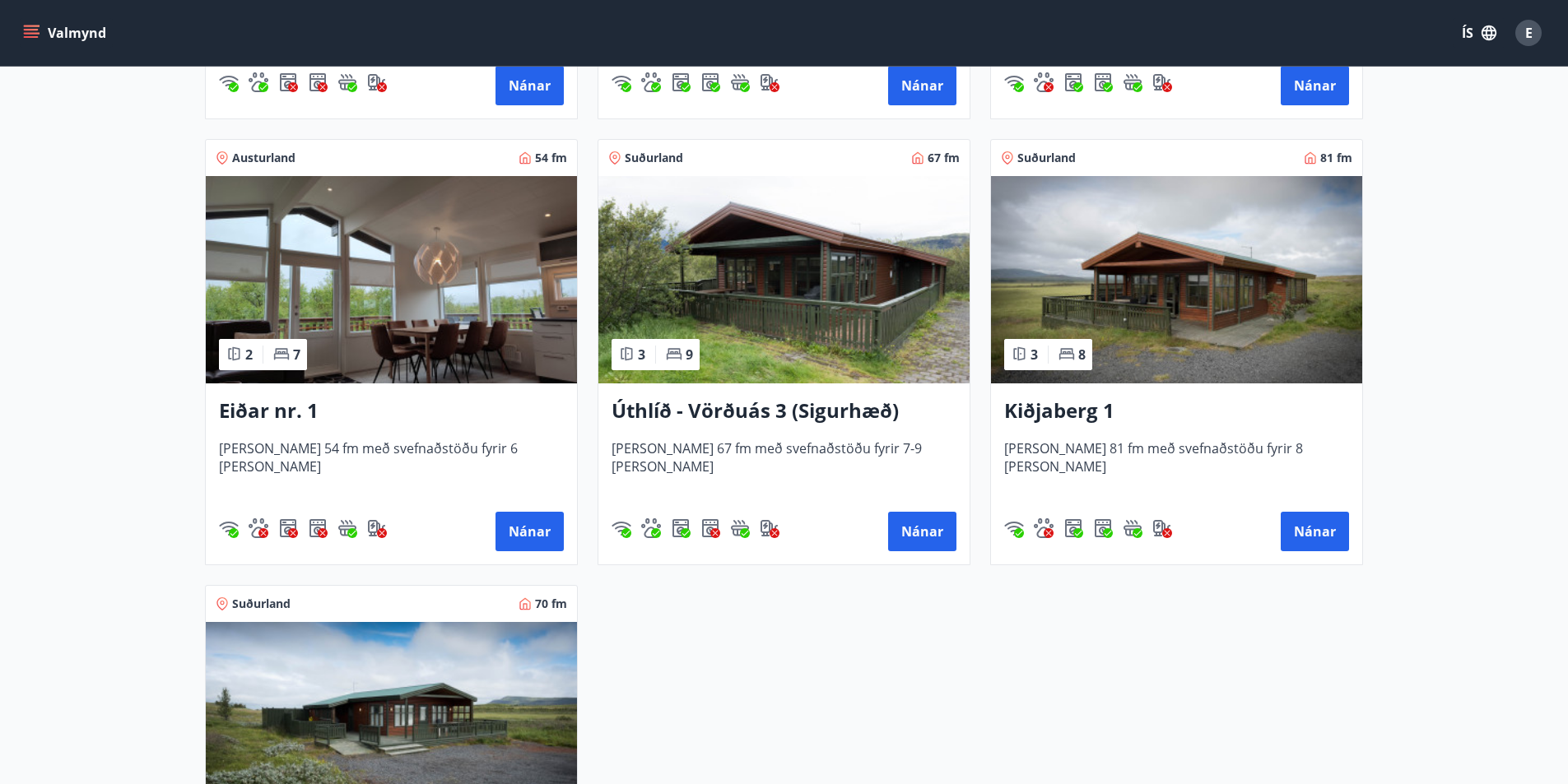
click at [682, 407] on h3 "Úthlíð - Vörðuás 3 (Sigurhæð)" at bounding box center [784, 411] width 345 height 30
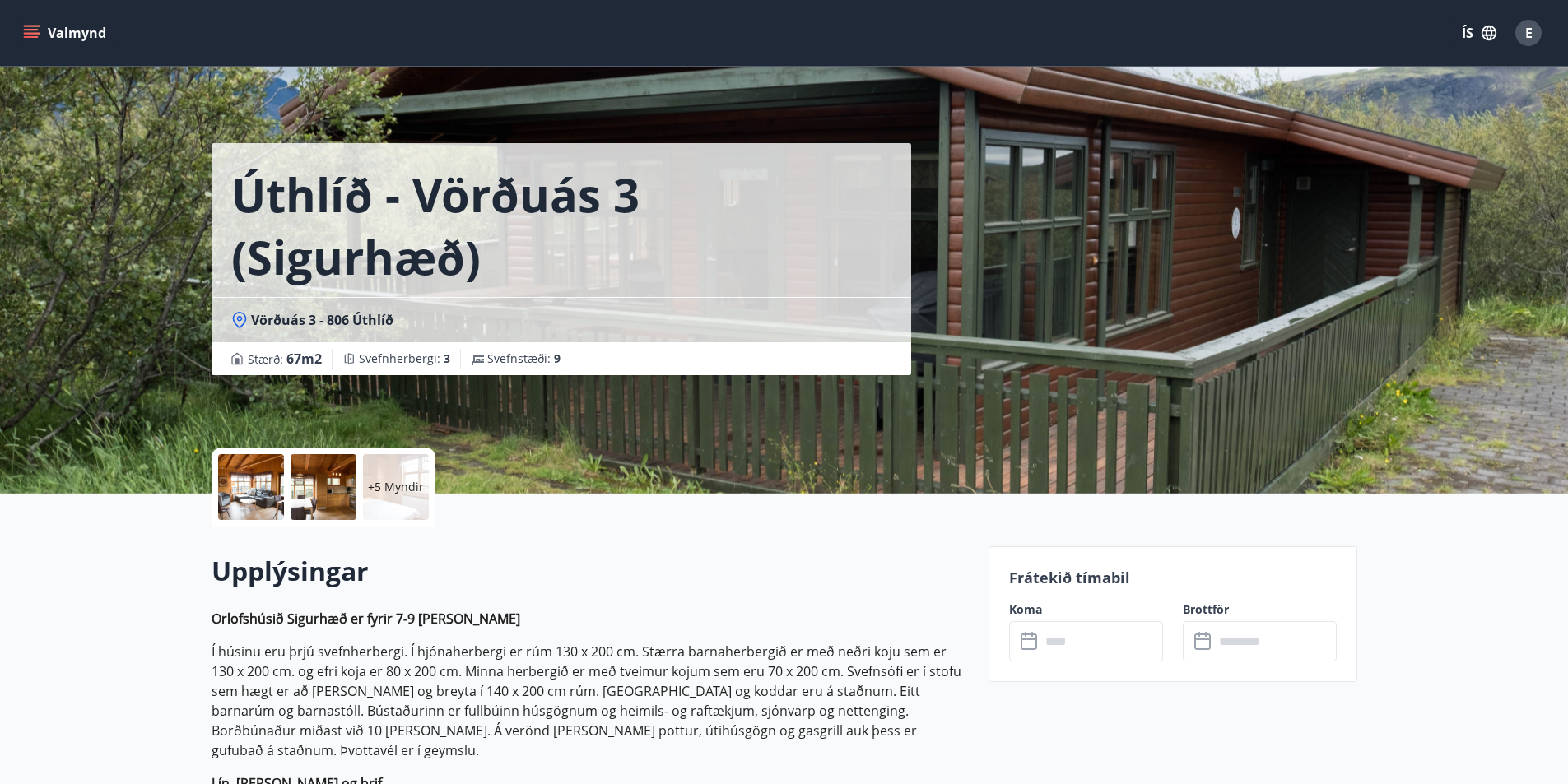
click at [1098, 639] on input "text" at bounding box center [1102, 641] width 123 height 41
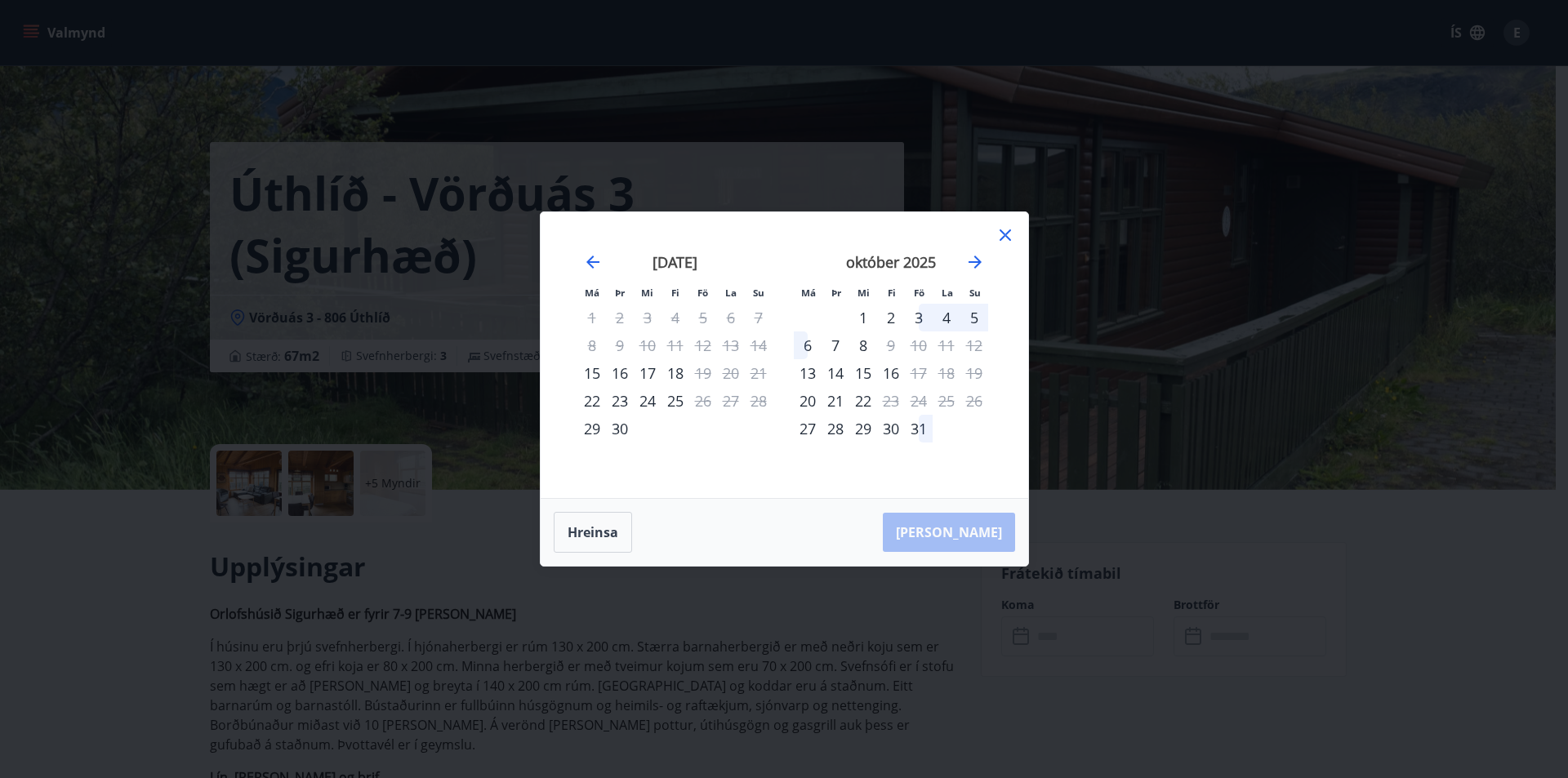
click at [917, 320] on div "3" at bounding box center [918, 317] width 28 height 28
click at [1004, 235] on icon at bounding box center [1005, 235] width 19 height 19
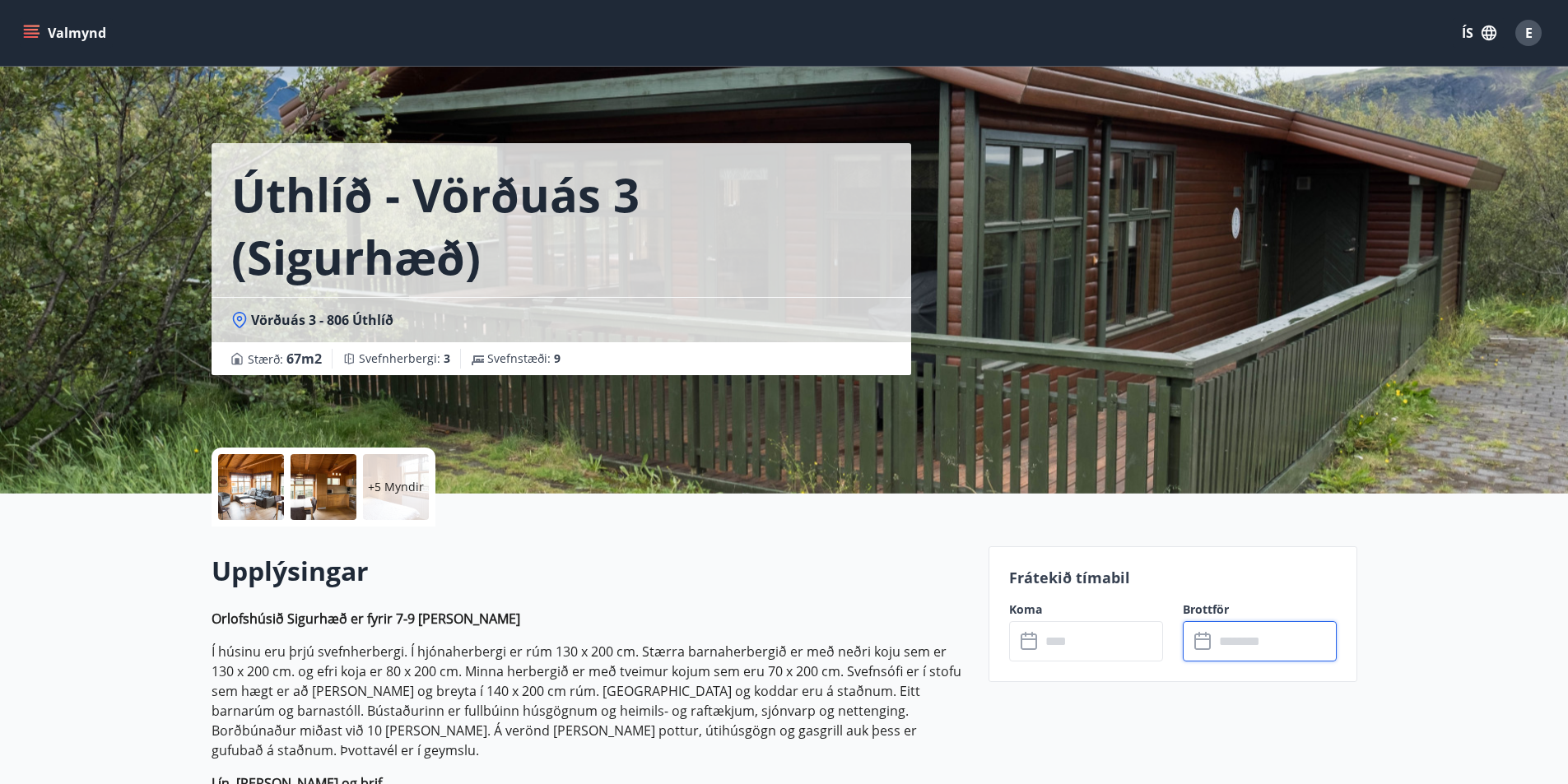
click at [1249, 644] on input "text" at bounding box center [1275, 641] width 123 height 41
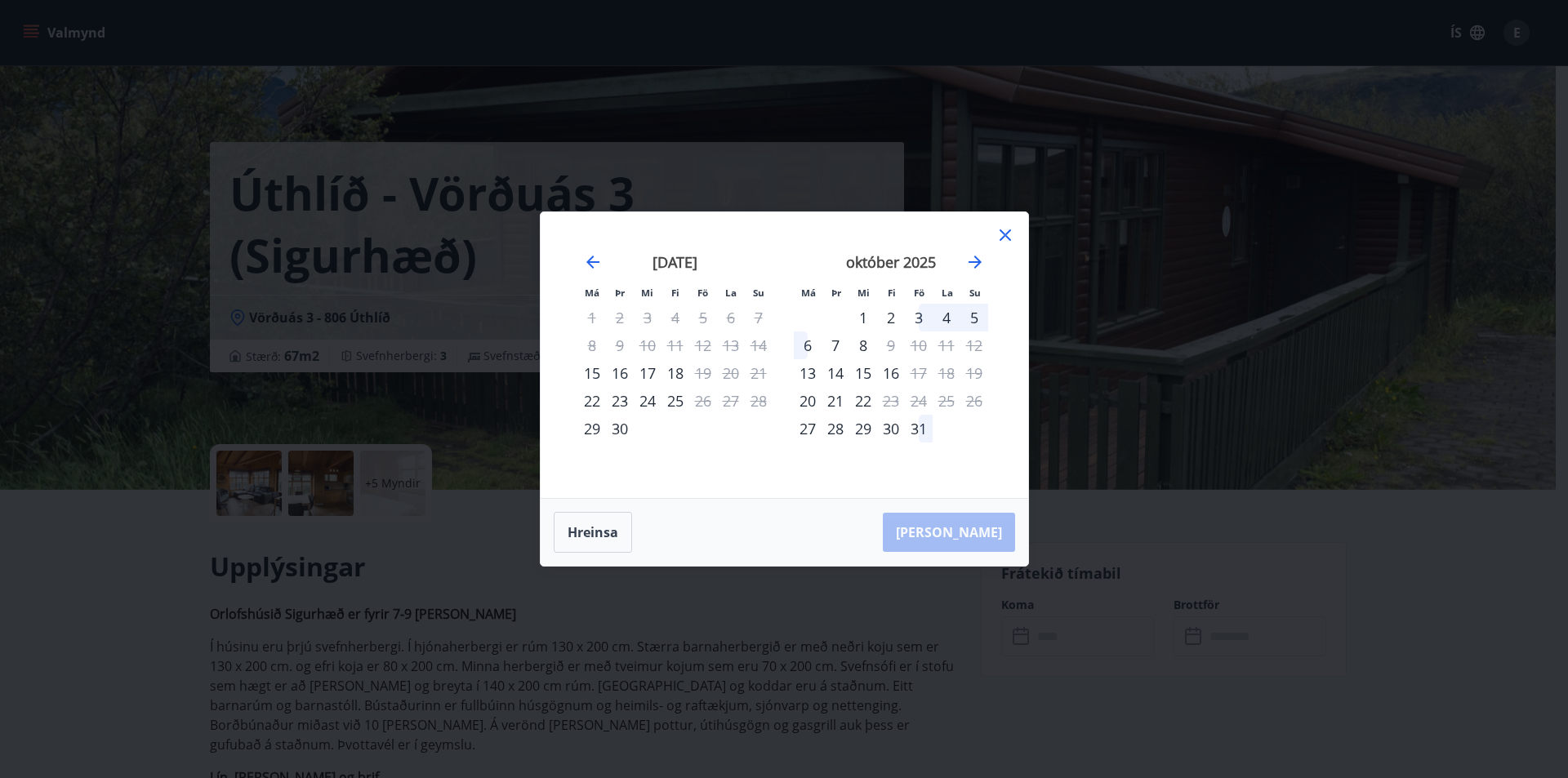
click at [808, 343] on div "6" at bounding box center [808, 345] width 28 height 28
click at [987, 534] on button "[PERSON_NAME]" at bounding box center [949, 532] width 133 height 39
click at [1007, 240] on icon at bounding box center [1005, 235] width 19 height 19
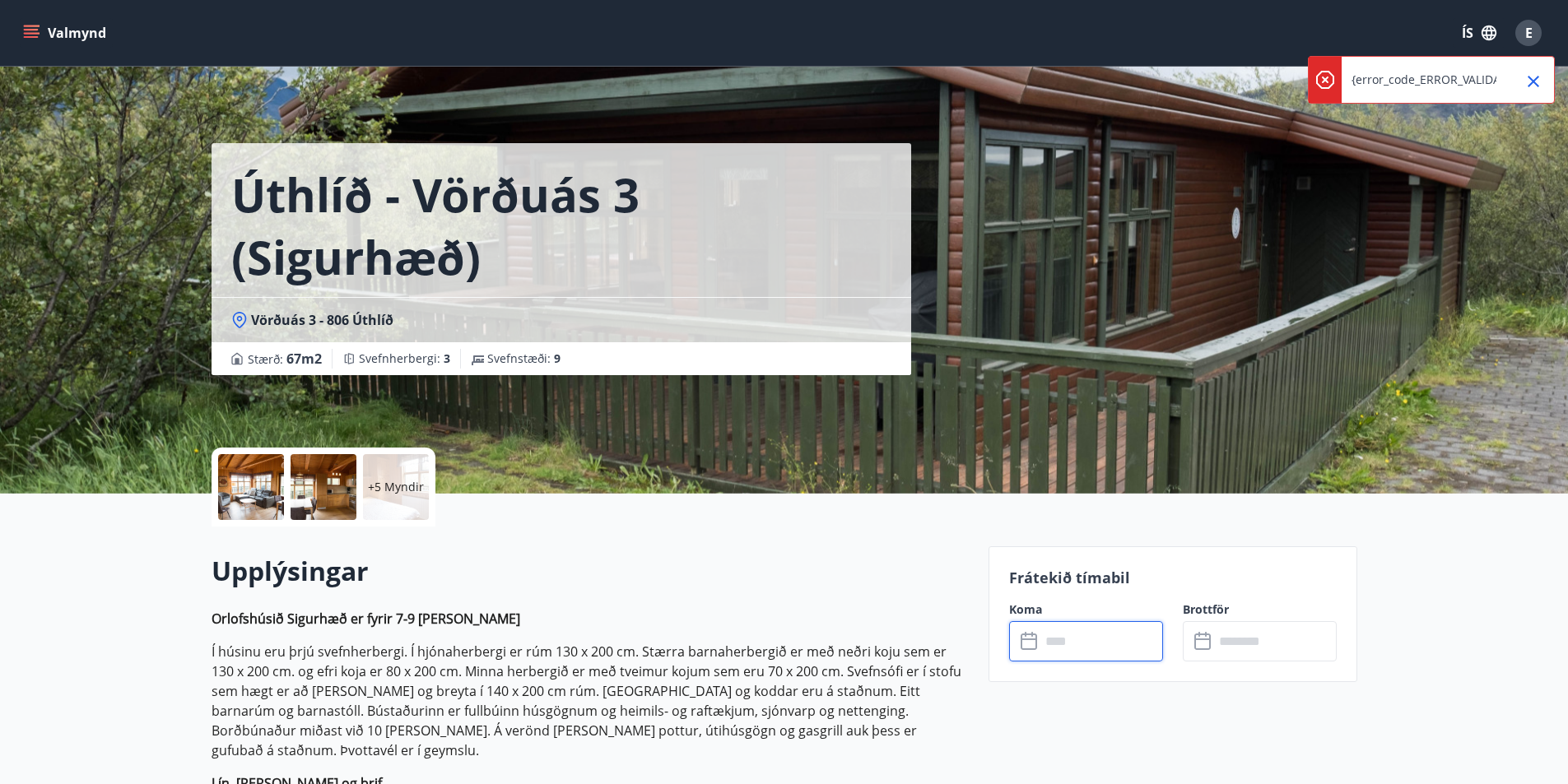
click at [1071, 653] on input "text" at bounding box center [1102, 641] width 123 height 41
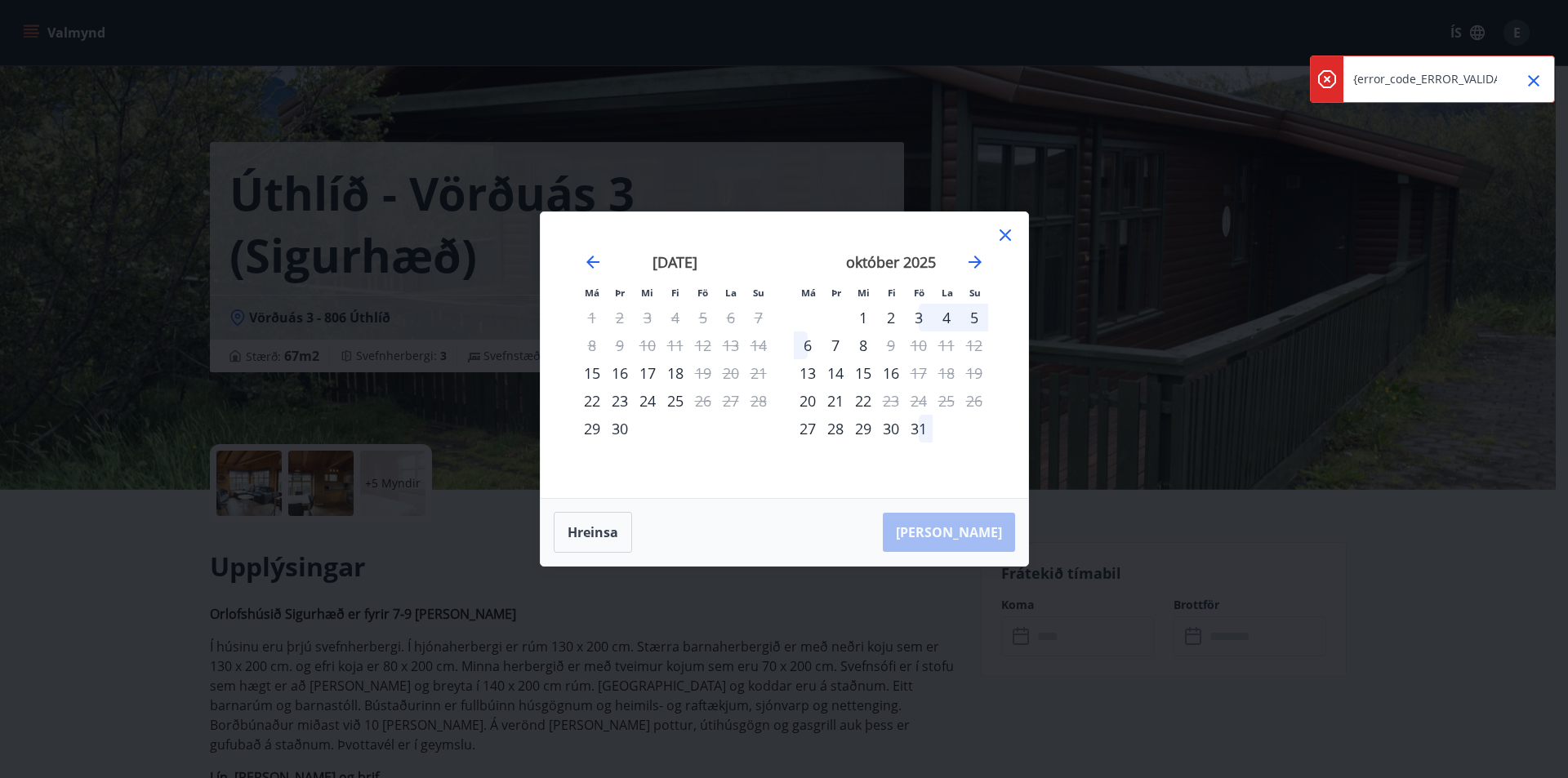
click at [922, 314] on div "3" at bounding box center [918, 317] width 28 height 28
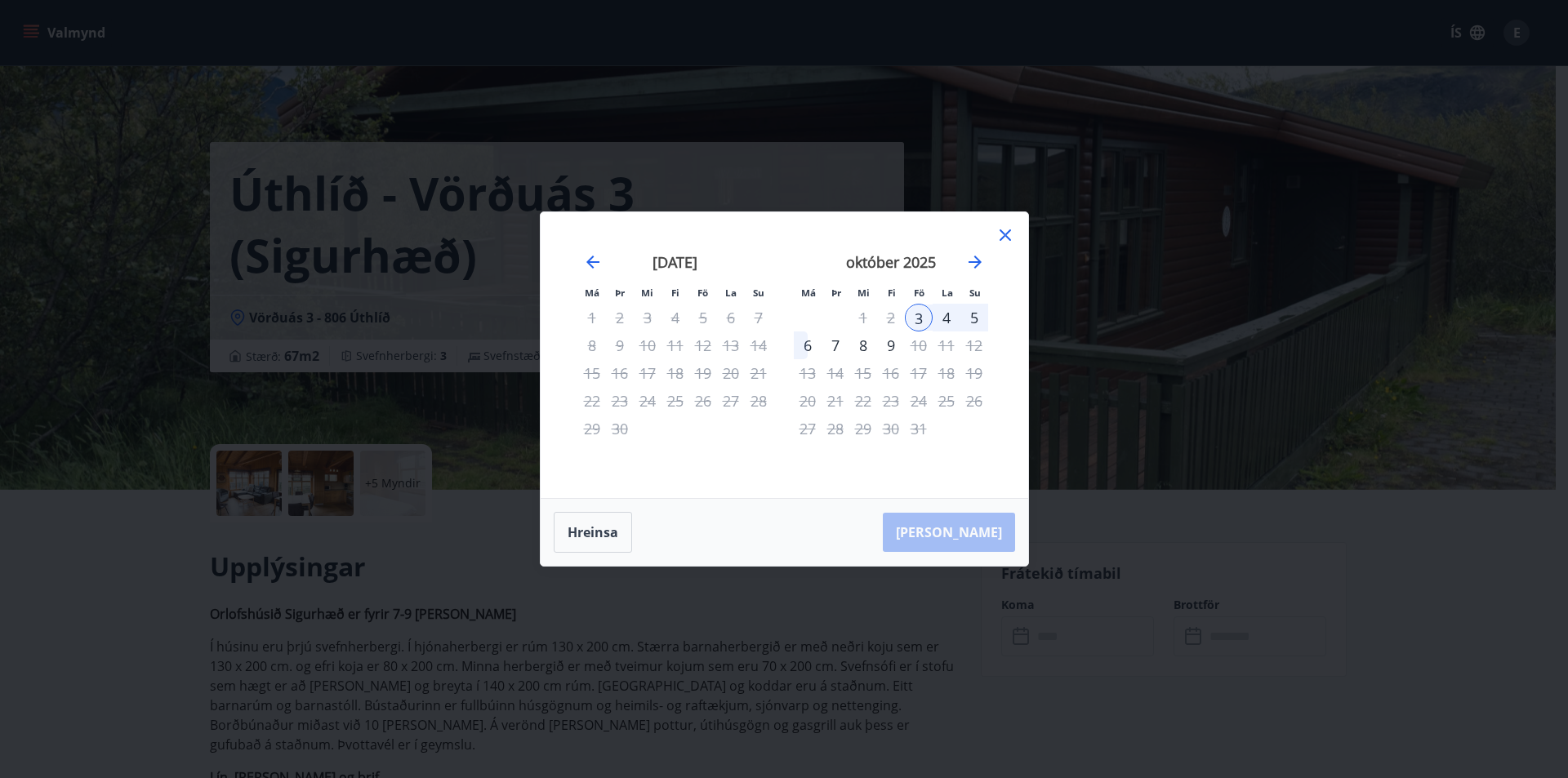
click at [980, 530] on div "[PERSON_NAME]" at bounding box center [784, 532] width 488 height 67
click at [980, 530] on div "[PERSON_NAME]" at bounding box center [784, 532] width 488 height 67
click at [597, 525] on button "Hreinsa" at bounding box center [593, 532] width 78 height 41
click at [918, 311] on div "3" at bounding box center [918, 317] width 28 height 28
click at [975, 540] on div "[PERSON_NAME]" at bounding box center [784, 532] width 488 height 67
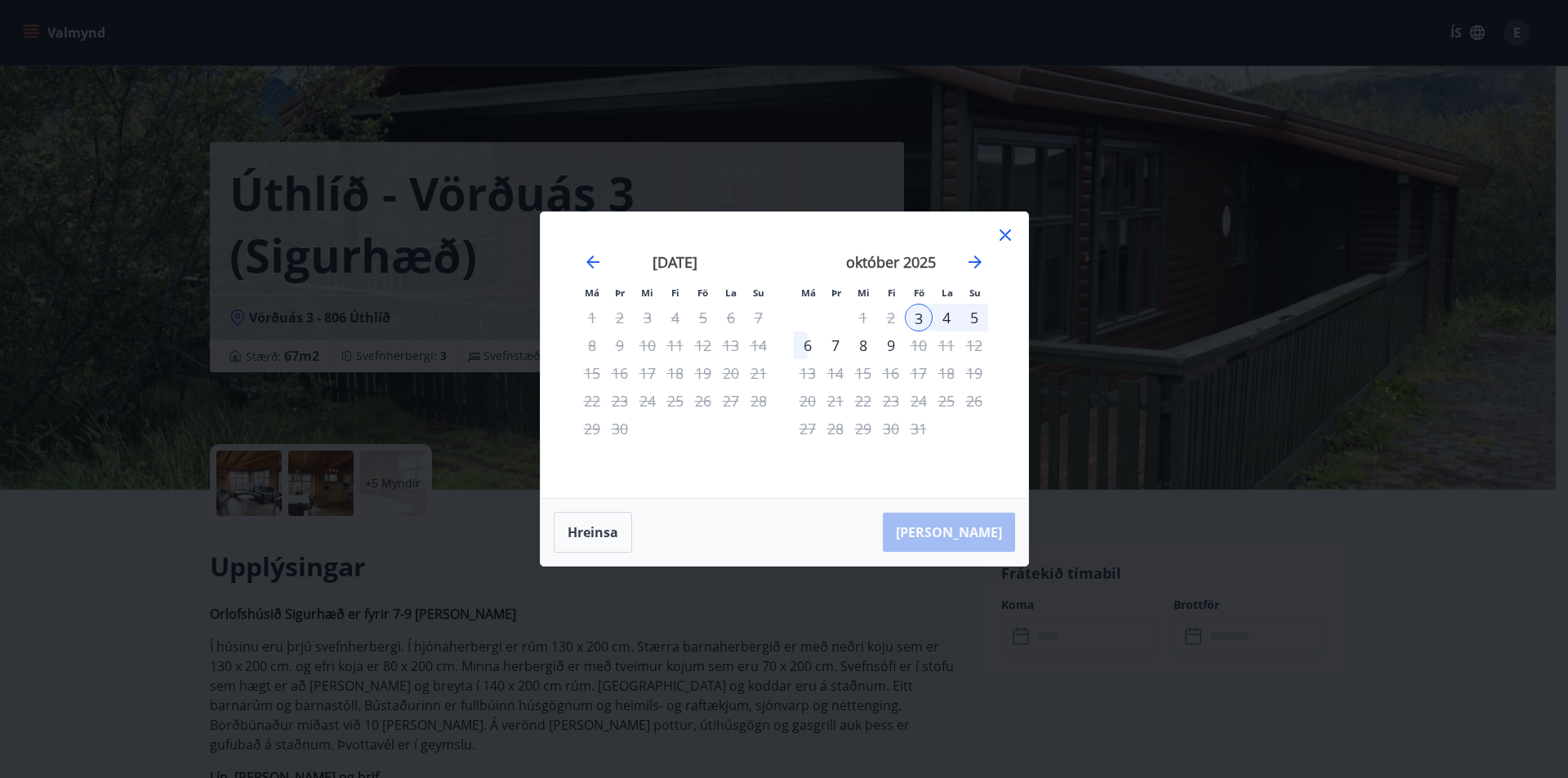
click at [1007, 228] on icon at bounding box center [1005, 235] width 19 height 19
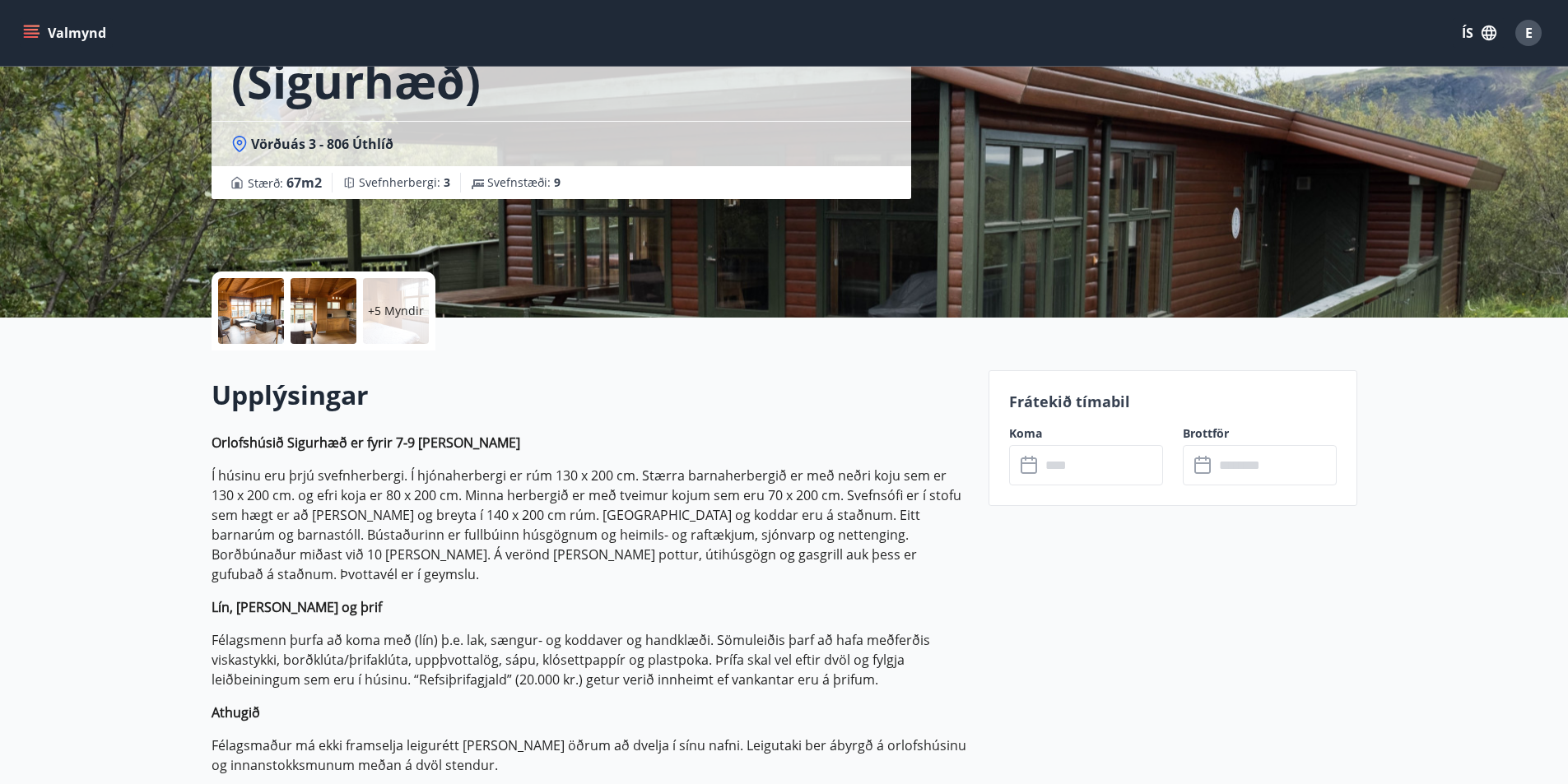
scroll to position [82, 0]
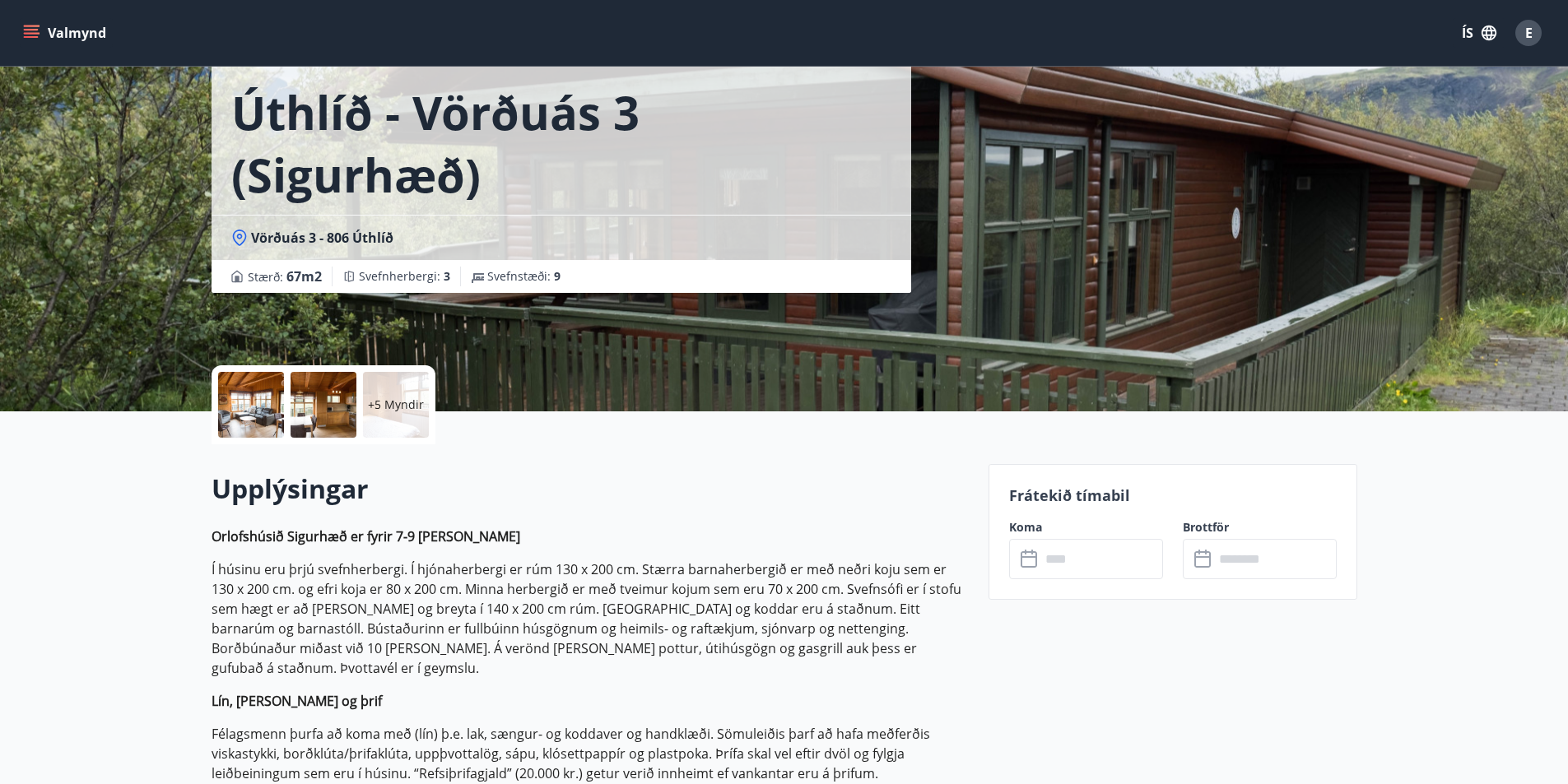
click at [1056, 567] on input "text" at bounding box center [1102, 559] width 123 height 41
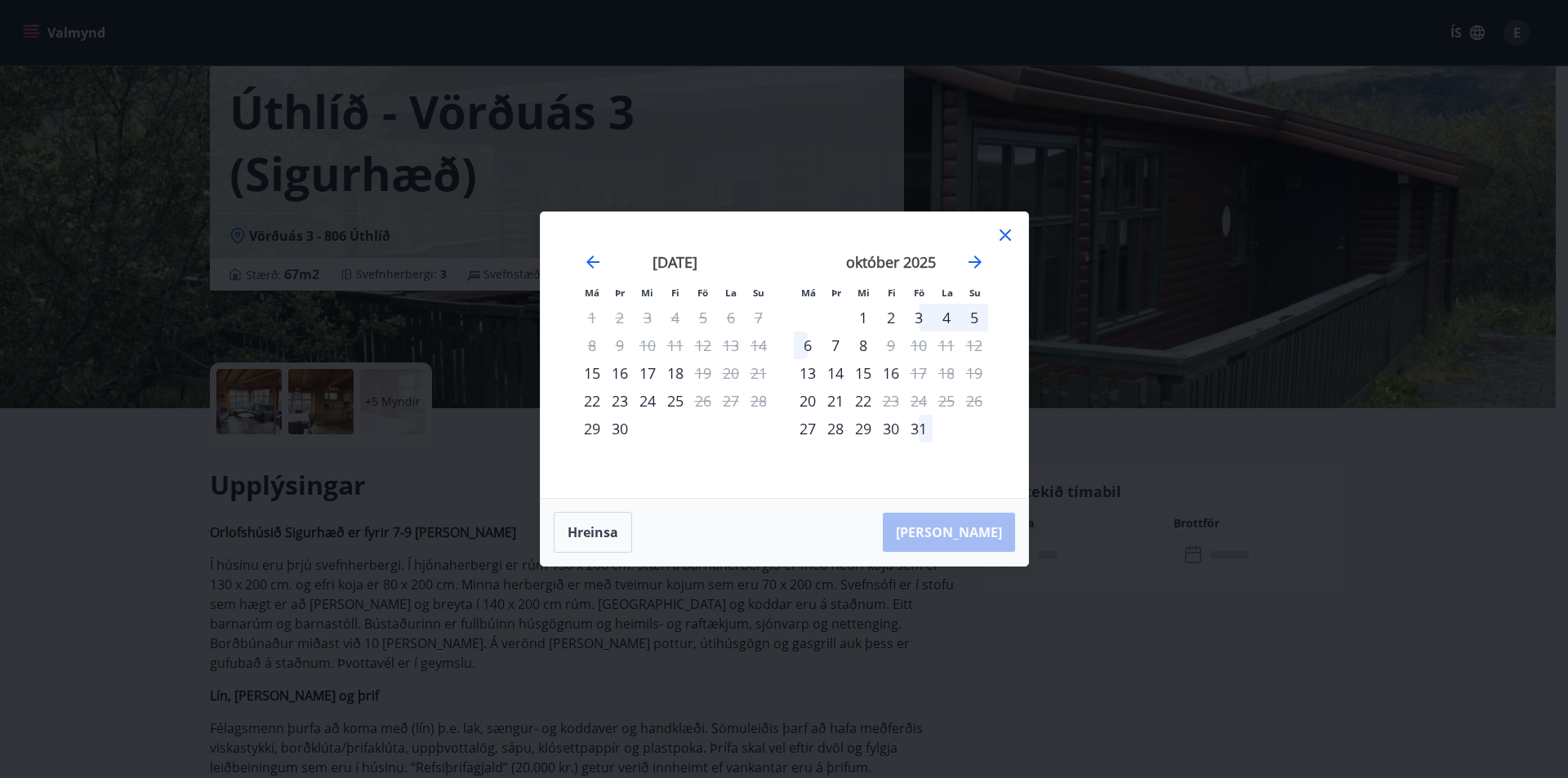
click at [915, 317] on div "3" at bounding box center [918, 317] width 28 height 28
click at [860, 348] on div "8" at bounding box center [863, 345] width 28 height 28
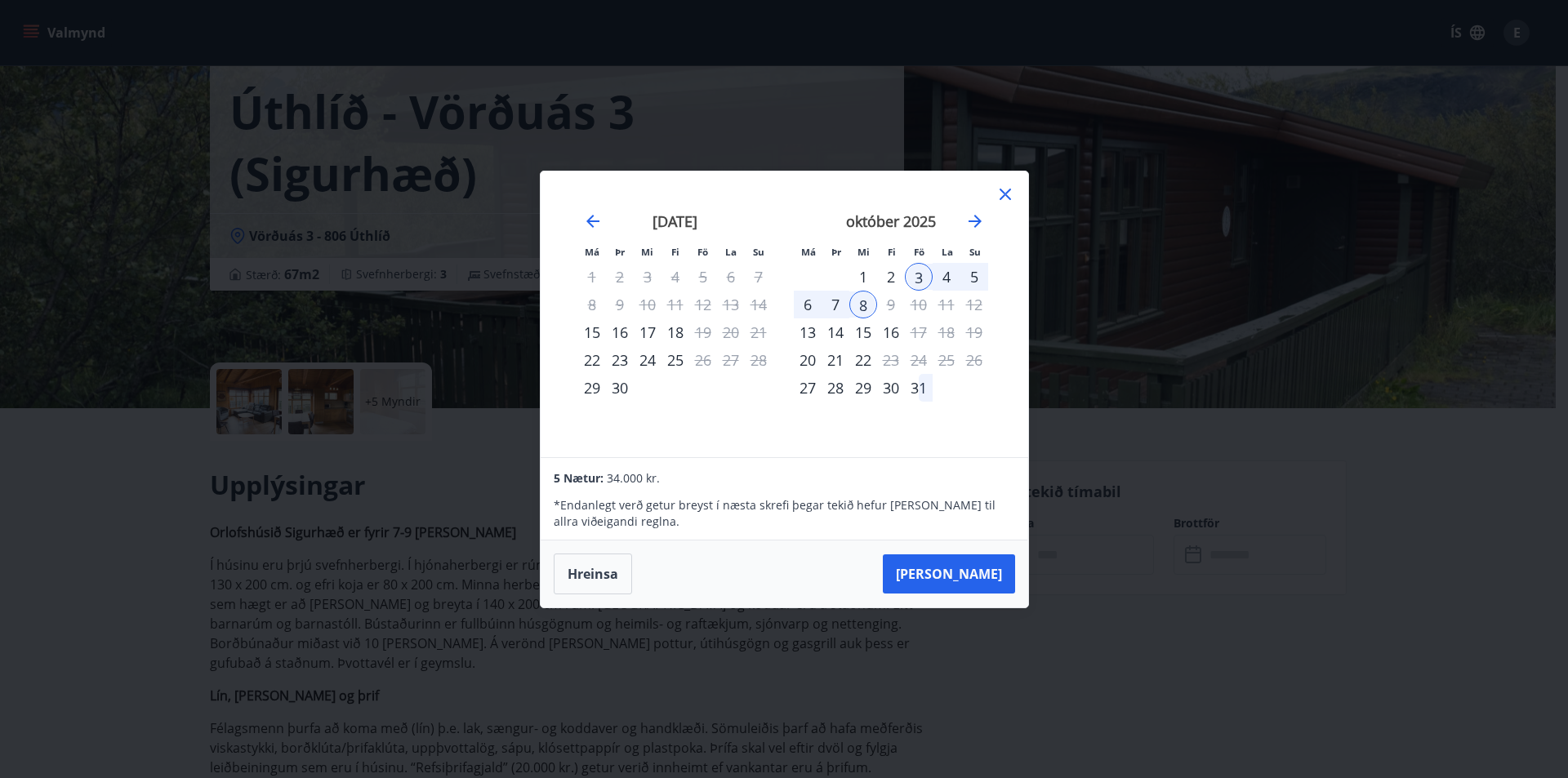
click at [1007, 196] on icon at bounding box center [1006, 195] width 12 height 12
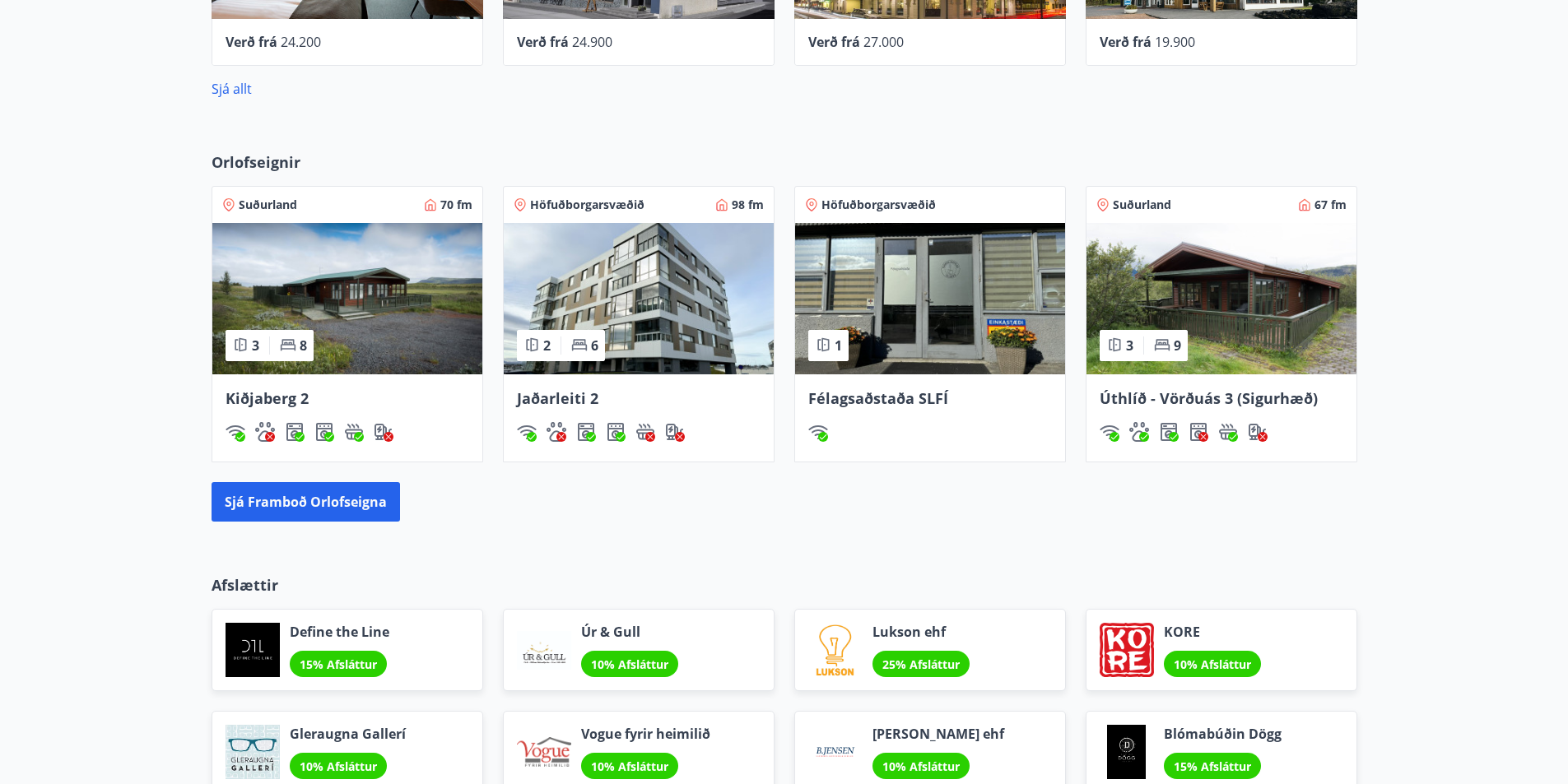
scroll to position [987, 0]
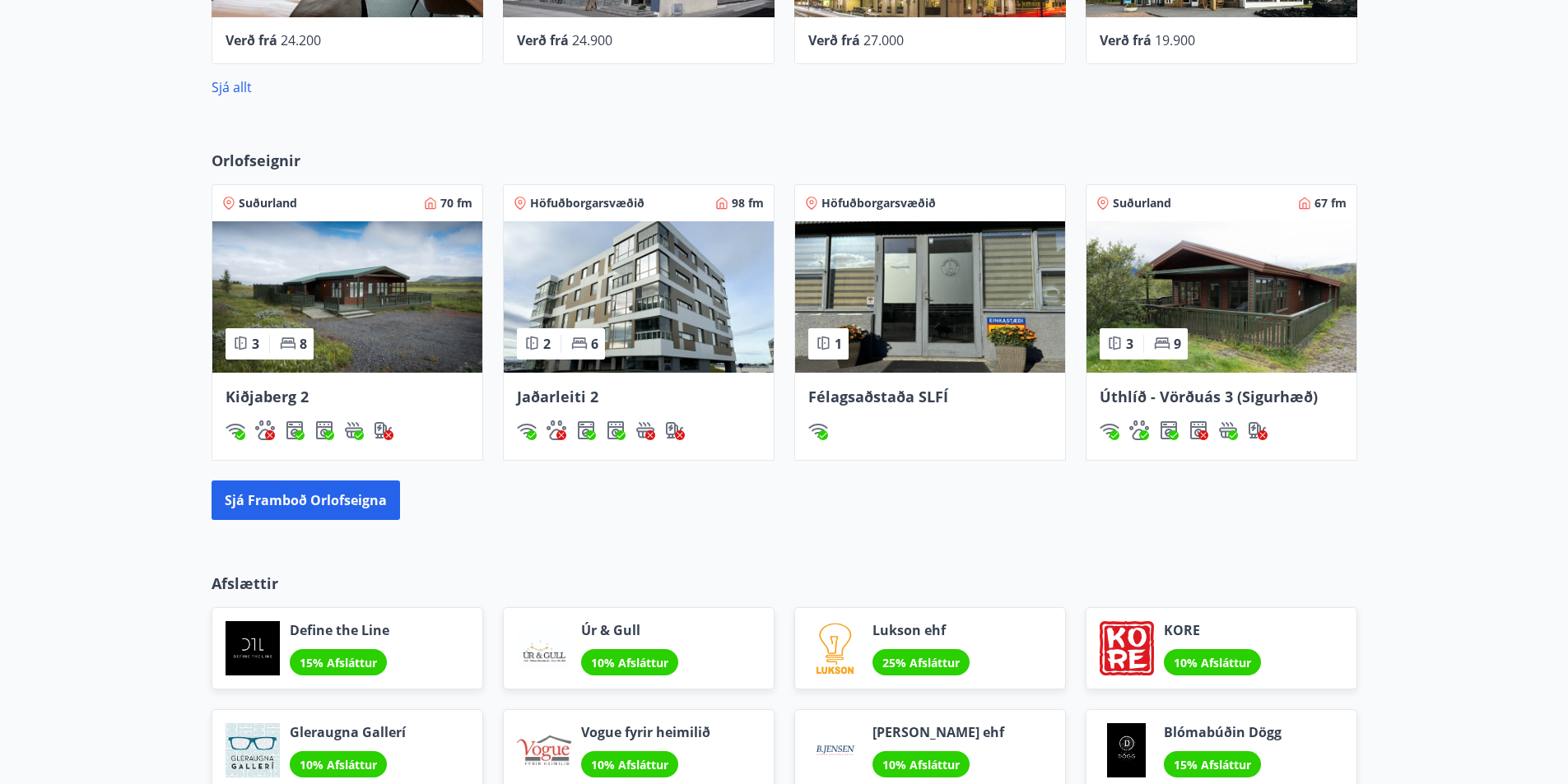
click at [1180, 302] on img at bounding box center [1221, 297] width 270 height 151
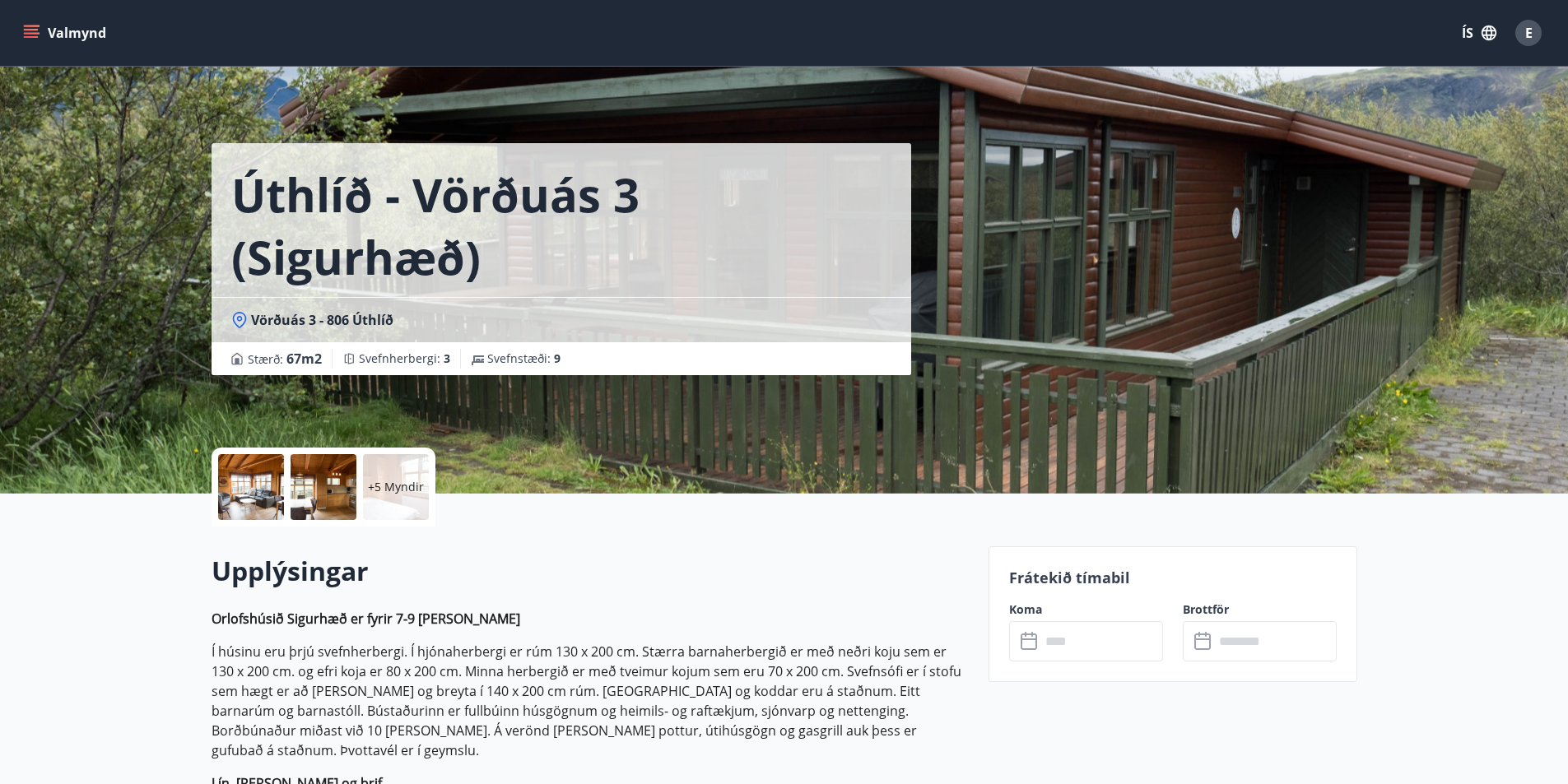
click at [1097, 639] on input "text" at bounding box center [1102, 641] width 123 height 41
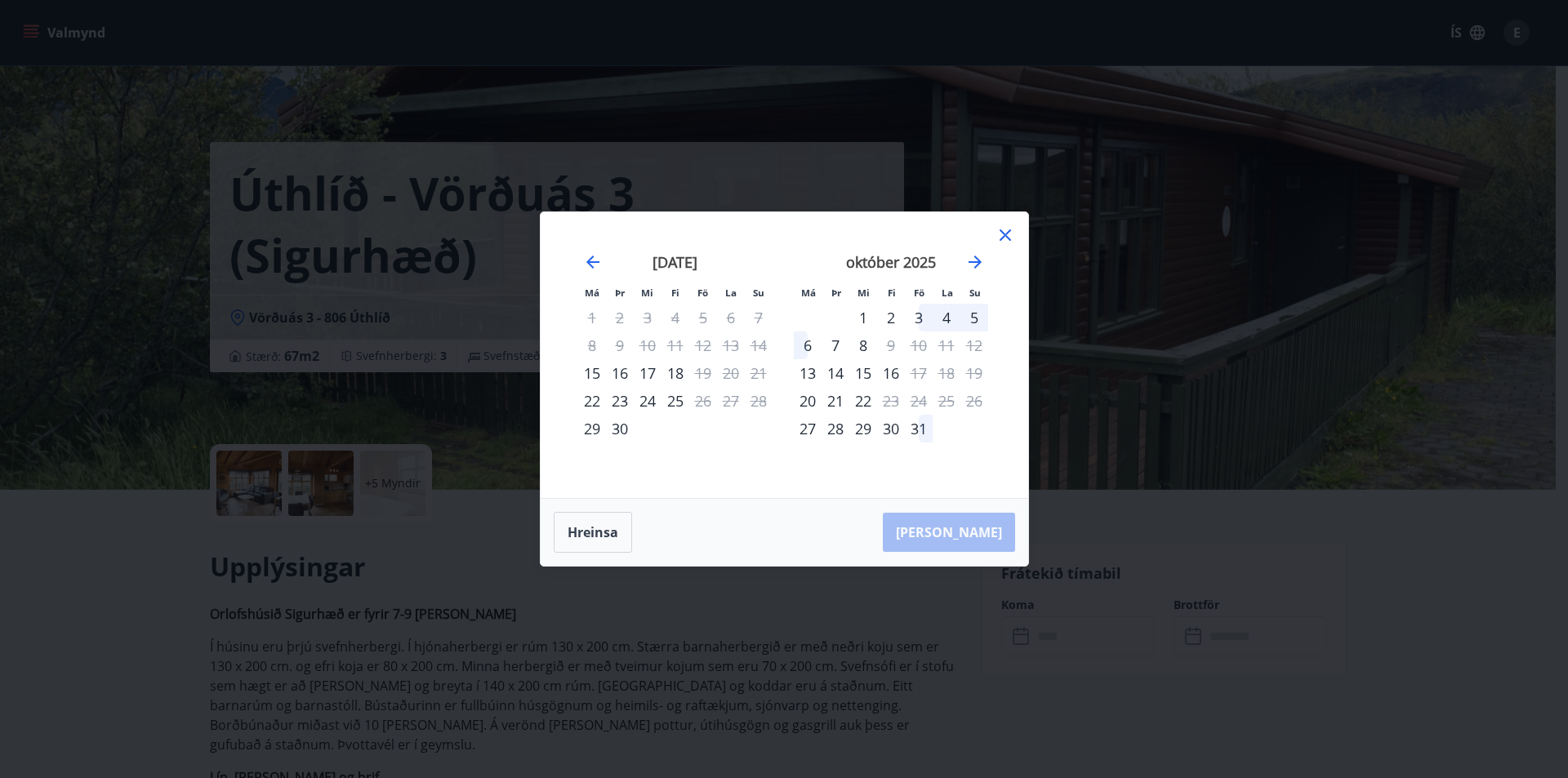
click at [917, 314] on div "3" at bounding box center [918, 317] width 28 height 28
click at [946, 530] on div "[PERSON_NAME]" at bounding box center [784, 532] width 488 height 67
click at [943, 423] on td "Calendar" at bounding box center [946, 428] width 28 height 28
click at [583, 552] on button "Hreinsa" at bounding box center [593, 532] width 78 height 41
click at [810, 391] on div "20" at bounding box center [808, 400] width 28 height 28
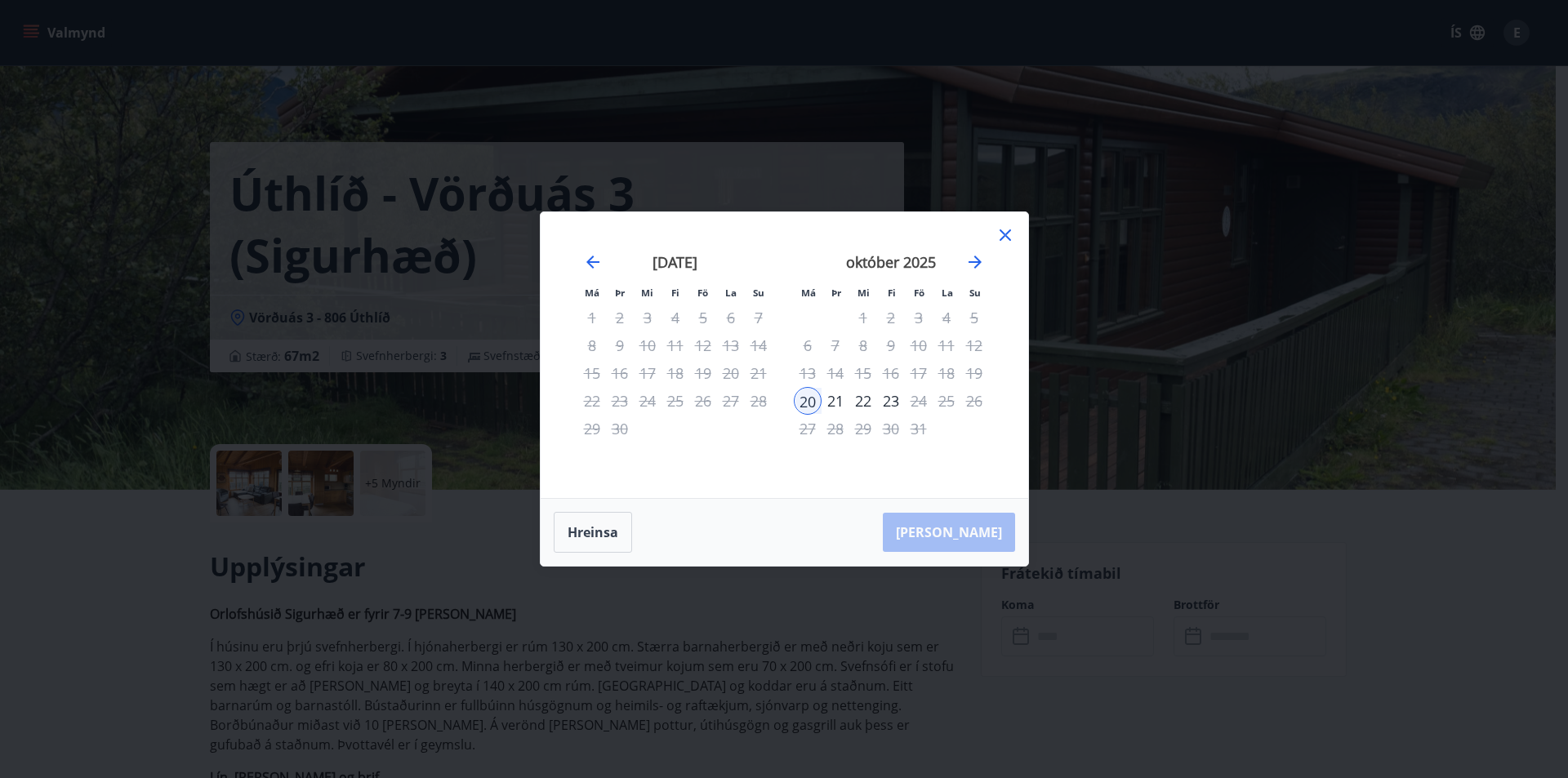
click at [1006, 468] on div "[DATE] 1 2 3 4 5 6 7 8 9 10 11 12 13 14 15 16 17 18 19 20 21 22 23 24 25 26 27 …" at bounding box center [1000, 365] width 865 height 268
click at [589, 533] on button "Hreinsa" at bounding box center [593, 532] width 78 height 41
click at [891, 317] on div "2" at bounding box center [891, 317] width 28 height 28
click at [617, 535] on button "Hreinsa" at bounding box center [593, 532] width 78 height 41
click at [921, 313] on div "3" at bounding box center [918, 317] width 28 height 28
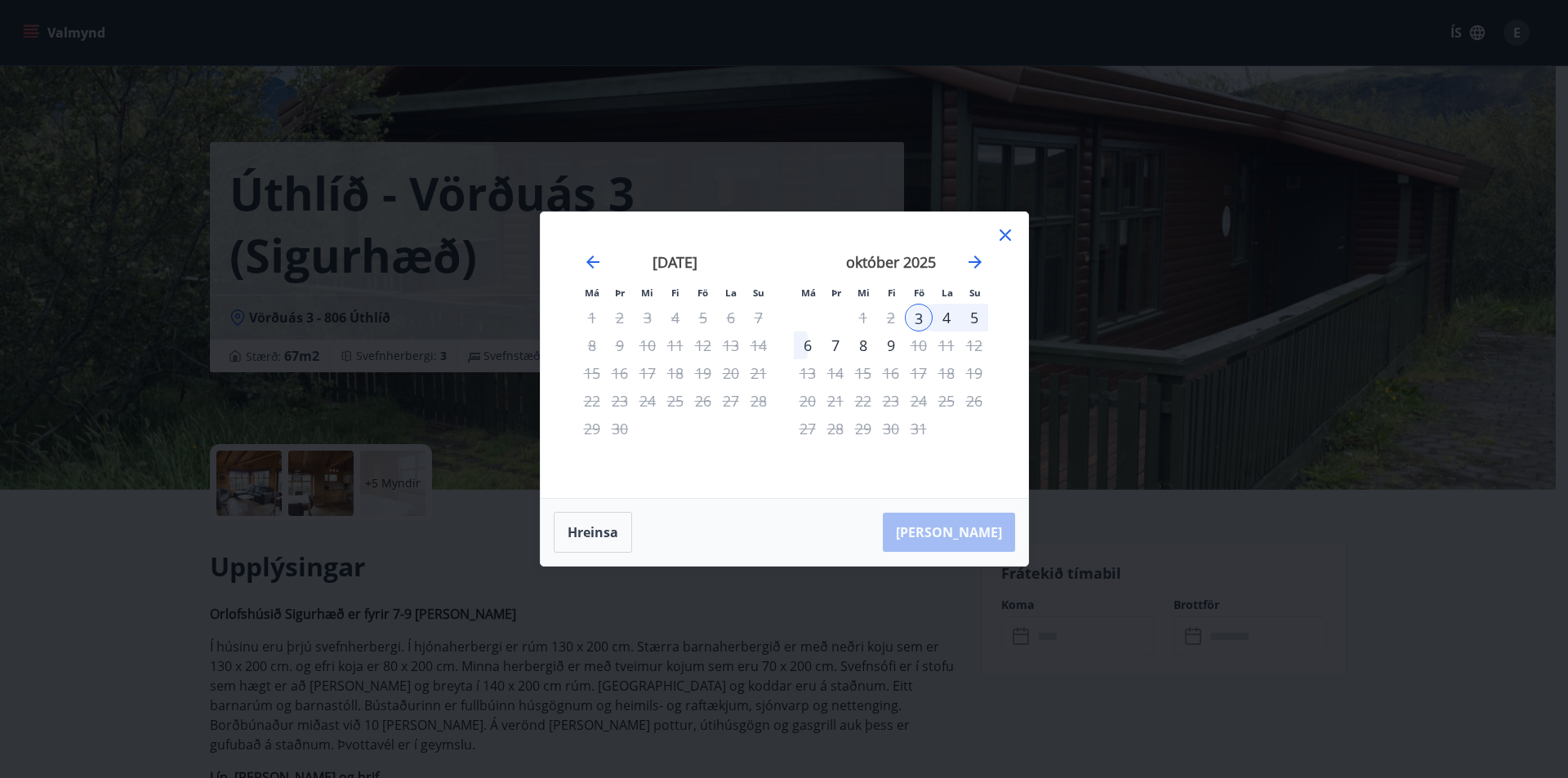
click at [1005, 231] on icon at bounding box center [1005, 235] width 19 height 19
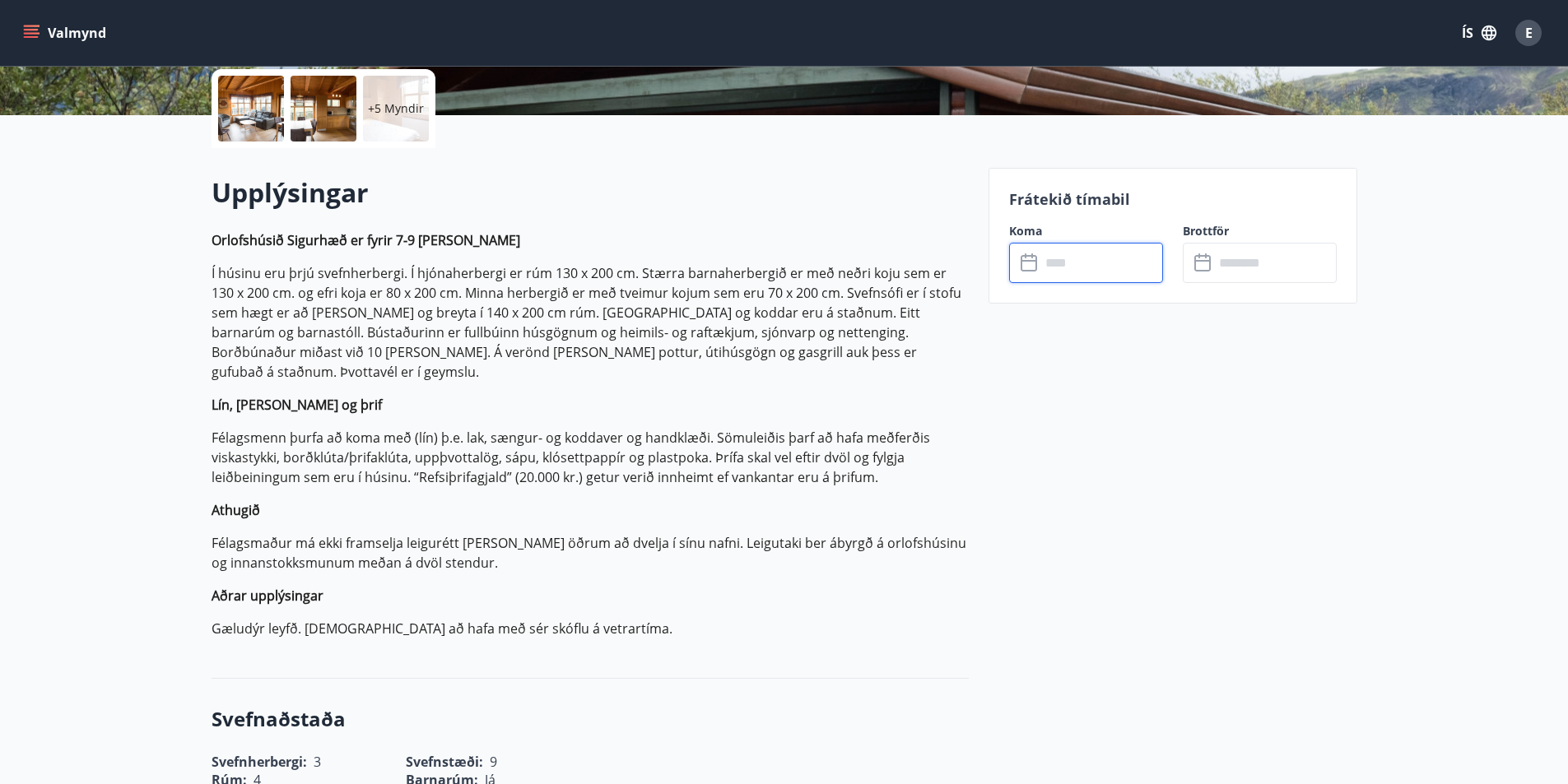
scroll to position [247, 0]
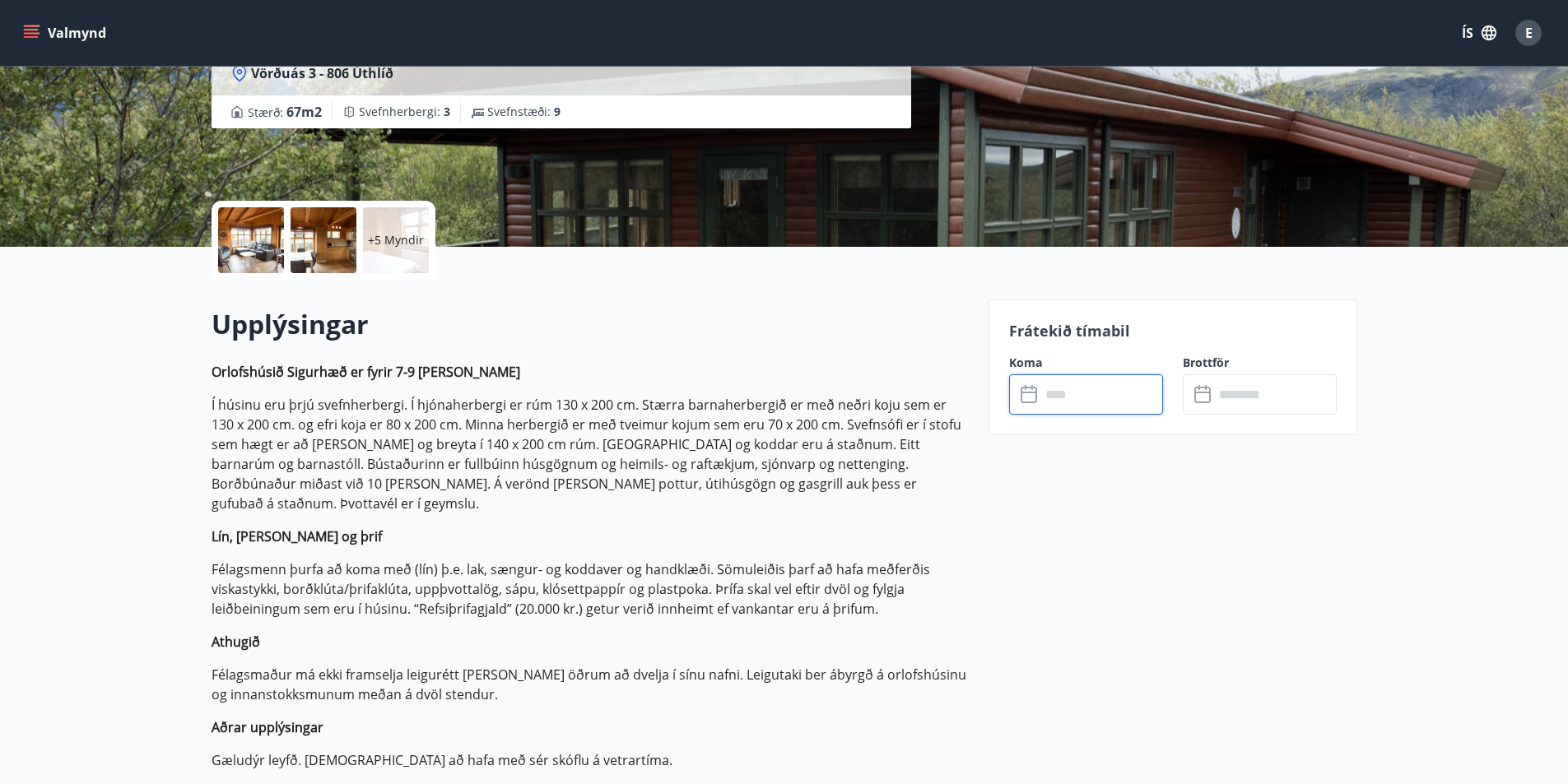
click at [1050, 395] on input "text" at bounding box center [1102, 395] width 123 height 41
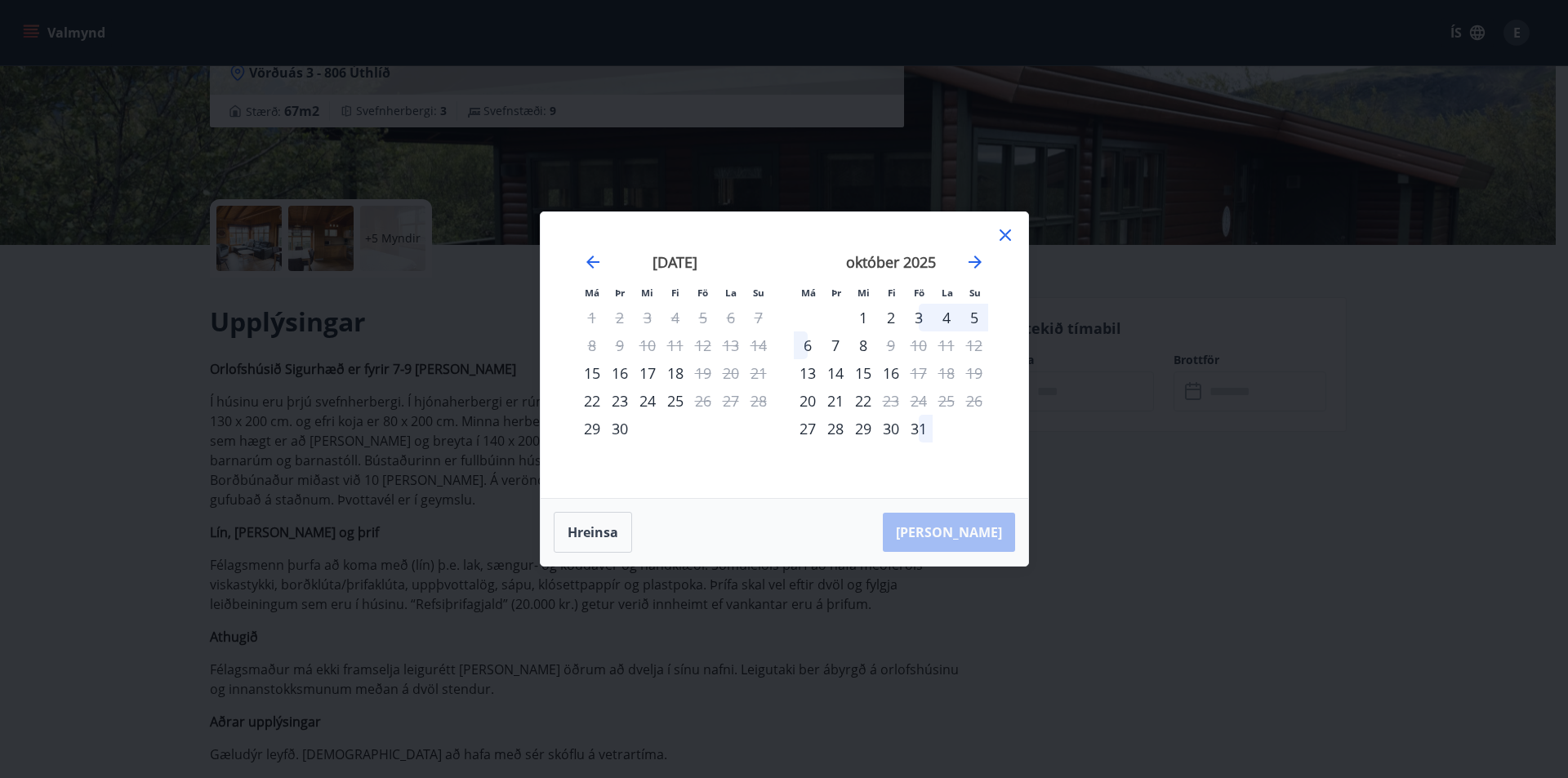
click at [922, 432] on div "31" at bounding box center [918, 428] width 28 height 28
click at [1001, 227] on icon at bounding box center [1005, 235] width 19 height 19
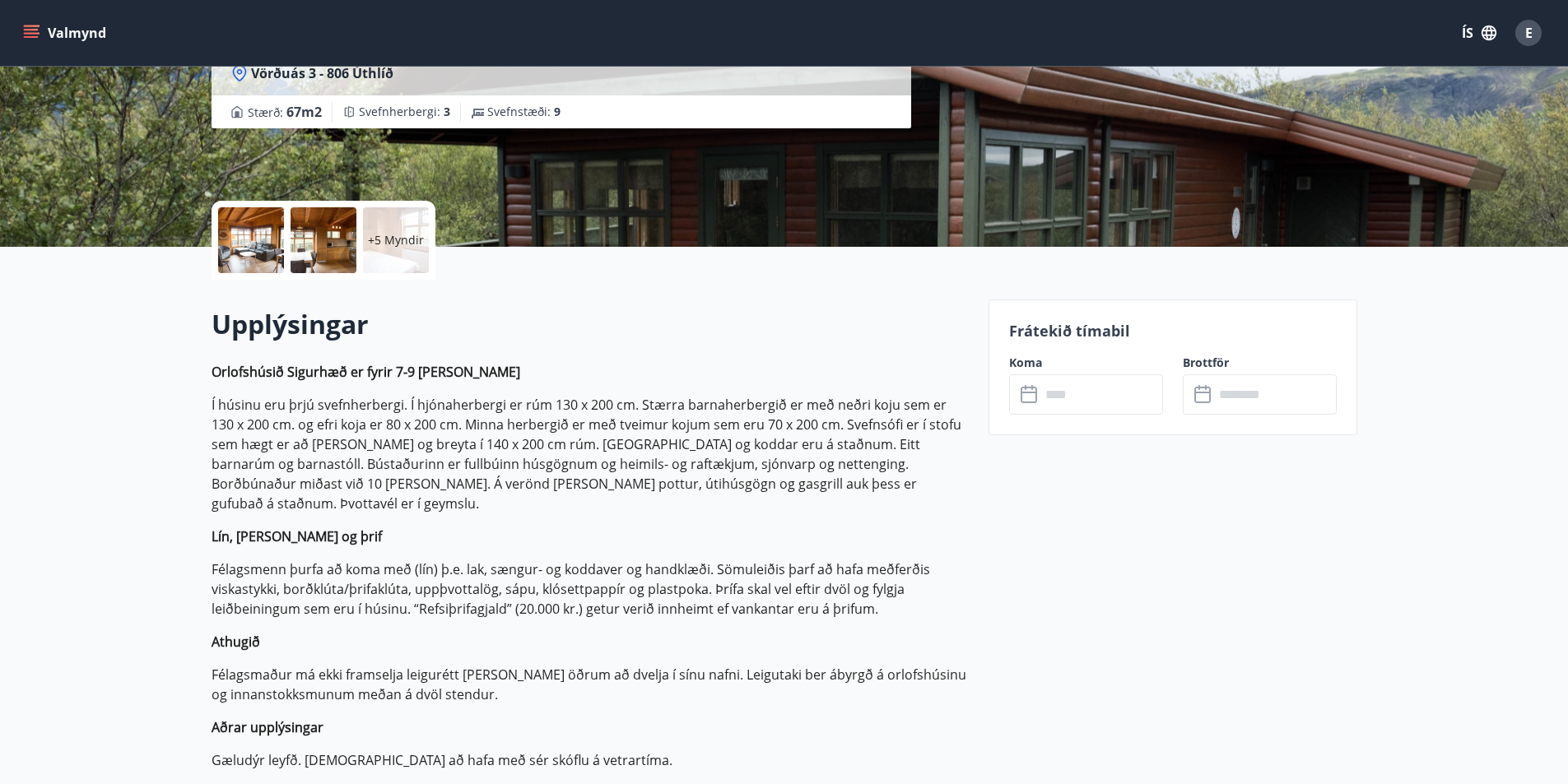
click at [1291, 389] on input "text" at bounding box center [1275, 395] width 123 height 41
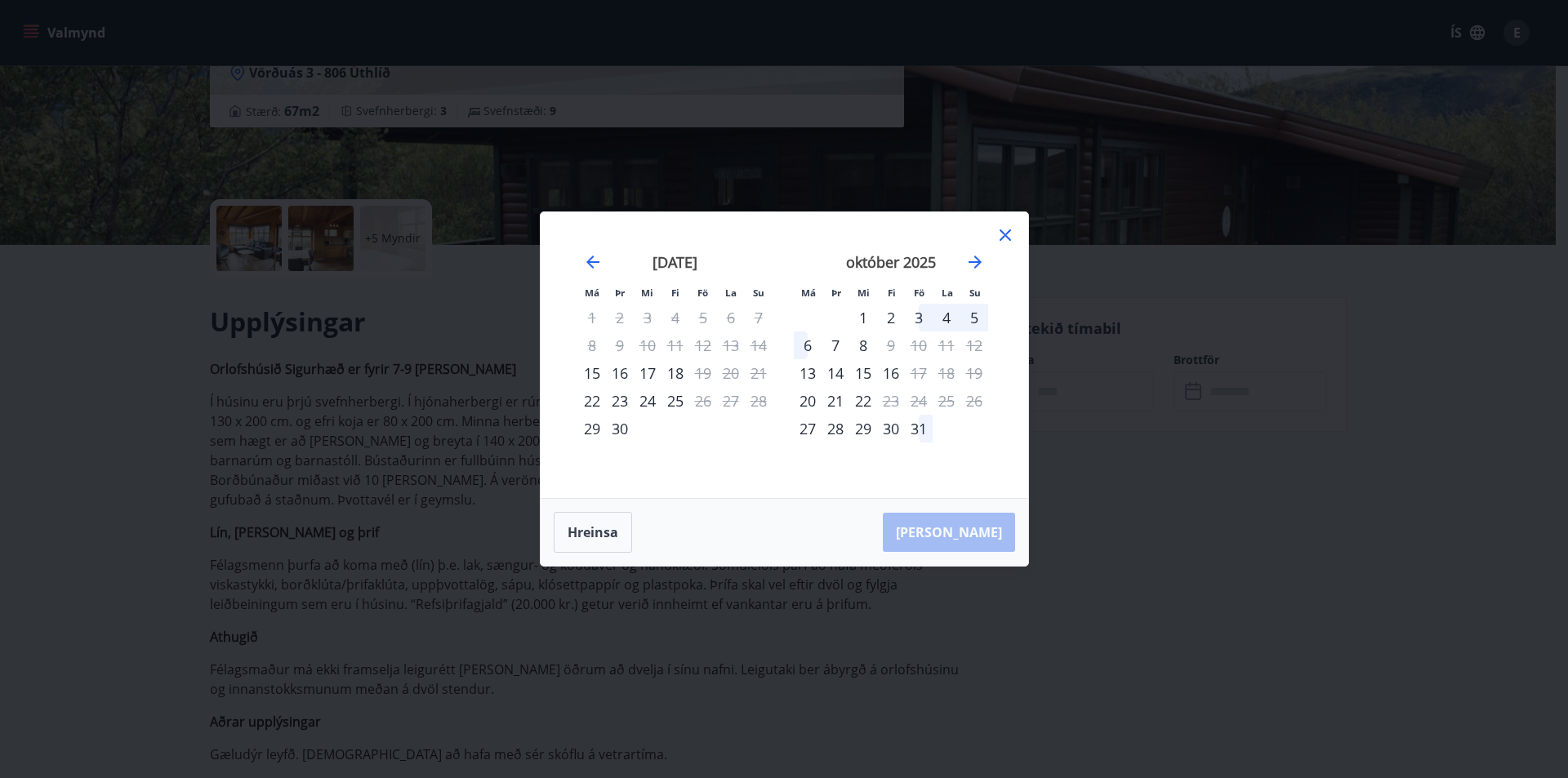
click at [802, 346] on div "6" at bounding box center [808, 345] width 28 height 28
click at [980, 526] on button "[PERSON_NAME]" at bounding box center [949, 532] width 133 height 39
click at [1329, 80] on icon at bounding box center [1327, 79] width 7 height 7
click at [1541, 83] on icon "Close" at bounding box center [1533, 81] width 19 height 19
click at [996, 236] on icon at bounding box center [1005, 235] width 19 height 19
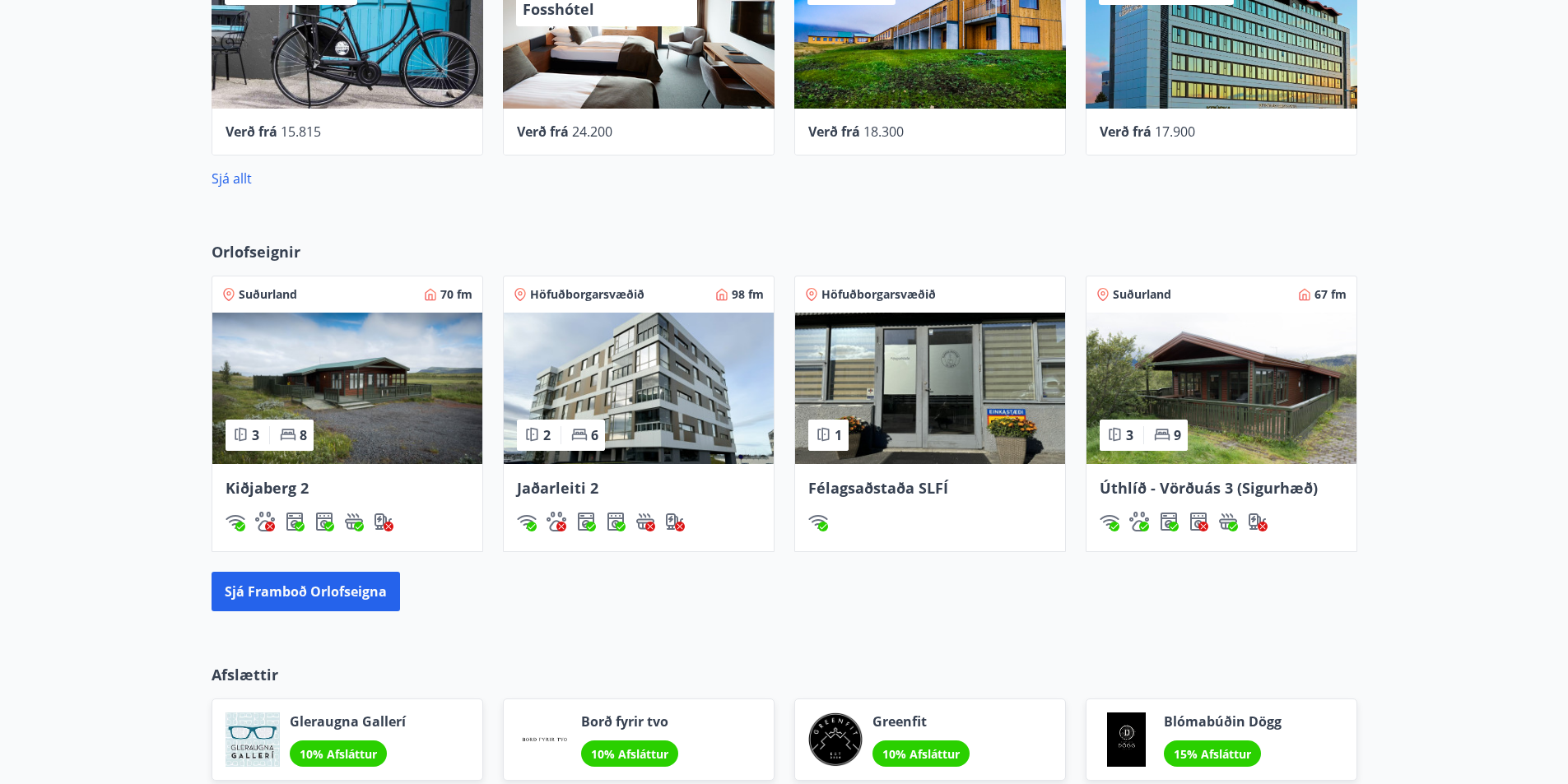
scroll to position [1070, 0]
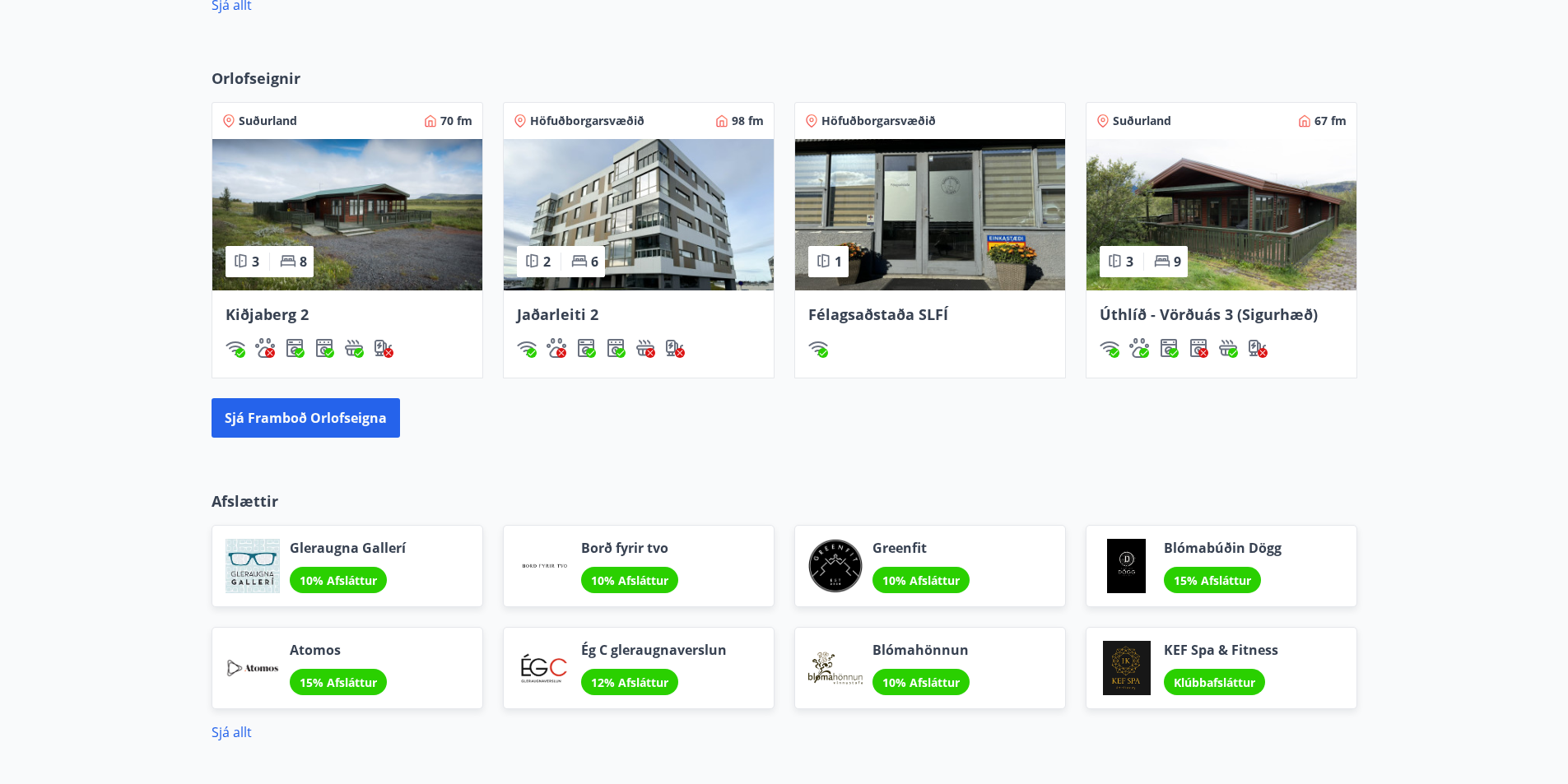
click at [1180, 227] on img at bounding box center [1221, 214] width 270 height 151
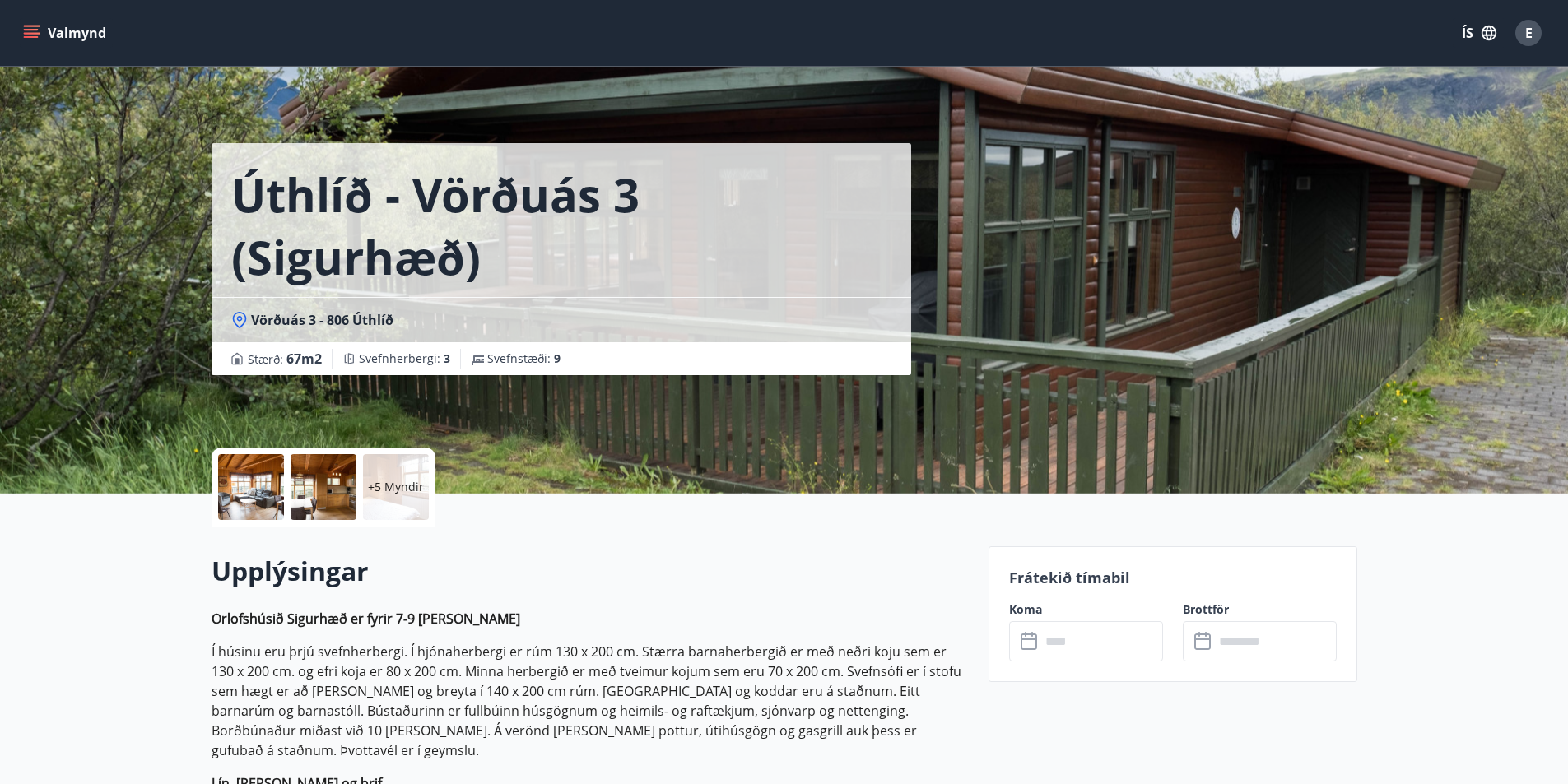
click at [1062, 640] on input "text" at bounding box center [1102, 641] width 123 height 41
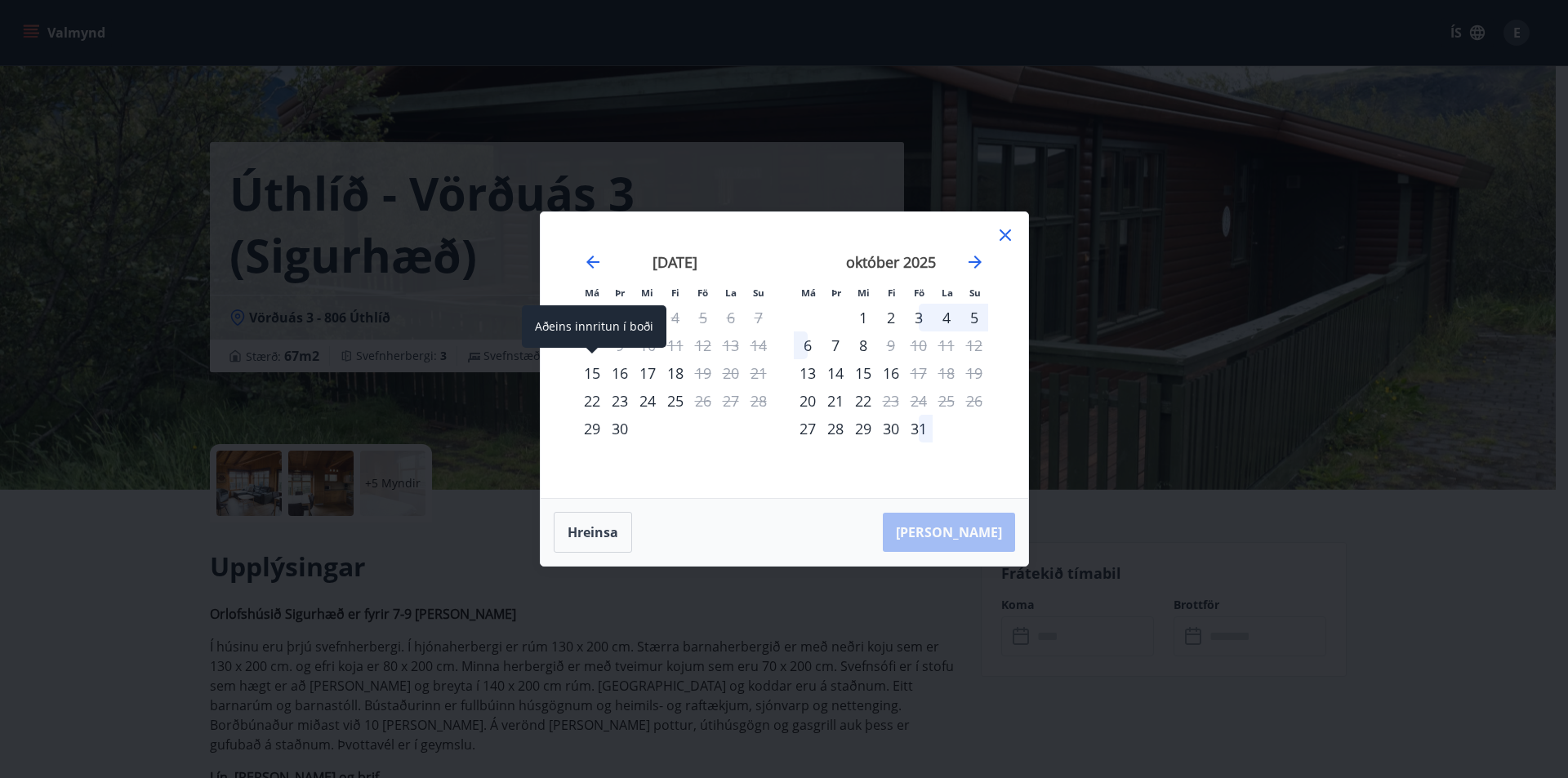
click at [591, 373] on div "15" at bounding box center [592, 373] width 28 height 28
click at [1004, 232] on icon at bounding box center [1005, 235] width 19 height 19
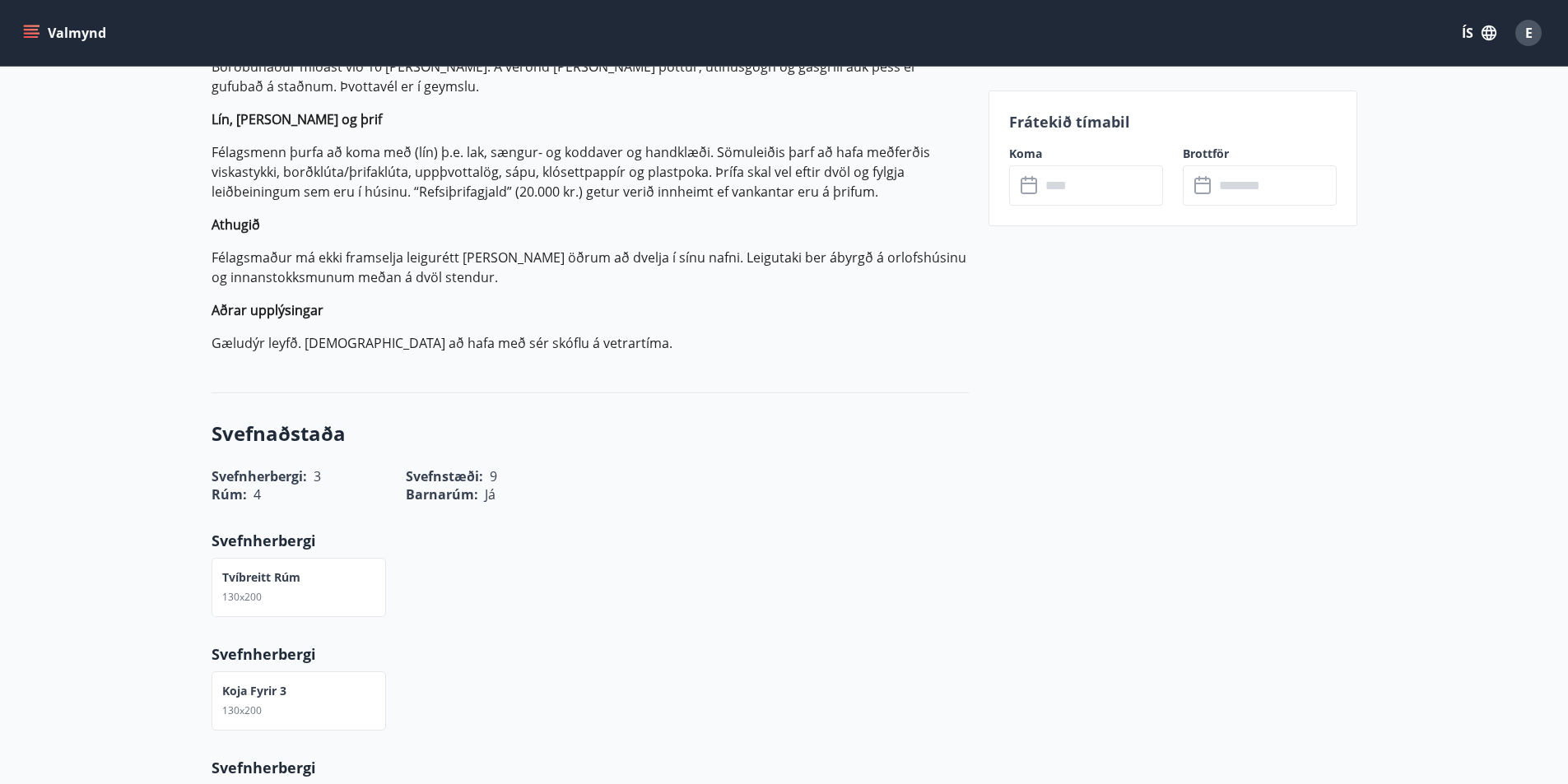
scroll to position [444, 0]
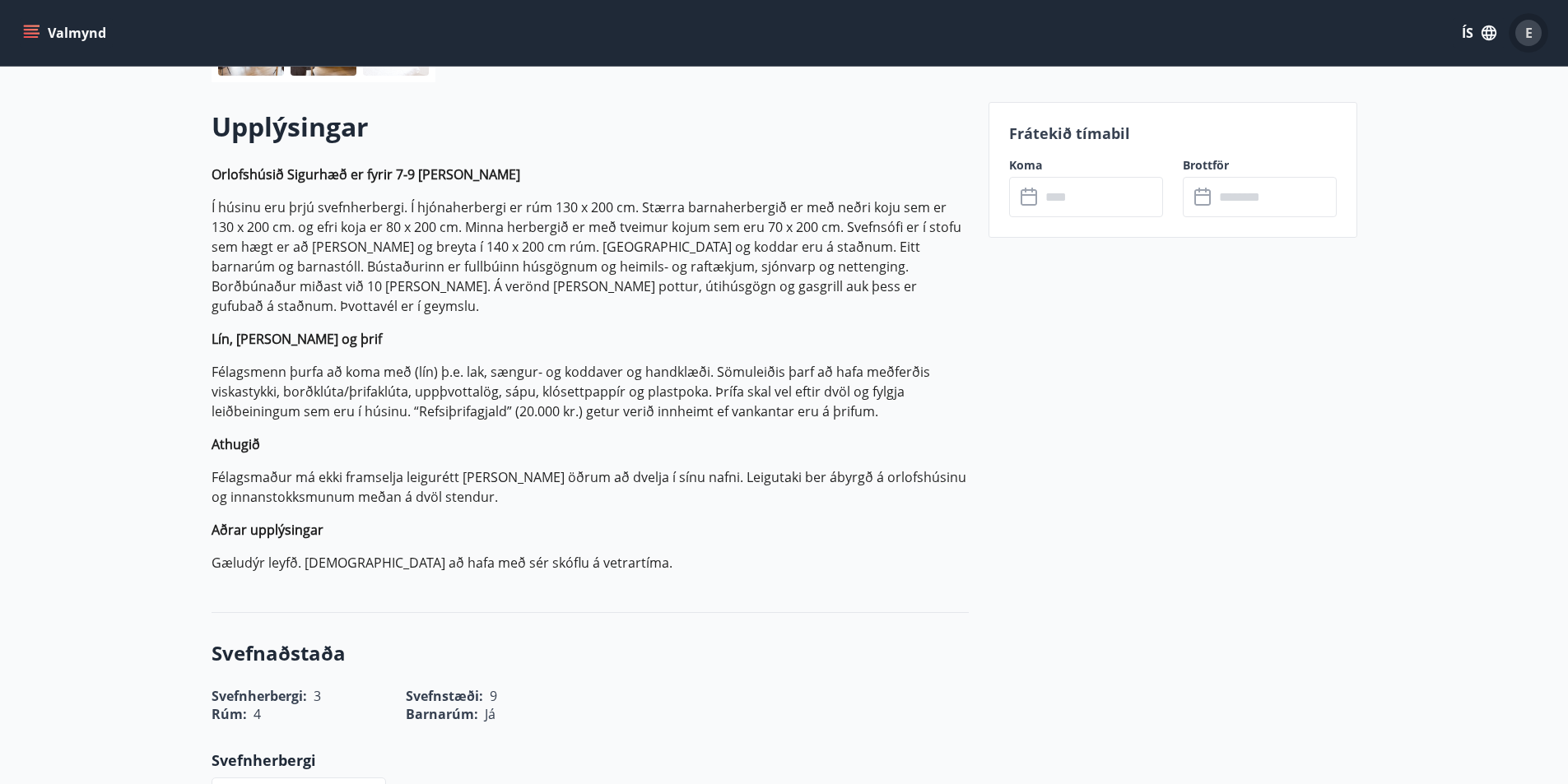
click at [1524, 30] on div "E" at bounding box center [1528, 32] width 26 height 26
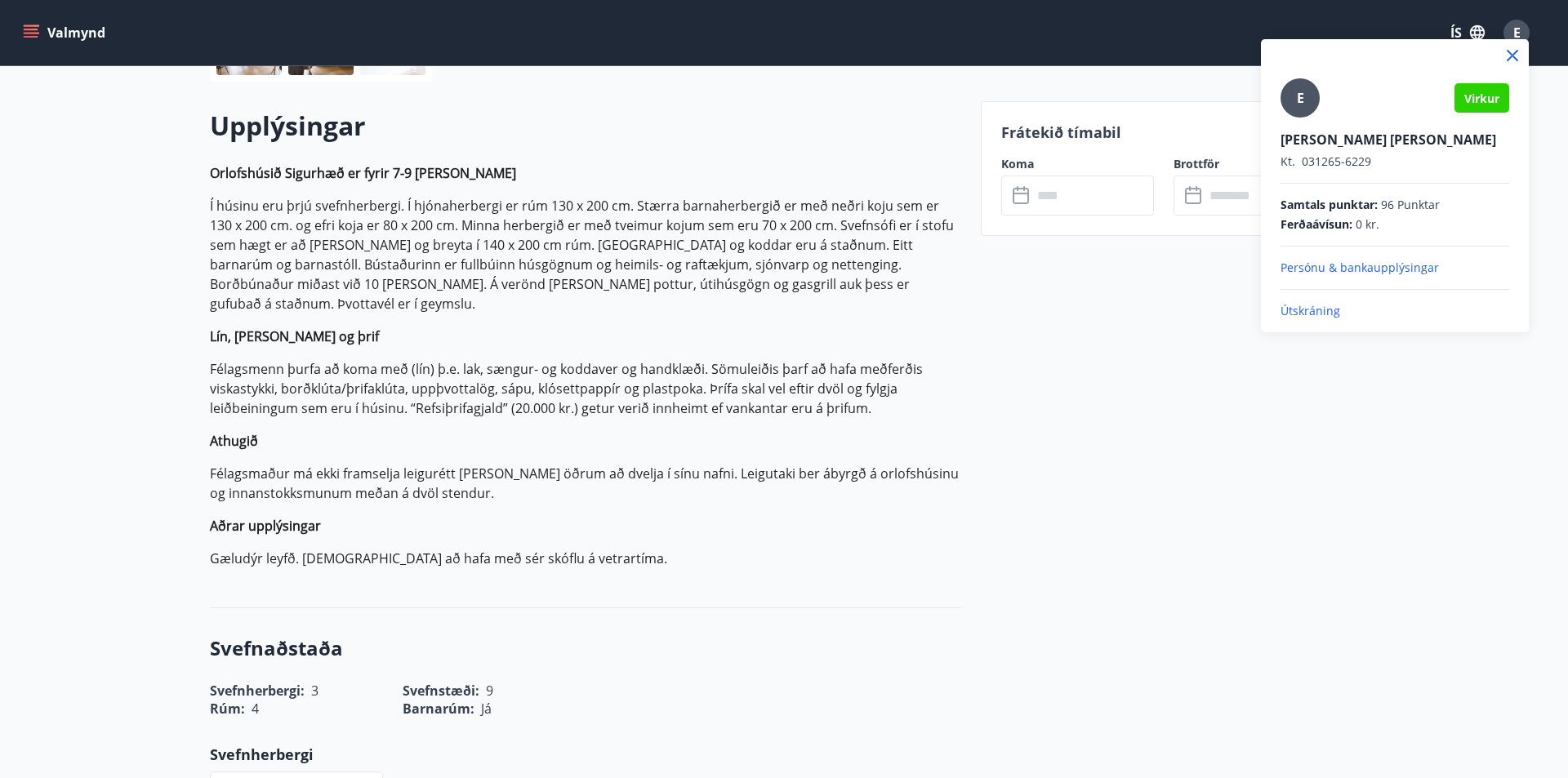
click at [1329, 470] on div at bounding box center [784, 389] width 1568 height 778
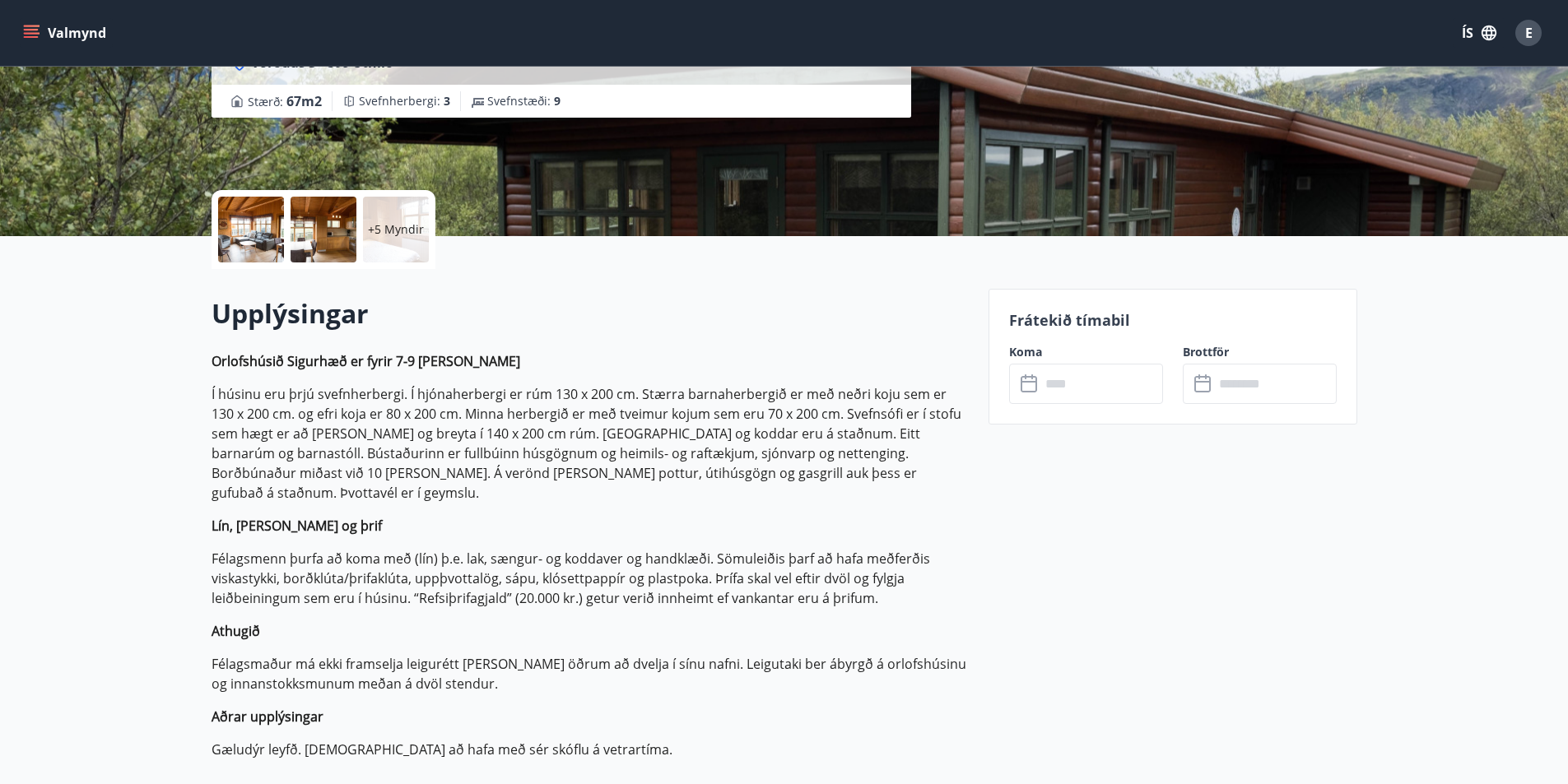
scroll to position [33, 0]
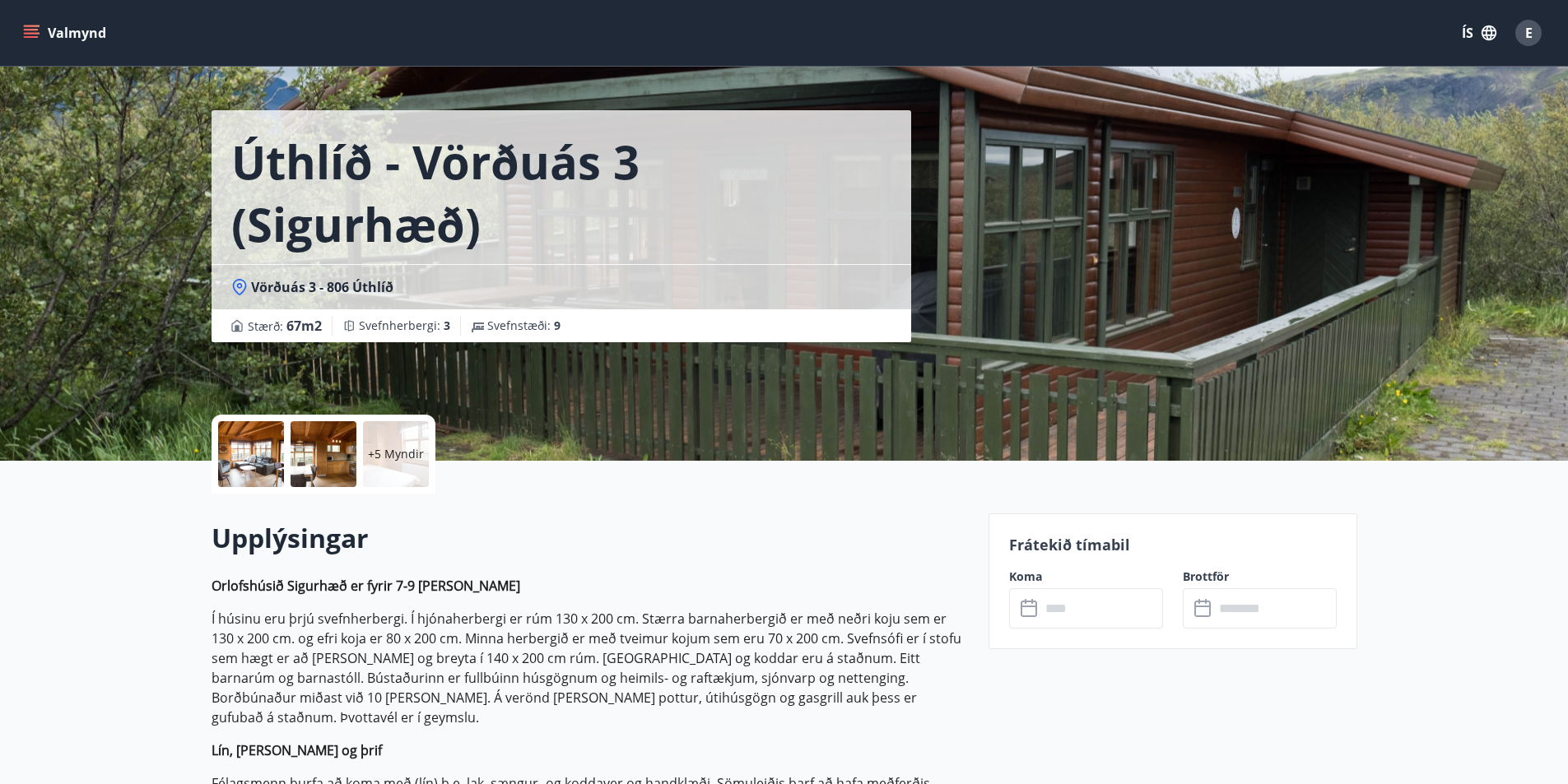
click at [56, 32] on button "Valmynd" at bounding box center [66, 32] width 93 height 30
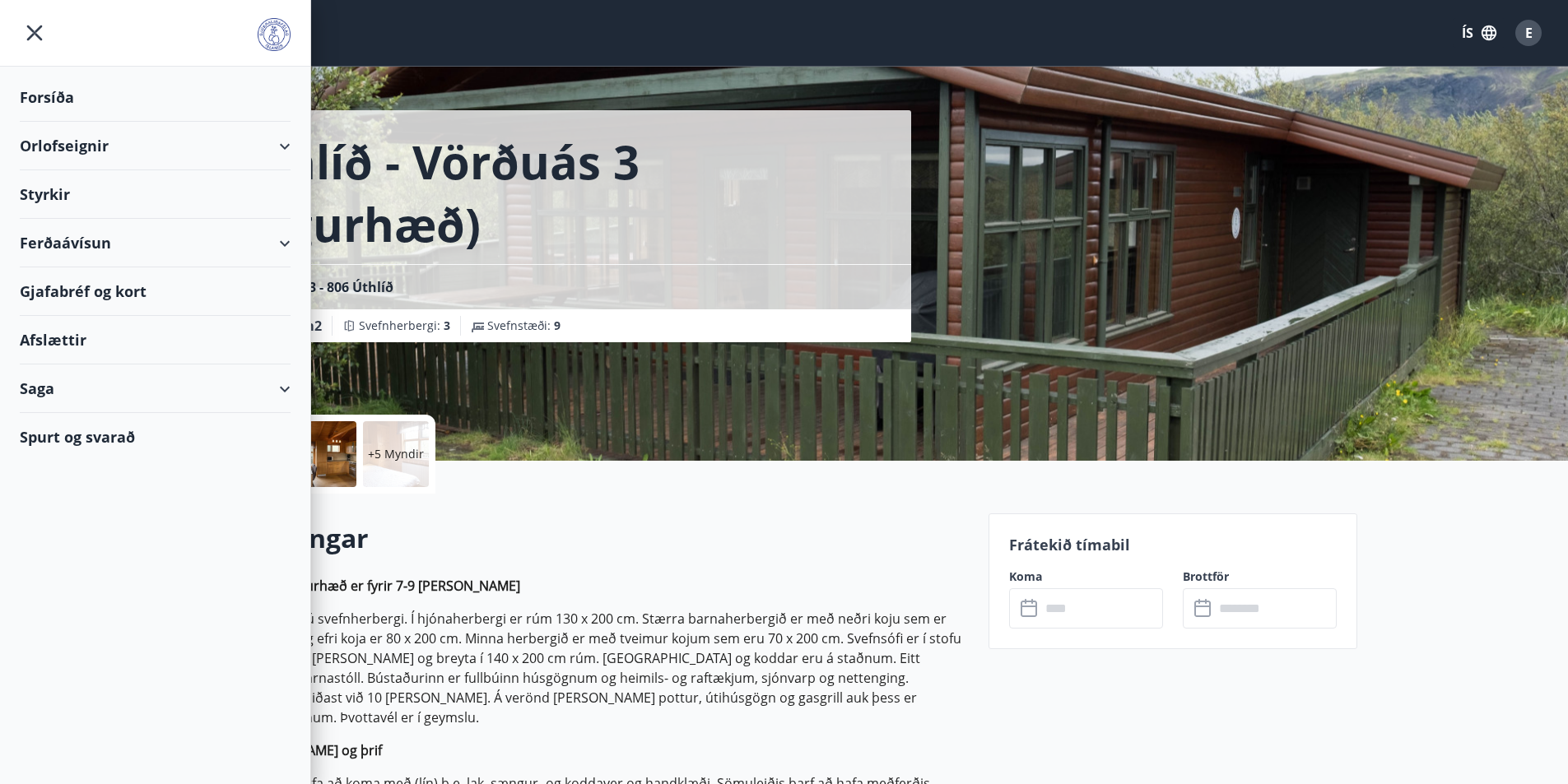
click at [70, 139] on div "Orlofseignir" at bounding box center [155, 145] width 271 height 48
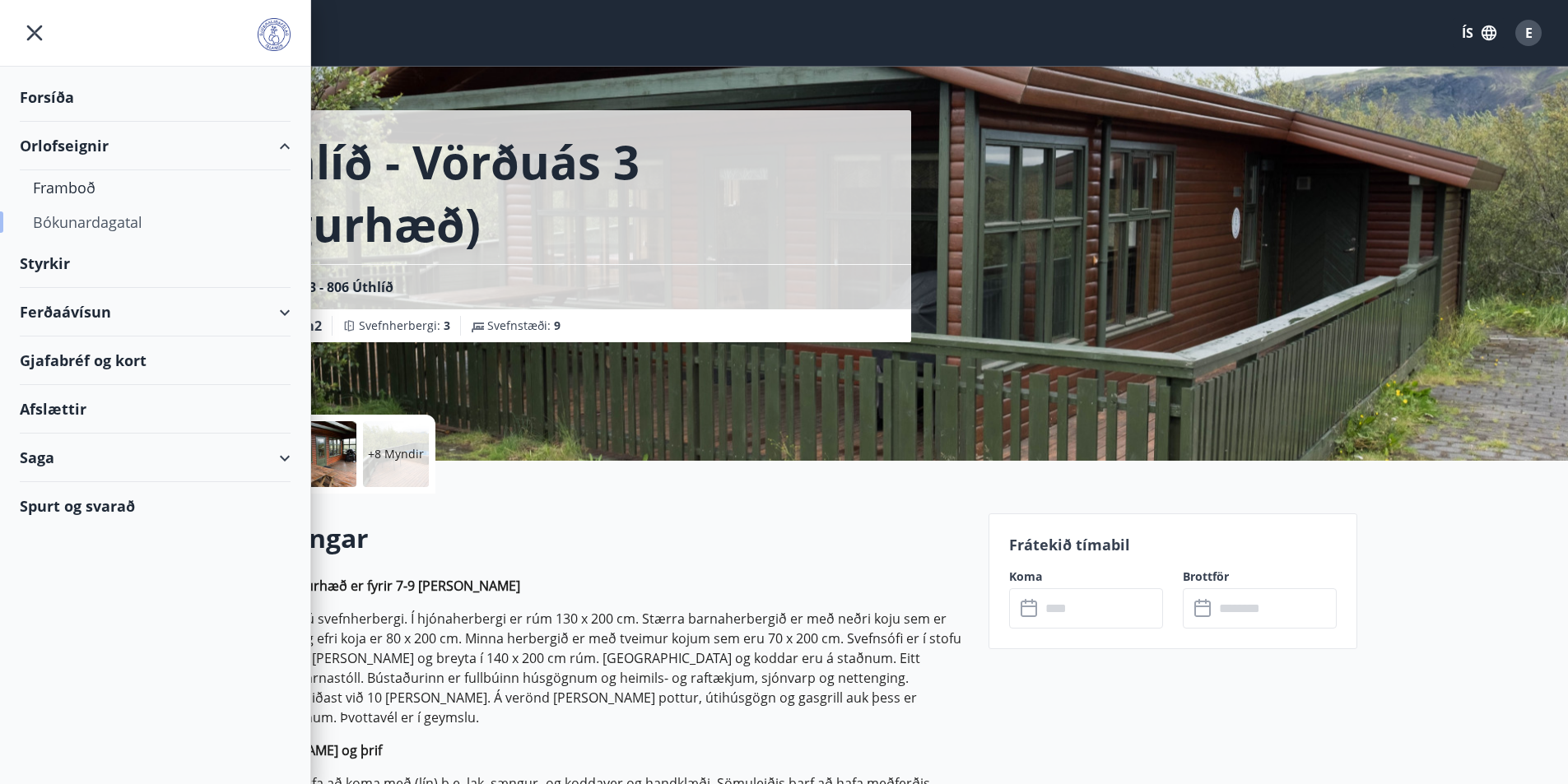
click at [84, 225] on div "Bókunardagatal" at bounding box center [155, 222] width 245 height 35
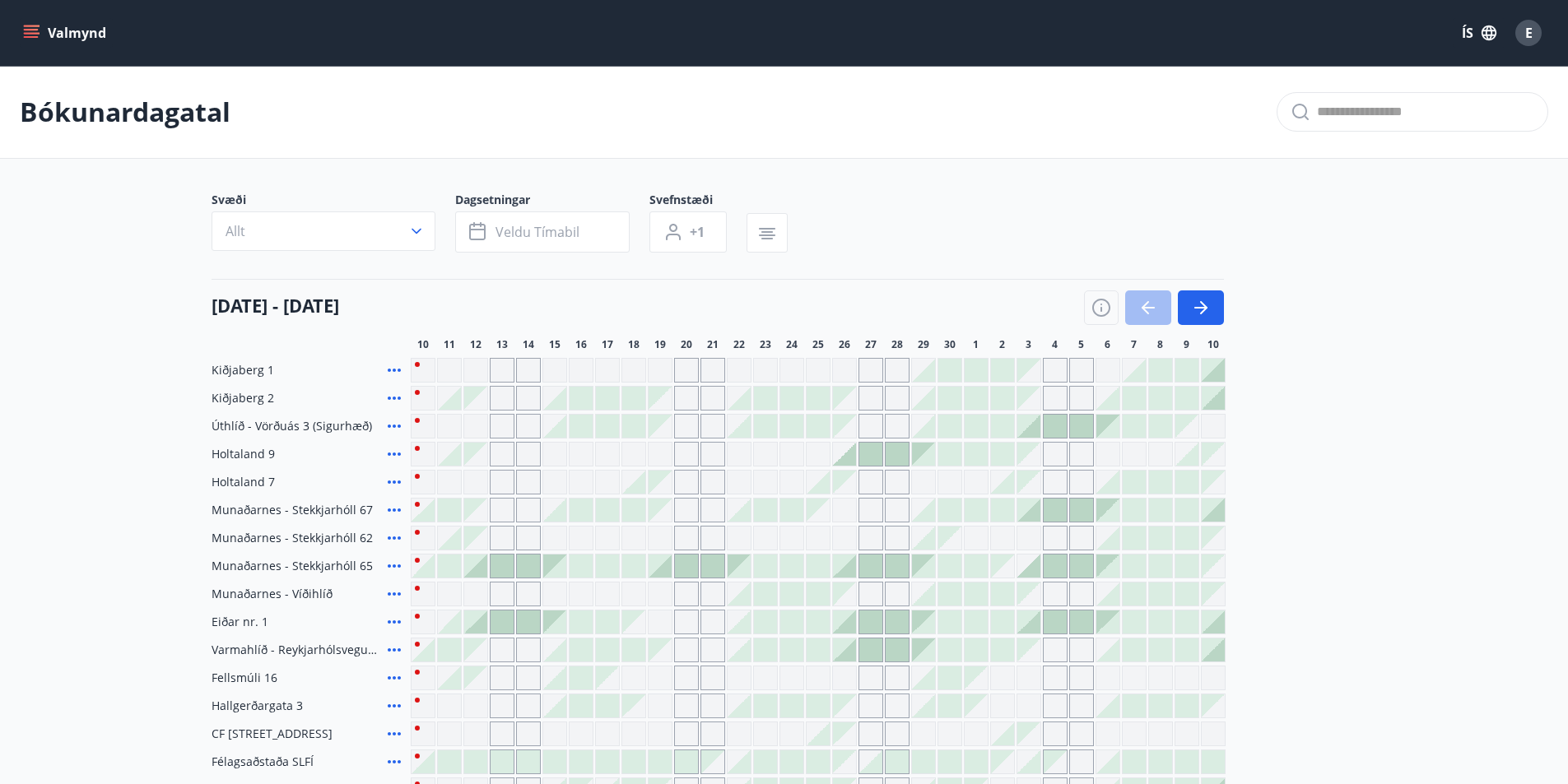
click at [1029, 426] on div at bounding box center [1028, 425] width 23 height 23
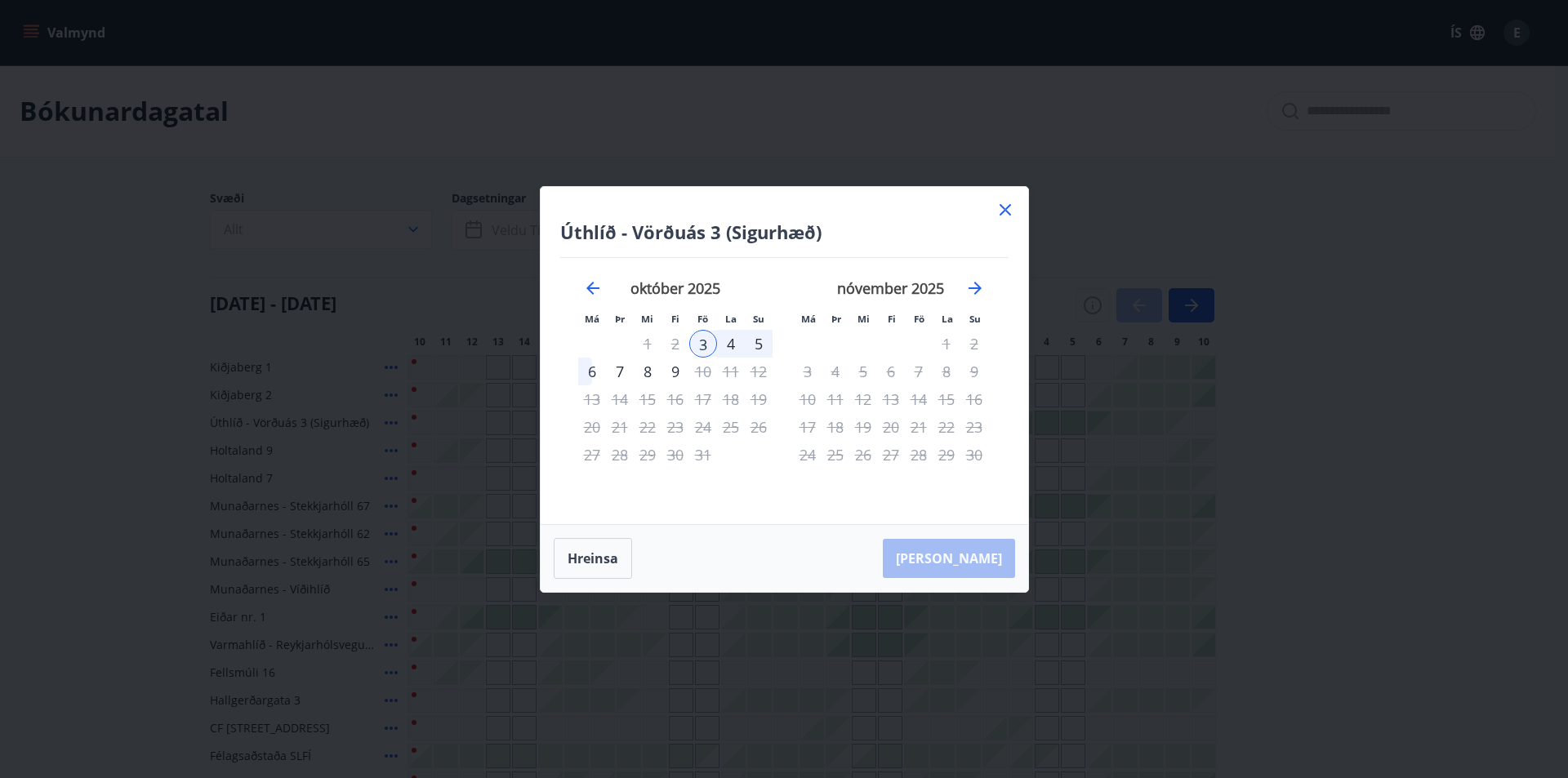
click at [1003, 211] on icon at bounding box center [1006, 210] width 12 height 12
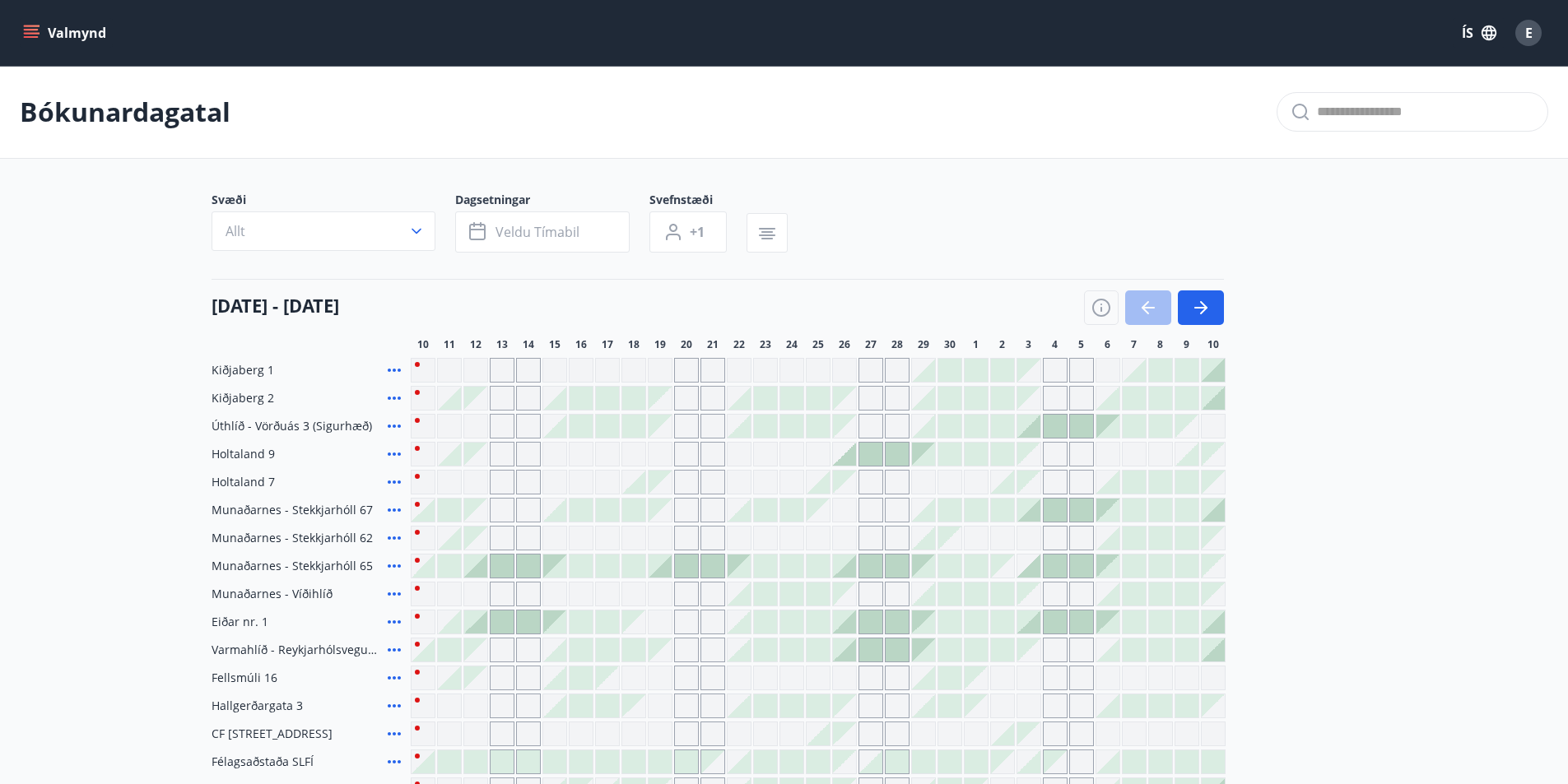
click at [970, 427] on div at bounding box center [976, 425] width 23 height 23
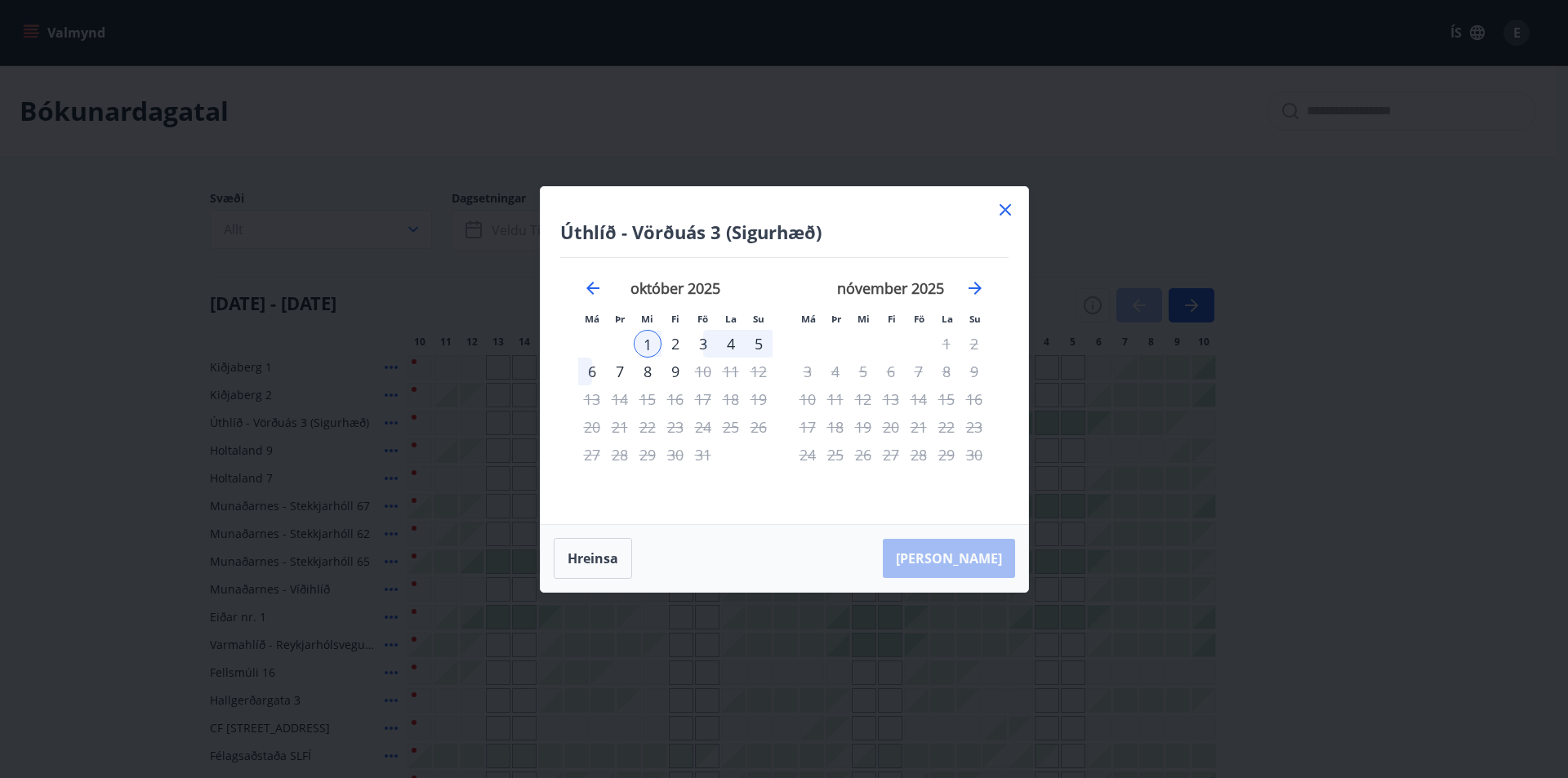
click at [1006, 203] on icon at bounding box center [1005, 209] width 19 height 19
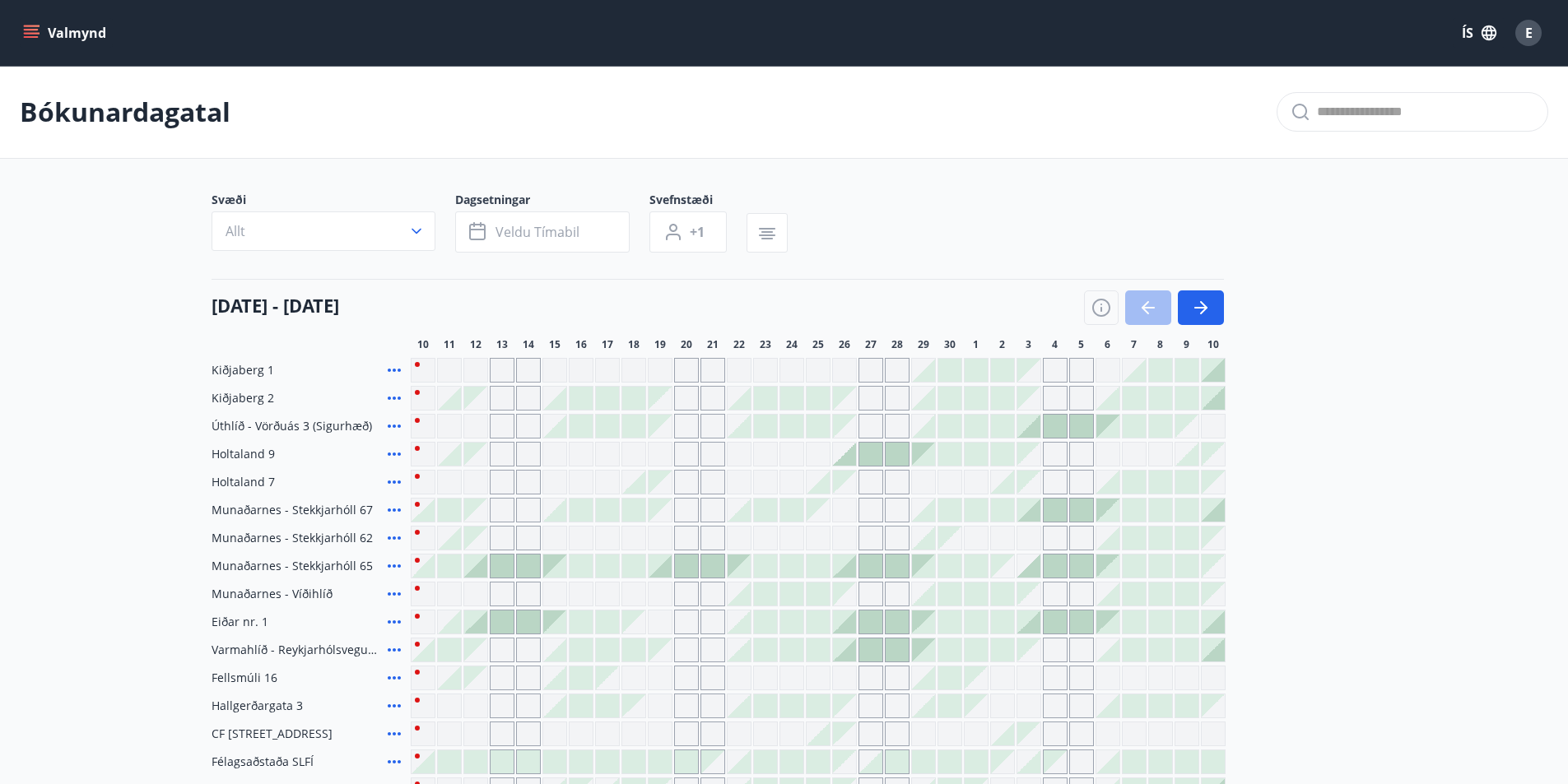
click at [1015, 205] on div "Svæði Allt Dagsetningar Veldu tímabil Svefnstæði +1" at bounding box center [784, 226] width 1146 height 68
